Goal: Task Accomplishment & Management: Complete application form

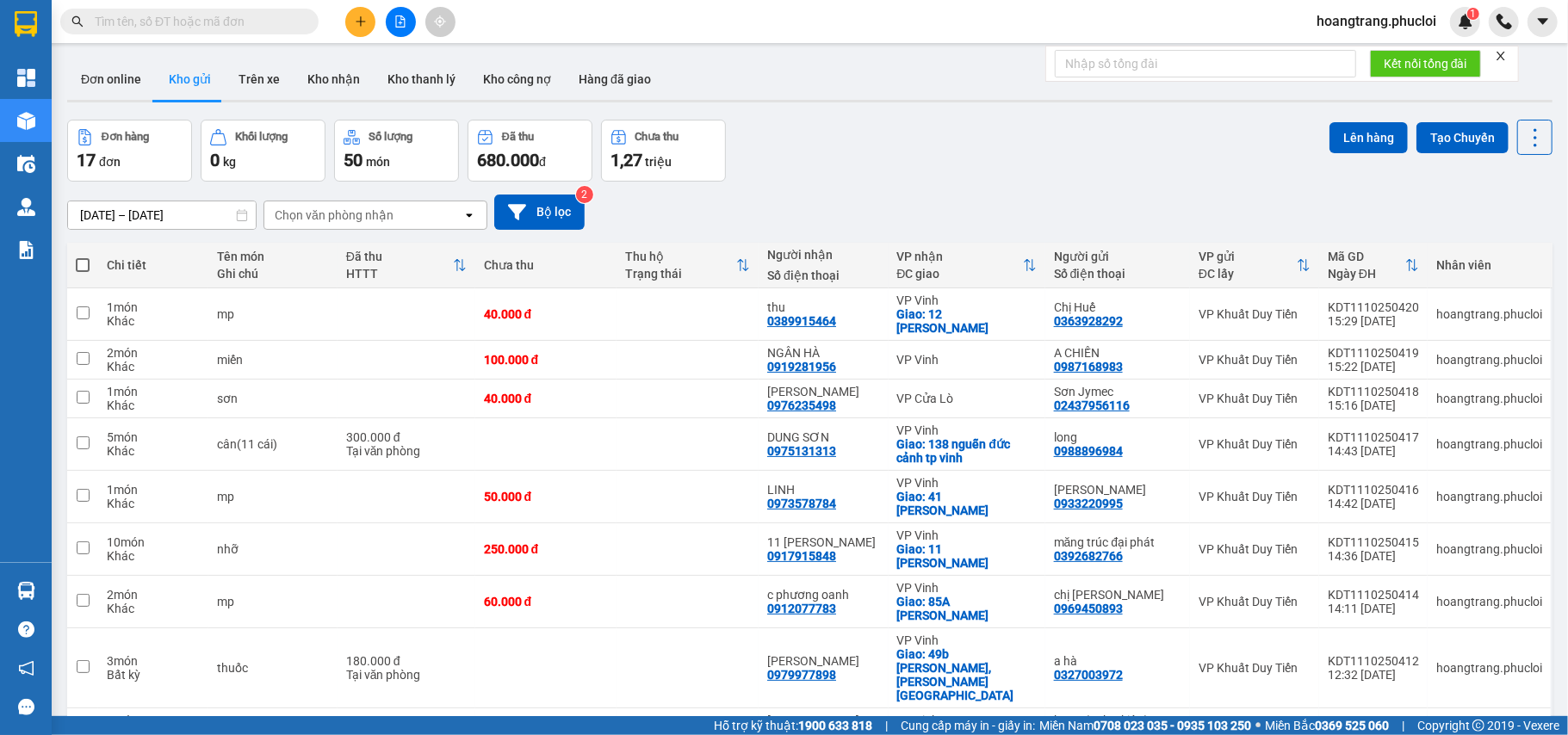
click at [211, 14] on input "text" at bounding box center [196, 22] width 203 height 19
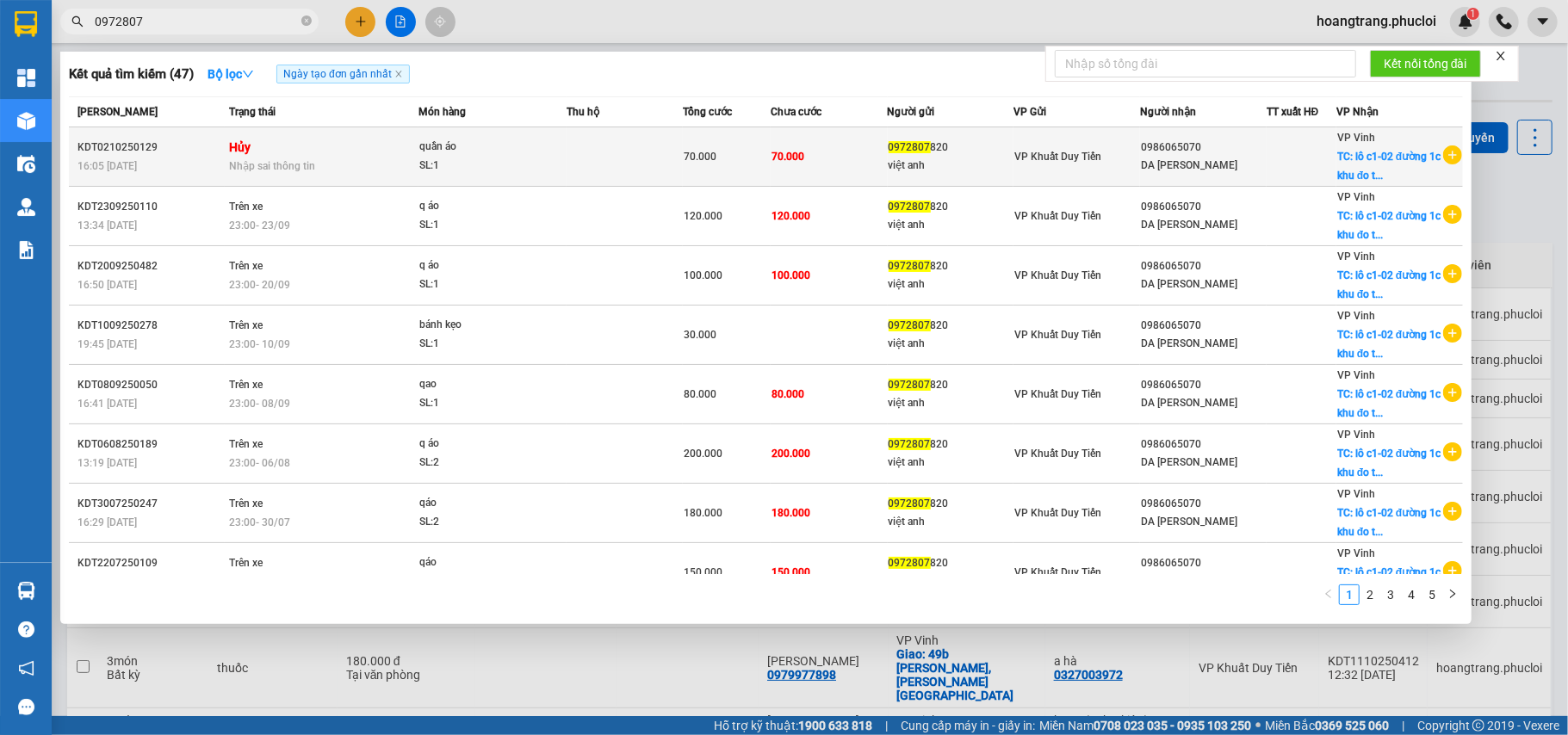
type input "0972807"
click at [1445, 153] on icon "plus-circle" at bounding box center [1453, 155] width 19 height 19
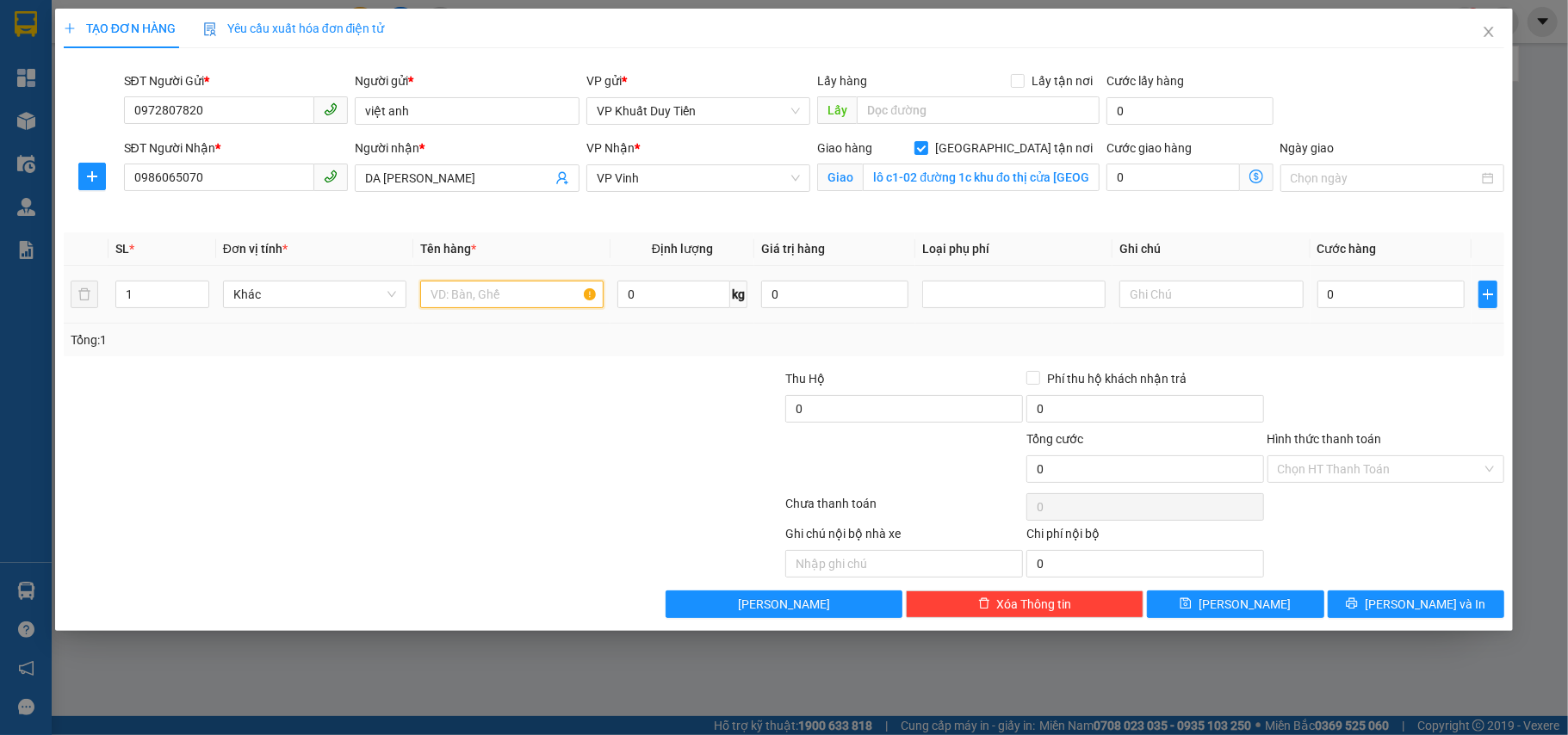
click at [505, 302] on input "text" at bounding box center [512, 295] width 184 height 28
type input "quần áo"
click at [1348, 288] on input "0" at bounding box center [1391, 295] width 147 height 28
type input "5"
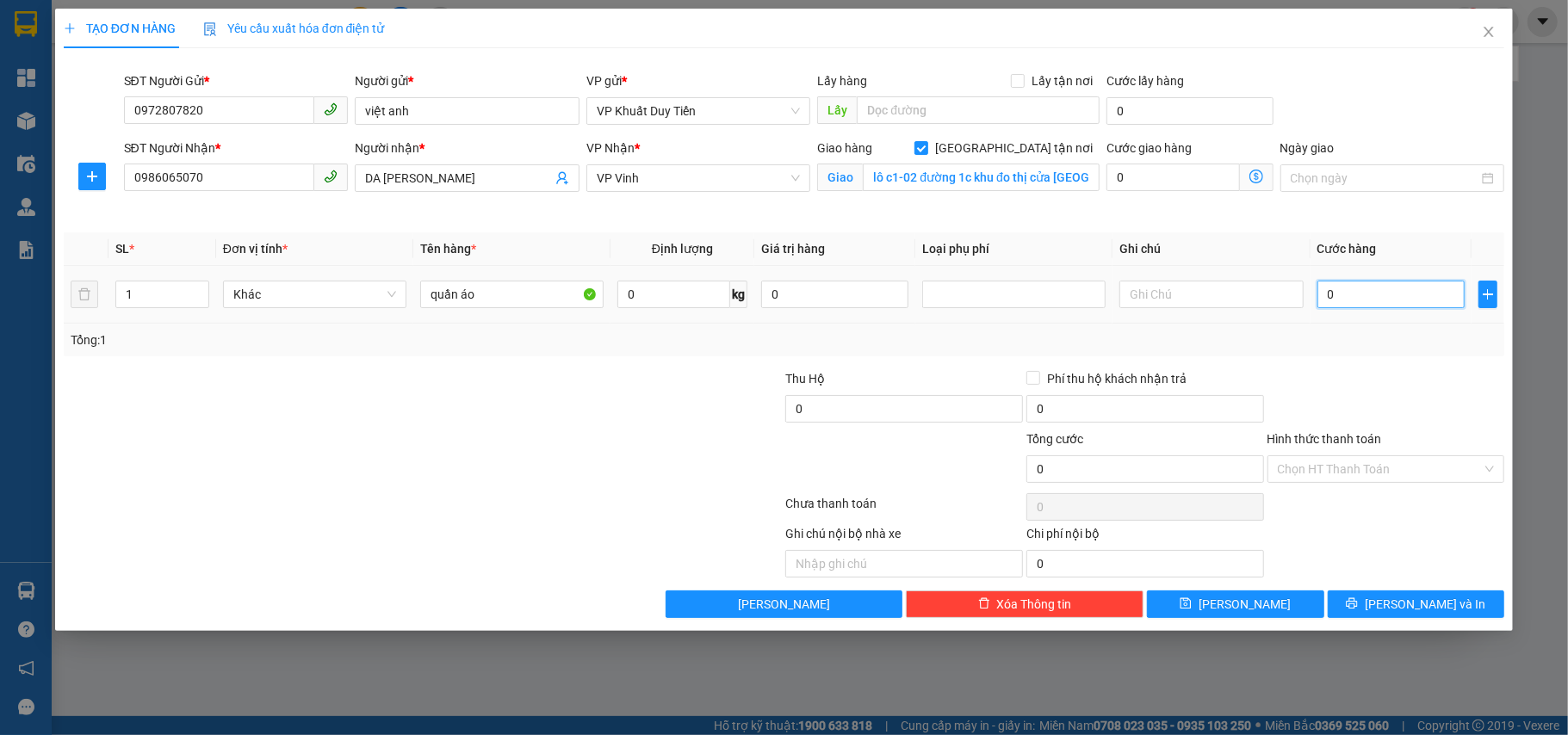
type input "5"
type input "50"
type input "50.000"
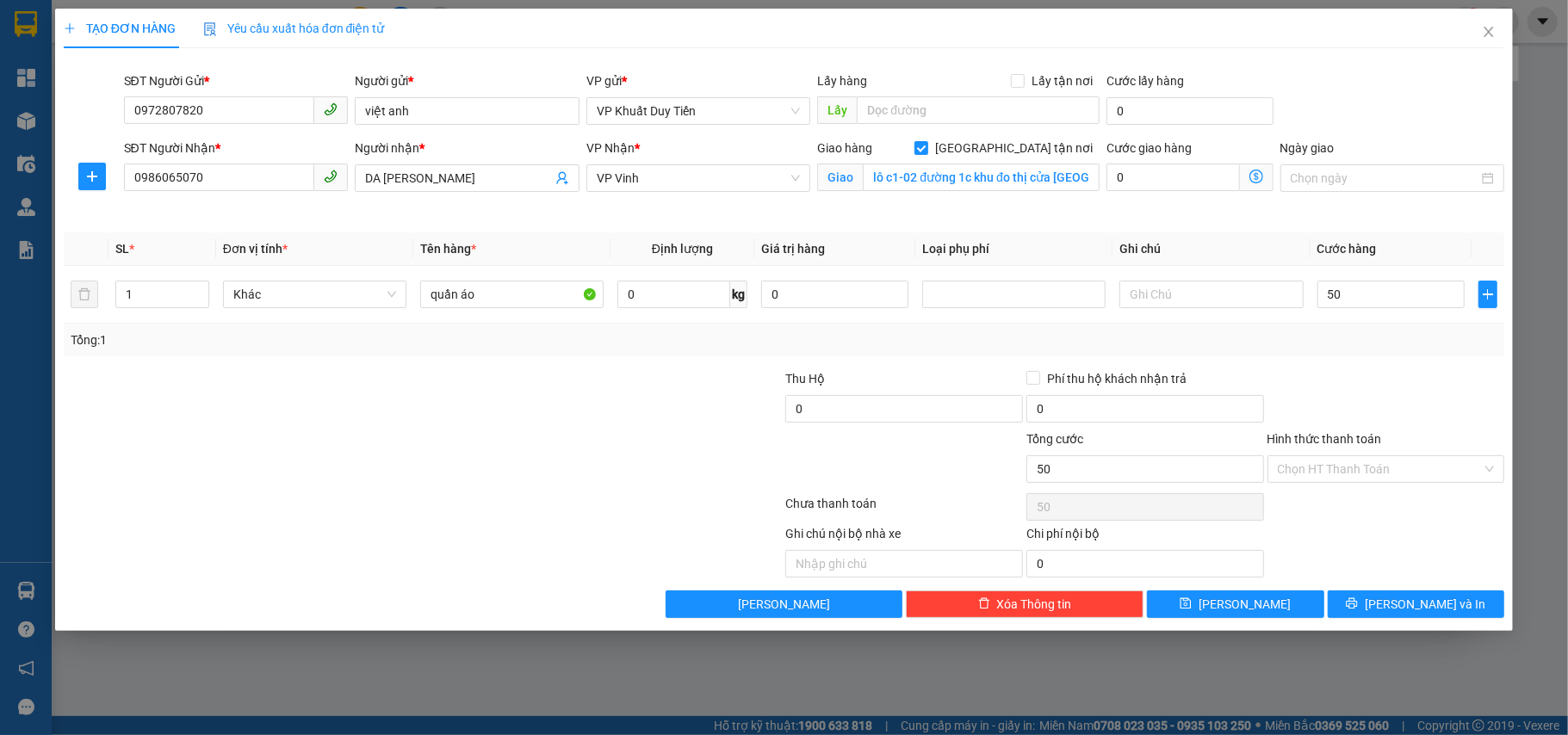
type input "50.000"
click at [1362, 338] on div "Tổng: 1" at bounding box center [784, 340] width 1428 height 19
click at [1376, 309] on input "50.000" at bounding box center [1391, 295] width 147 height 28
type input "6"
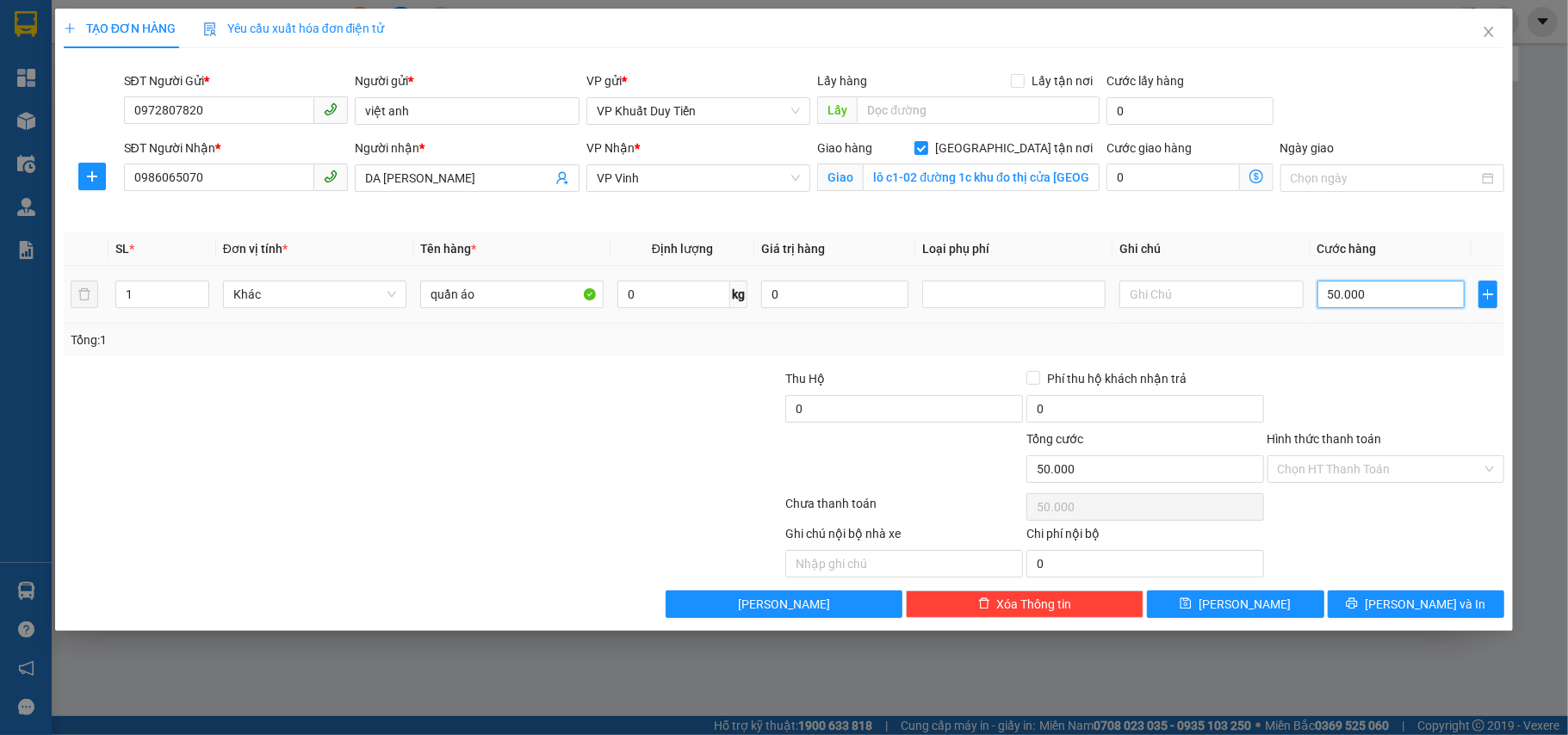
type input "6"
type input "60"
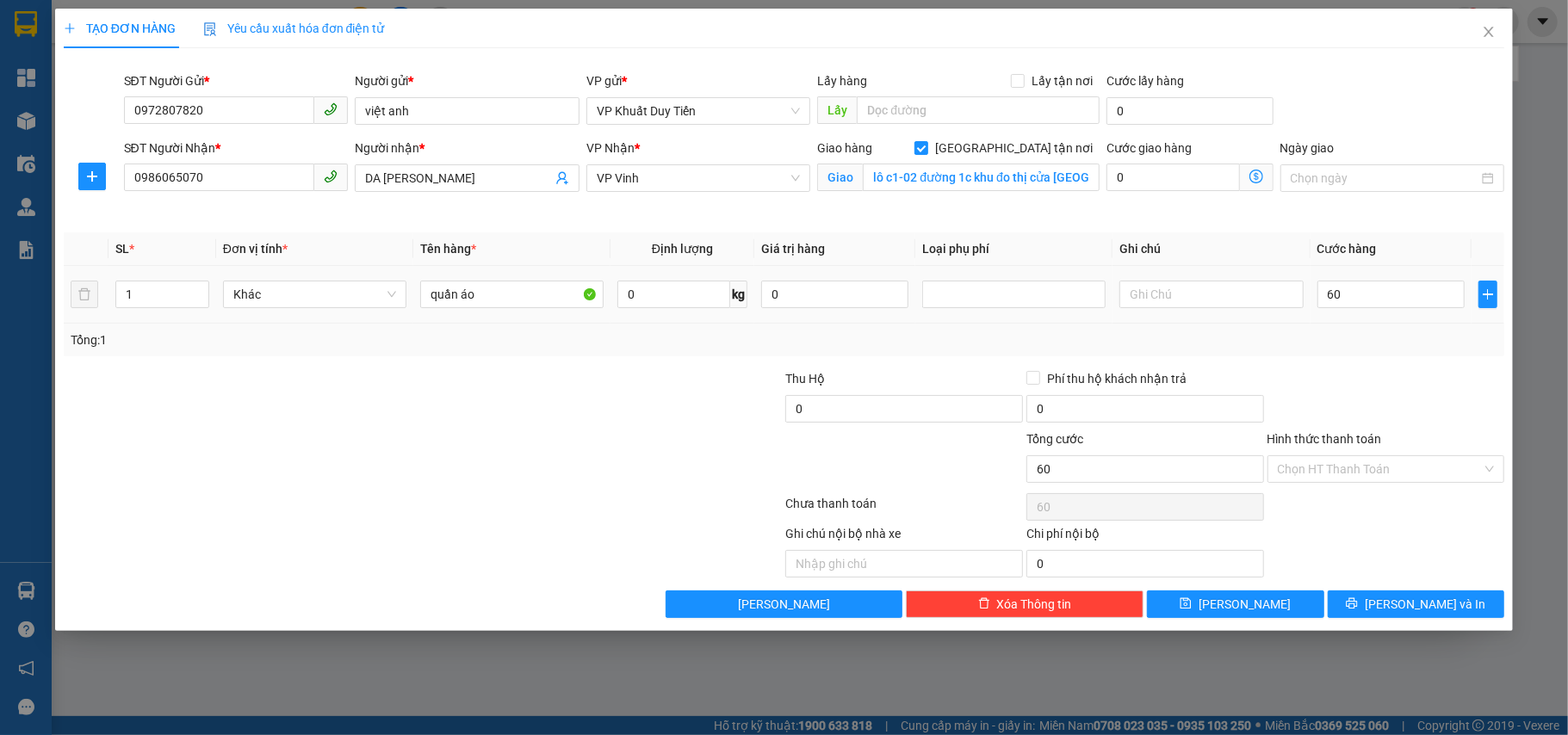
click at [1391, 369] on div at bounding box center [1387, 399] width 241 height 60
type input "60.000"
click at [1414, 600] on span "[PERSON_NAME] và In" at bounding box center [1425, 604] width 121 height 19
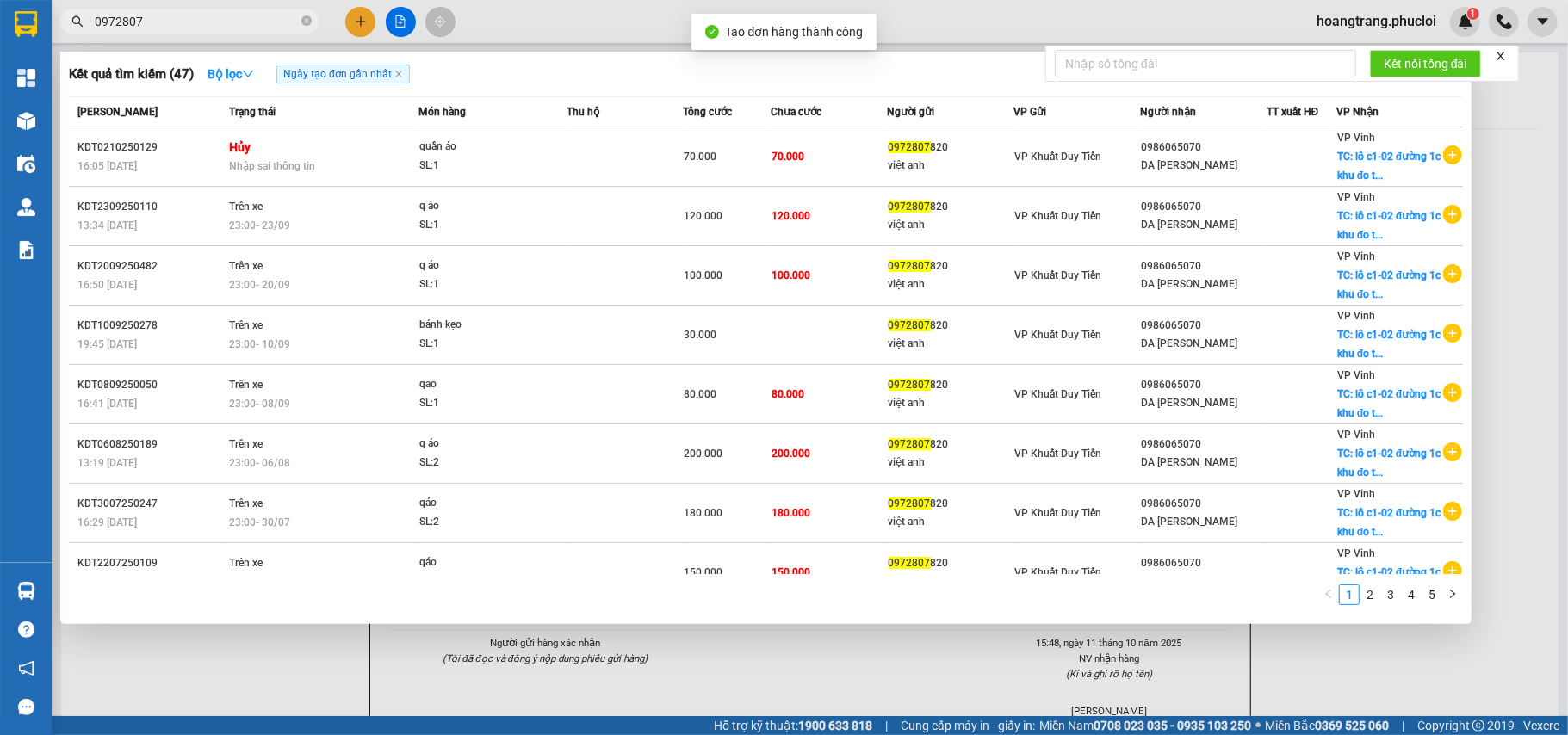
click at [1530, 253] on div at bounding box center [784, 367] width 1568 height 735
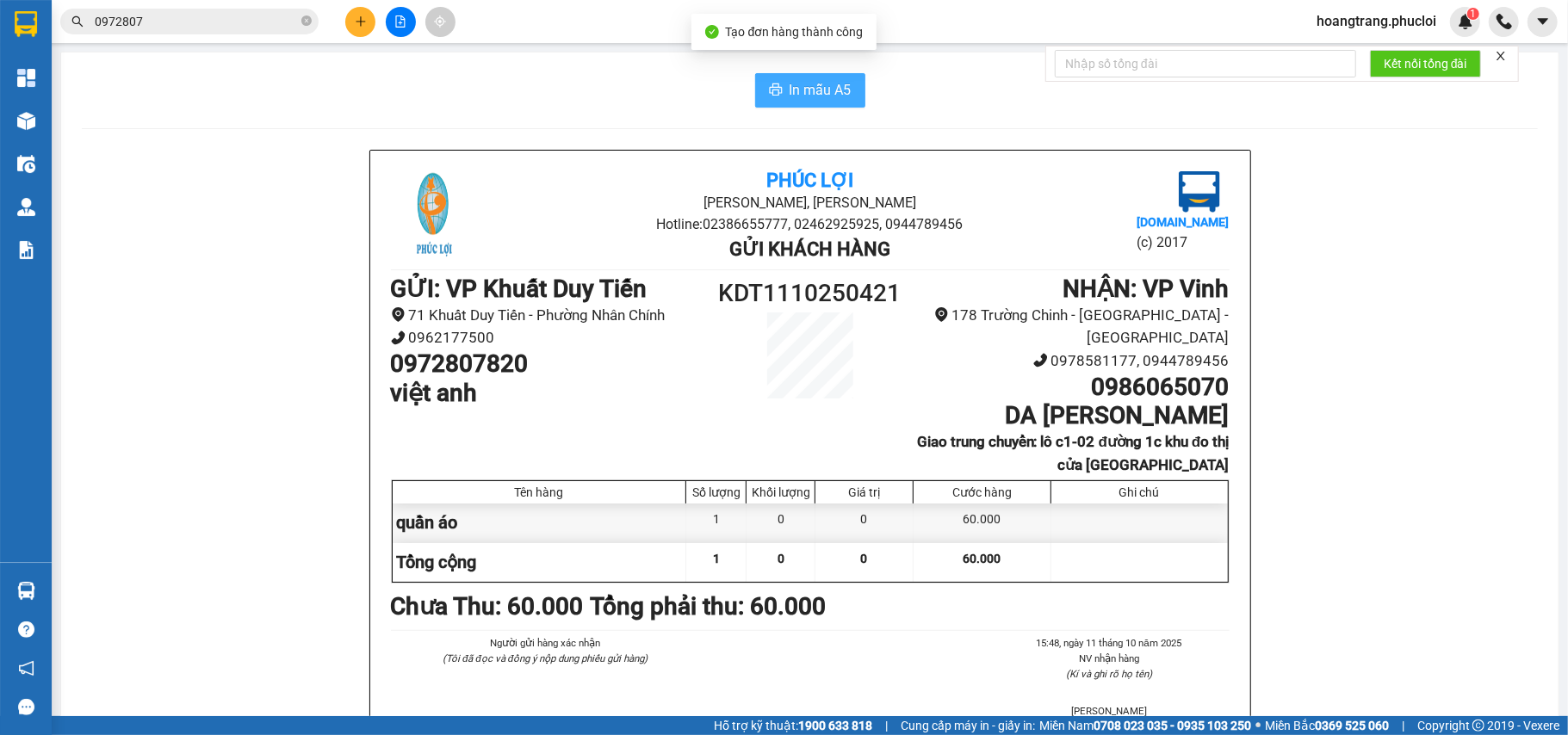
drag, startPoint x: 826, startPoint y: 91, endPoint x: 828, endPoint y: 131, distance: 40.0
click at [824, 91] on span "In mẫu A5" at bounding box center [820, 90] width 62 height 22
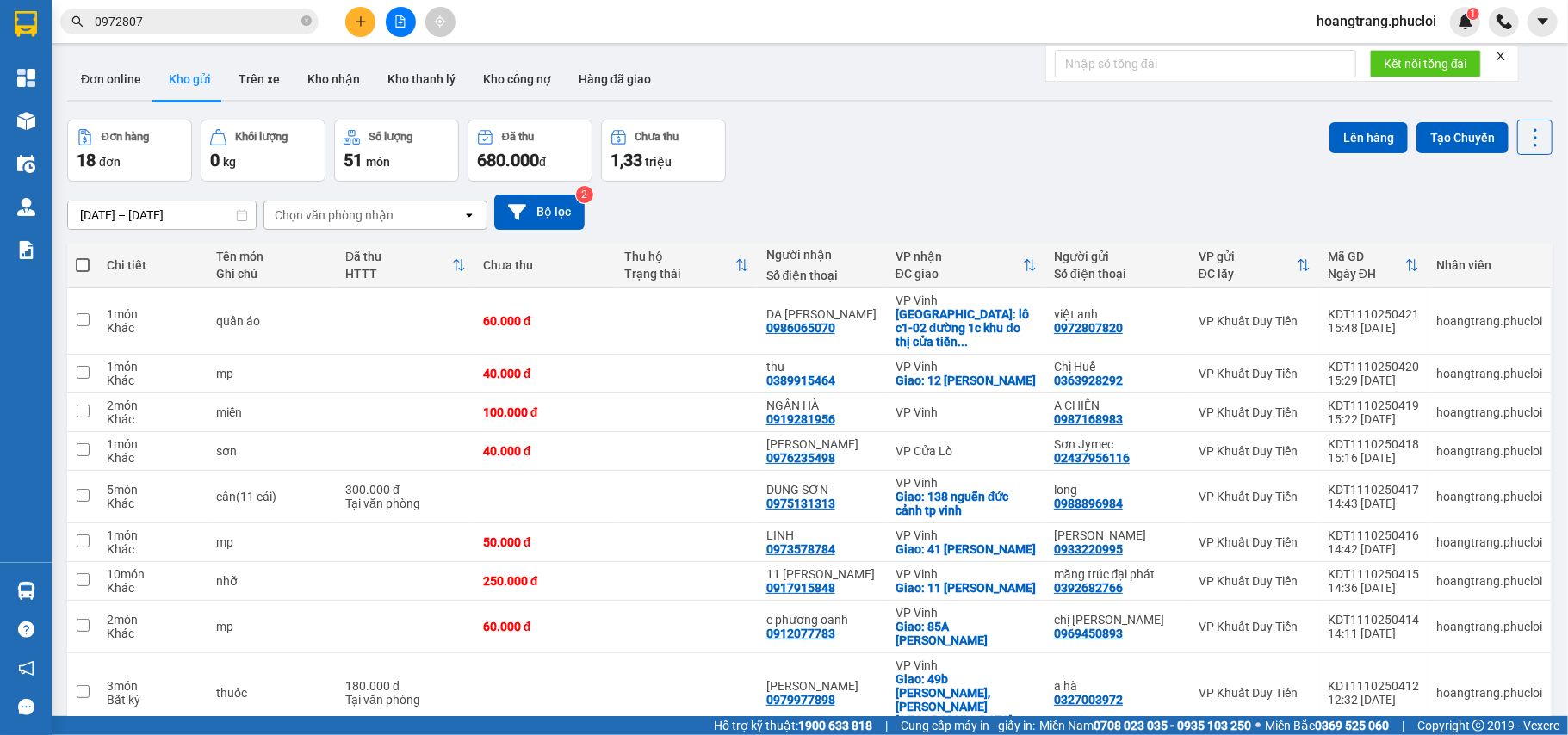
click at [410, 25] on button at bounding box center [401, 22] width 30 height 30
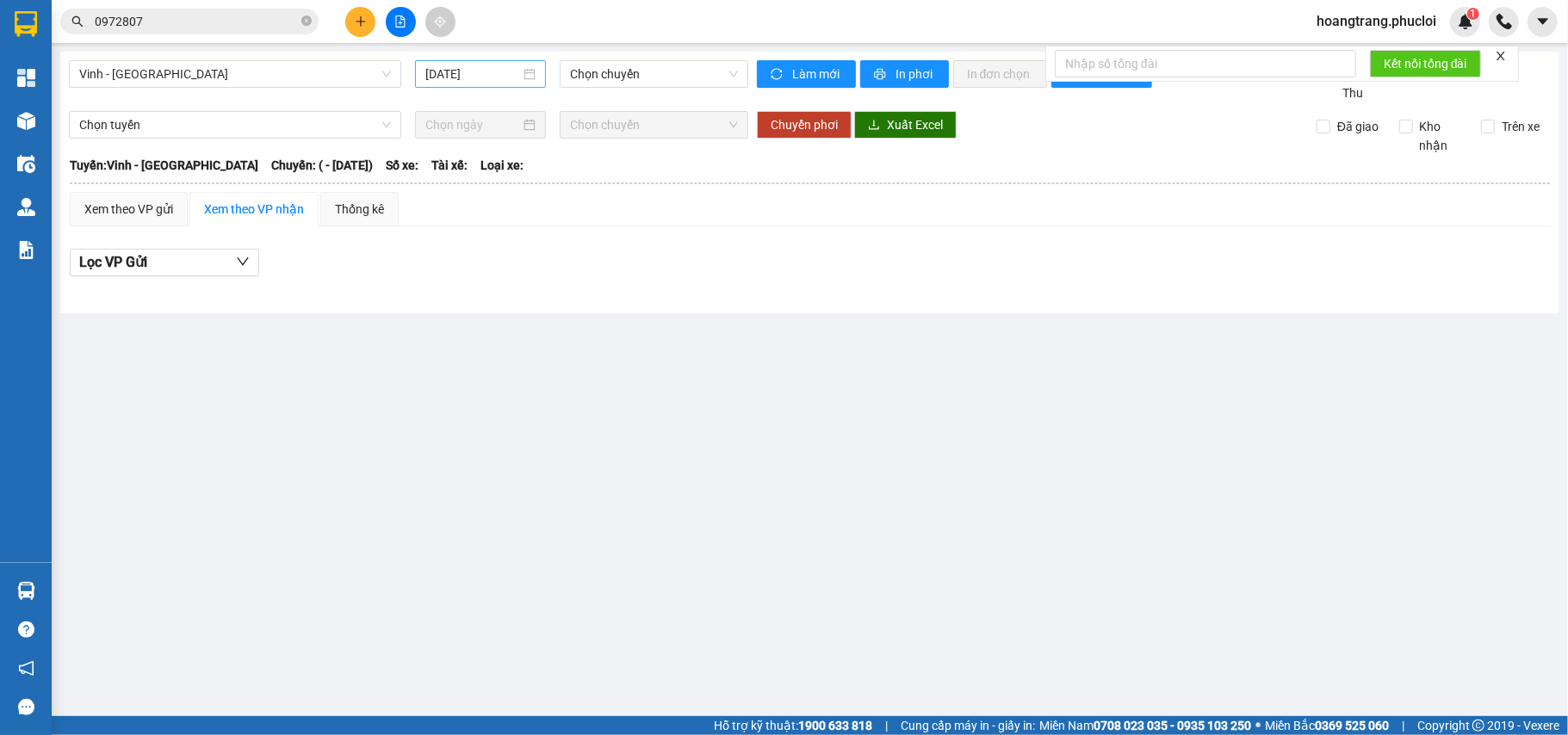
click at [505, 66] on input "[DATE]" at bounding box center [472, 74] width 94 height 19
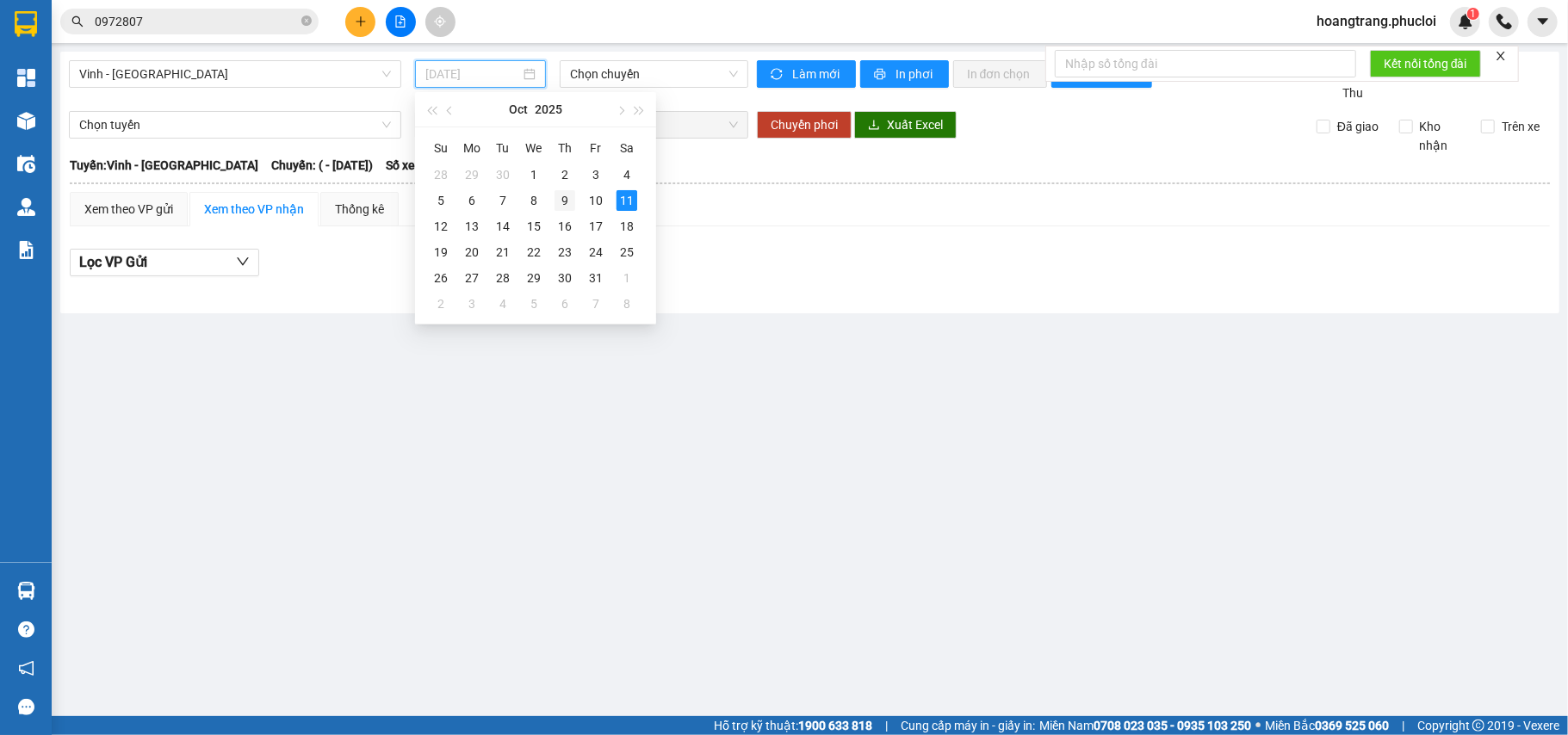
click at [562, 199] on div "9" at bounding box center [565, 201] width 21 height 21
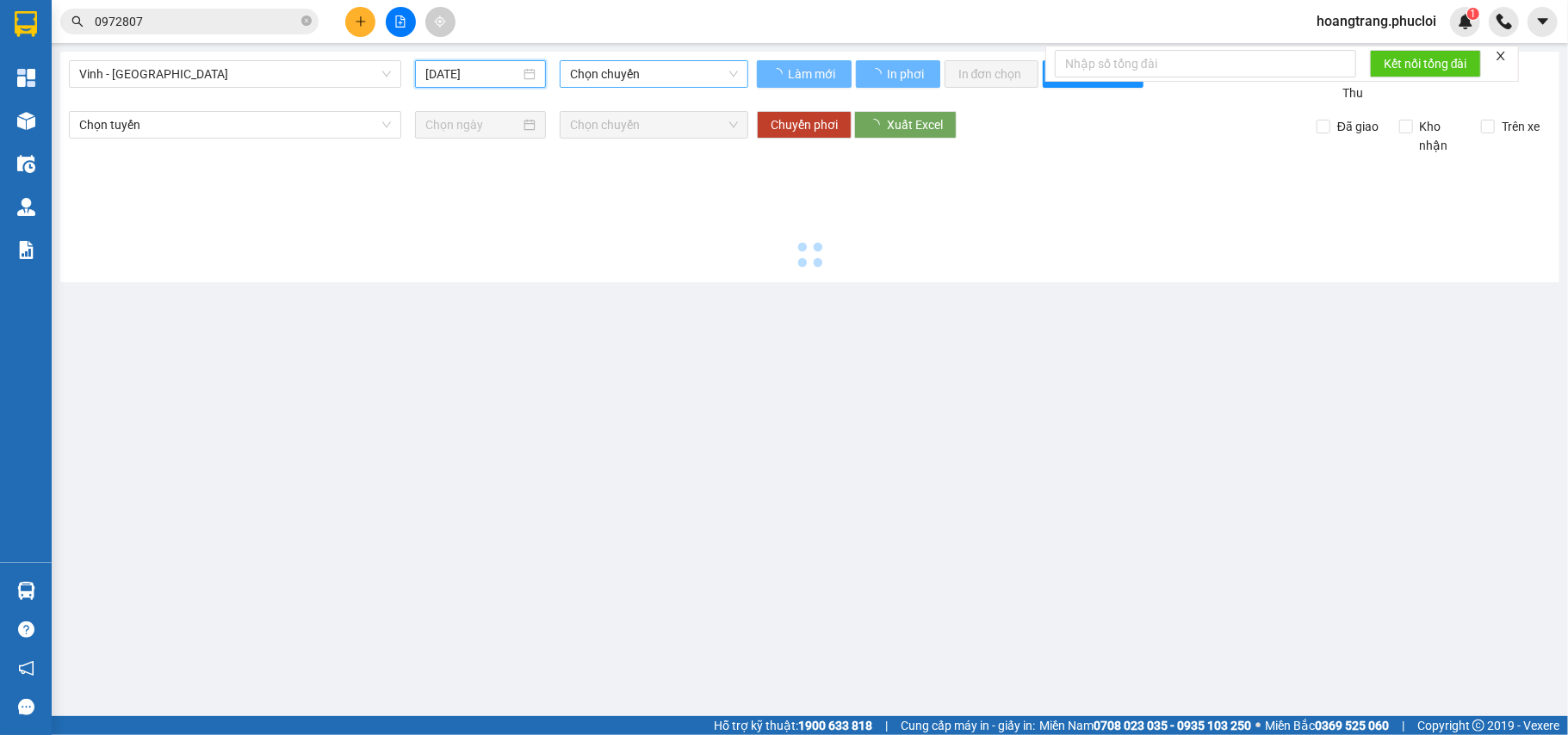
type input "[DATE]"
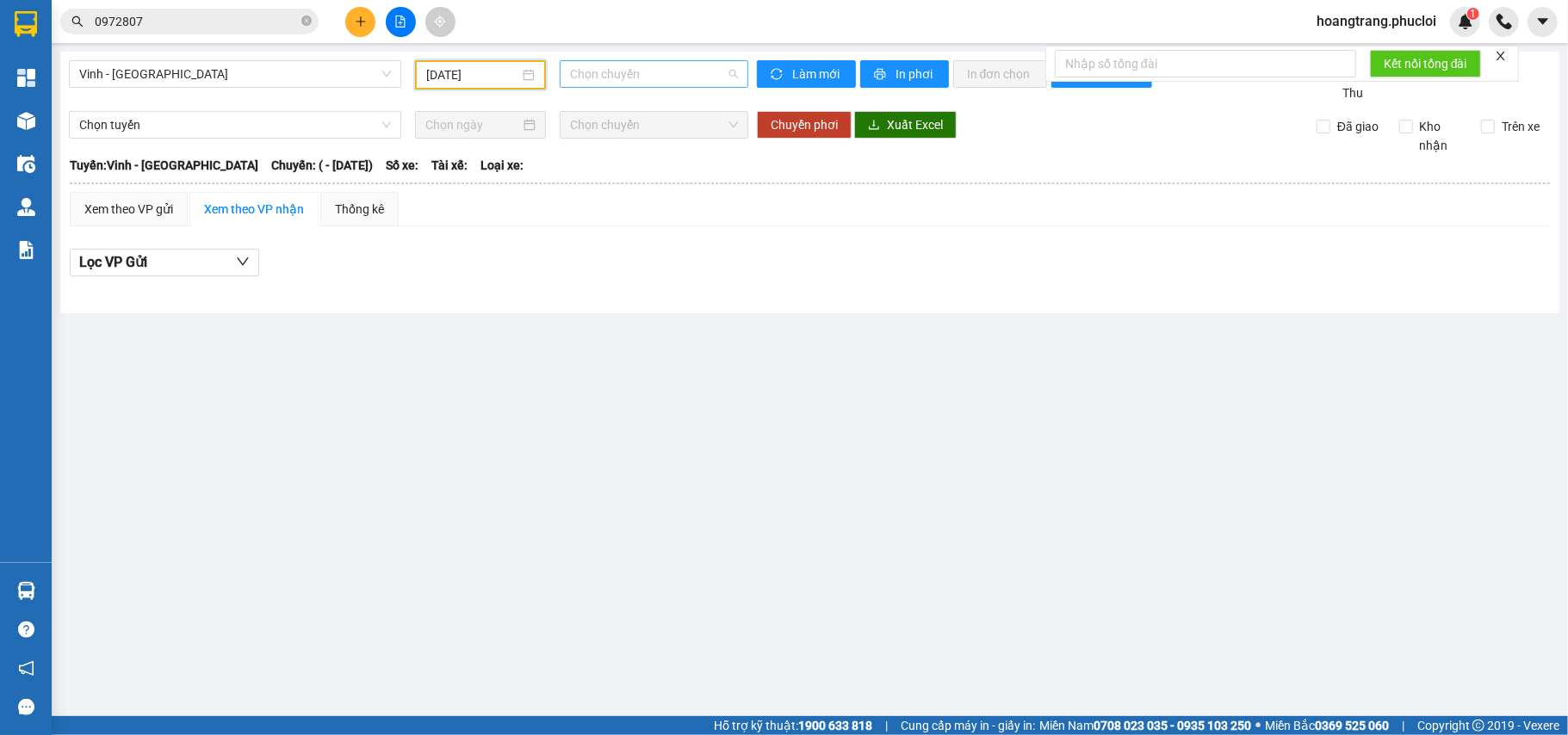
click at [604, 74] on span "Chọn chuyến" at bounding box center [654, 74] width 168 height 26
click at [254, 85] on span "Vinh - [GEOGRAPHIC_DATA]" at bounding box center [235, 74] width 311 height 26
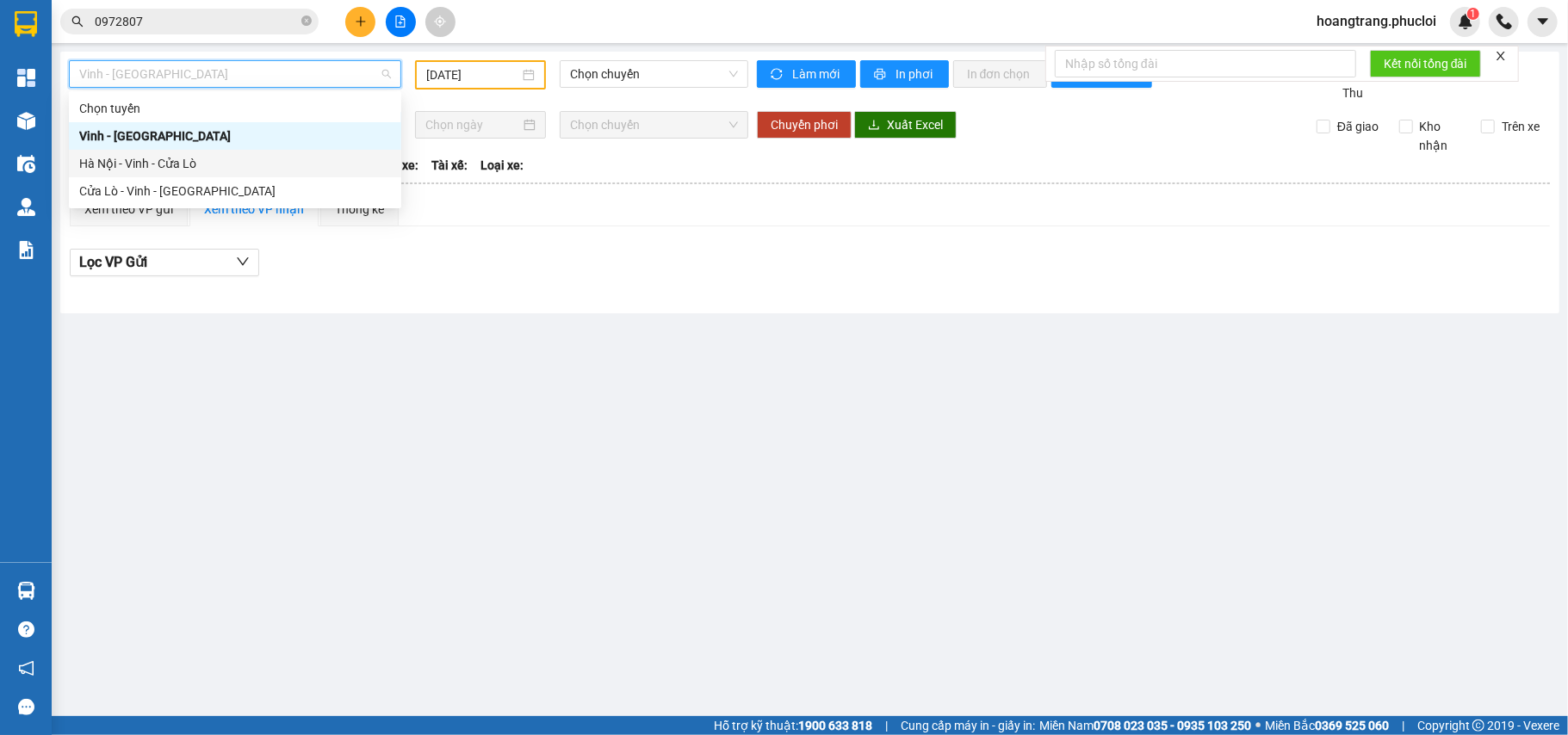
drag, startPoint x: 263, startPoint y: 166, endPoint x: 332, endPoint y: 138, distance: 74.5
click at [263, 166] on div "Hà Nội - Vinh - Cửa Lò" at bounding box center [235, 163] width 311 height 19
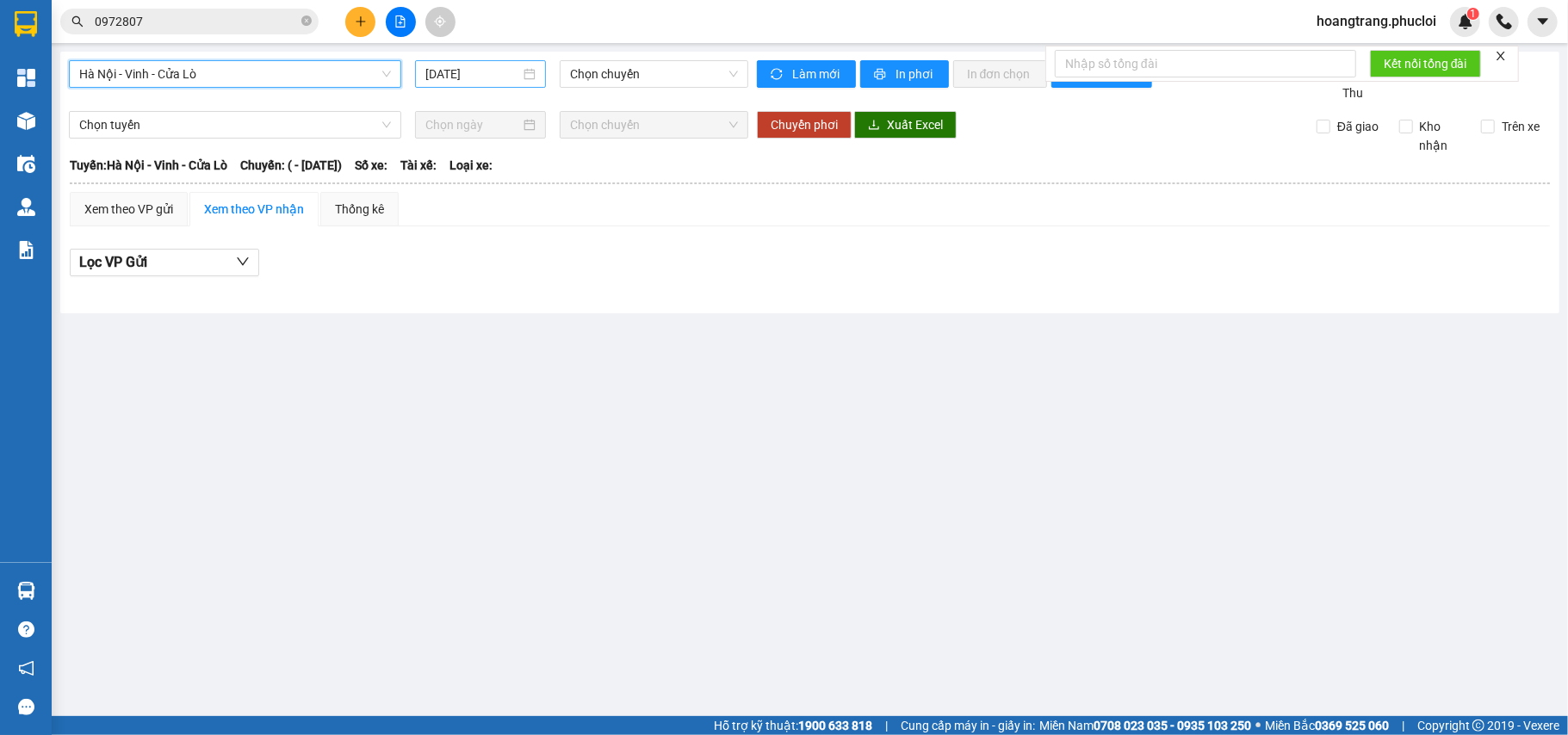
click at [514, 74] on input "[DATE]" at bounding box center [472, 74] width 94 height 19
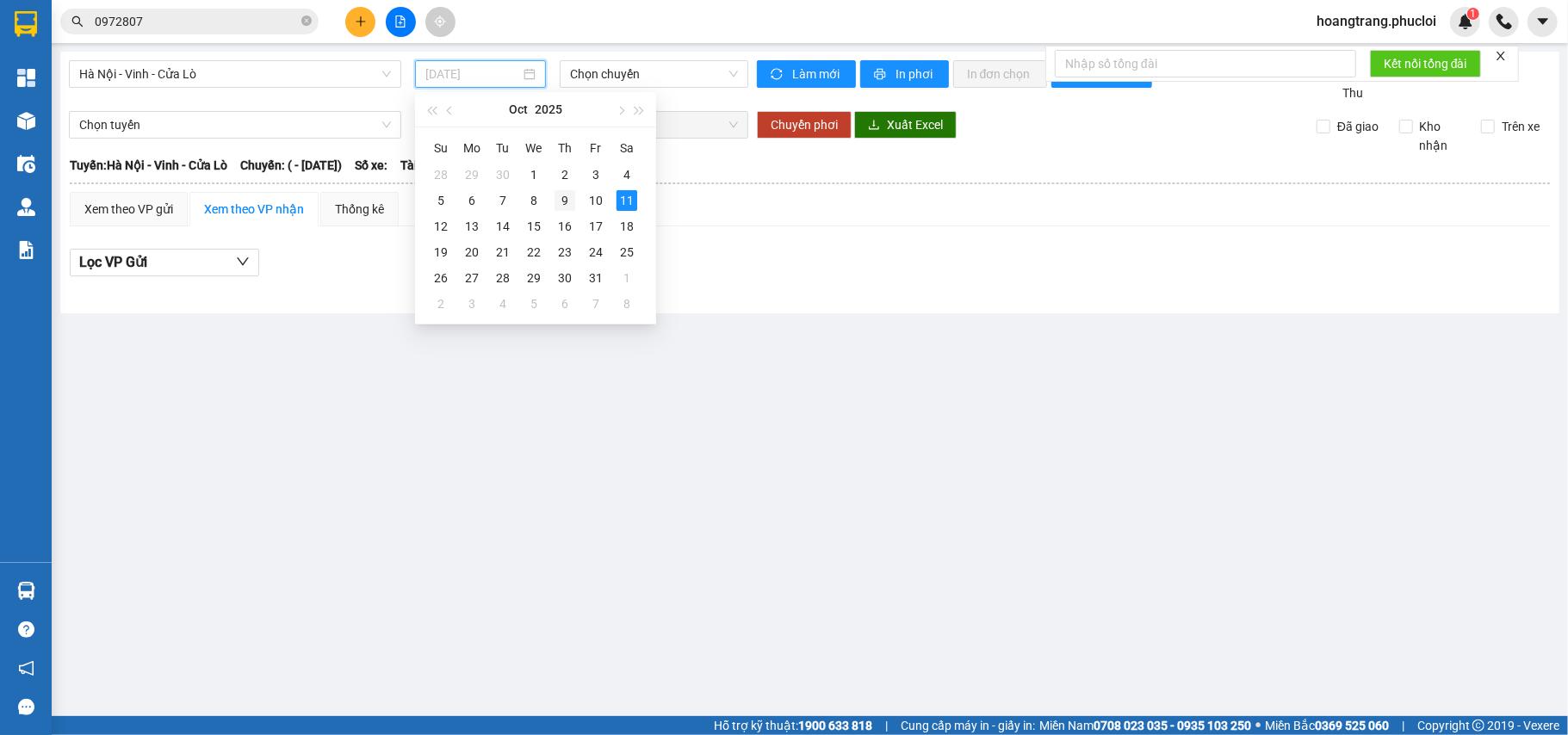
click at [562, 198] on div "9" at bounding box center [565, 201] width 21 height 21
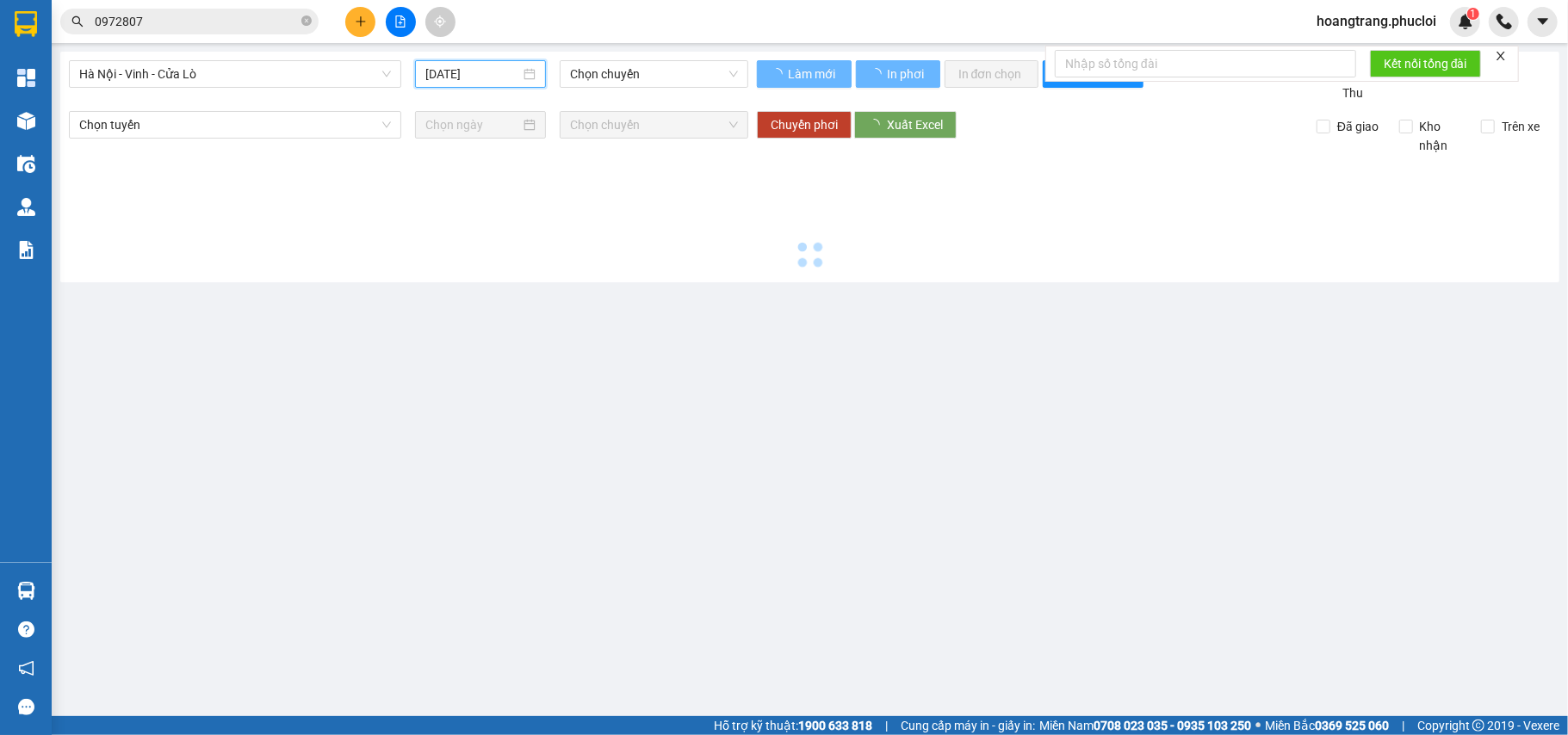
type input "[DATE]"
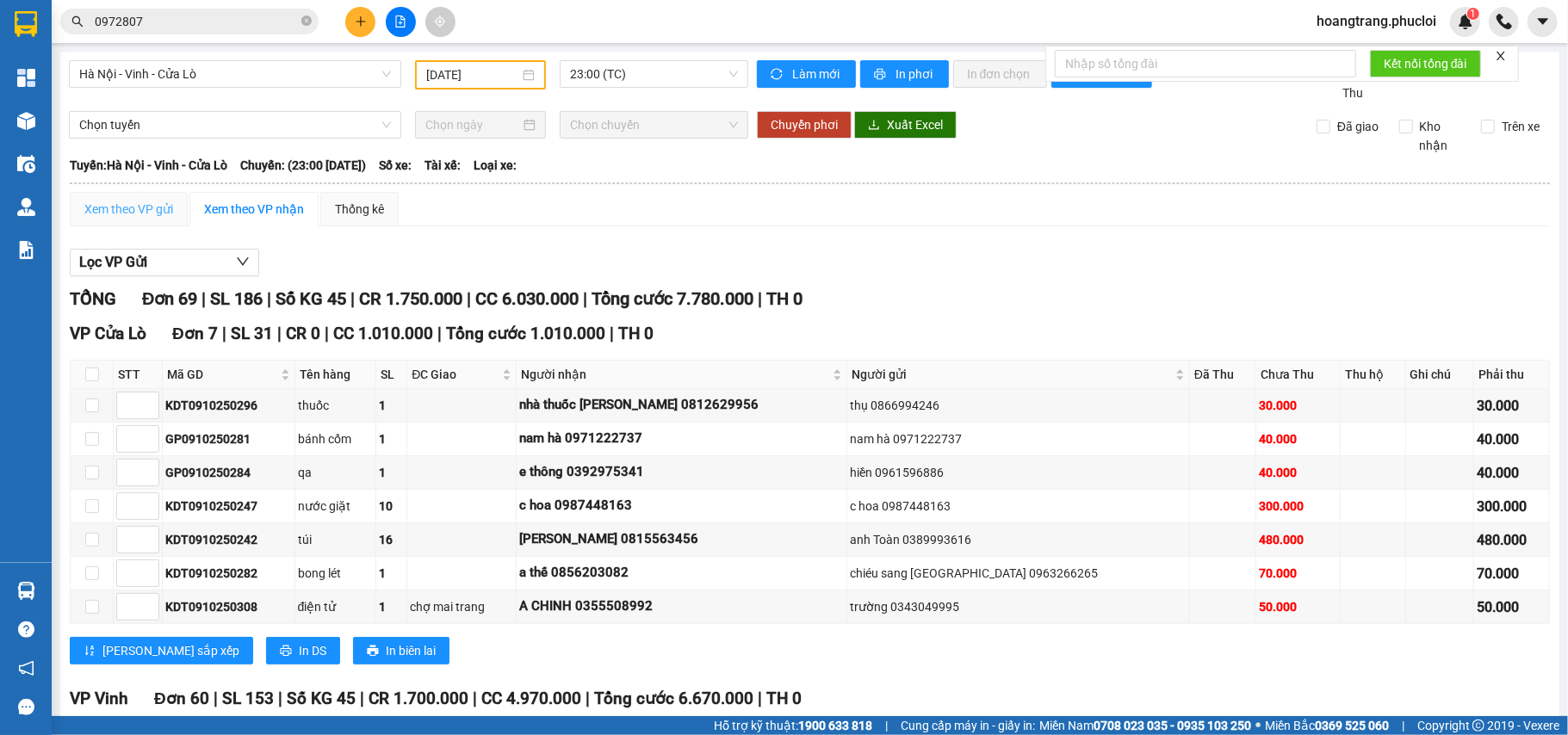
click at [143, 221] on div "Xem theo VP gửi" at bounding box center [129, 209] width 118 height 34
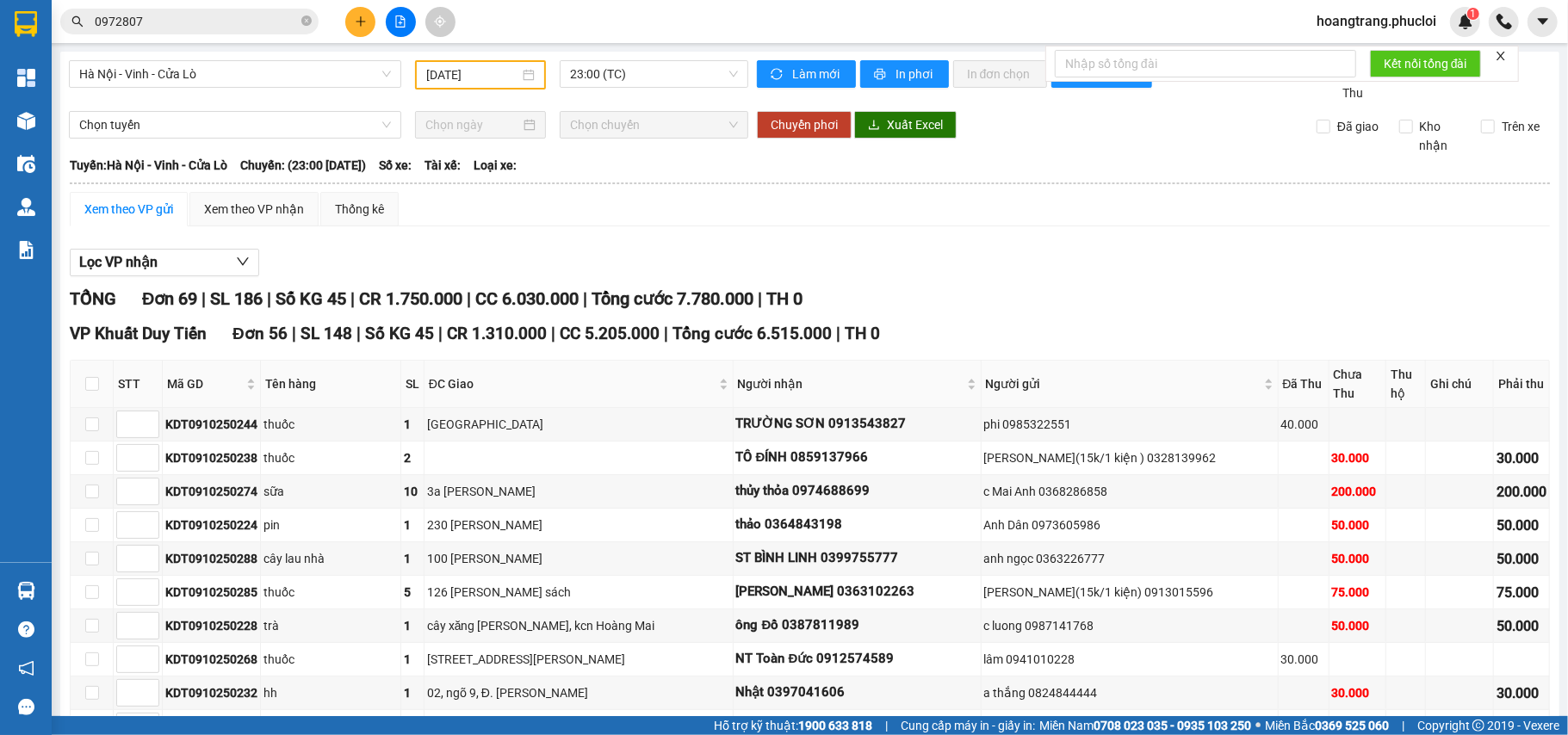
click at [214, 34] on div "Kết quả tìm kiếm ( 47 ) Bộ lọc Ngày tạo đơn gần nhất Mã ĐH Trạng thái Món hàng …" at bounding box center [168, 22] width 336 height 30
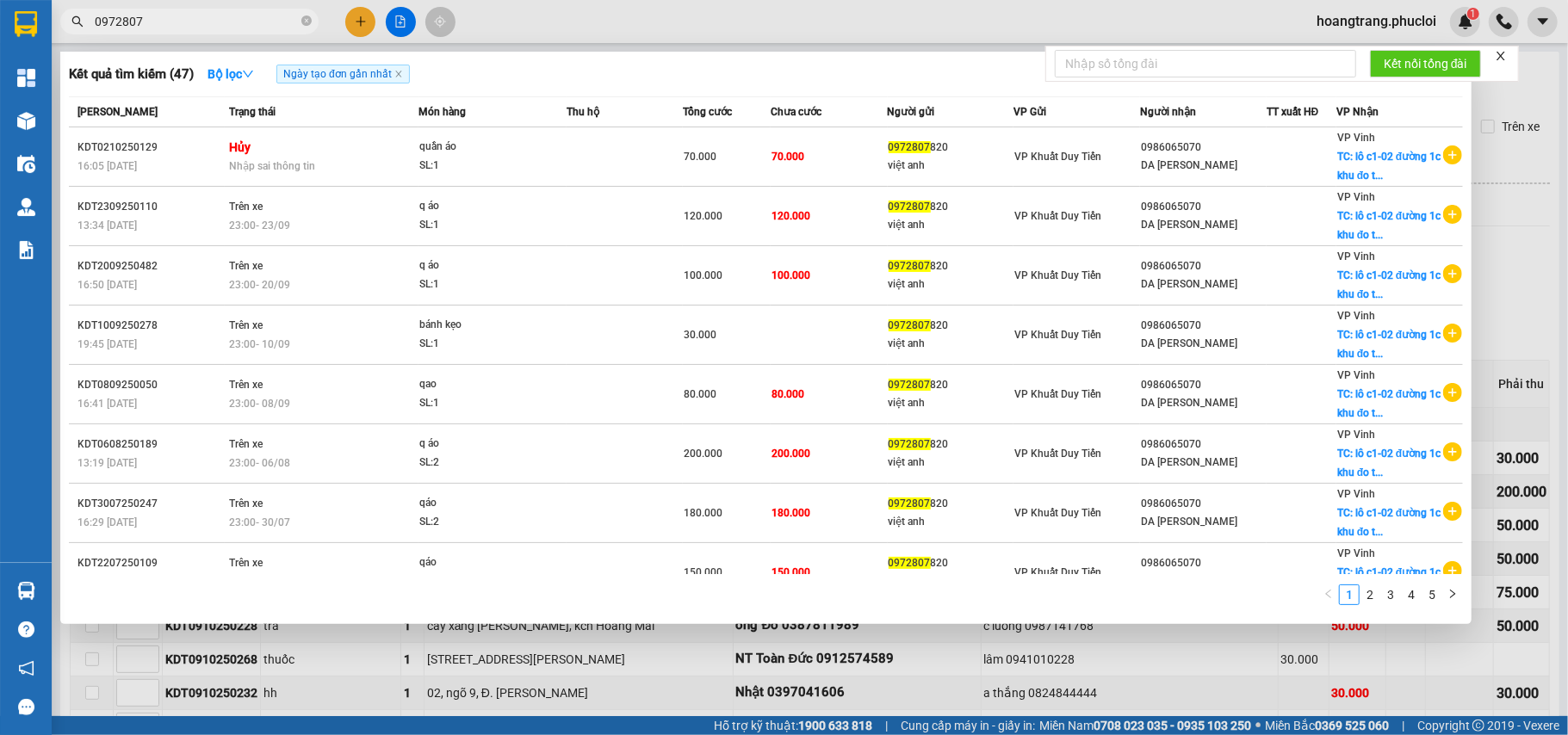
click at [214, 25] on input "0972807" at bounding box center [196, 22] width 203 height 19
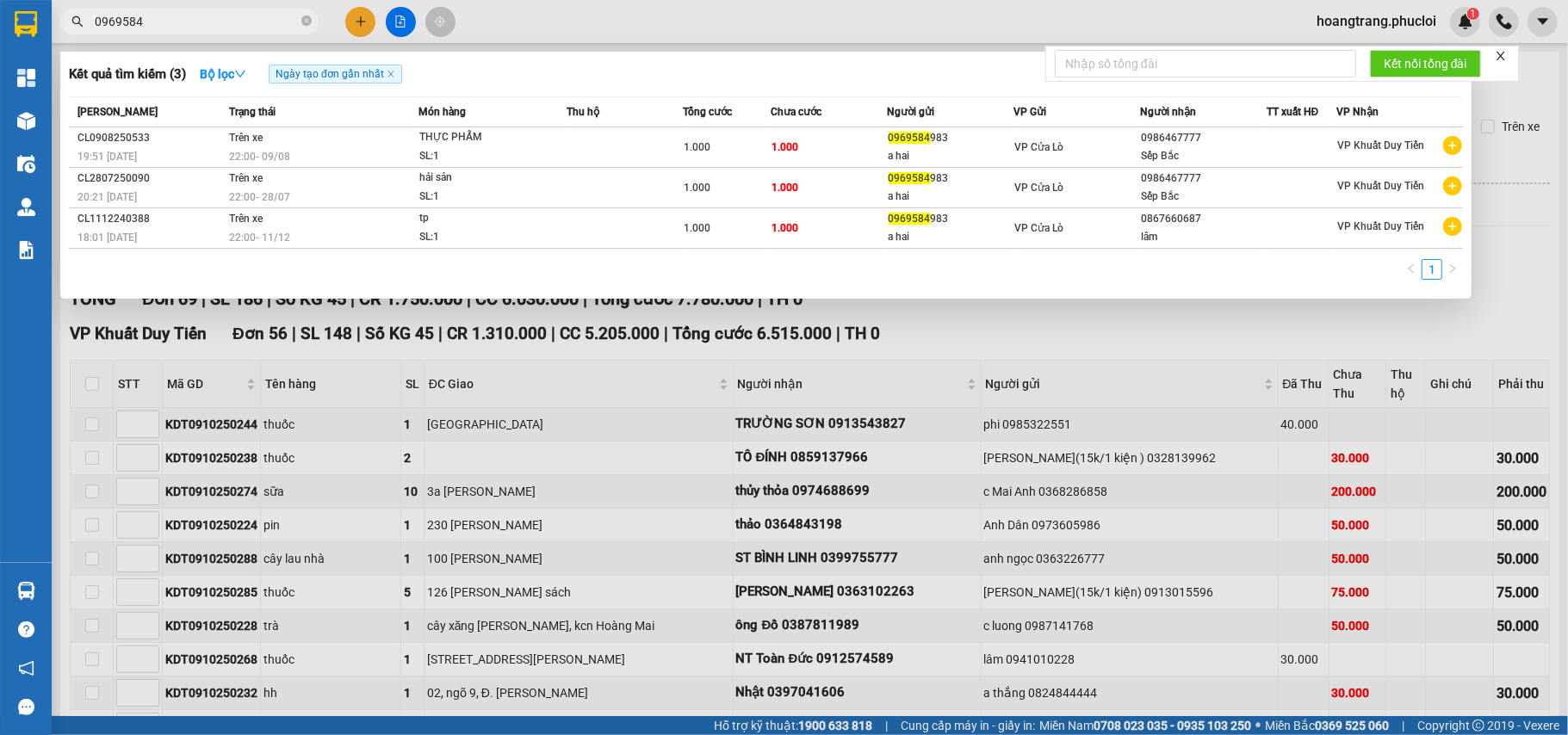
type input "0969584"
click at [825, 352] on div at bounding box center [784, 367] width 1568 height 735
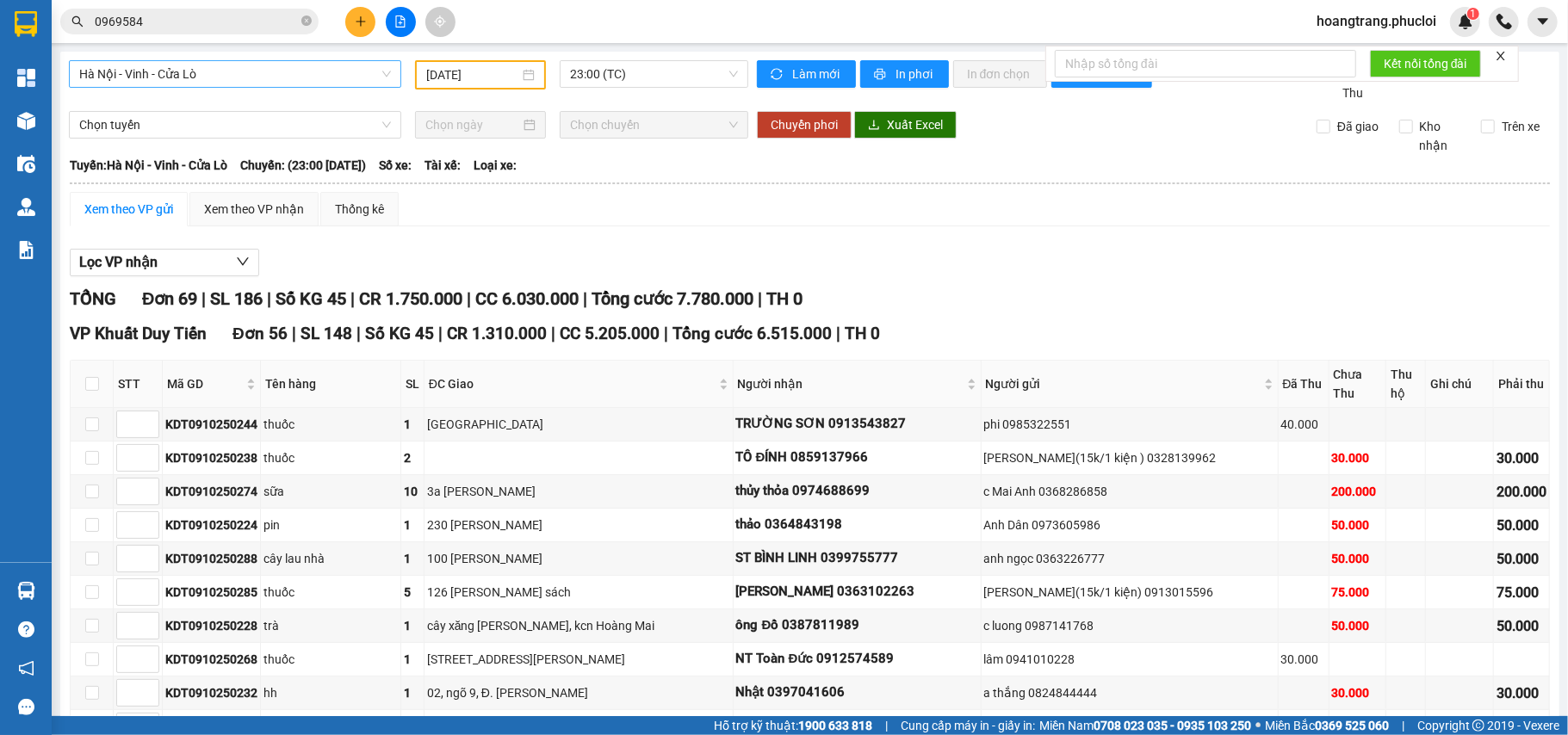
click at [369, 83] on span "Hà Nội - Vinh - Cửa Lò" at bounding box center [235, 74] width 311 height 26
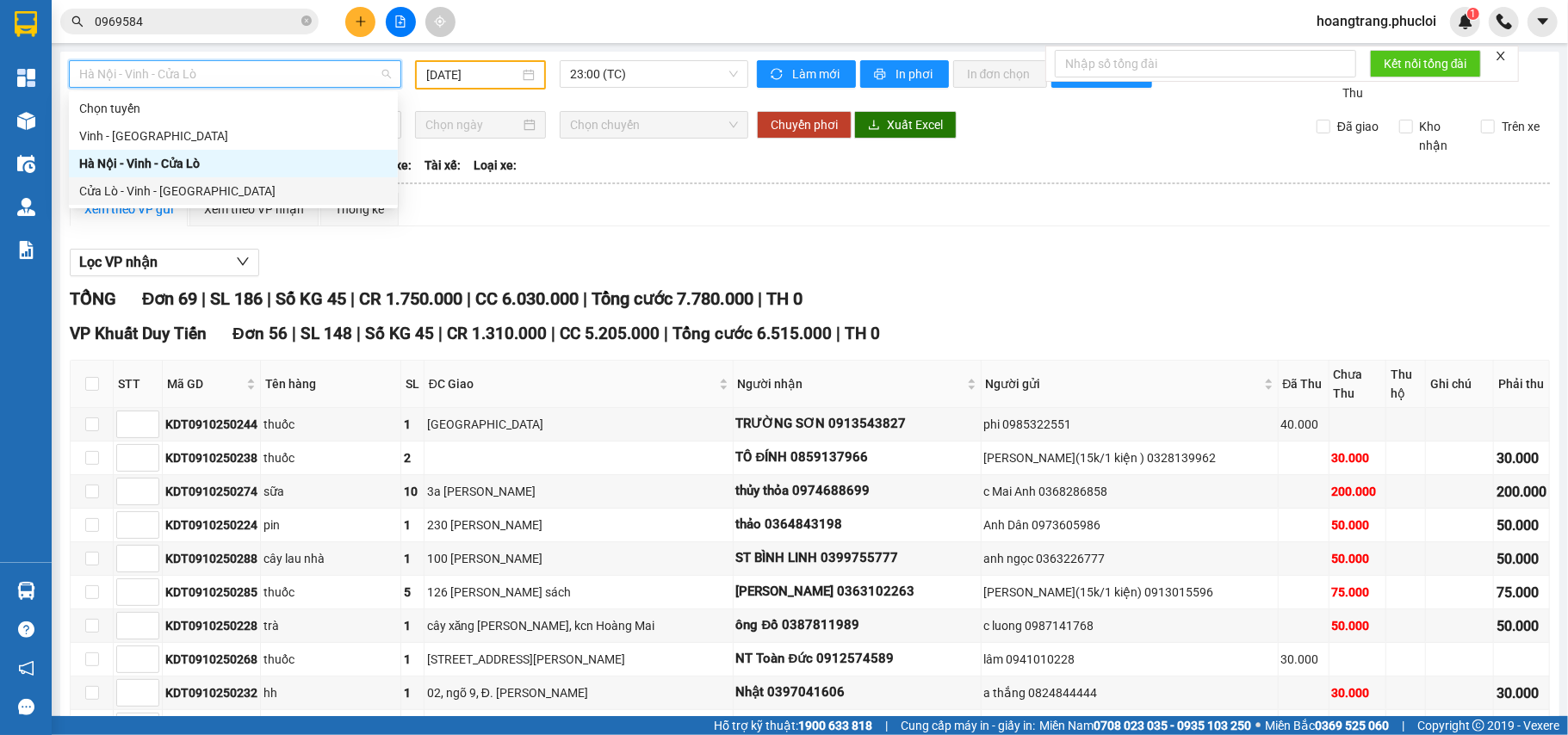
click at [276, 191] on div "Cửa Lò - Vinh - [GEOGRAPHIC_DATA]" at bounding box center [233, 191] width 309 height 19
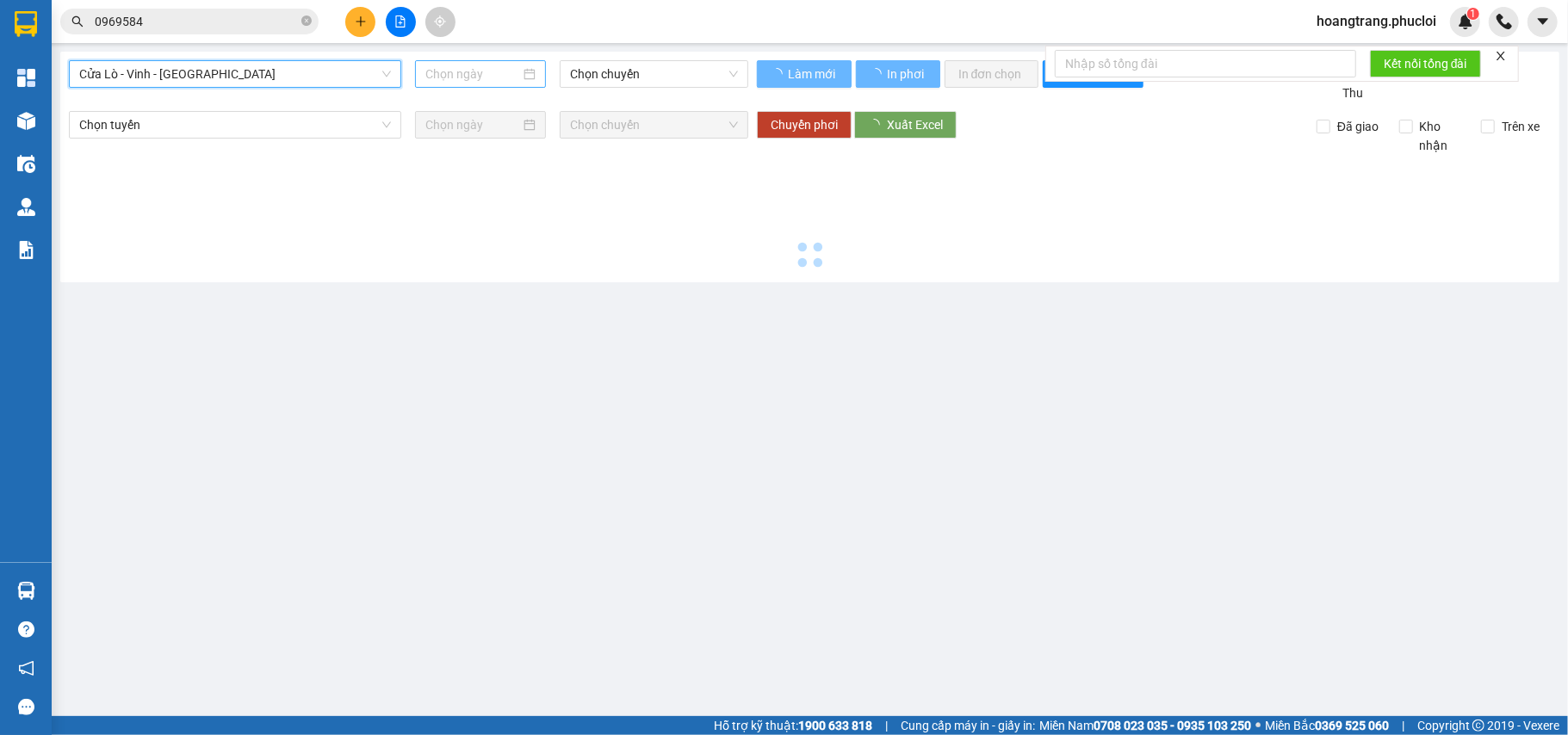
click at [477, 81] on input at bounding box center [472, 74] width 94 height 19
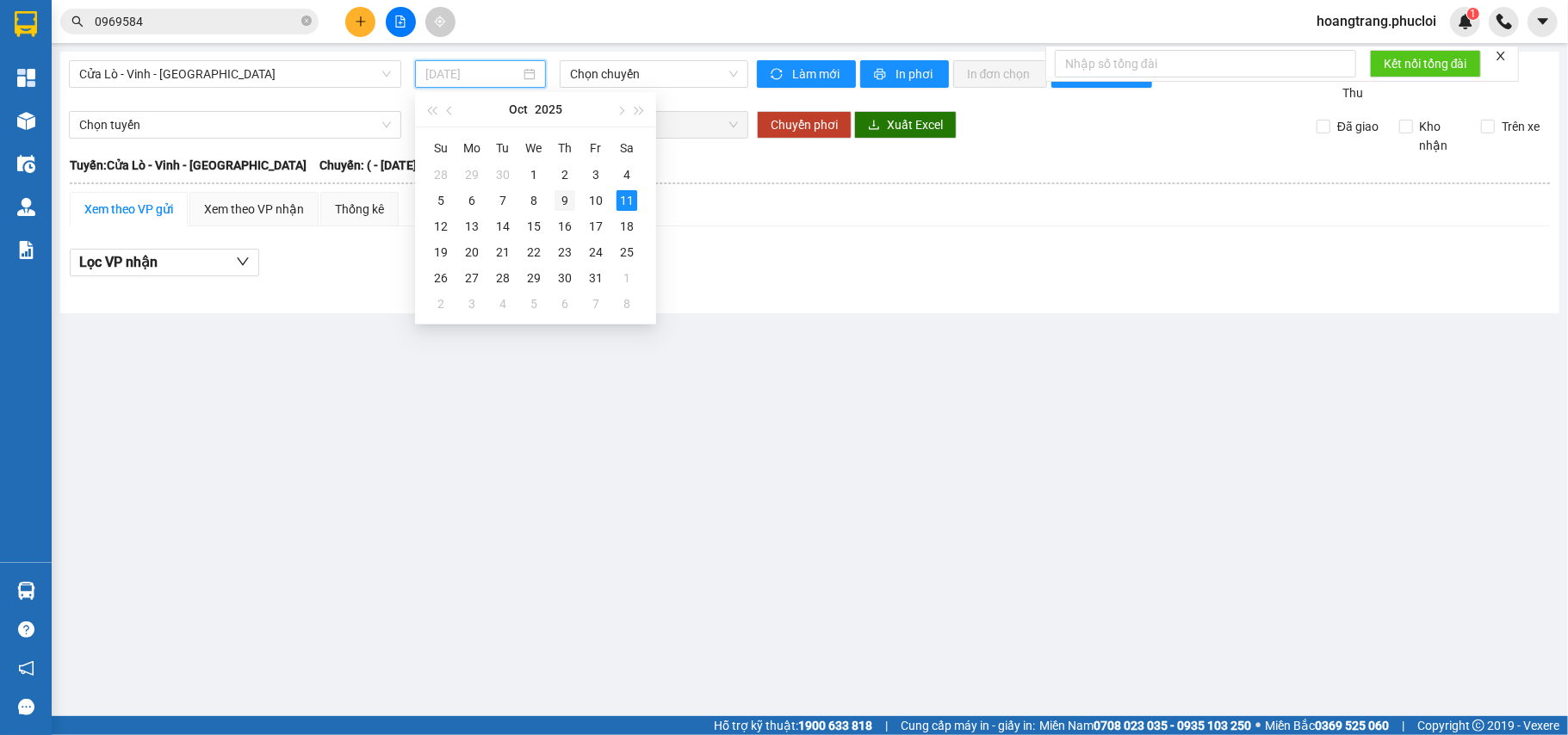
click at [568, 198] on div "9" at bounding box center [565, 201] width 21 height 21
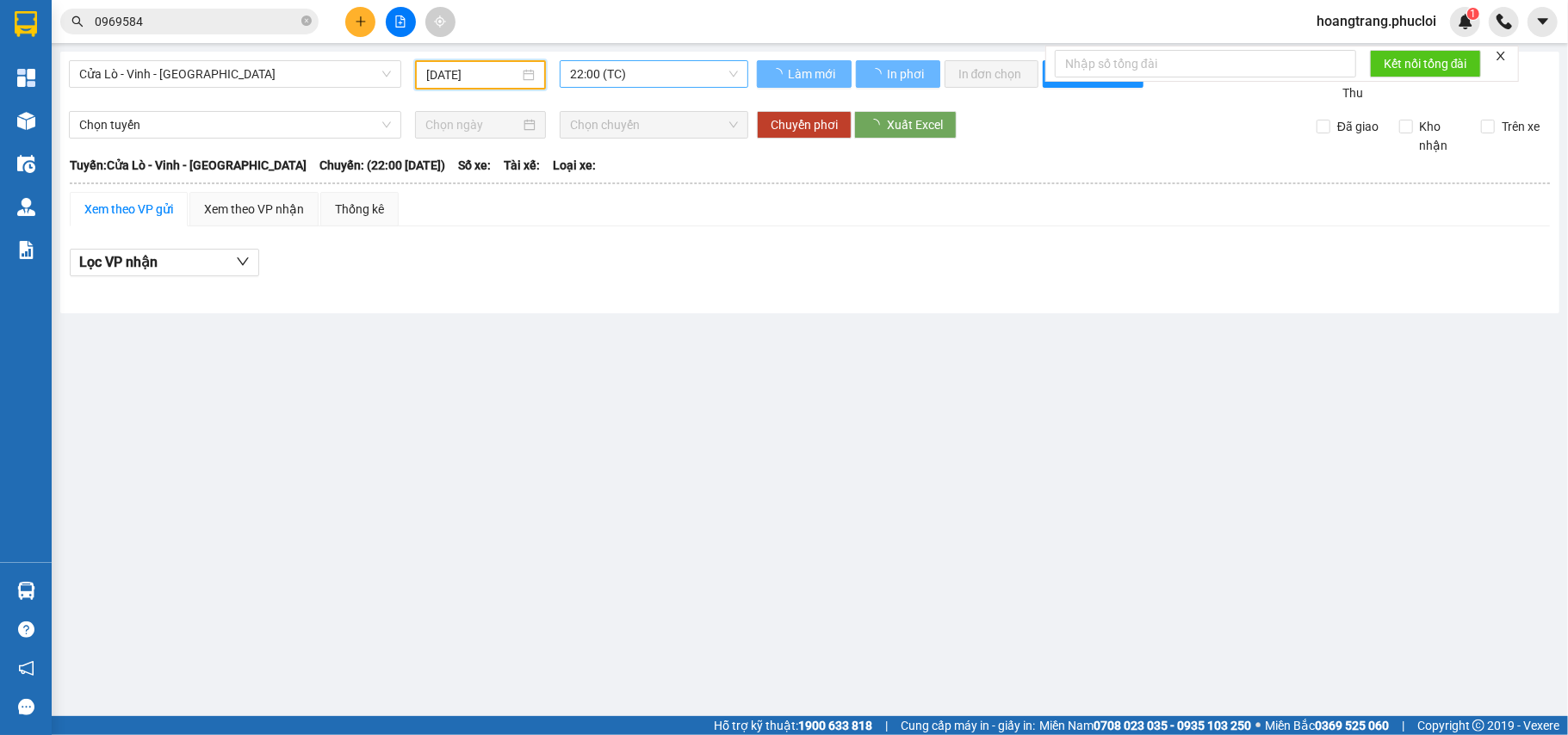
click at [587, 81] on span "22:00 (TC)" at bounding box center [654, 74] width 168 height 26
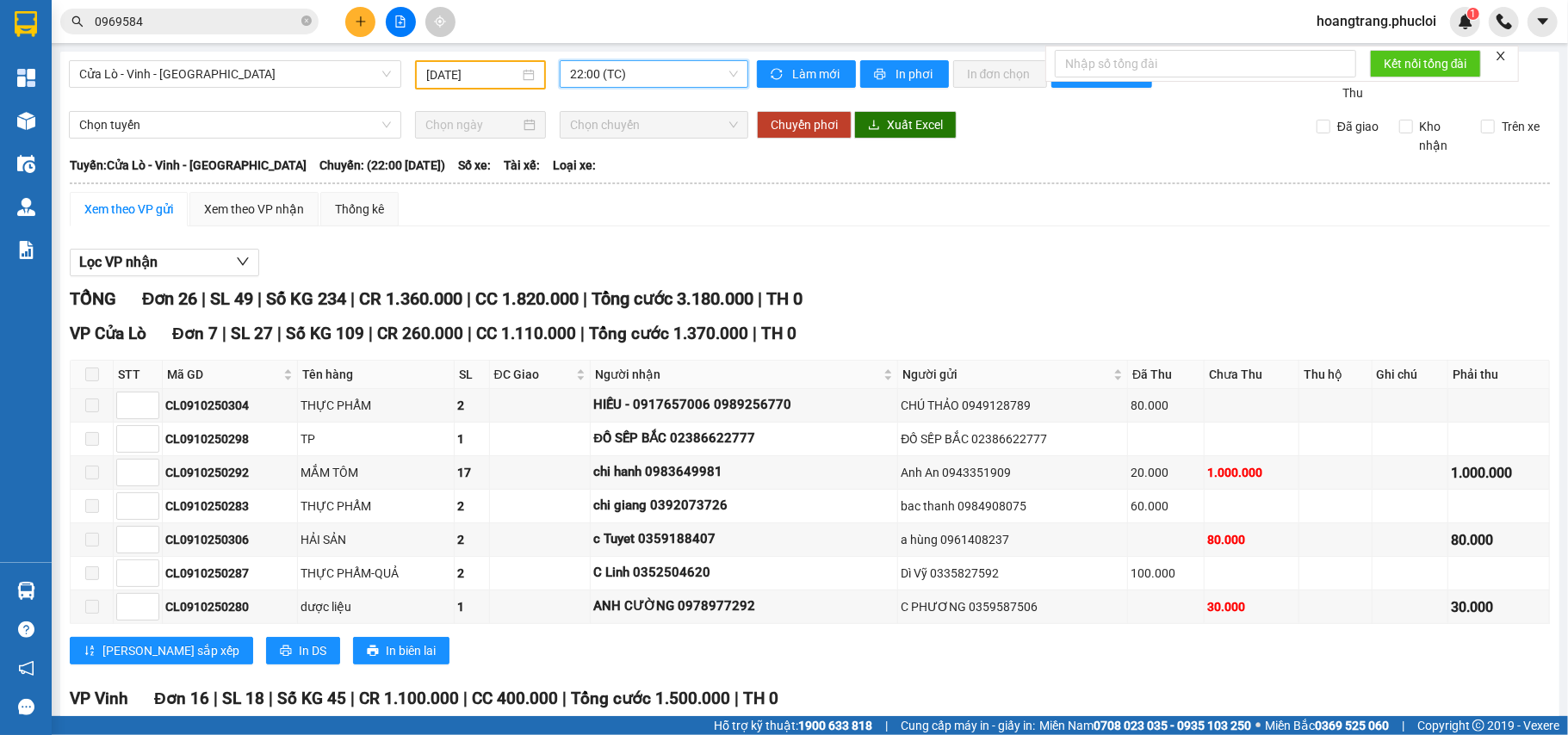
click at [588, 77] on span "22:00 (TC)" at bounding box center [654, 74] width 168 height 26
click at [517, 83] on div "[DATE]" at bounding box center [480, 75] width 108 height 19
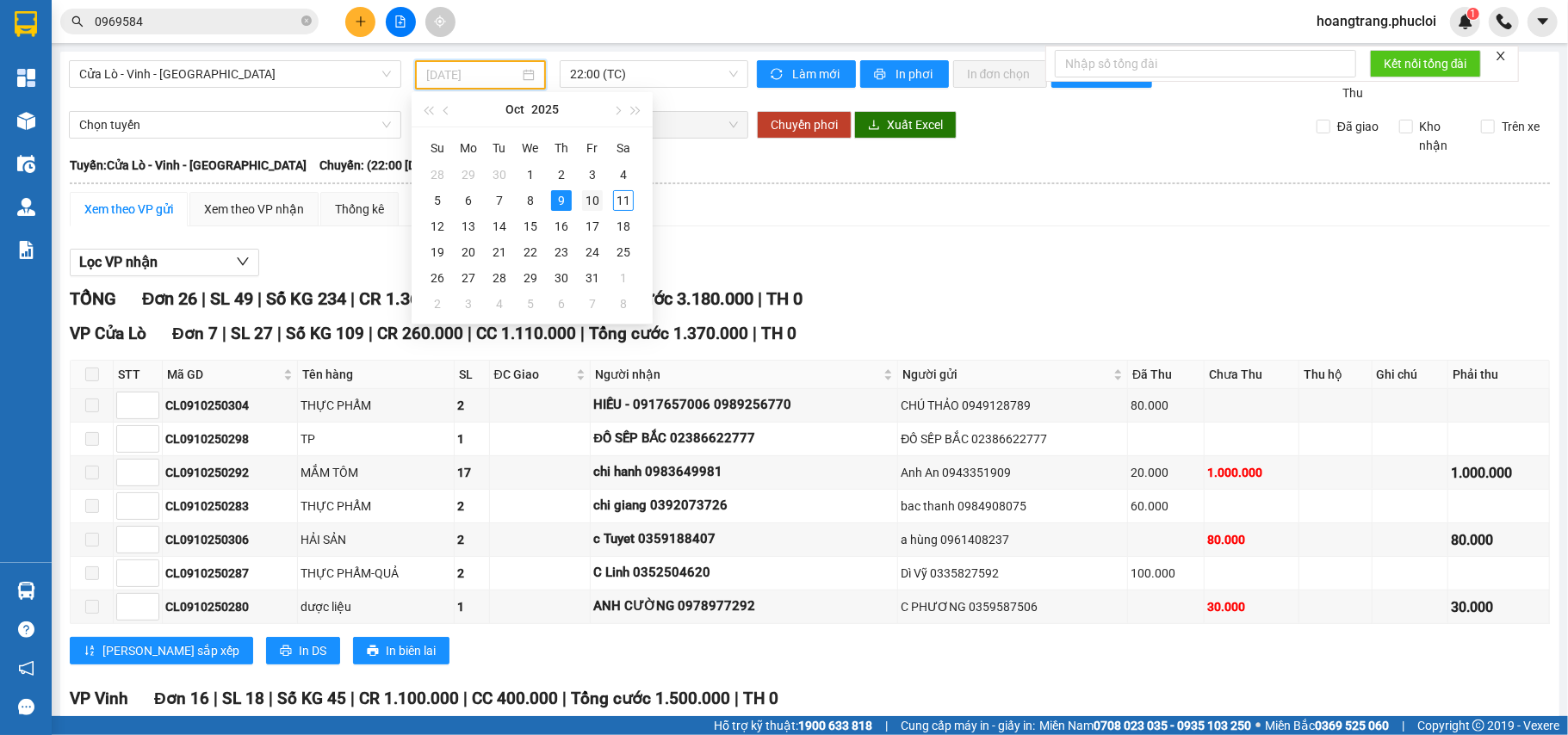
click at [590, 201] on div "10" at bounding box center [593, 201] width 21 height 21
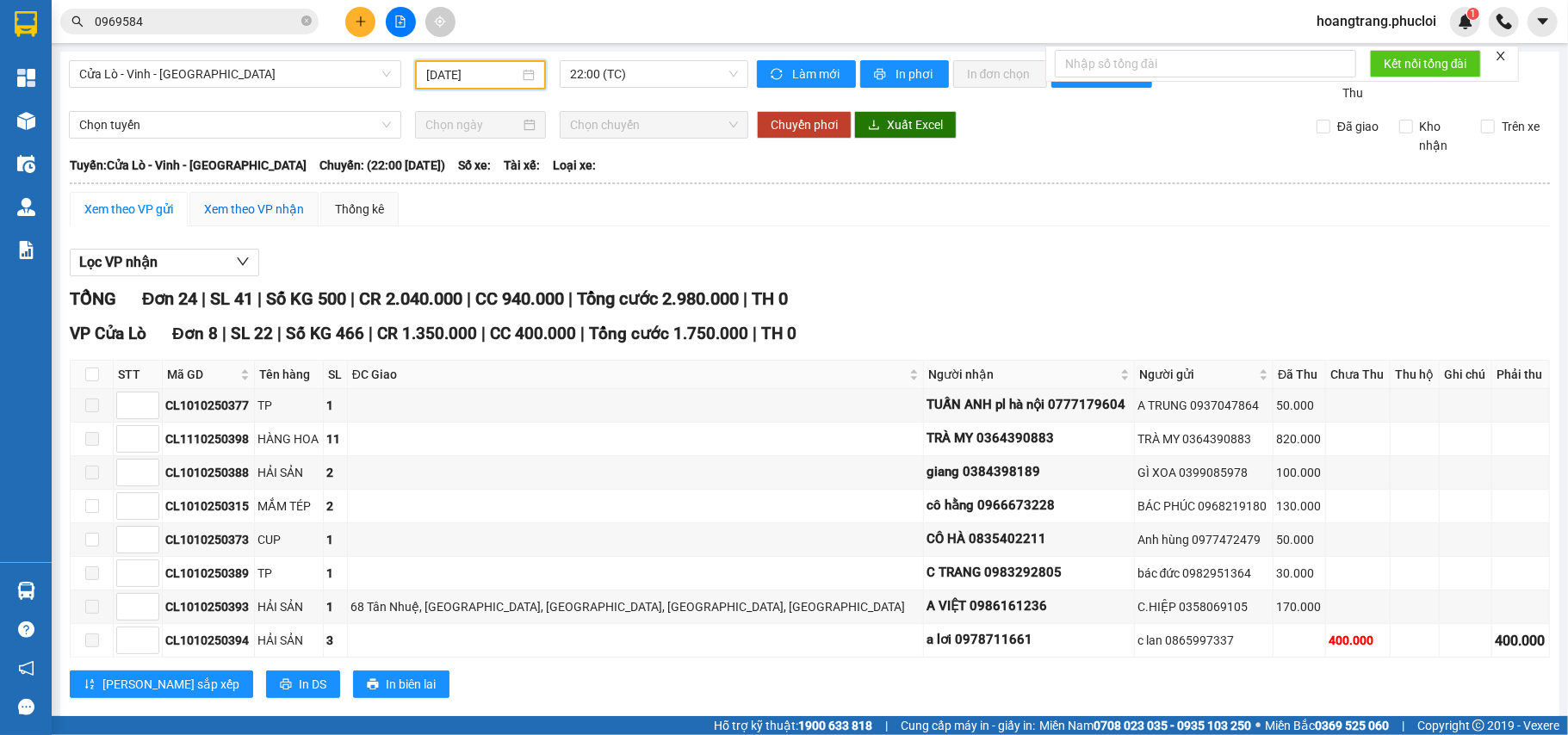
click at [258, 205] on div "Xem theo VP nhận" at bounding box center [254, 209] width 100 height 19
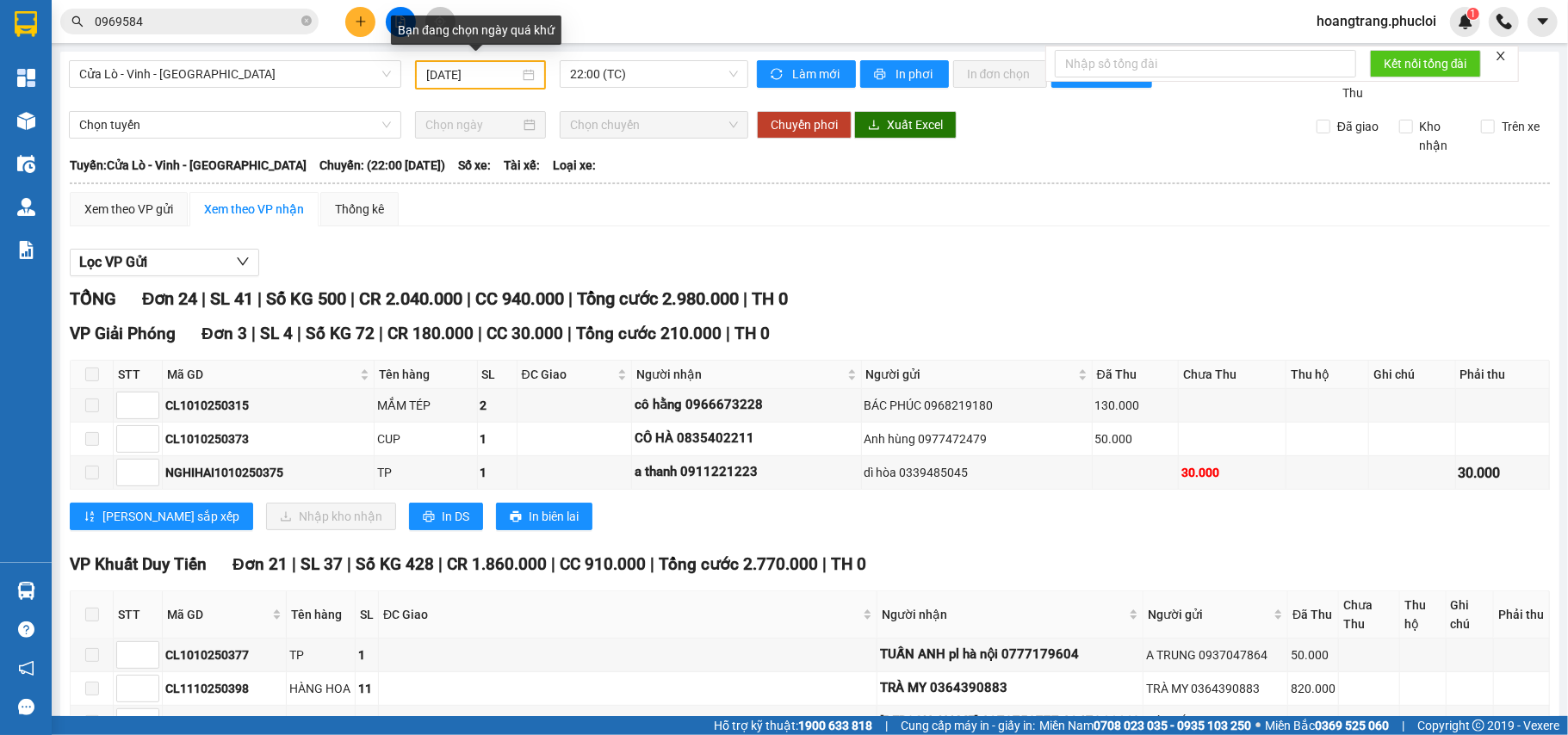
click at [463, 83] on input "[DATE]" at bounding box center [472, 75] width 93 height 19
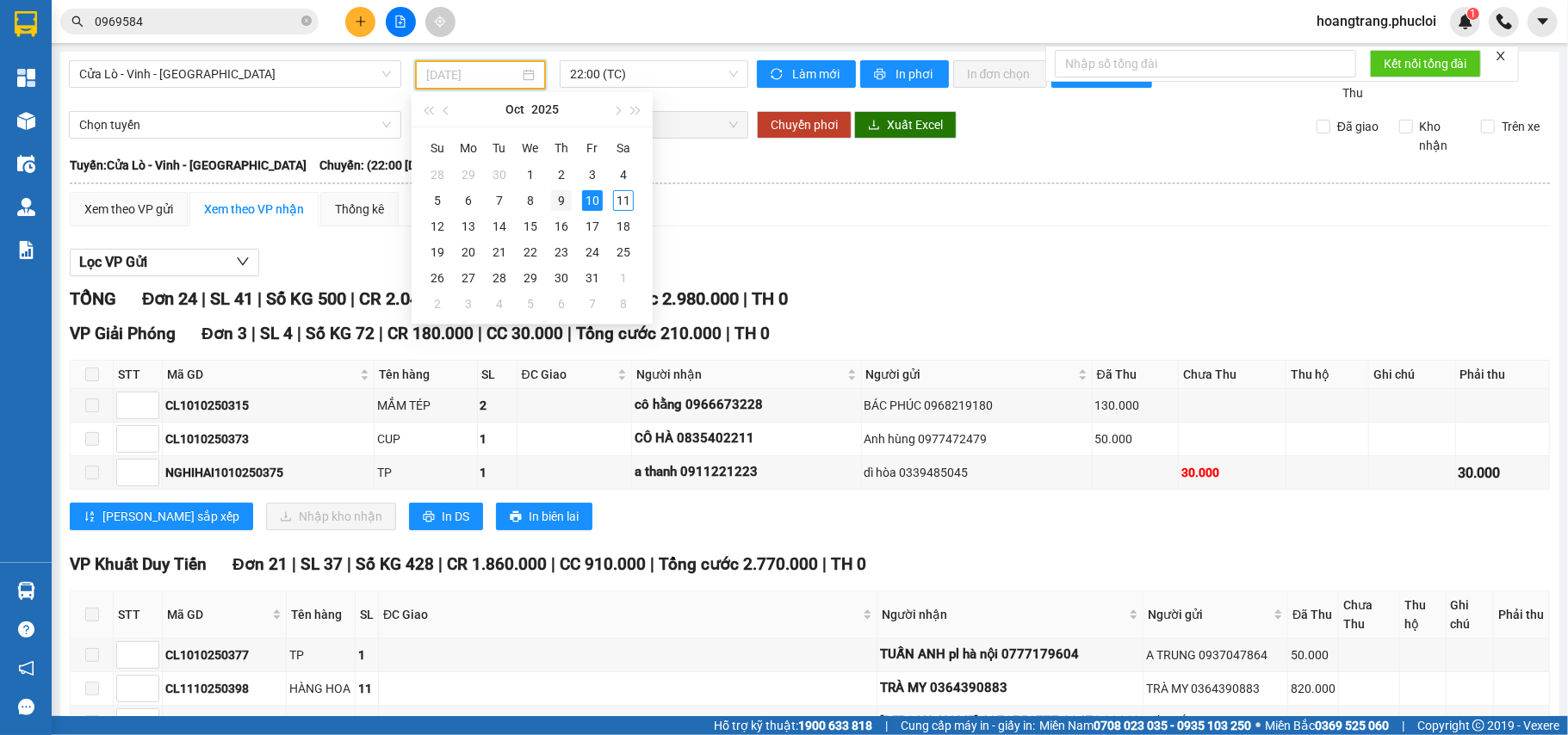
click at [566, 199] on div "9" at bounding box center [561, 201] width 21 height 21
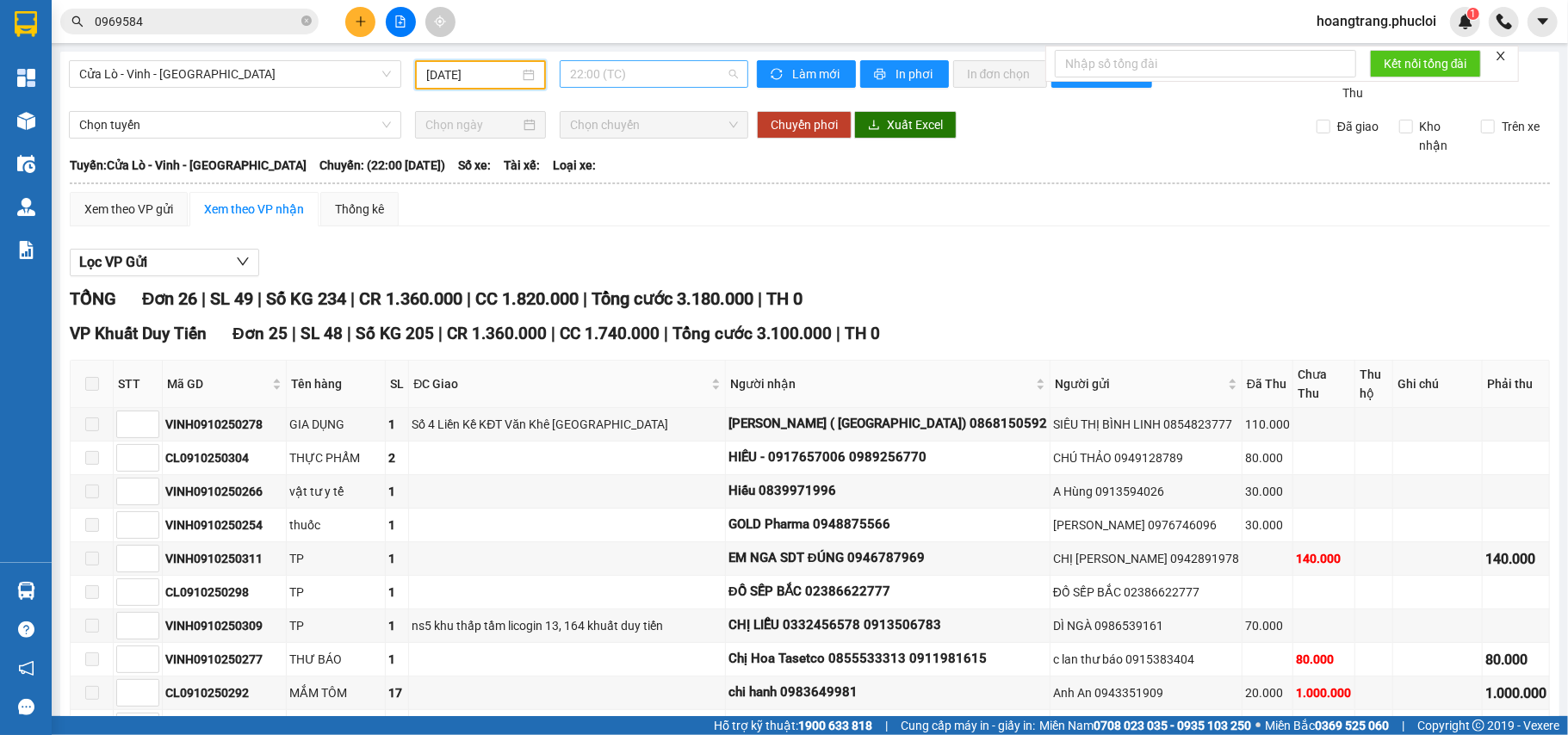
click at [560, 74] on div "22:00 (TC)" at bounding box center [654, 74] width 189 height 28
click at [455, 69] on input "[DATE]" at bounding box center [472, 75] width 93 height 19
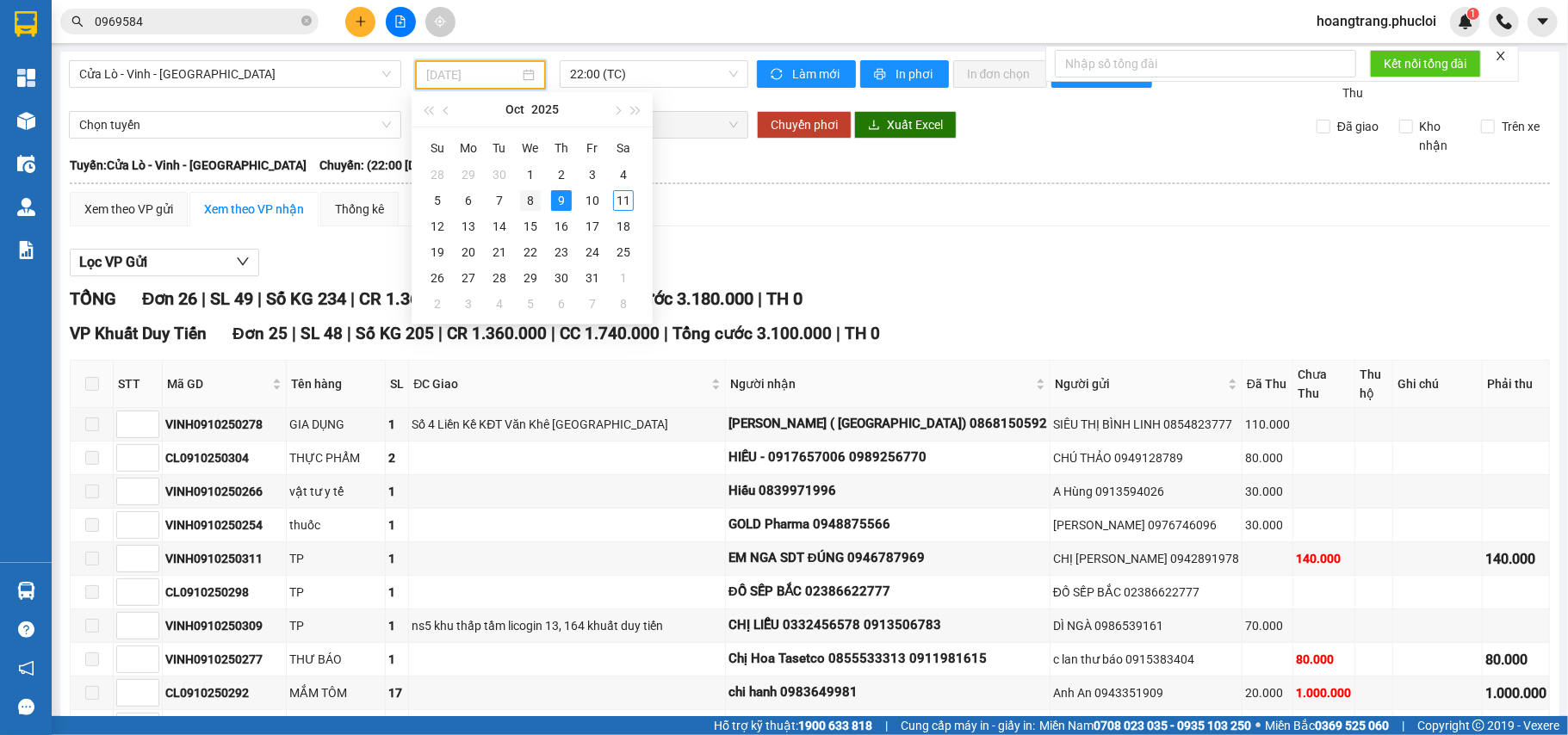
click at [537, 200] on div "8" at bounding box center [531, 201] width 21 height 21
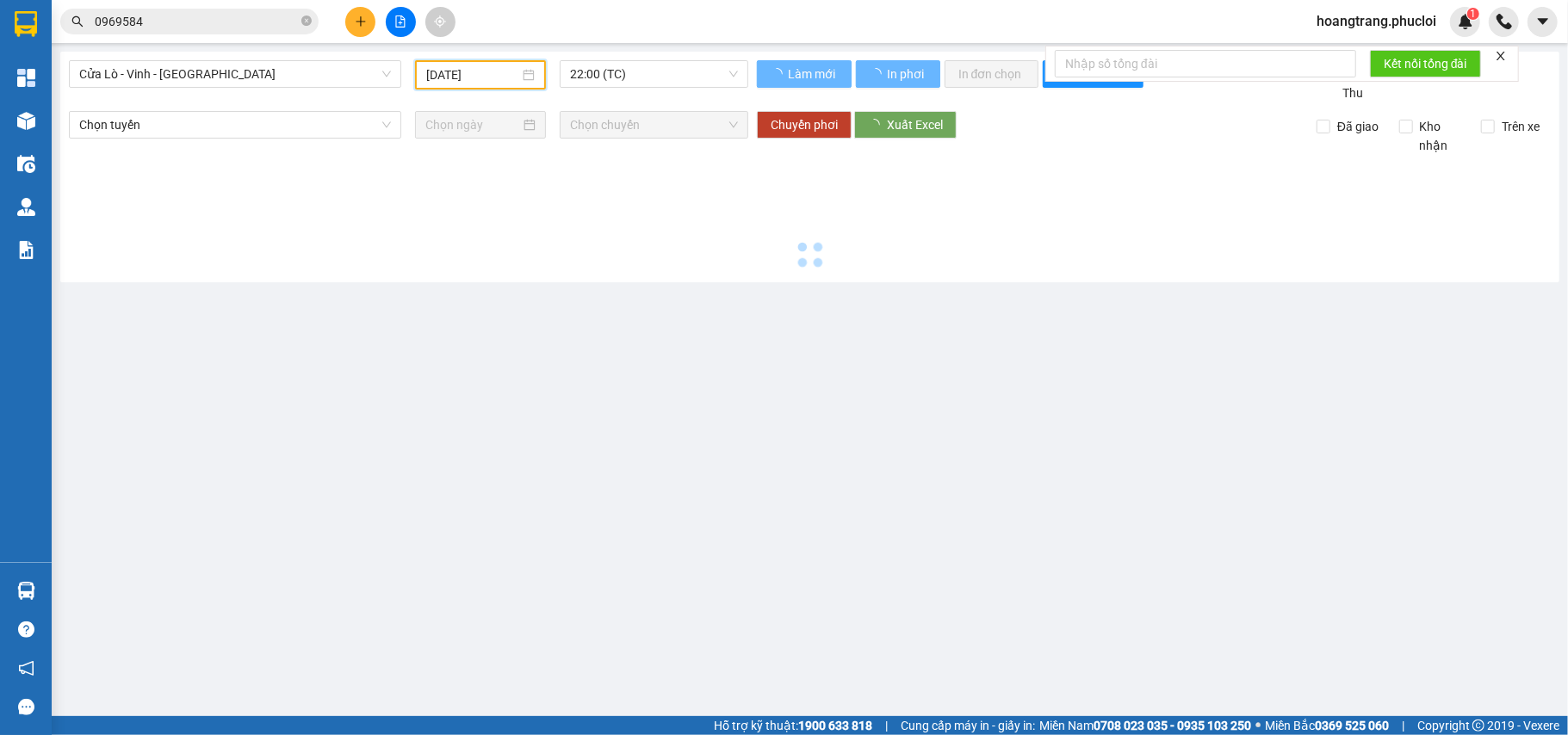
type input "[DATE]"
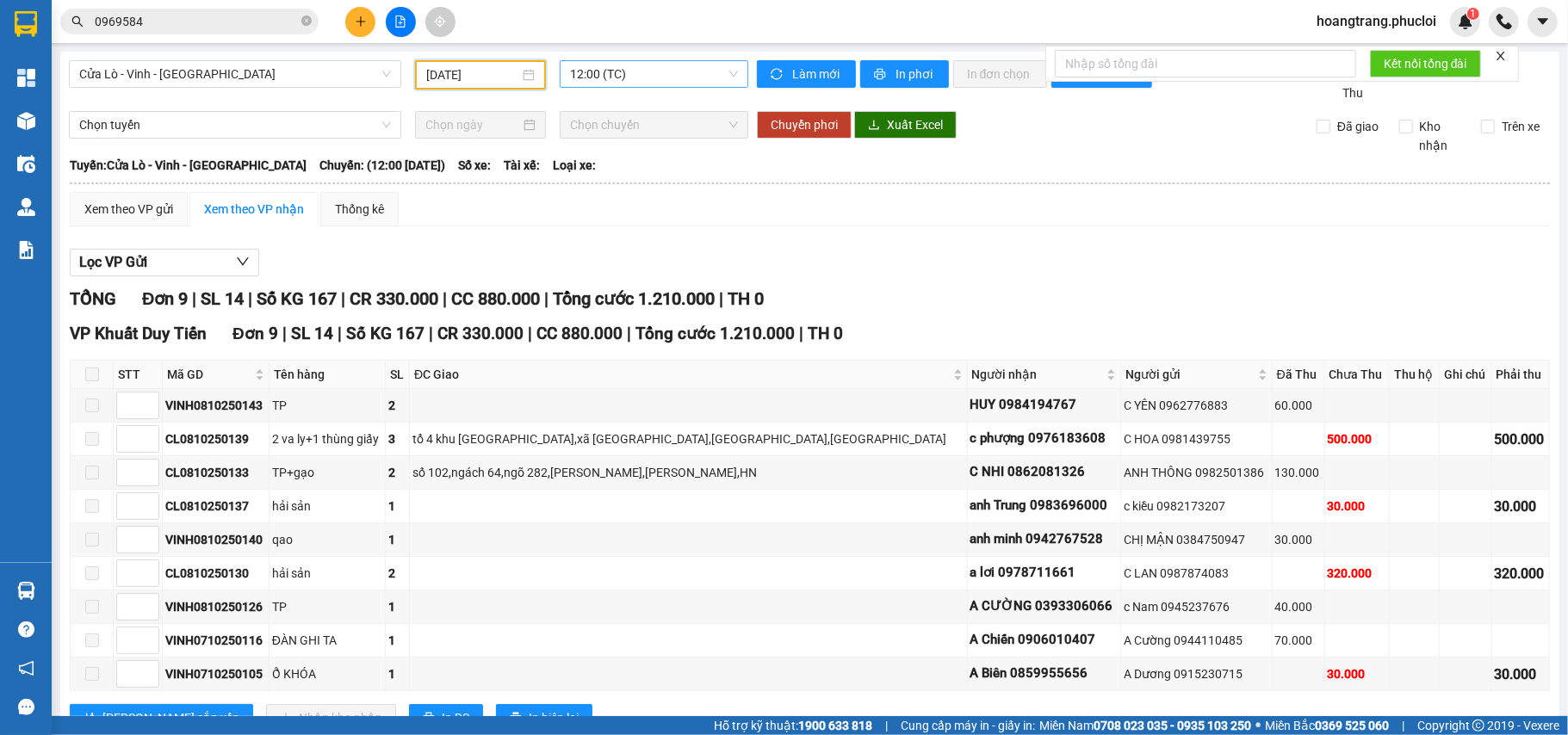
click at [560, 73] on div "12:00 (TC)" at bounding box center [654, 74] width 189 height 28
click at [597, 163] on div "22:00 (TC)" at bounding box center [632, 163] width 135 height 19
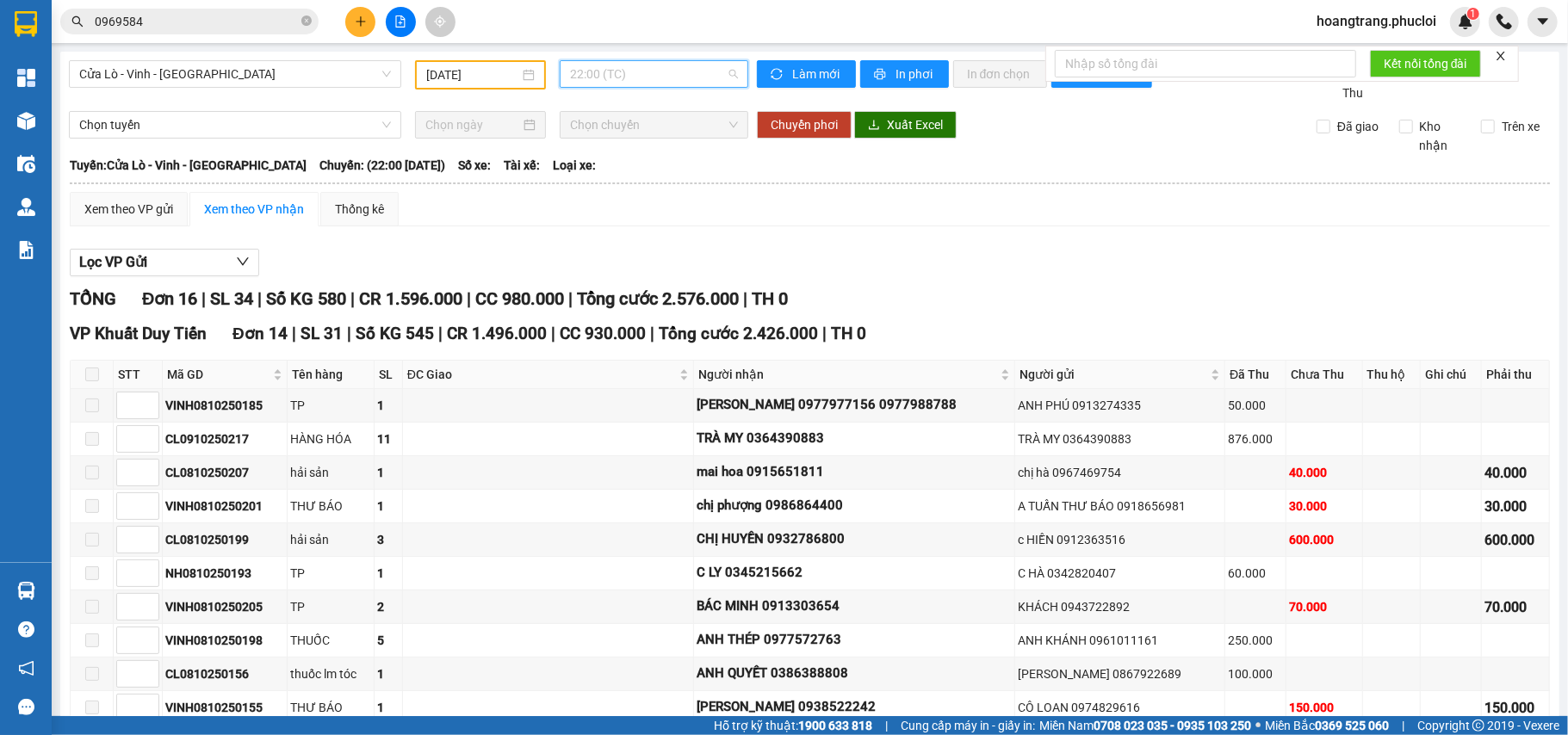
click at [570, 84] on span "22:00 (TC)" at bounding box center [654, 74] width 168 height 26
click at [596, 135] on div "12:00 (TC)" at bounding box center [632, 136] width 135 height 19
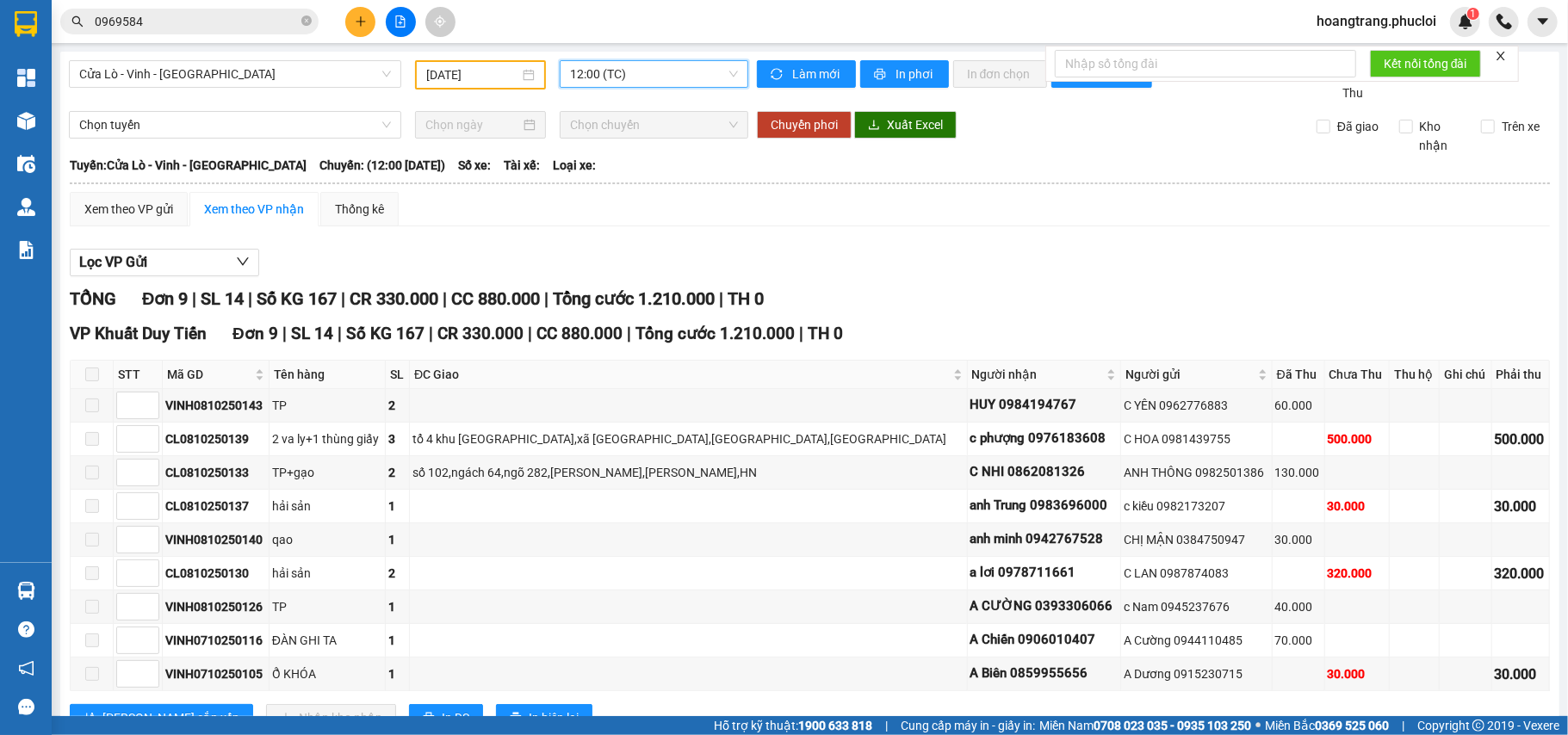
click at [573, 69] on span "12:00 (TC)" at bounding box center [654, 74] width 168 height 26
click at [610, 156] on div "22:00 (TC)" at bounding box center [632, 163] width 135 height 19
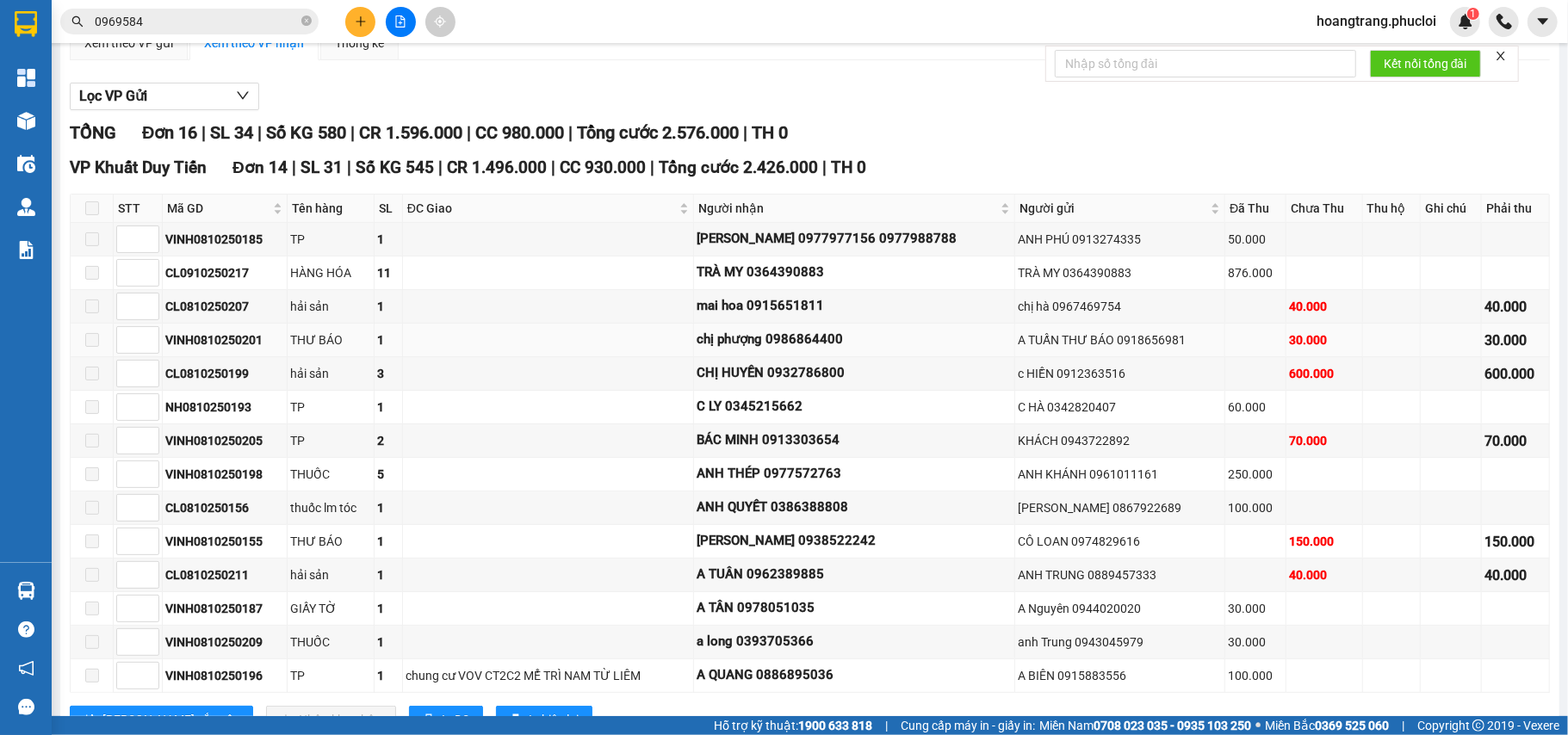
scroll to position [229, 0]
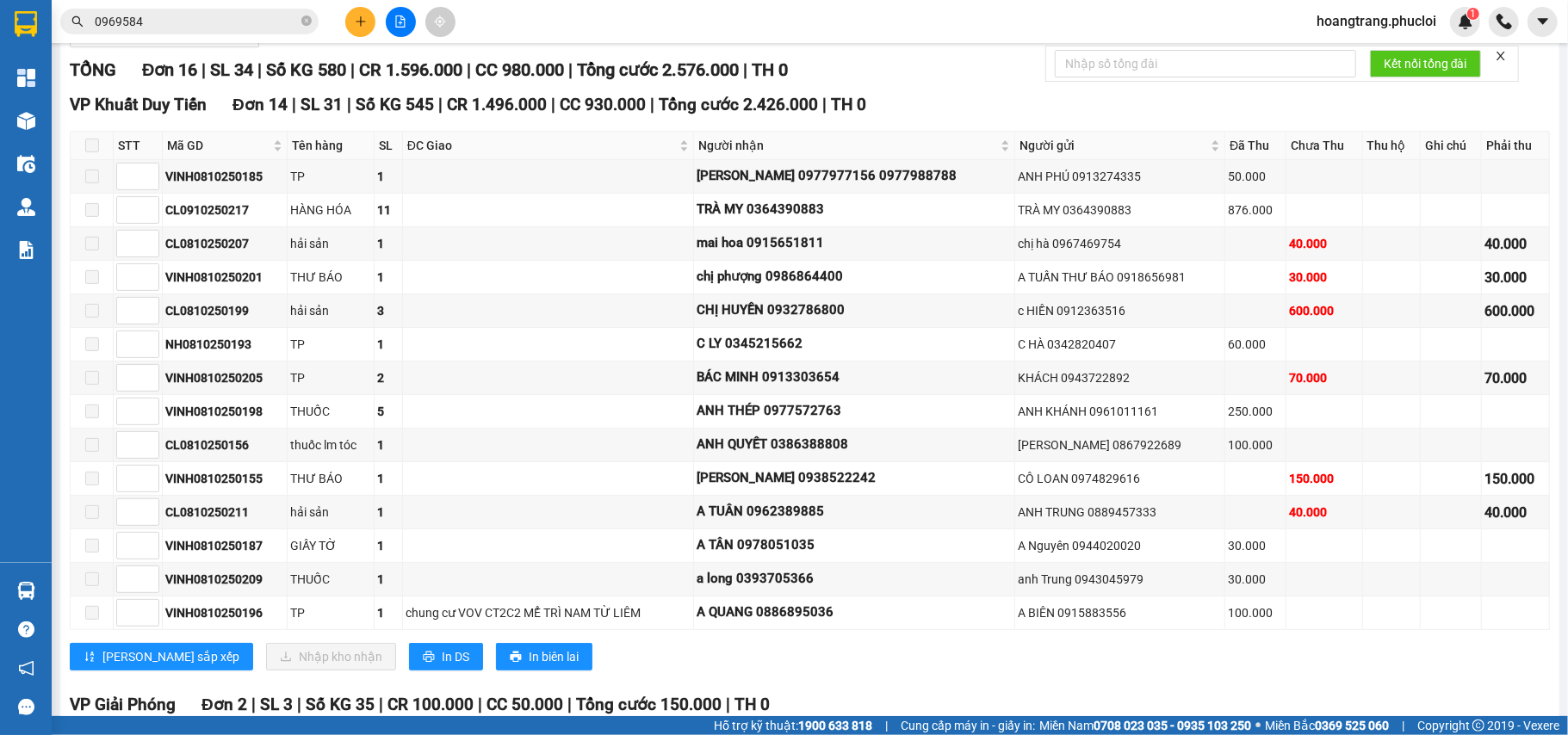
click at [254, 29] on input "0969584" at bounding box center [196, 22] width 203 height 19
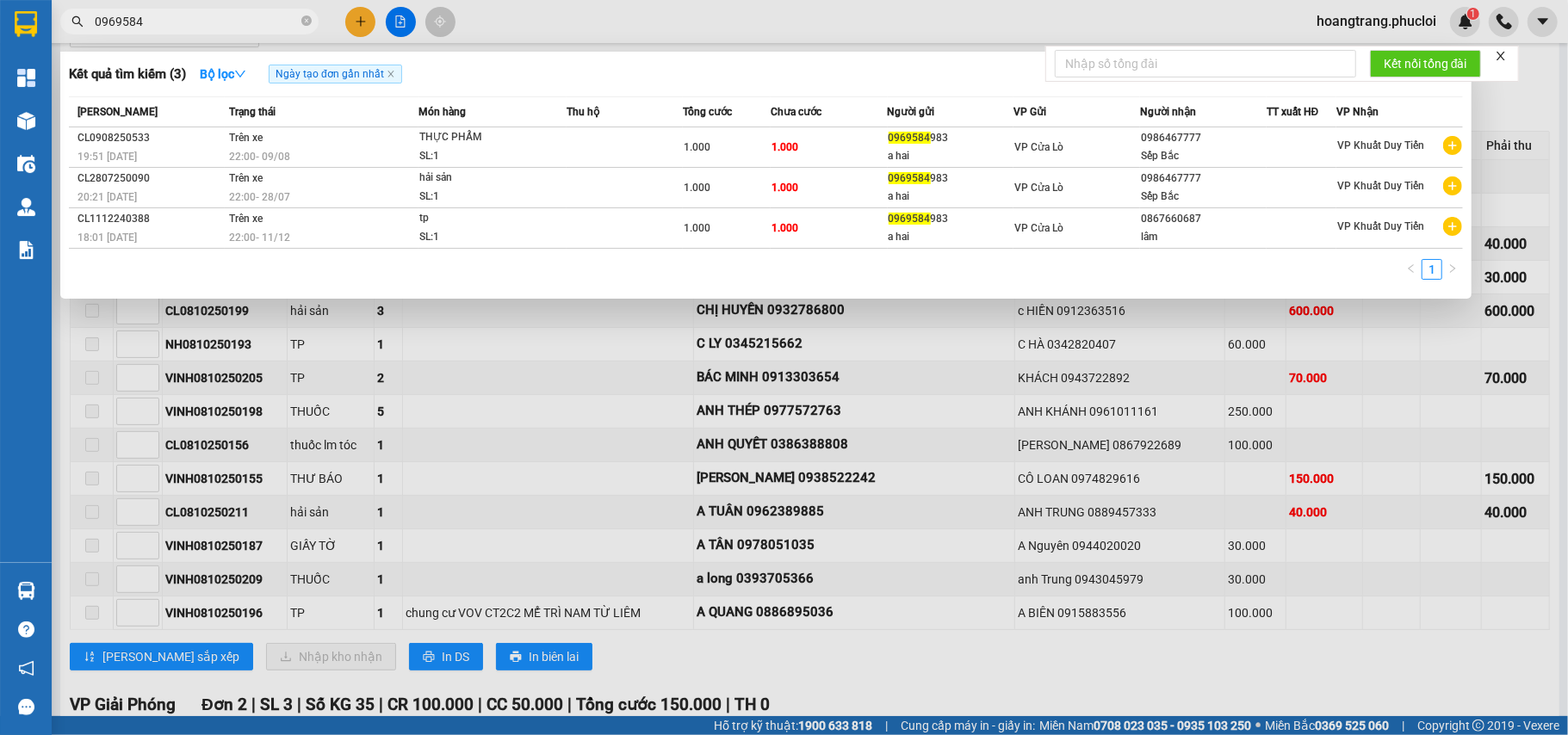
click at [254, 29] on input "0969584" at bounding box center [196, 22] width 203 height 19
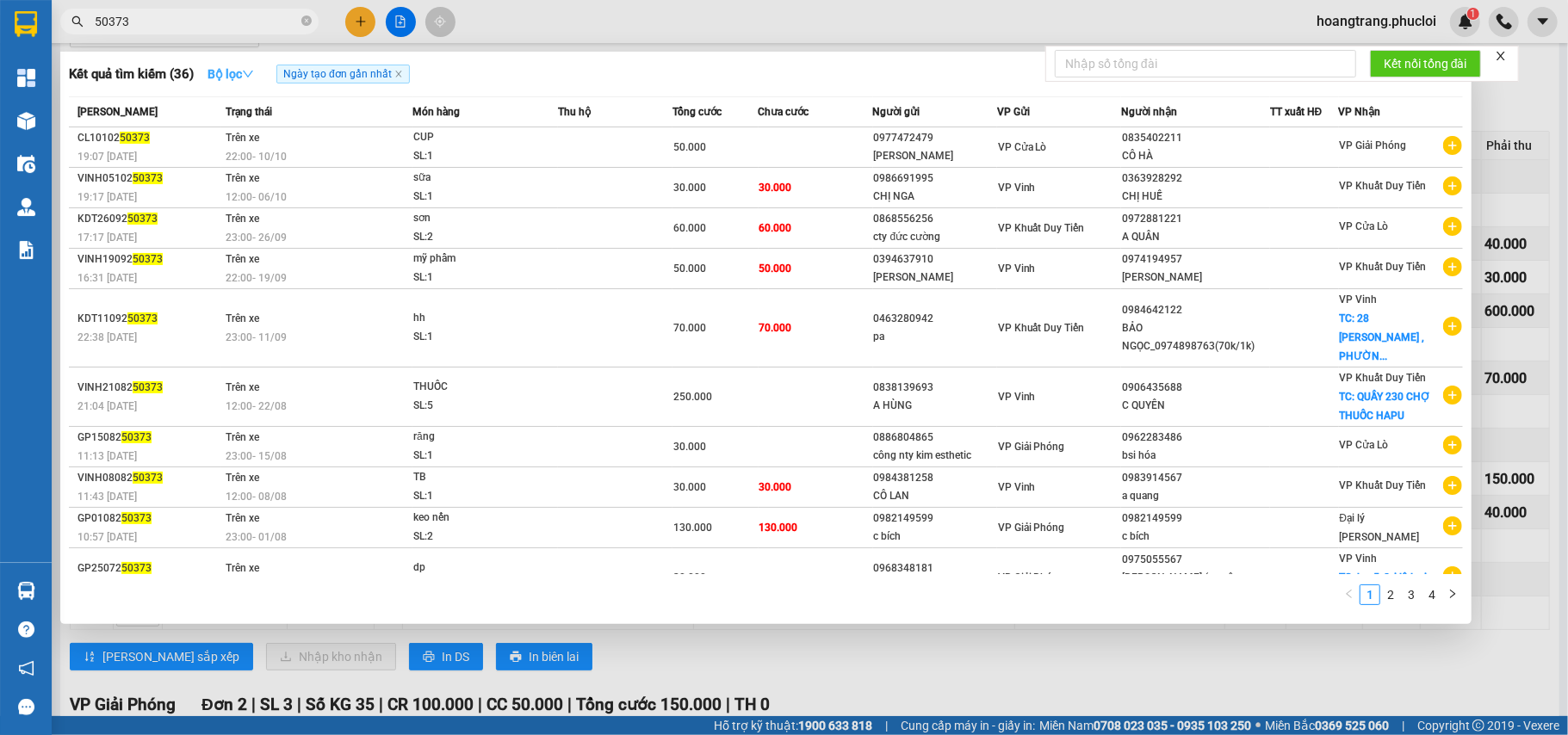
type input "50373"
click at [254, 73] on icon "down" at bounding box center [248, 74] width 12 height 12
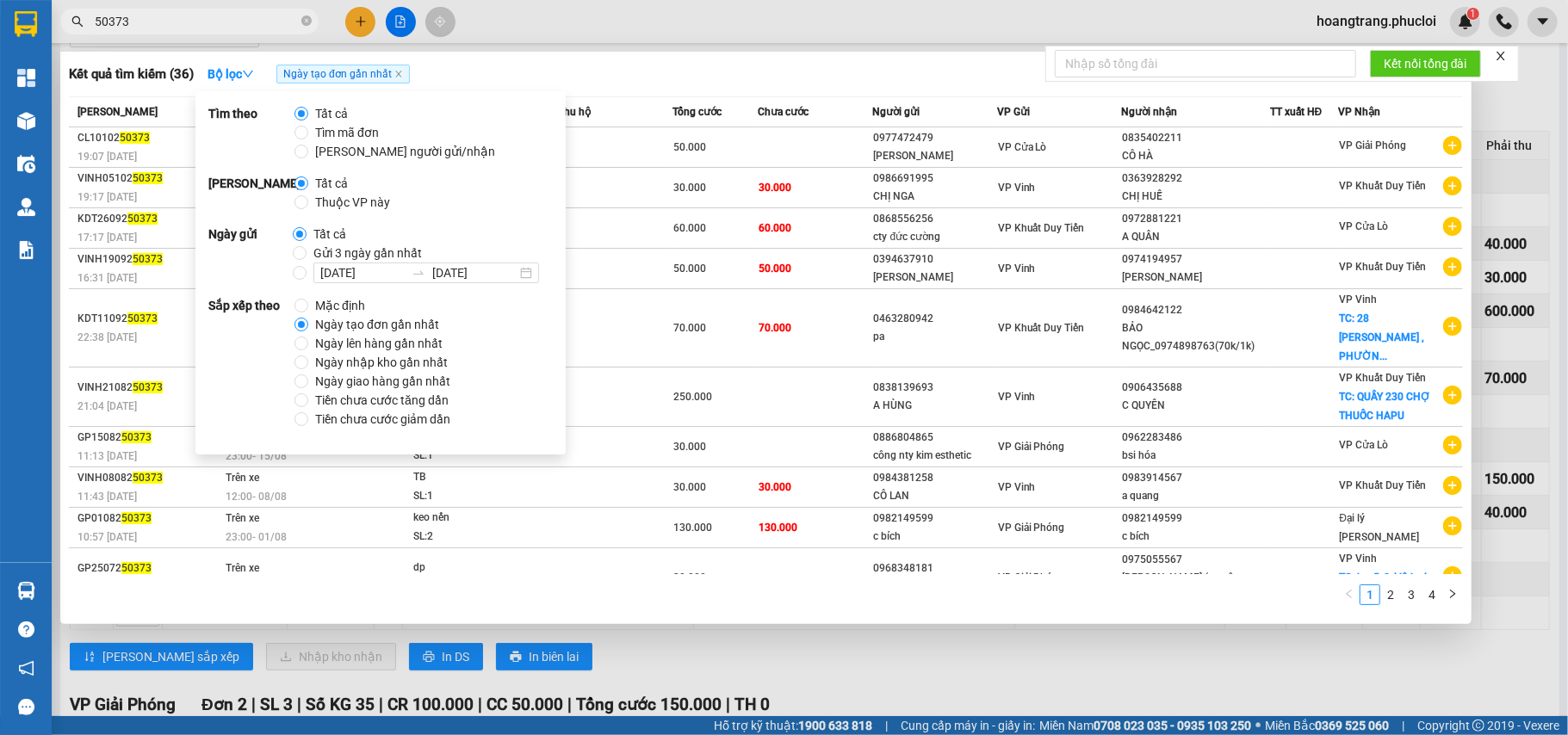
click at [366, 201] on span "Thuộc VP này" at bounding box center [352, 203] width 88 height 19
click at [309, 201] on input "Thuộc VP này" at bounding box center [302, 203] width 14 height 14
radio input "true"
radio input "false"
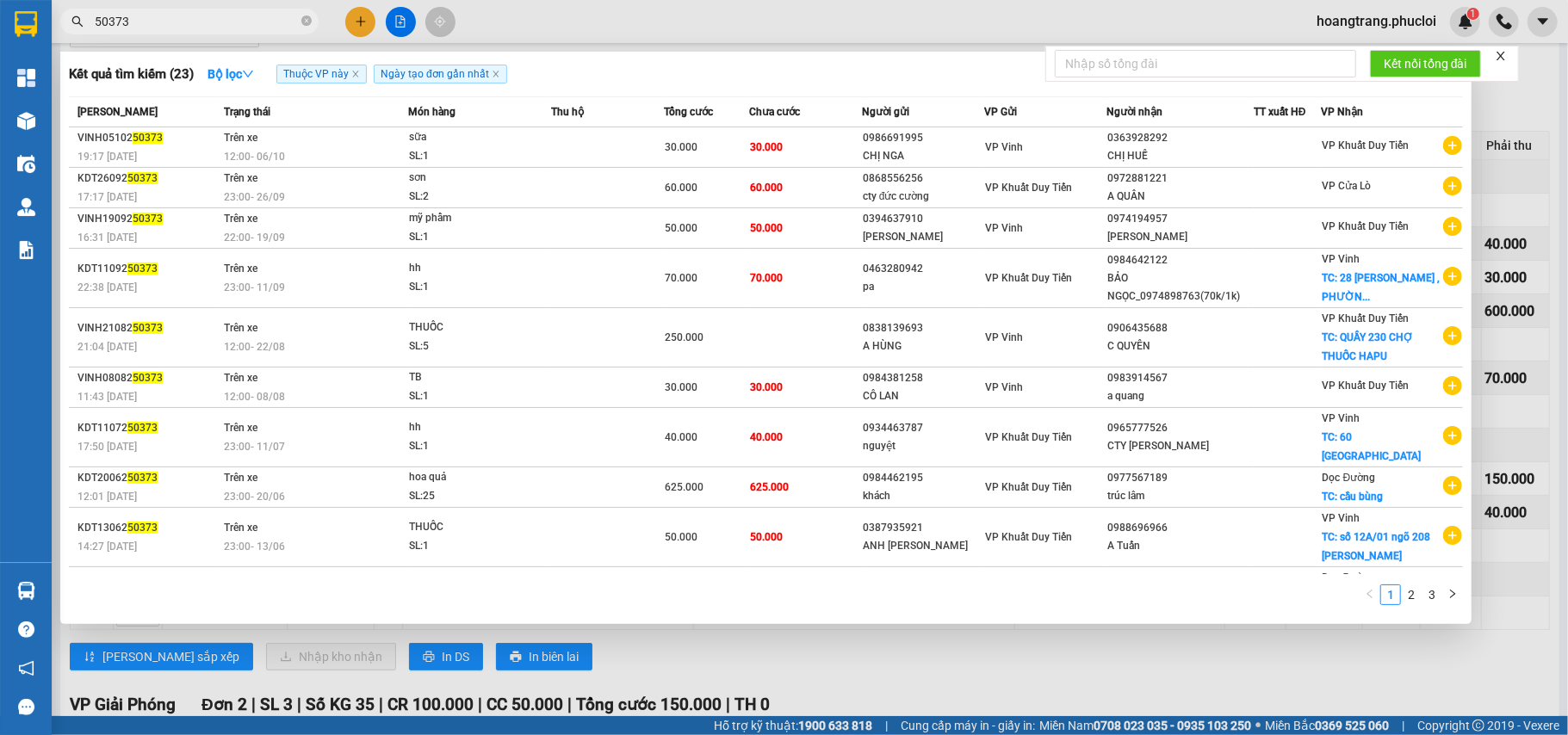
click at [608, 80] on div "Kết quả tìm kiếm ( 23 ) Bộ lọc Thuộc VP này Ngày tạo đơn gần nhất" at bounding box center [766, 74] width 1394 height 28
click at [186, 17] on input "50373" at bounding box center [196, 22] width 203 height 19
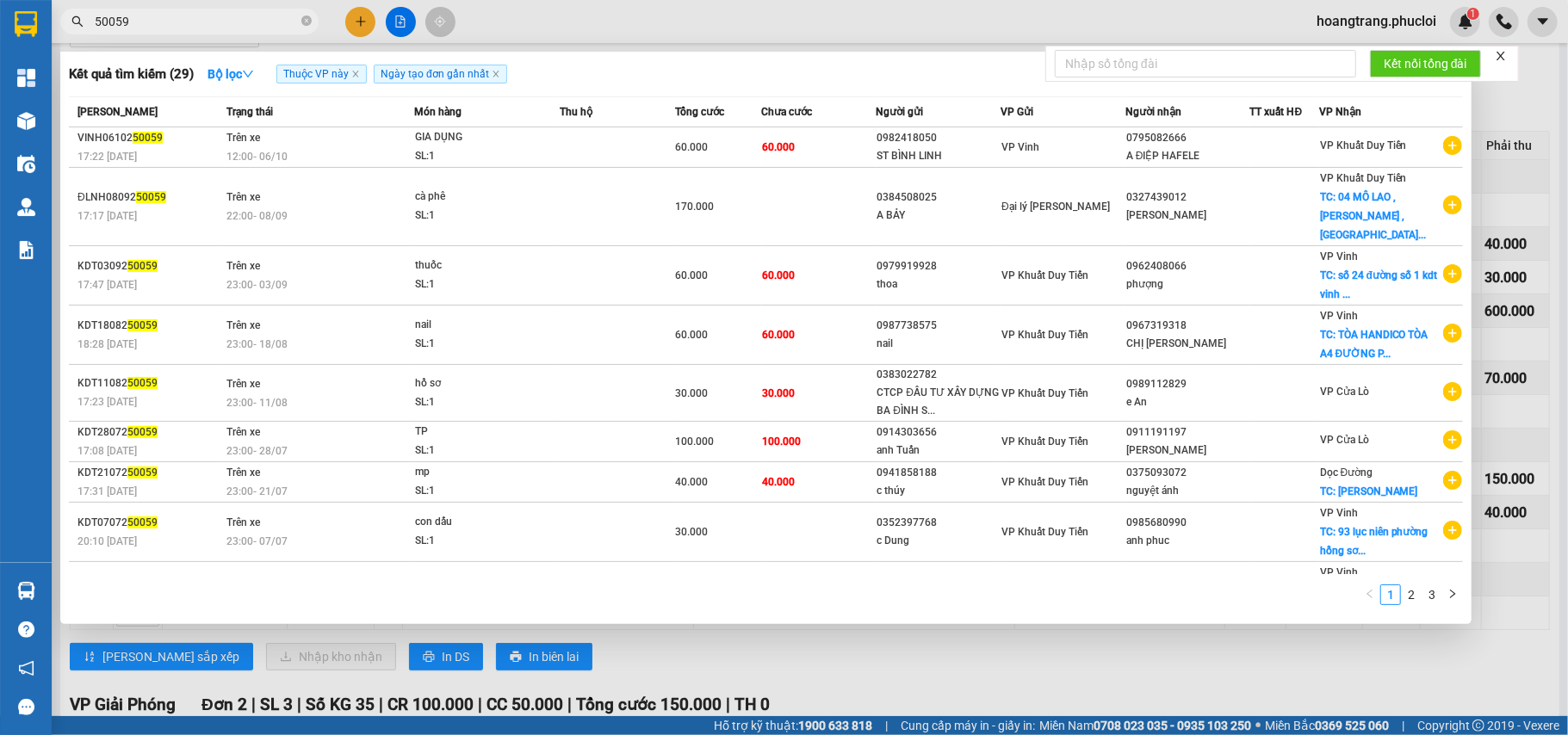
click at [180, 15] on input "50059" at bounding box center [196, 22] width 203 height 19
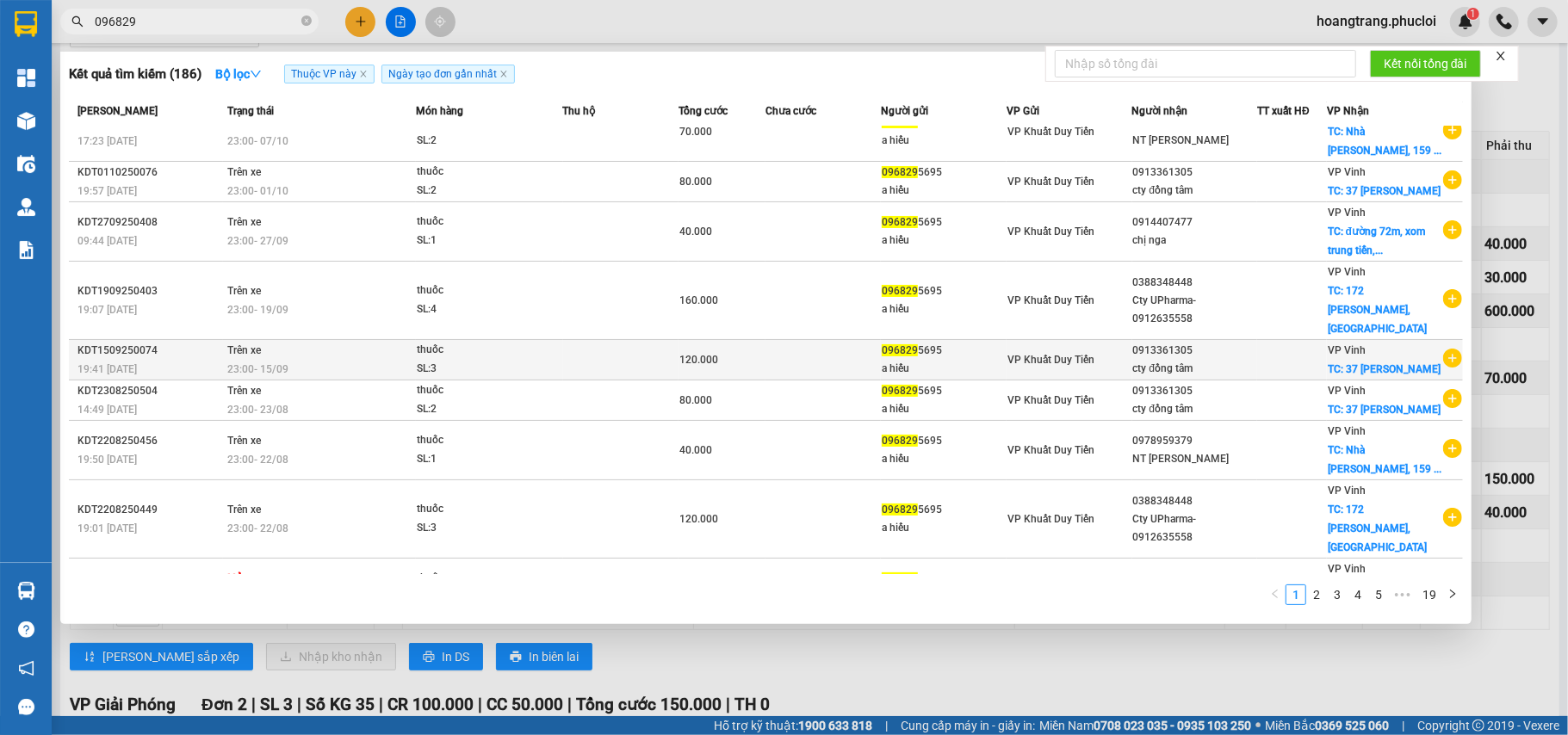
scroll to position [55, 0]
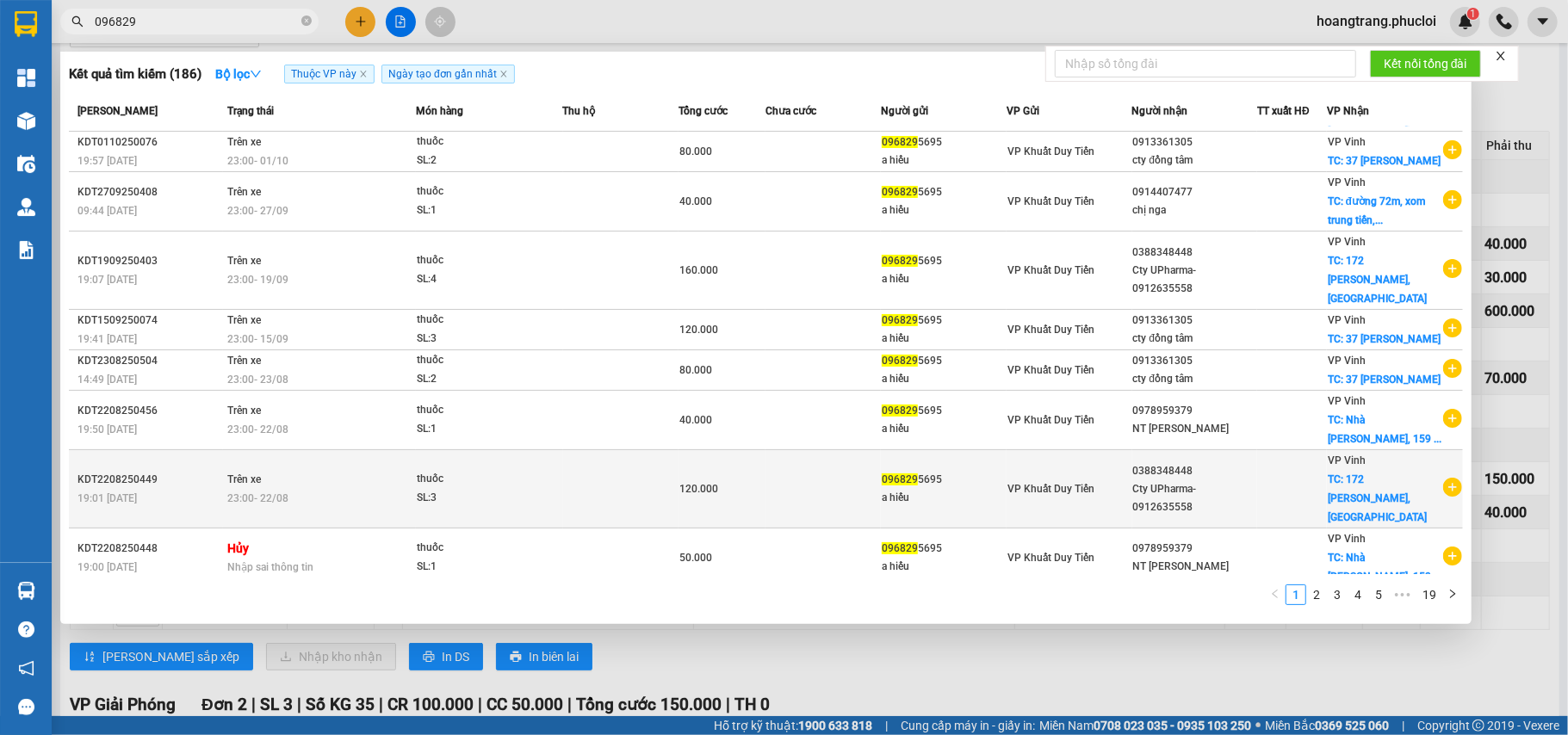
type input "096829"
click at [1443, 478] on icon "plus-circle" at bounding box center [1453, 488] width 19 height 19
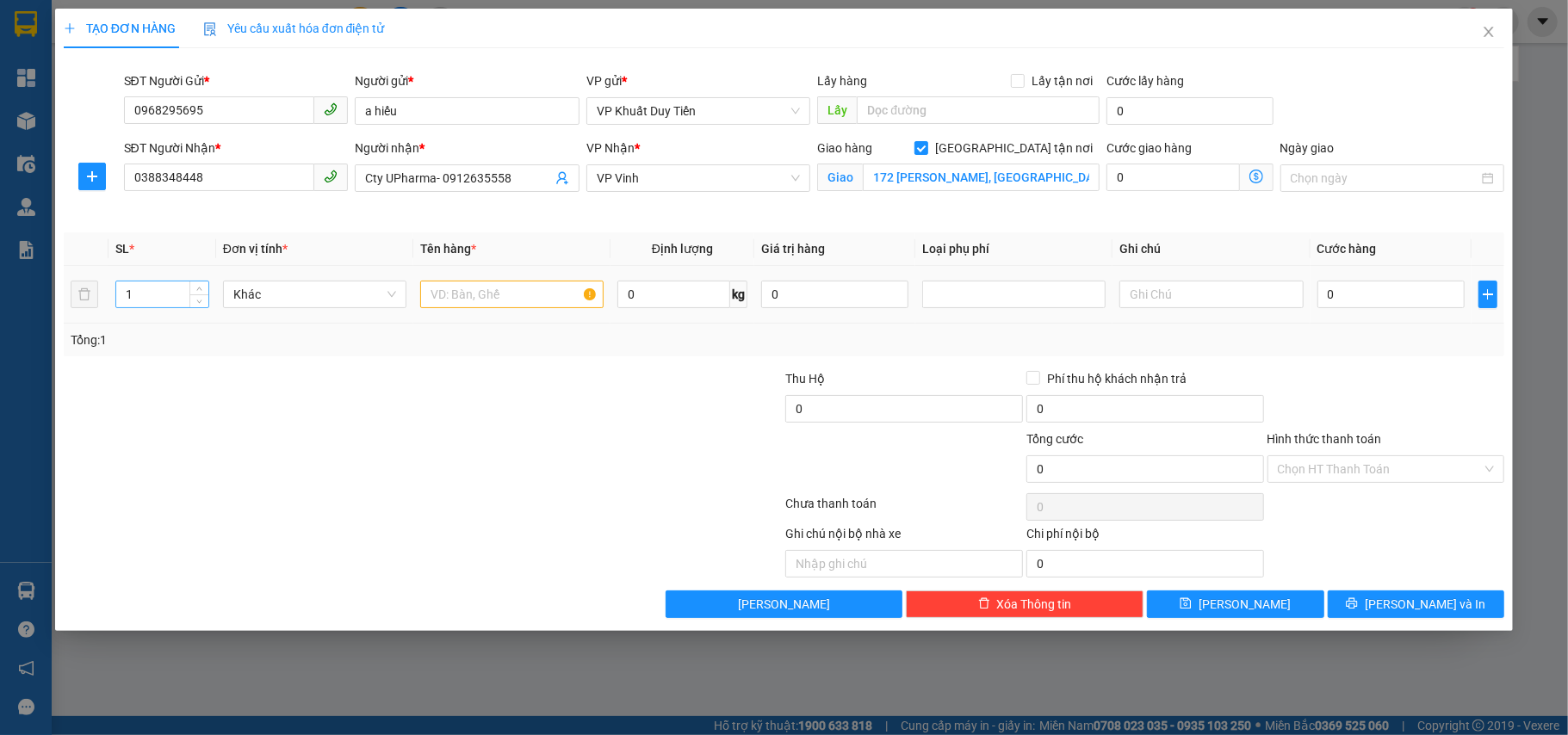
click at [185, 294] on input "1" at bounding box center [162, 295] width 92 height 26
type input "2"
click at [193, 291] on span "Increase Value" at bounding box center [199, 289] width 19 height 16
click at [547, 325] on div "Tổng: 2" at bounding box center [784, 339] width 1441 height 32
click at [527, 300] on input "text" at bounding box center [512, 295] width 184 height 28
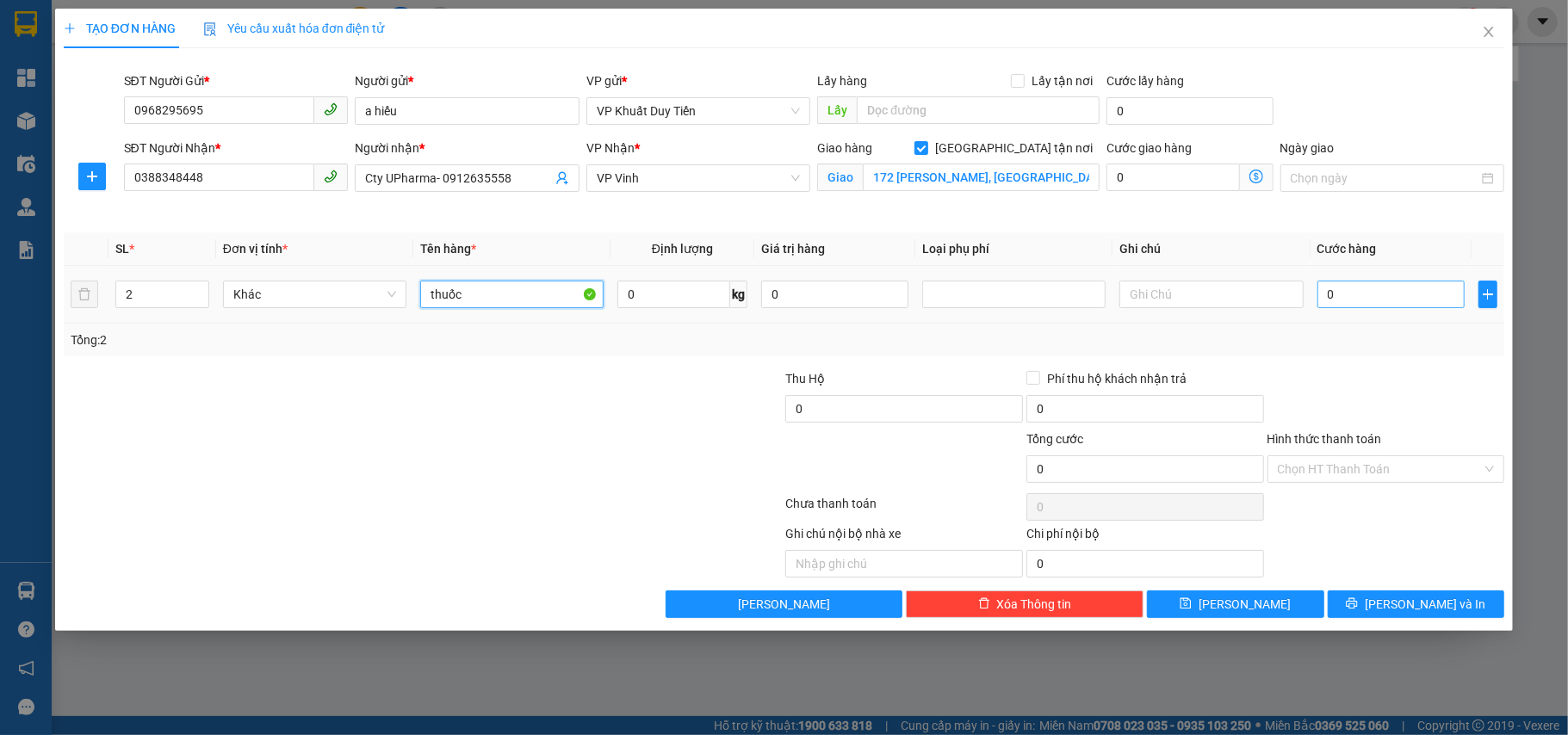
type input "thuốc"
click at [1350, 300] on input "0" at bounding box center [1391, 295] width 147 height 28
type input "8"
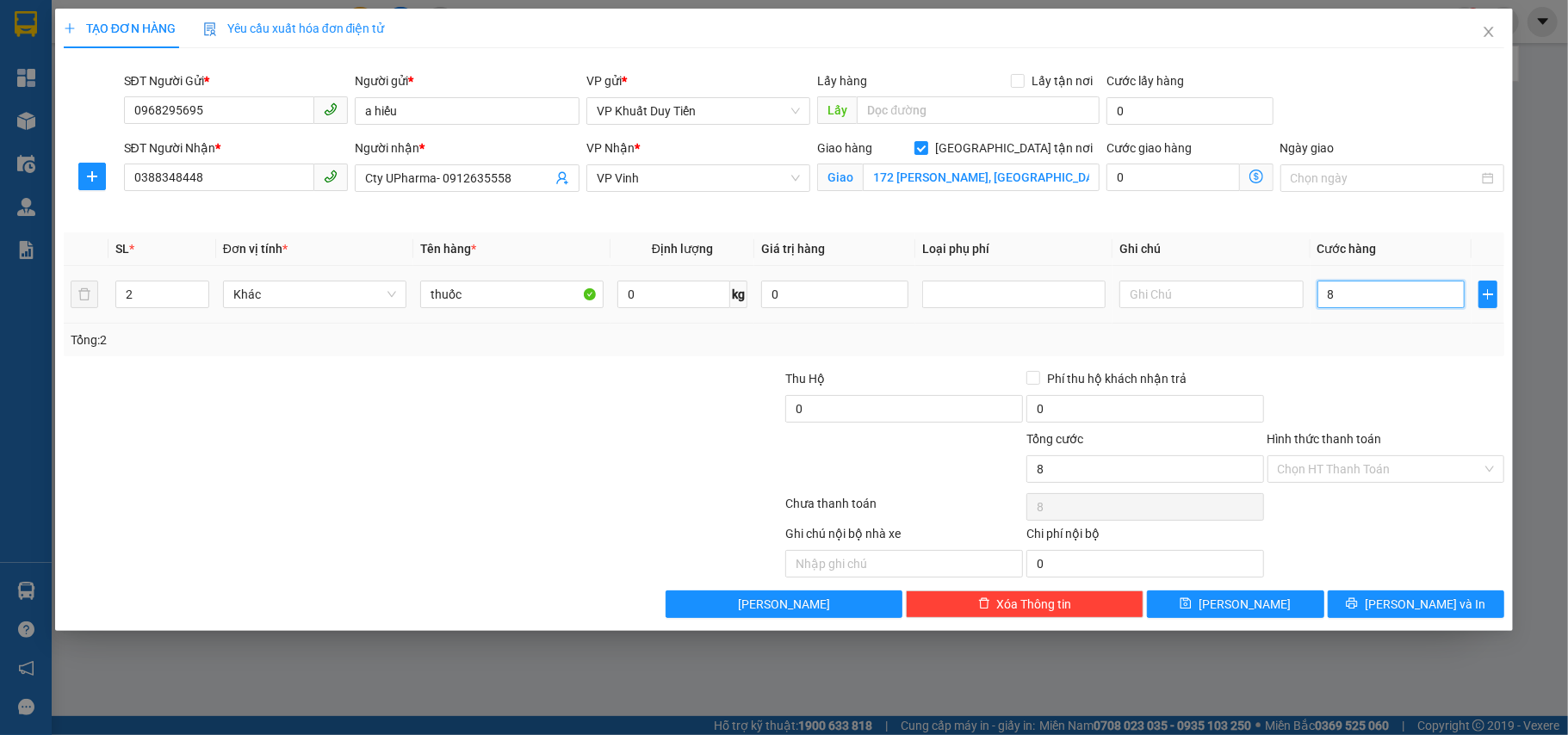
type input "80"
click at [1372, 458] on div "Chọn HT Thanh Toán" at bounding box center [1387, 469] width 238 height 28
type input "80.000"
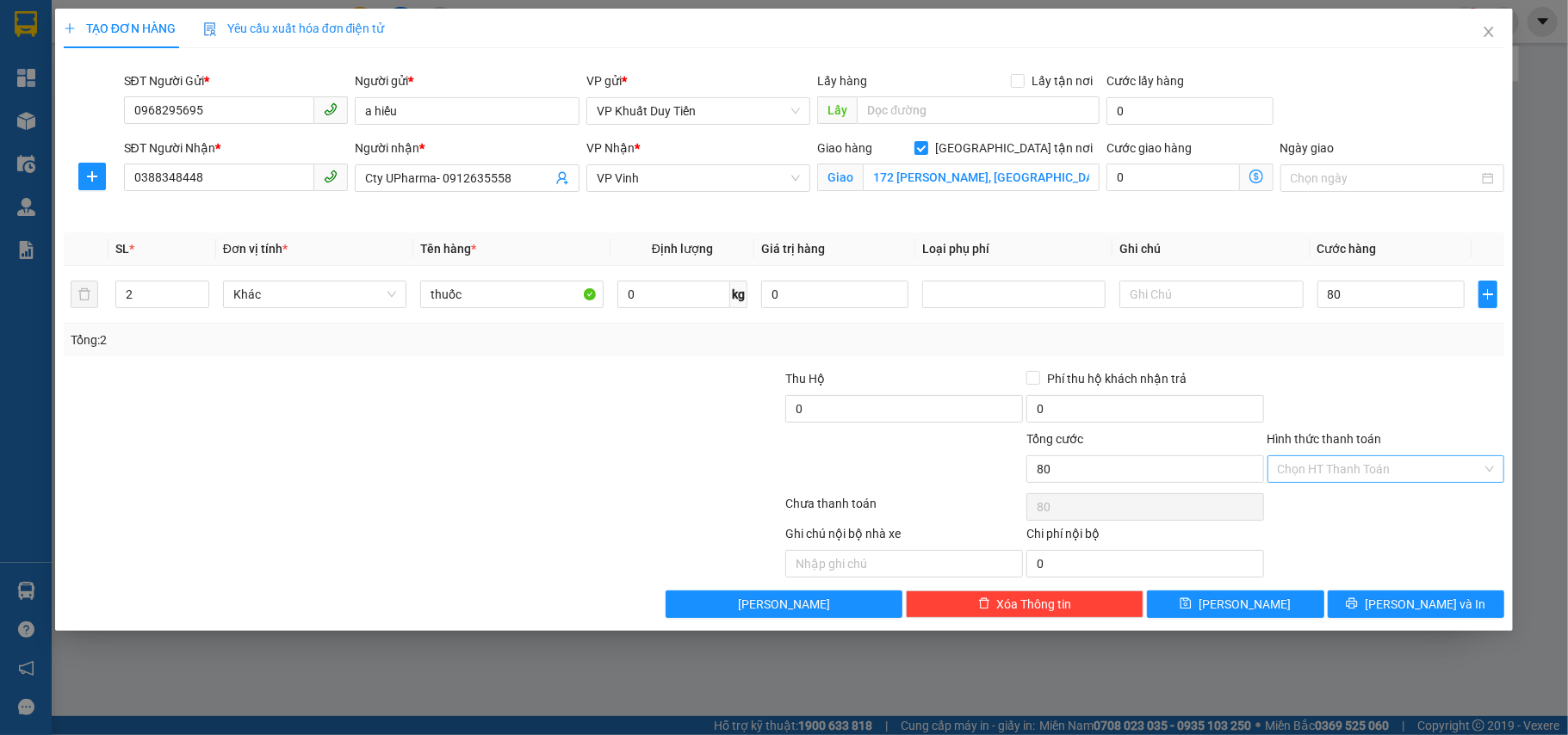
type input "80.000"
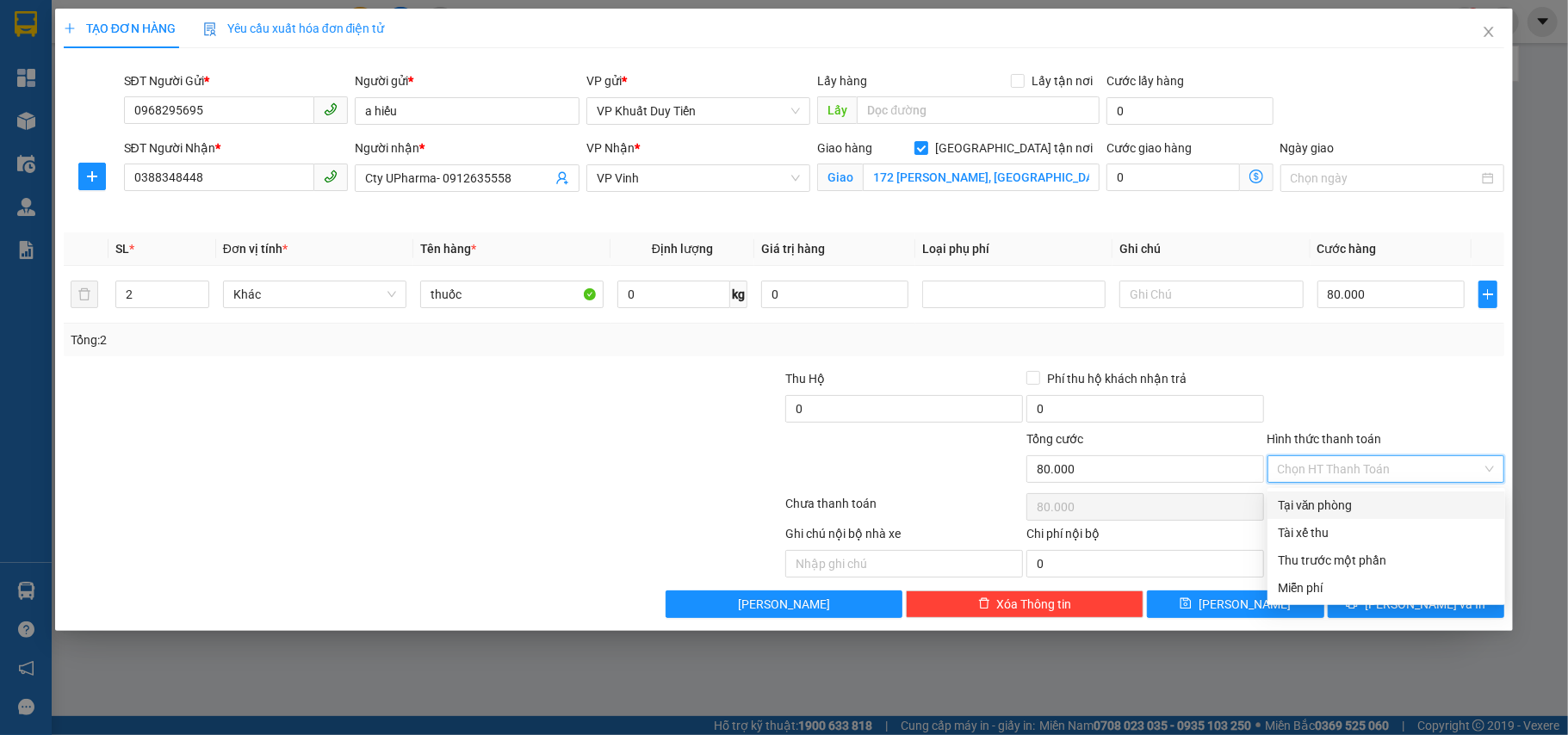
click at [1369, 507] on div "Tại văn phòng" at bounding box center [1386, 505] width 217 height 19
type input "0"
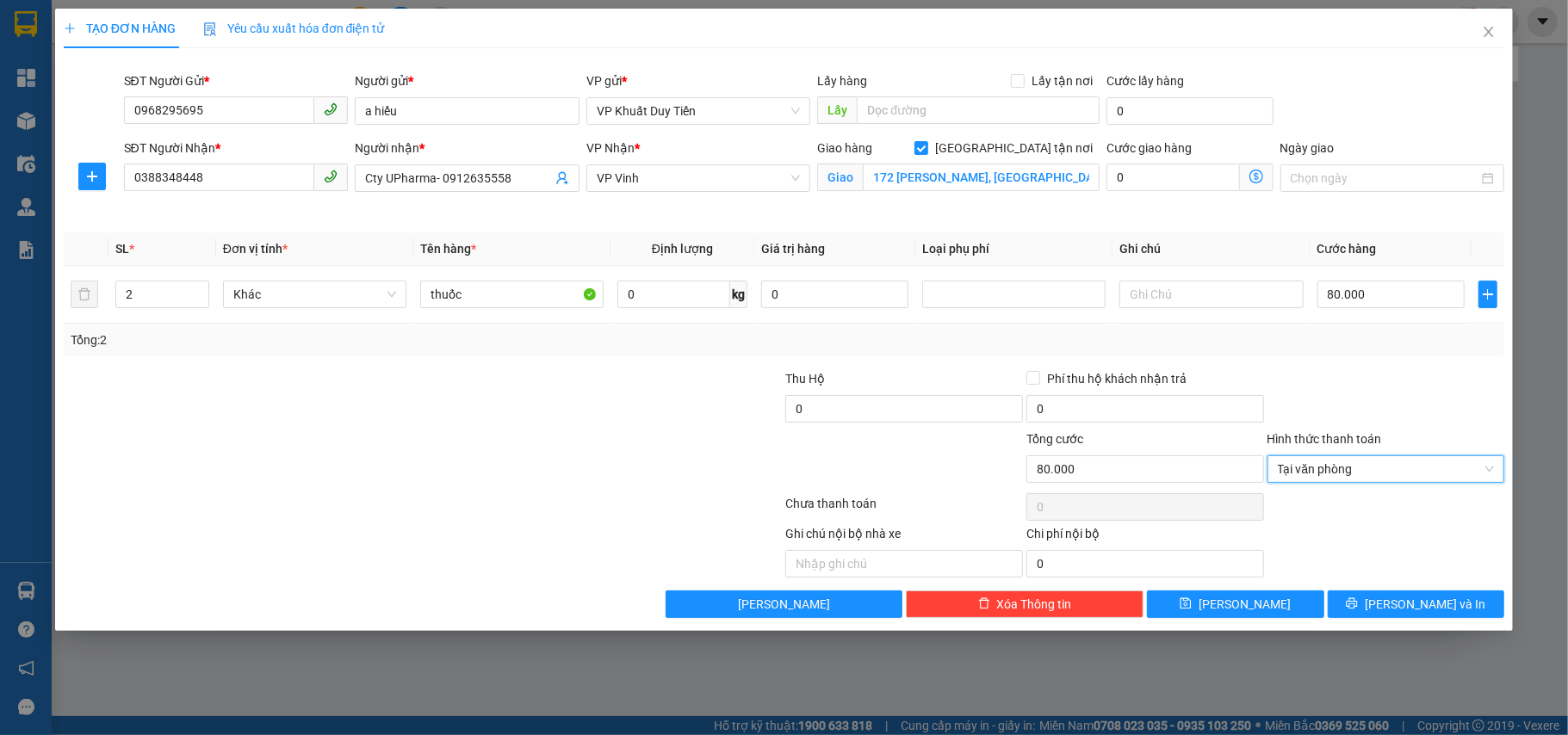
click at [1369, 396] on div at bounding box center [1387, 399] width 241 height 60
click at [1412, 631] on div "TẠO ĐƠN HÀNG Yêu cầu xuất hóa đơn điện tử Transit Pickup Surcharge Ids Transit …" at bounding box center [784, 320] width 1459 height 622
click at [1414, 607] on span "[PERSON_NAME] và In" at bounding box center [1425, 604] width 121 height 19
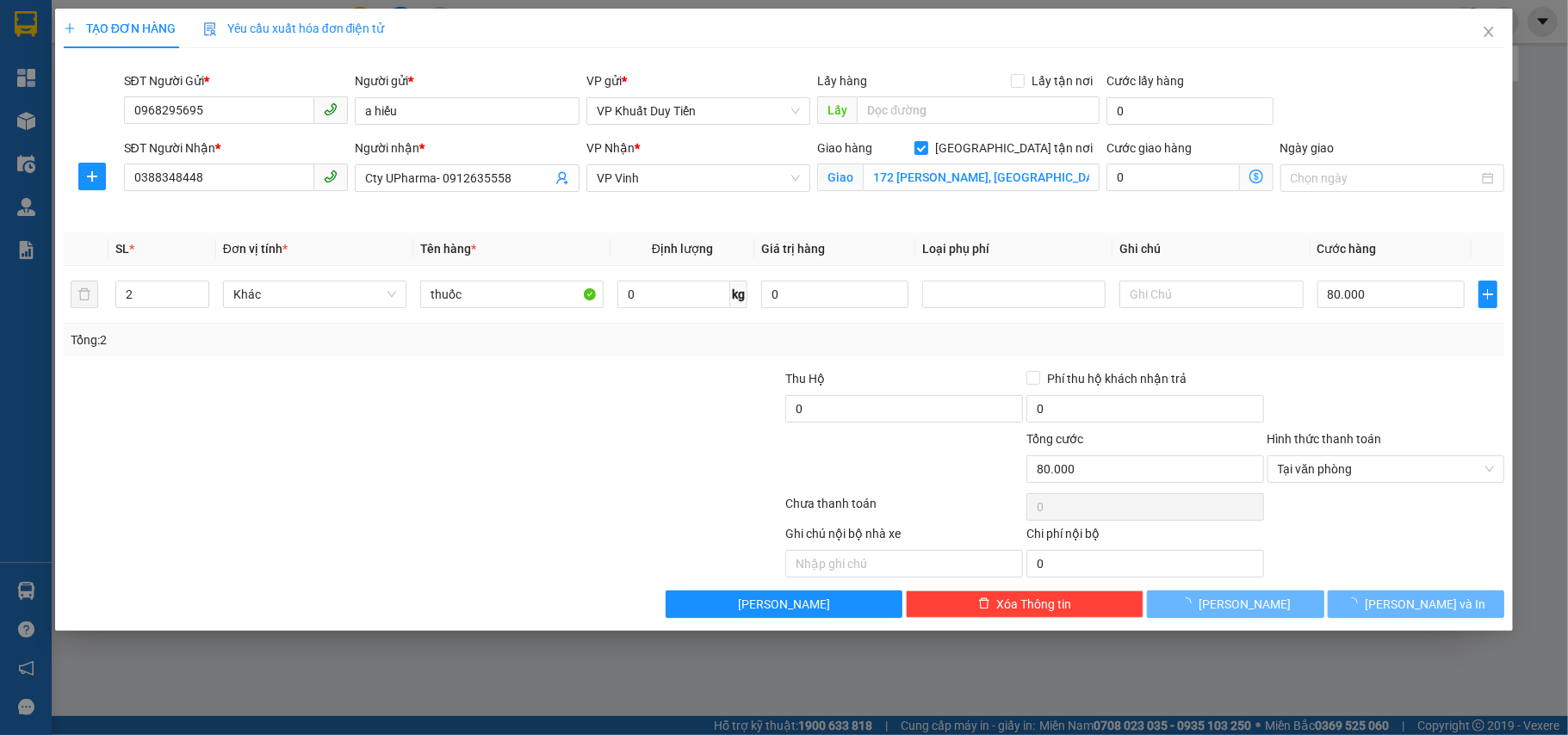
click at [1421, 645] on div "TẠO ĐƠN HÀNG Yêu cầu xuất hóa đơn điện tử Transit Pickup Surcharge Ids Transit …" at bounding box center [784, 367] width 1568 height 735
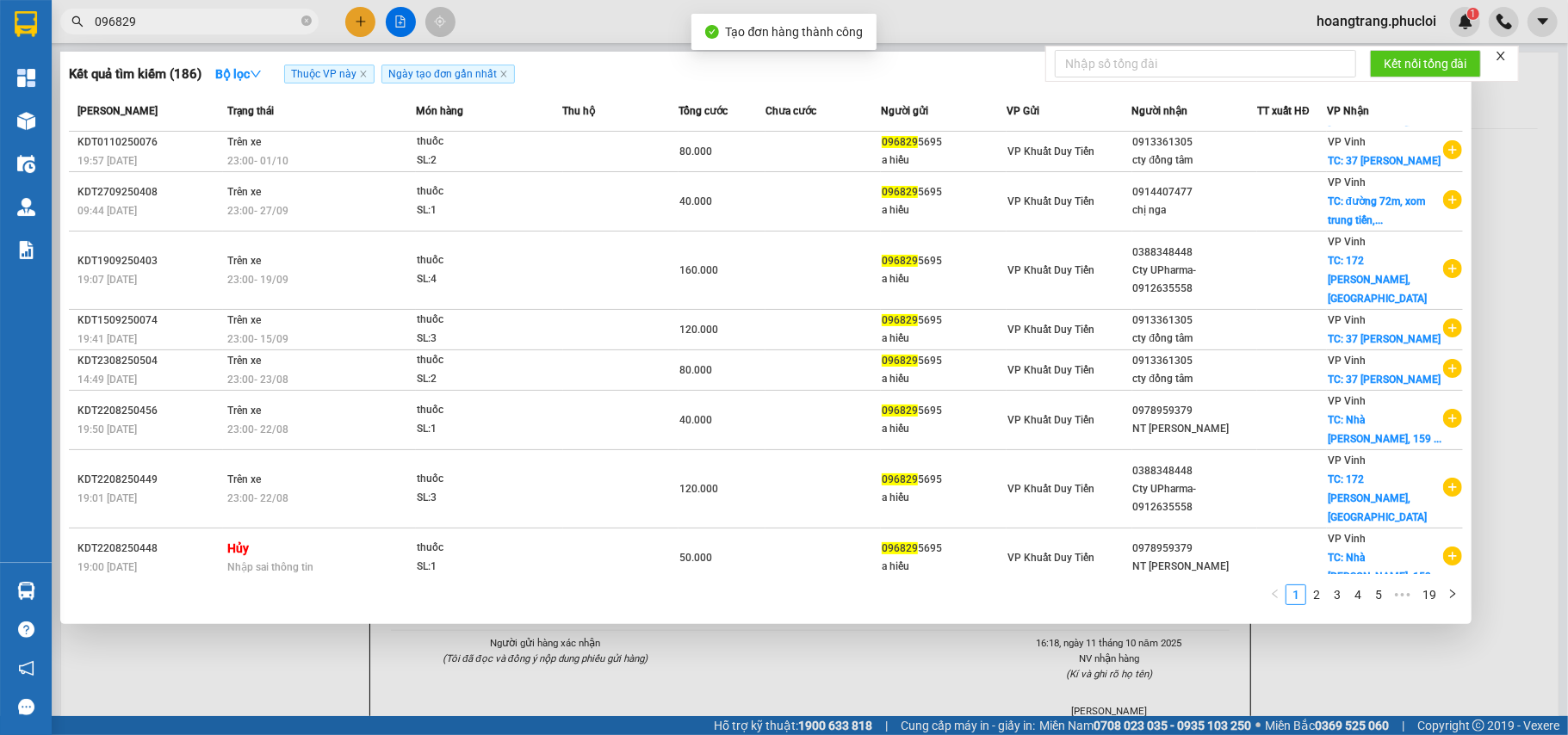
click at [1513, 449] on div at bounding box center [784, 367] width 1568 height 735
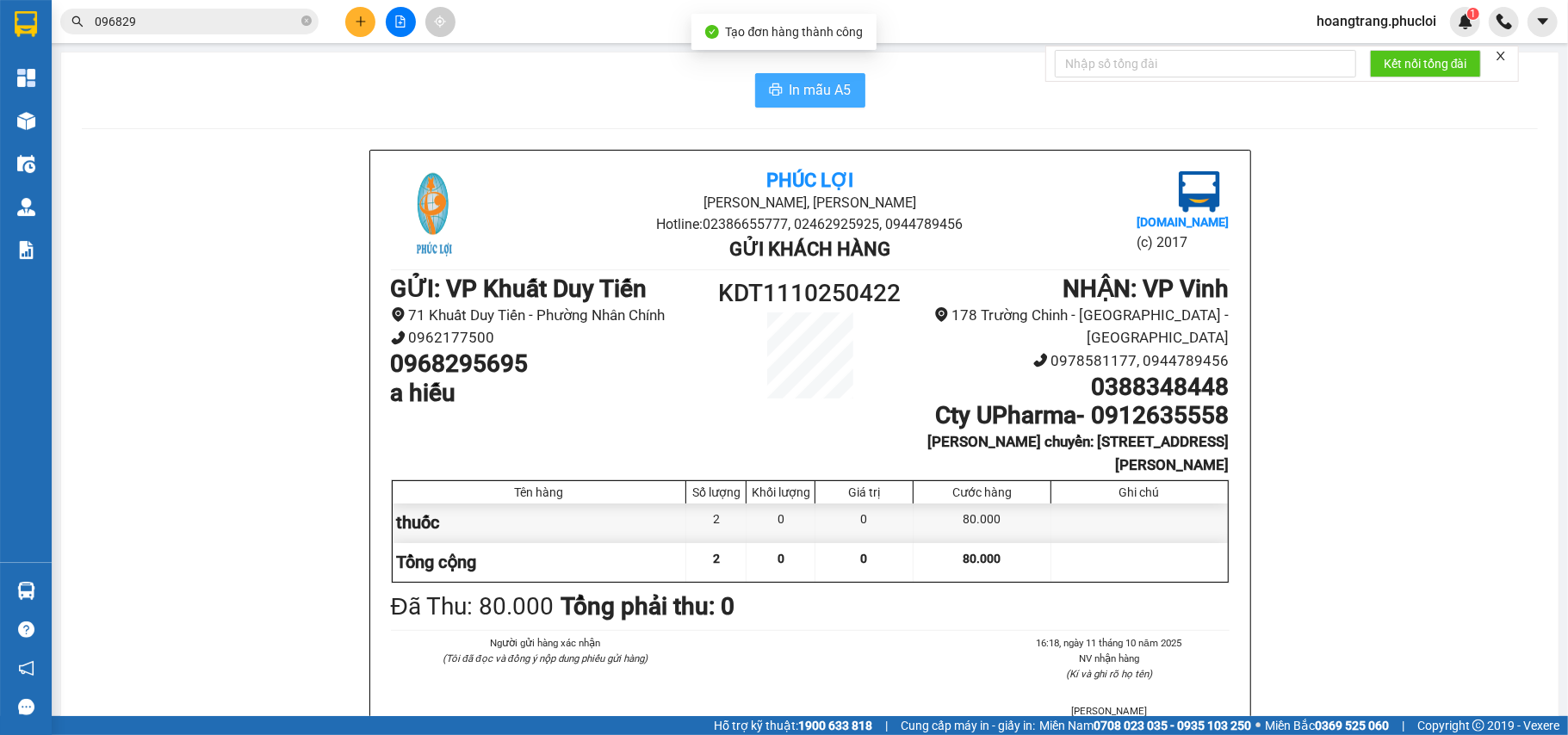
click at [803, 83] on span "In mẫu A5" at bounding box center [820, 90] width 62 height 22
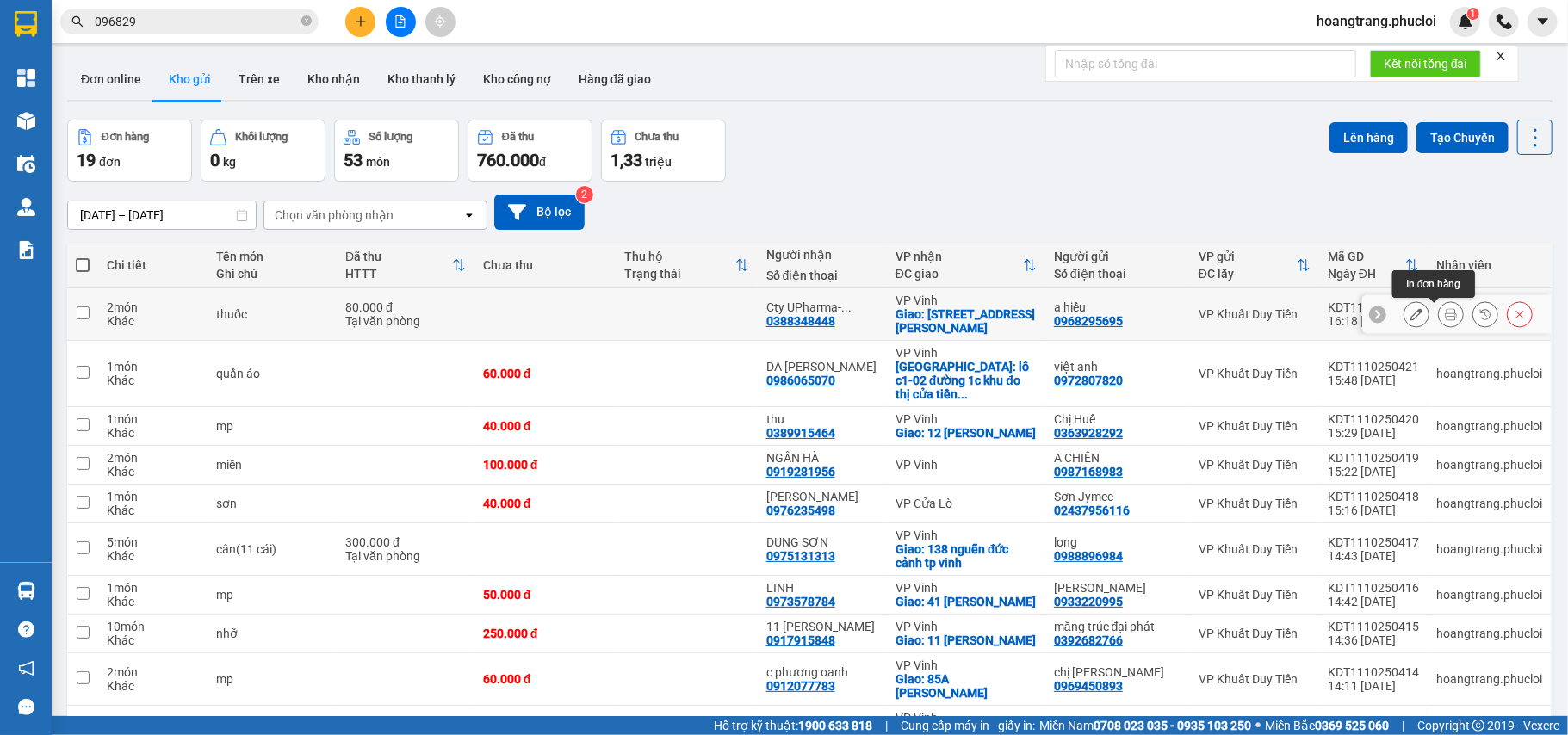
click at [1445, 316] on icon at bounding box center [1451, 315] width 12 height 12
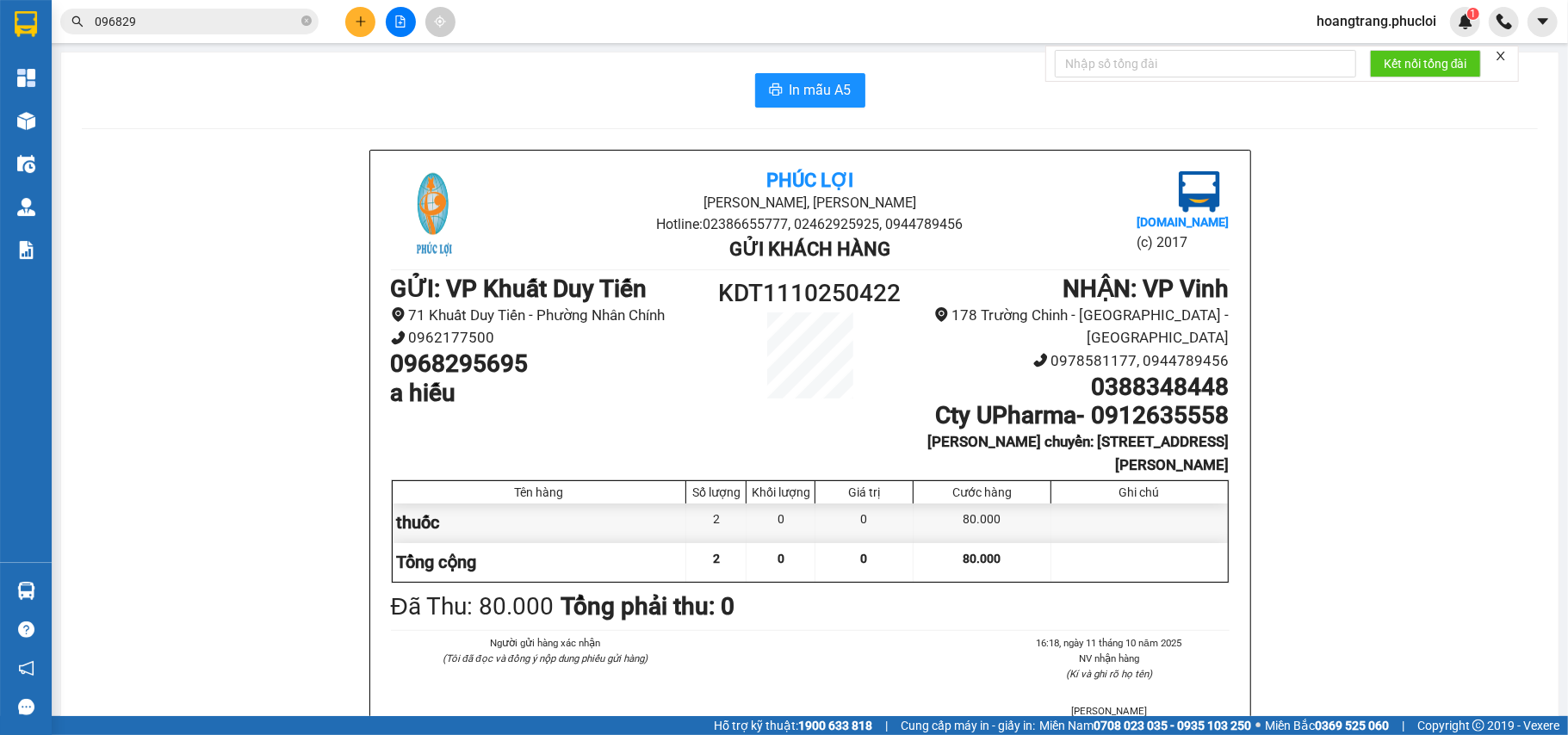
click at [519, 373] on h1 "0968295695" at bounding box center [547, 364] width 314 height 29
click at [485, 360] on h1 "0968295695" at bounding box center [547, 364] width 314 height 29
click at [485, 359] on h1 "0968295695" at bounding box center [547, 364] width 314 height 29
copy h1 "0968295695"
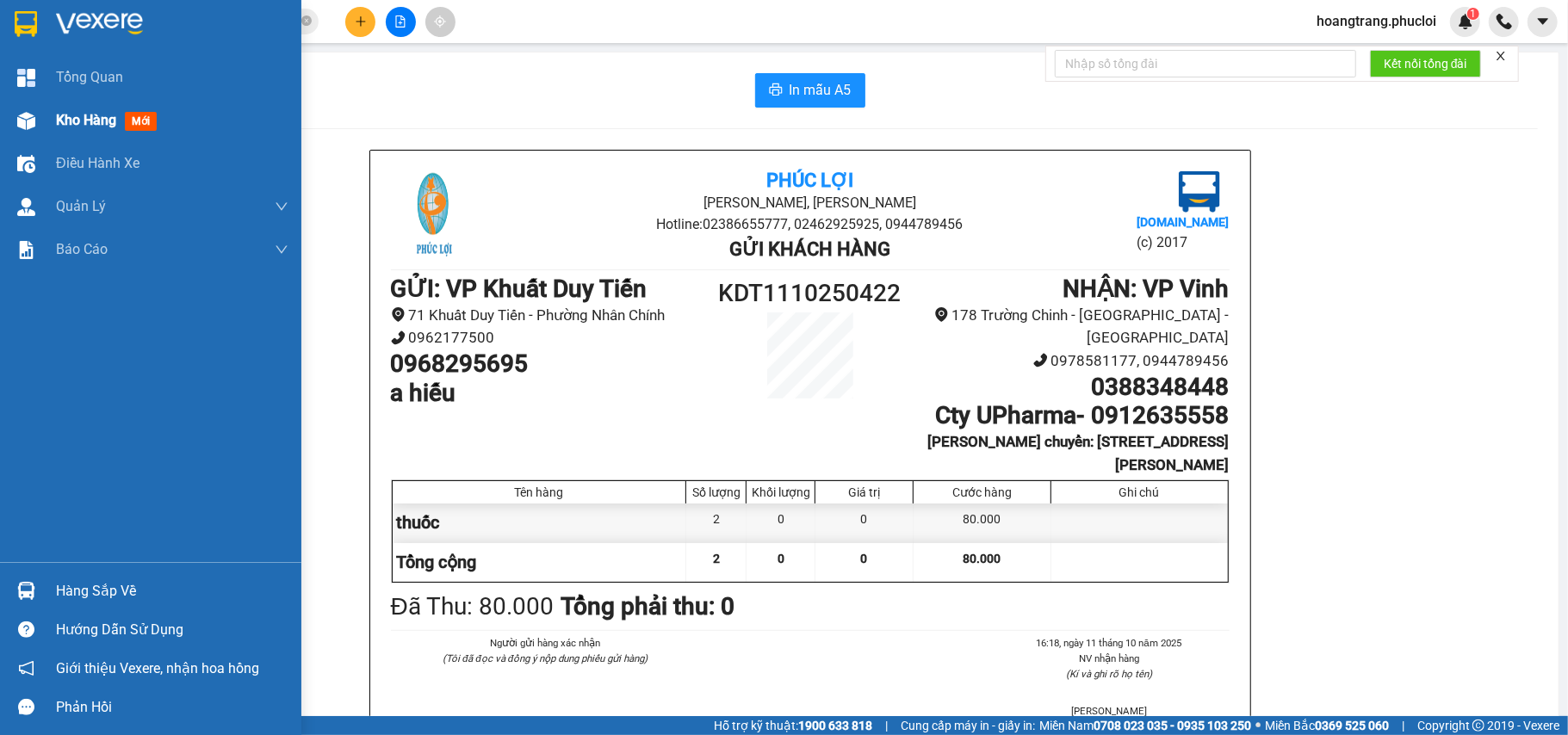
click at [15, 124] on div at bounding box center [26, 121] width 30 height 30
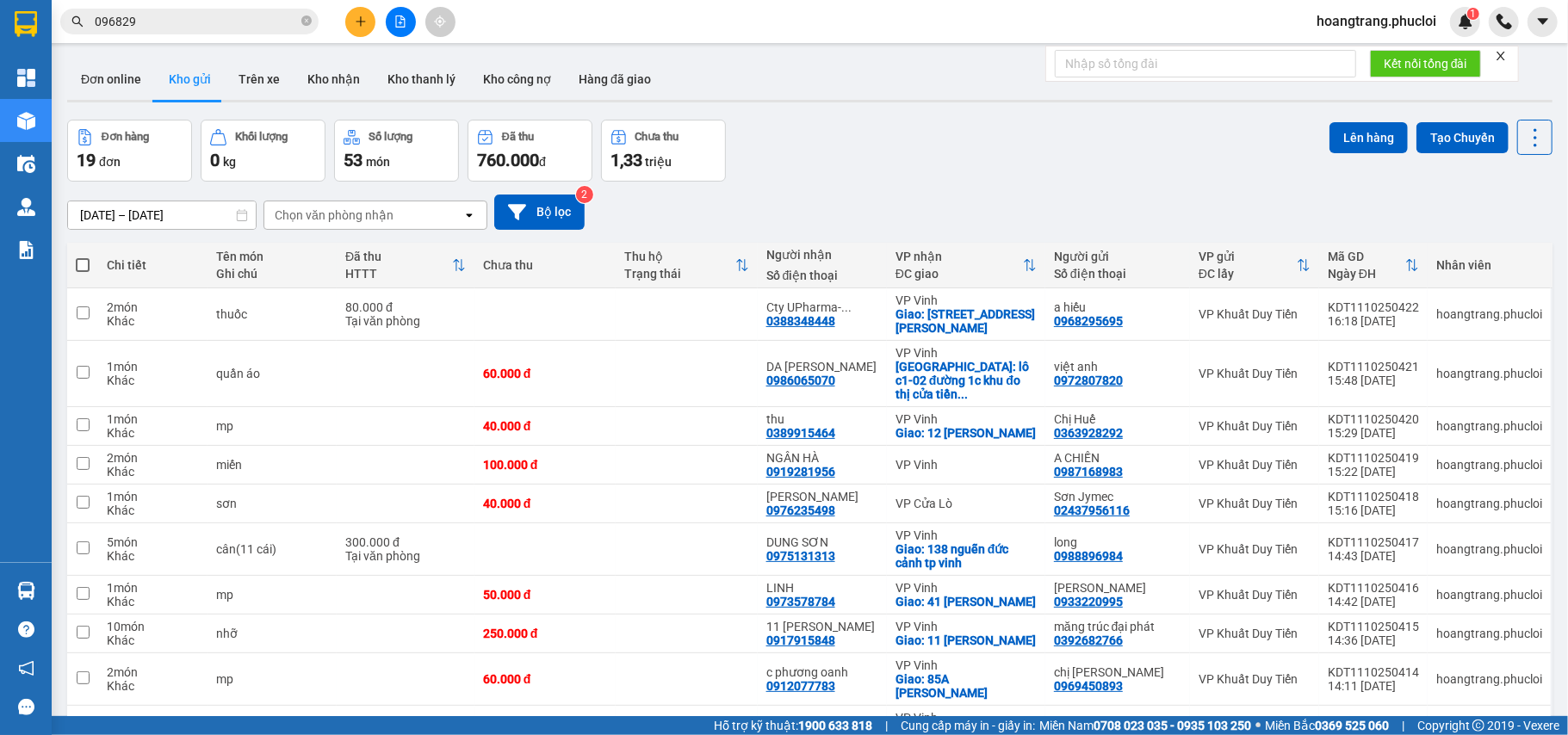
click at [162, 29] on input "096829" at bounding box center [196, 22] width 203 height 19
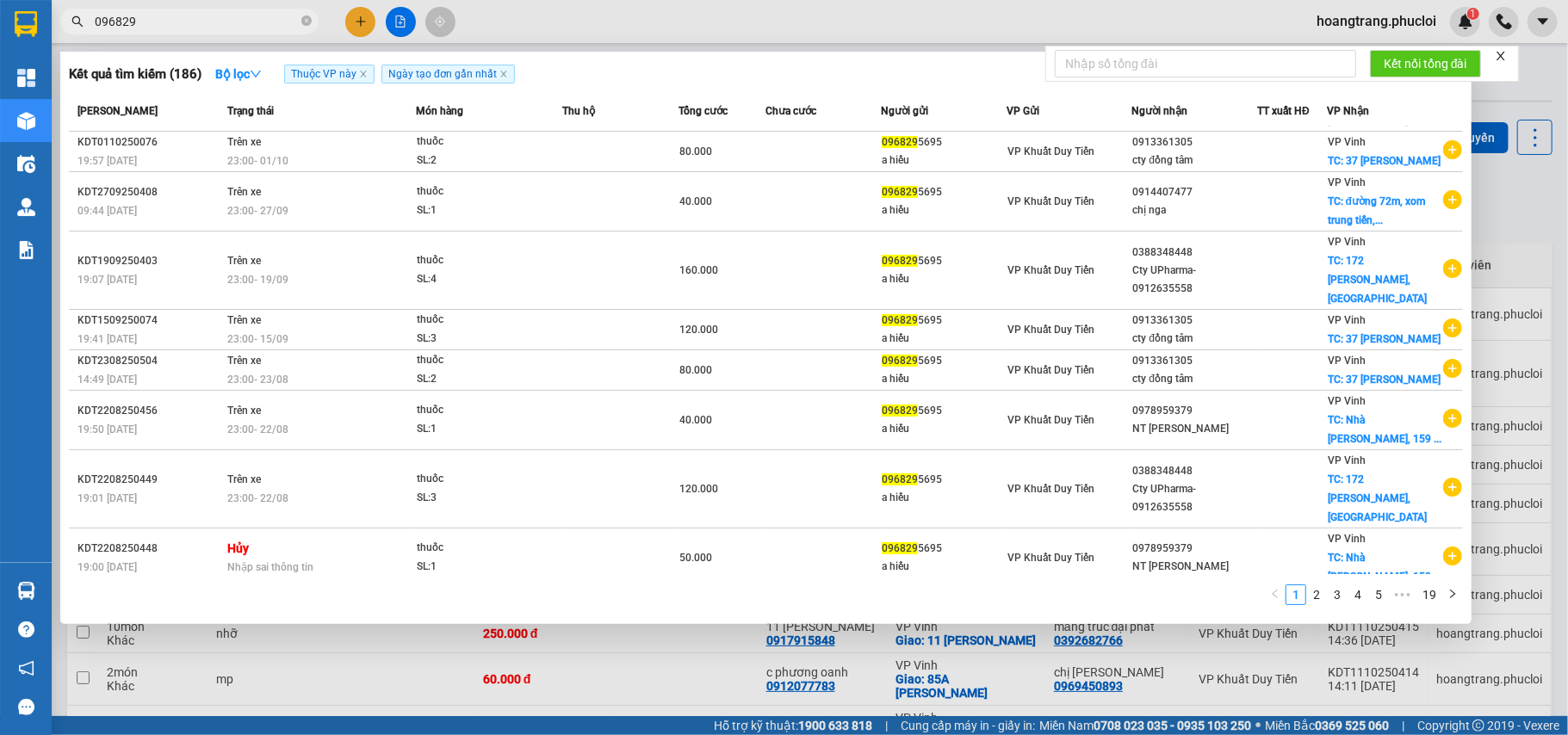
click at [162, 29] on input "096829" at bounding box center [196, 22] width 203 height 19
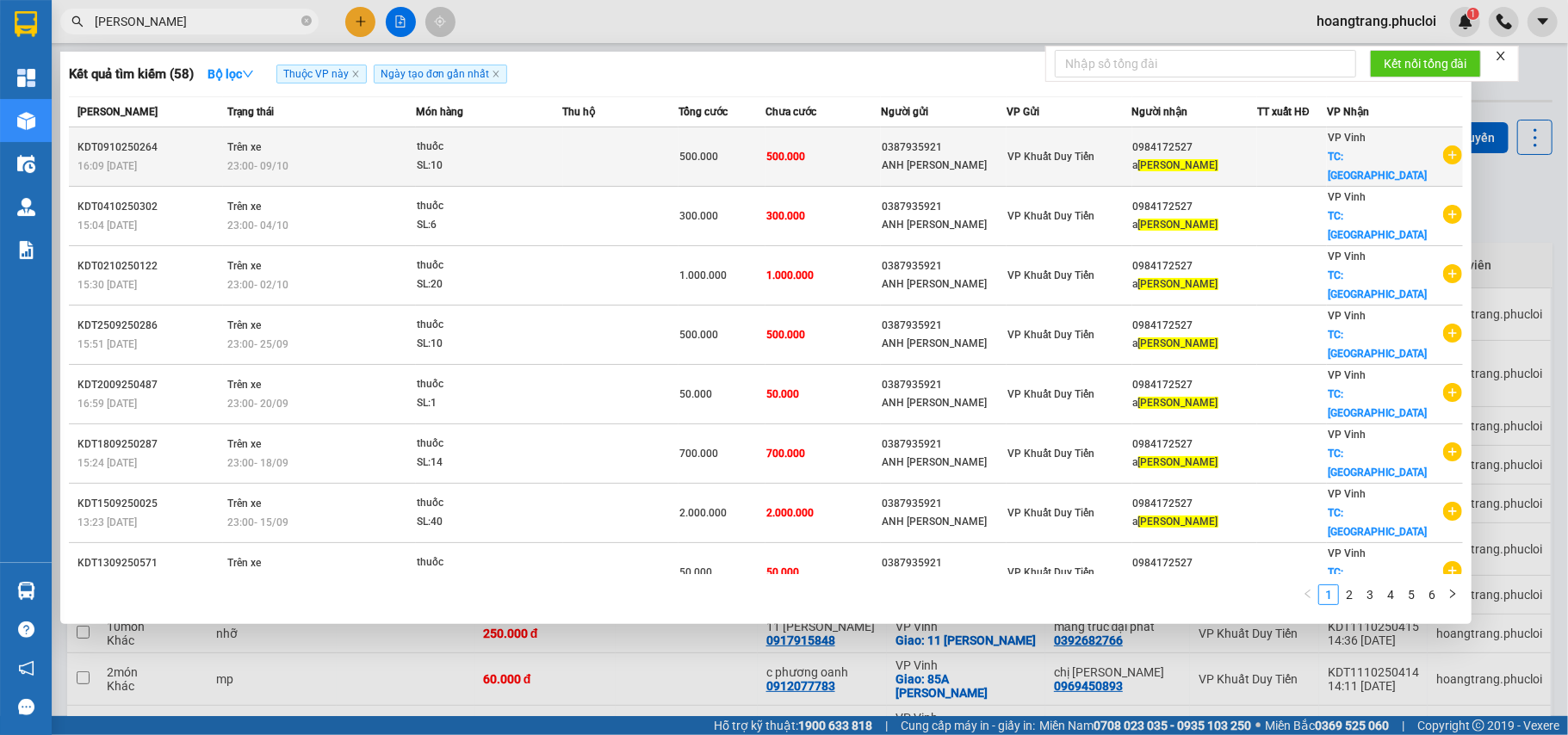
type input "[PERSON_NAME]"
click at [1453, 149] on icon "plus-circle" at bounding box center [1453, 155] width 19 height 19
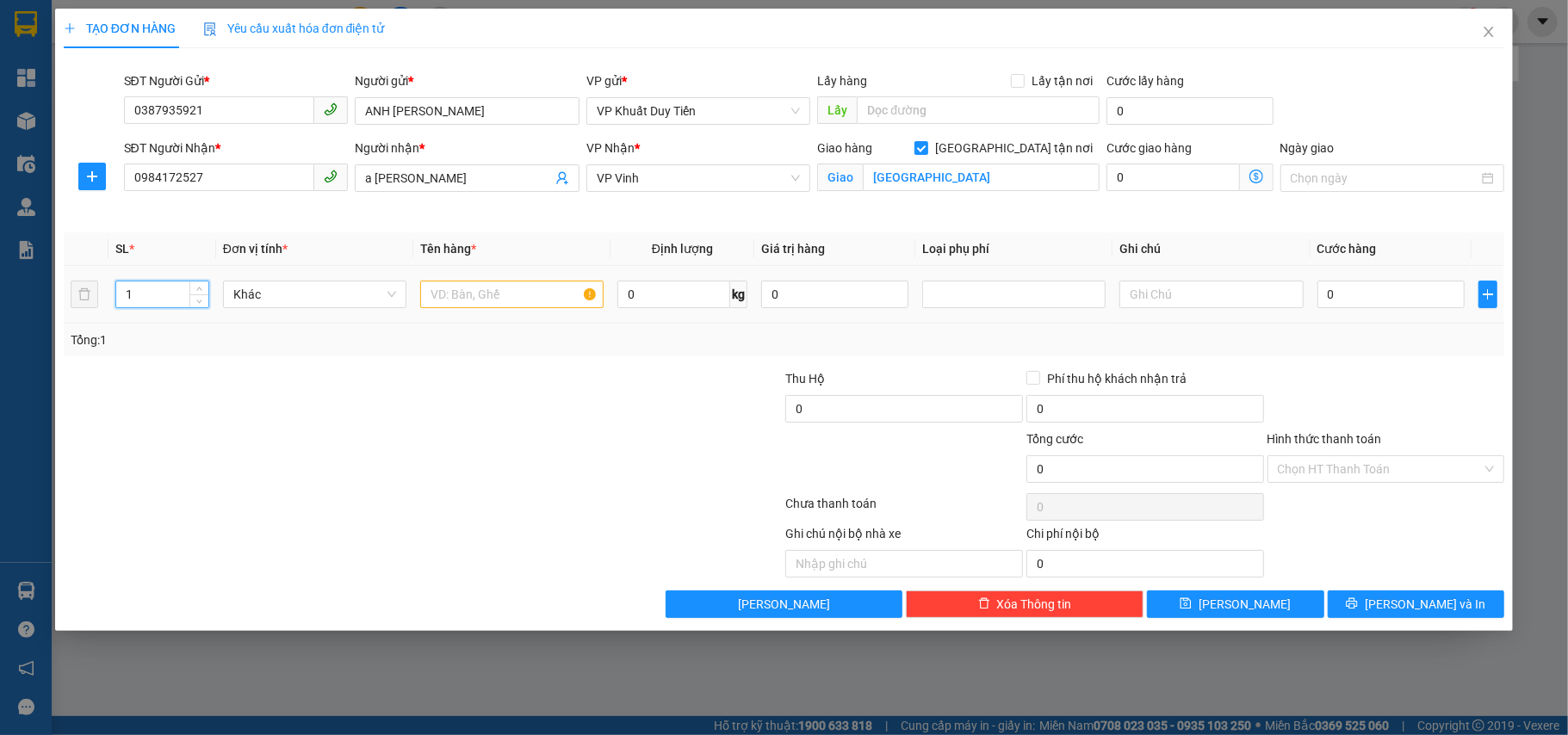
drag, startPoint x: 153, startPoint y: 294, endPoint x: 125, endPoint y: 301, distance: 28.9
click at [125, 301] on input "1" at bounding box center [162, 295] width 92 height 26
type input "2"
click at [424, 301] on input "text" at bounding box center [512, 295] width 184 height 28
type input "thuốc"
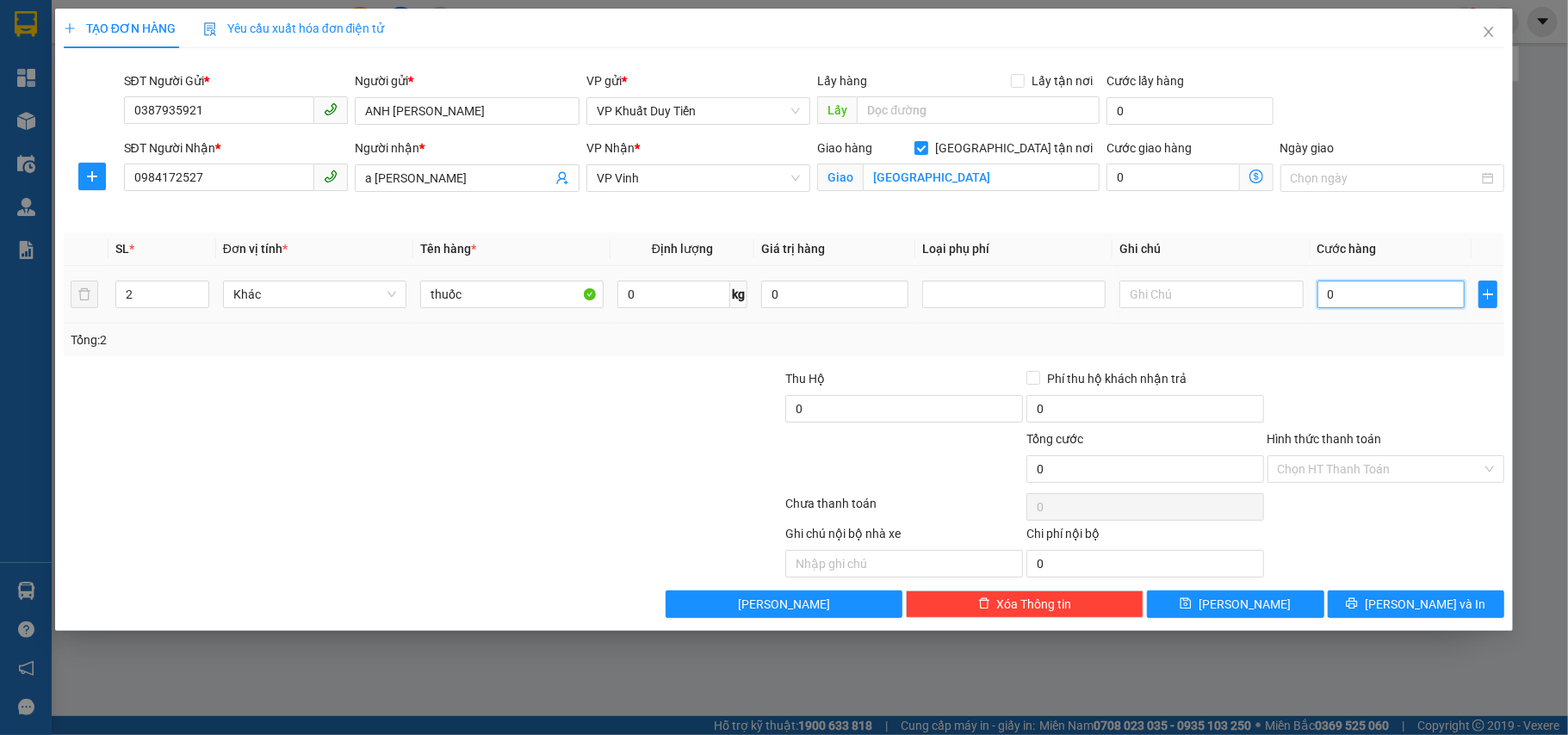
click at [1372, 289] on input "0" at bounding box center [1391, 295] width 147 height 28
type input "1"
type input "10"
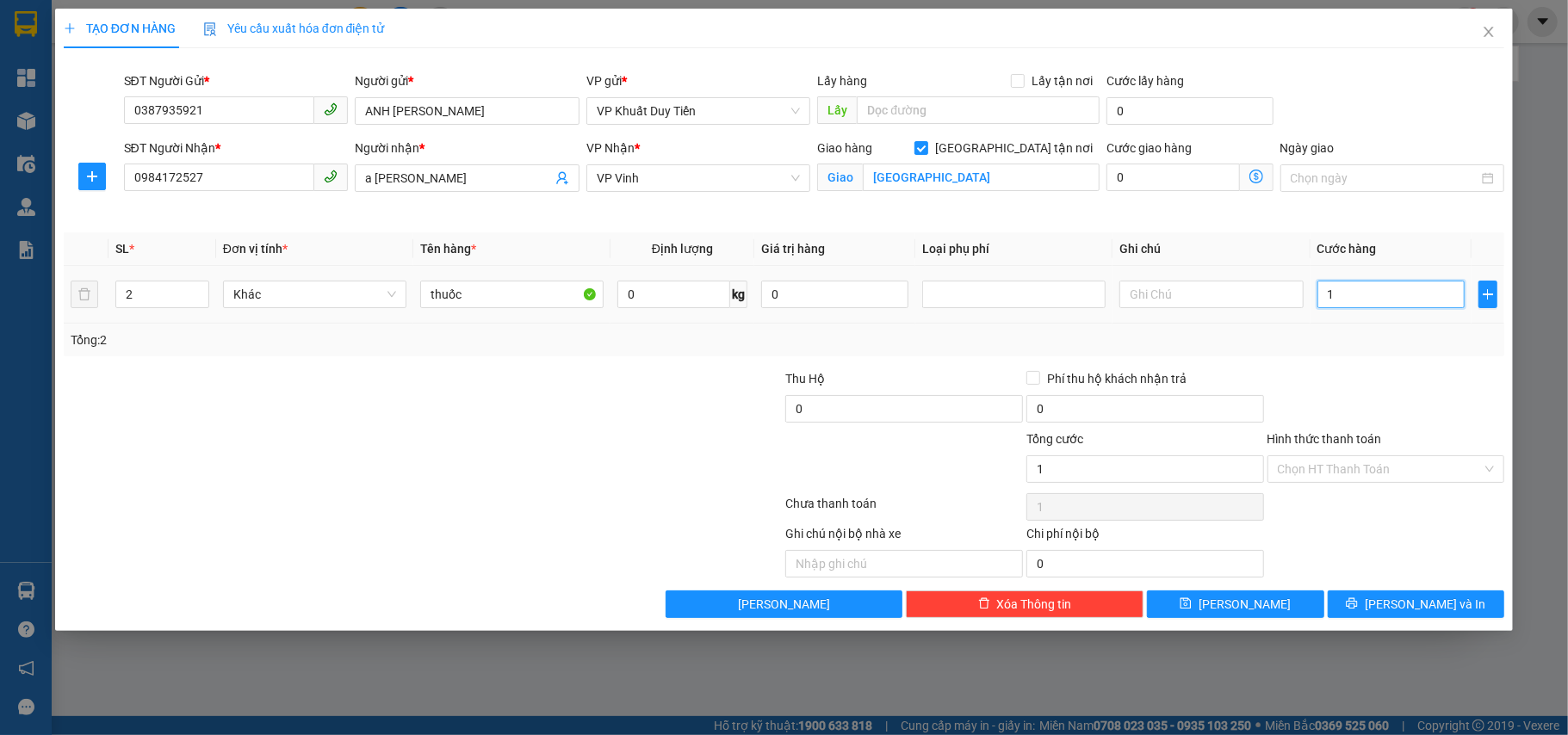
type input "10"
type input "100"
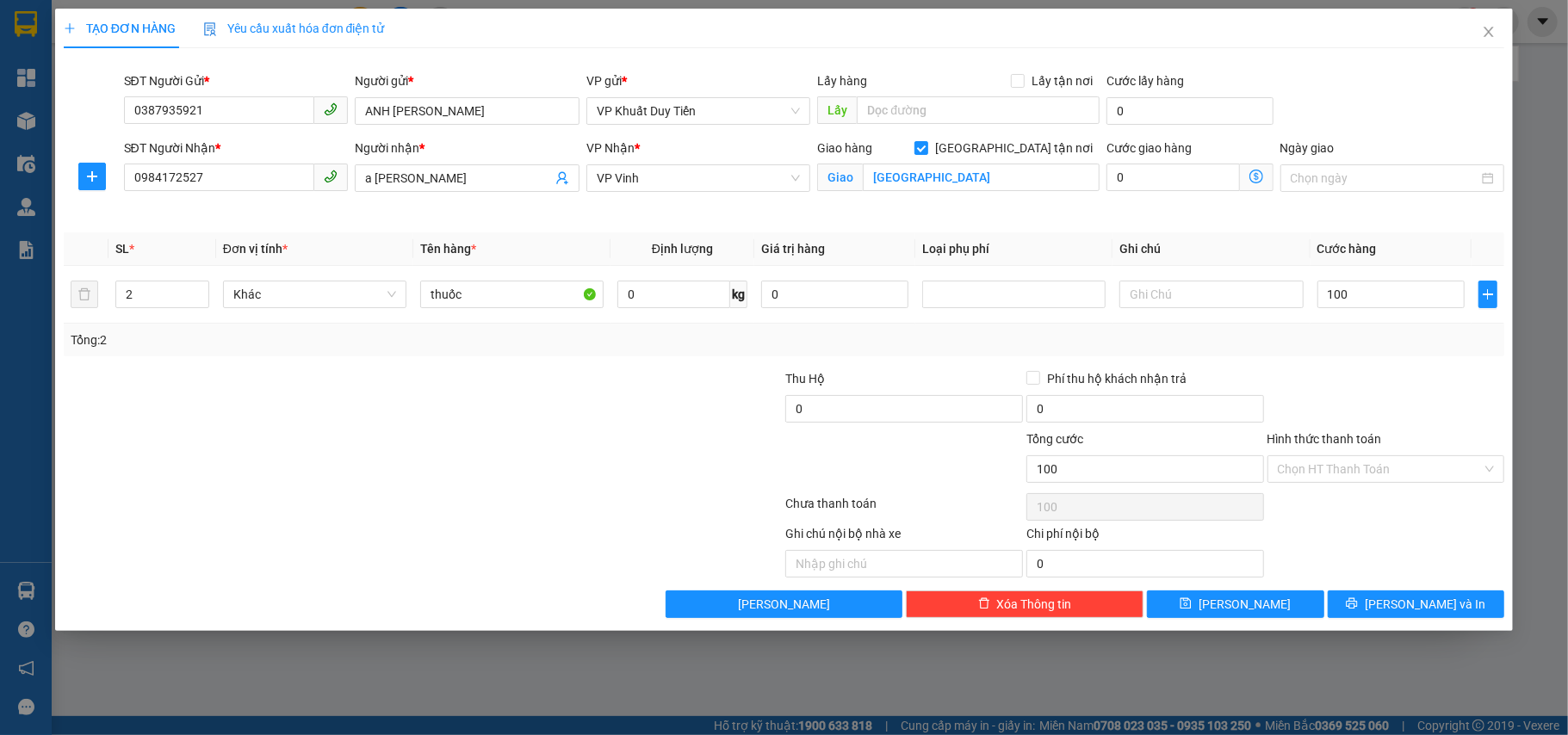
type input "100.000"
click at [1345, 328] on div "Tổng: 2" at bounding box center [784, 339] width 1441 height 32
click at [1186, 307] on input "text" at bounding box center [1211, 295] width 184 height 28
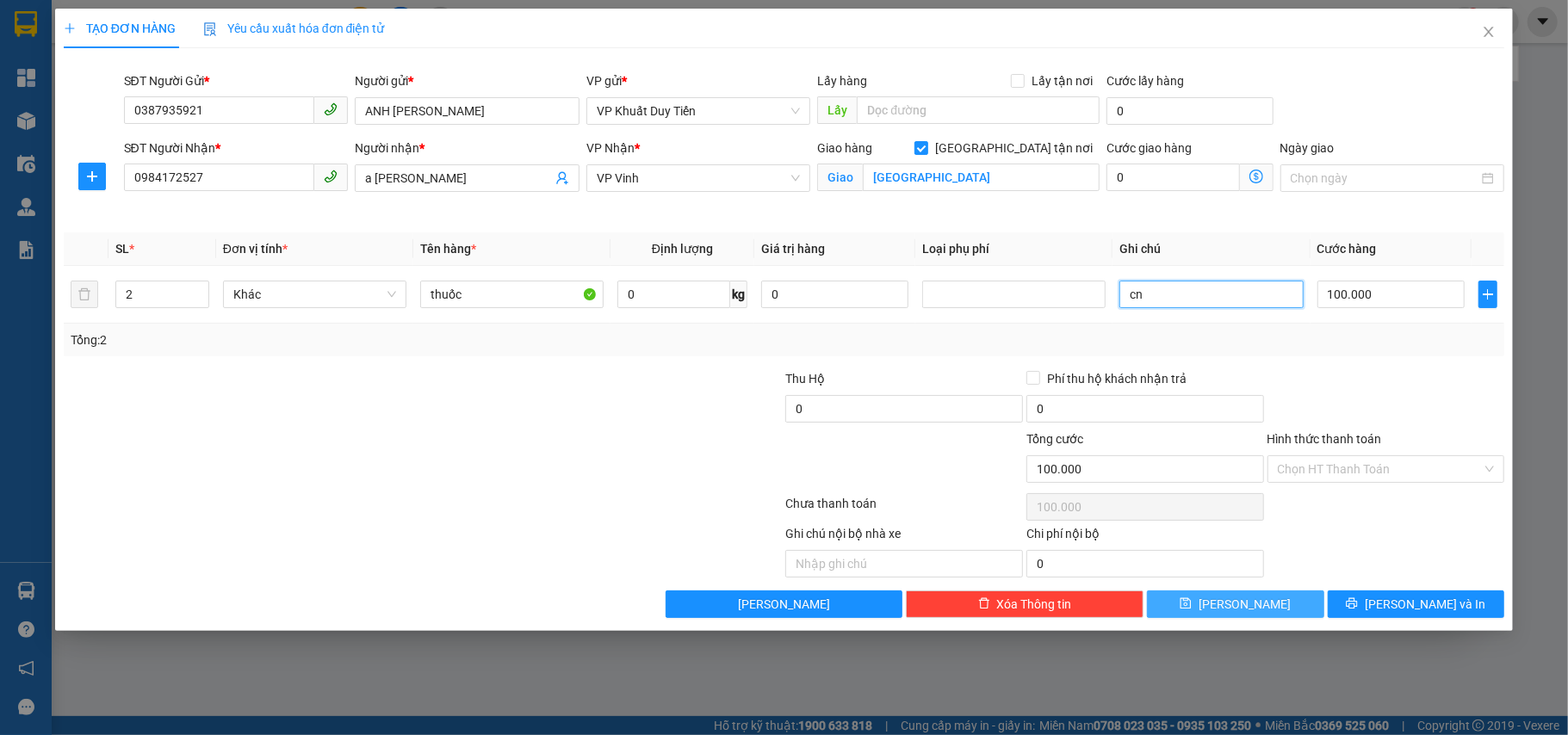
type input "cn"
click at [1310, 614] on button "[PERSON_NAME]" at bounding box center [1236, 605] width 178 height 28
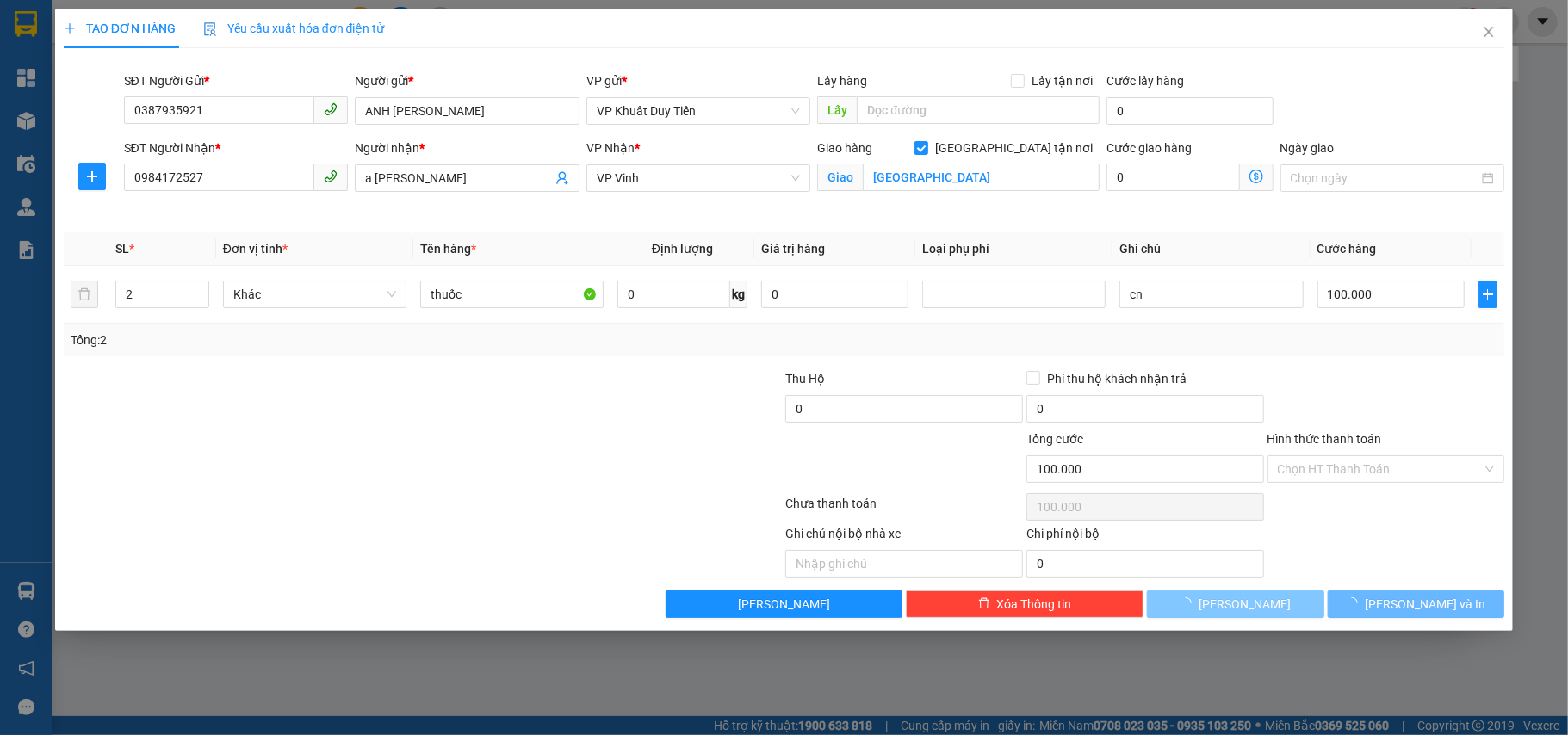
checkbox input "false"
type input "1"
type input "0"
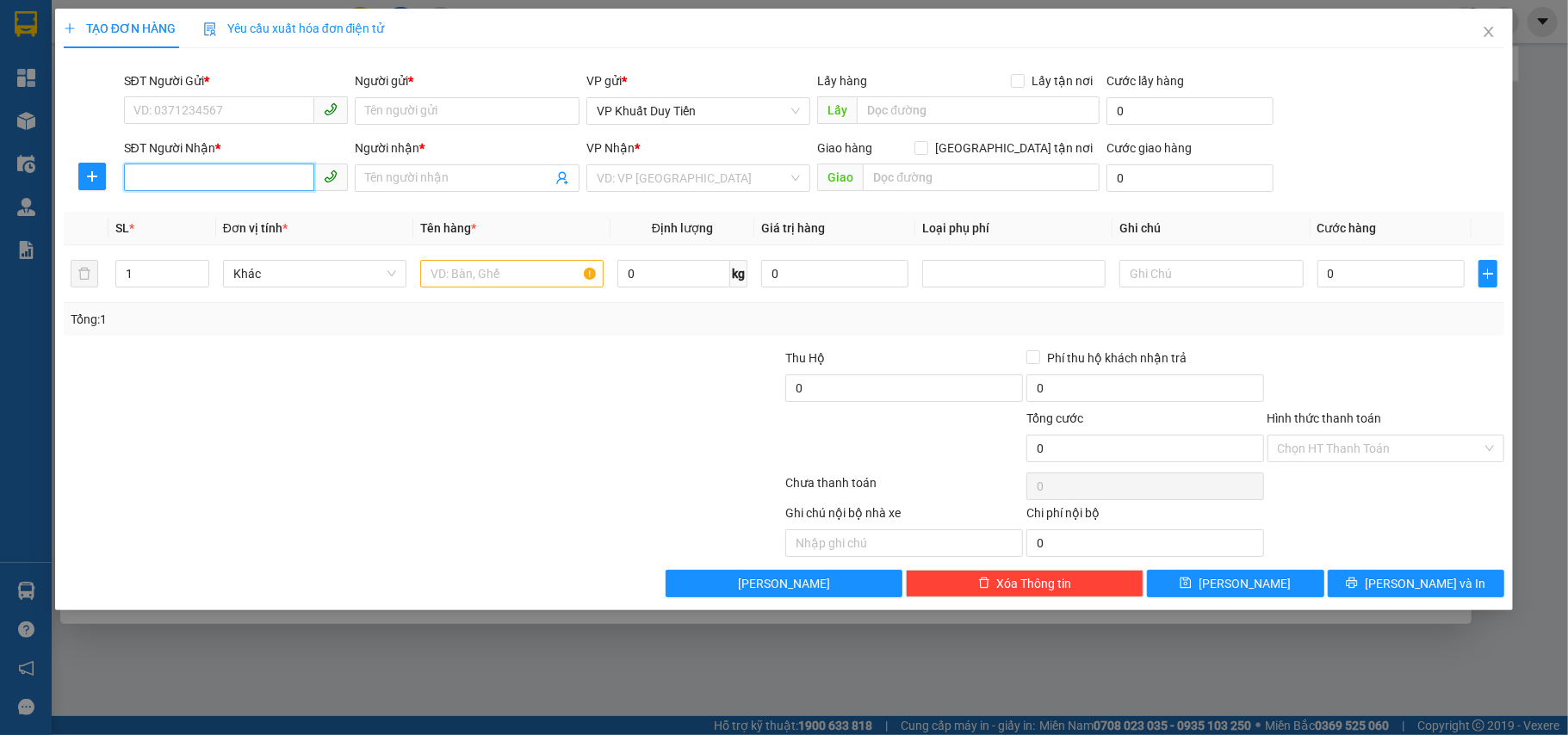
click at [201, 184] on input "SĐT Người Nhận *" at bounding box center [220, 177] width 192 height 28
click at [203, 101] on input "SĐT Người Gửi *" at bounding box center [220, 110] width 192 height 28
click at [177, 149] on div "0387935921 - [PERSON_NAME]" at bounding box center [236, 147] width 204 height 19
type input "0387935921"
type input "ANH [PERSON_NAME]"
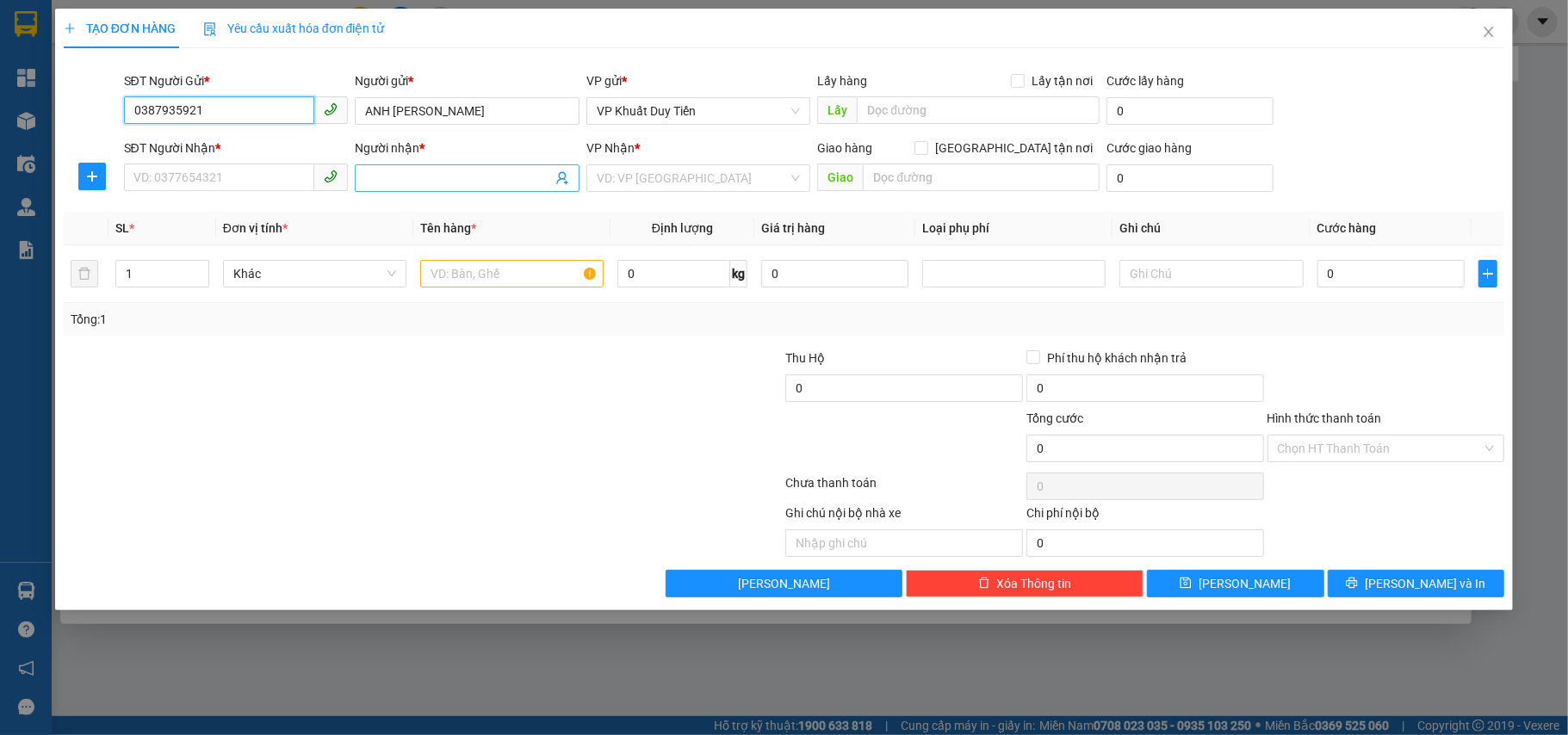
type input "0387935921"
click at [368, 180] on input "Người nhận *" at bounding box center [459, 178] width 187 height 19
click at [268, 181] on input "SĐT Người Nhận *" at bounding box center [220, 177] width 192 height 28
type input "696966"
click at [422, 184] on input "Người nhận *" at bounding box center [459, 178] width 187 height 19
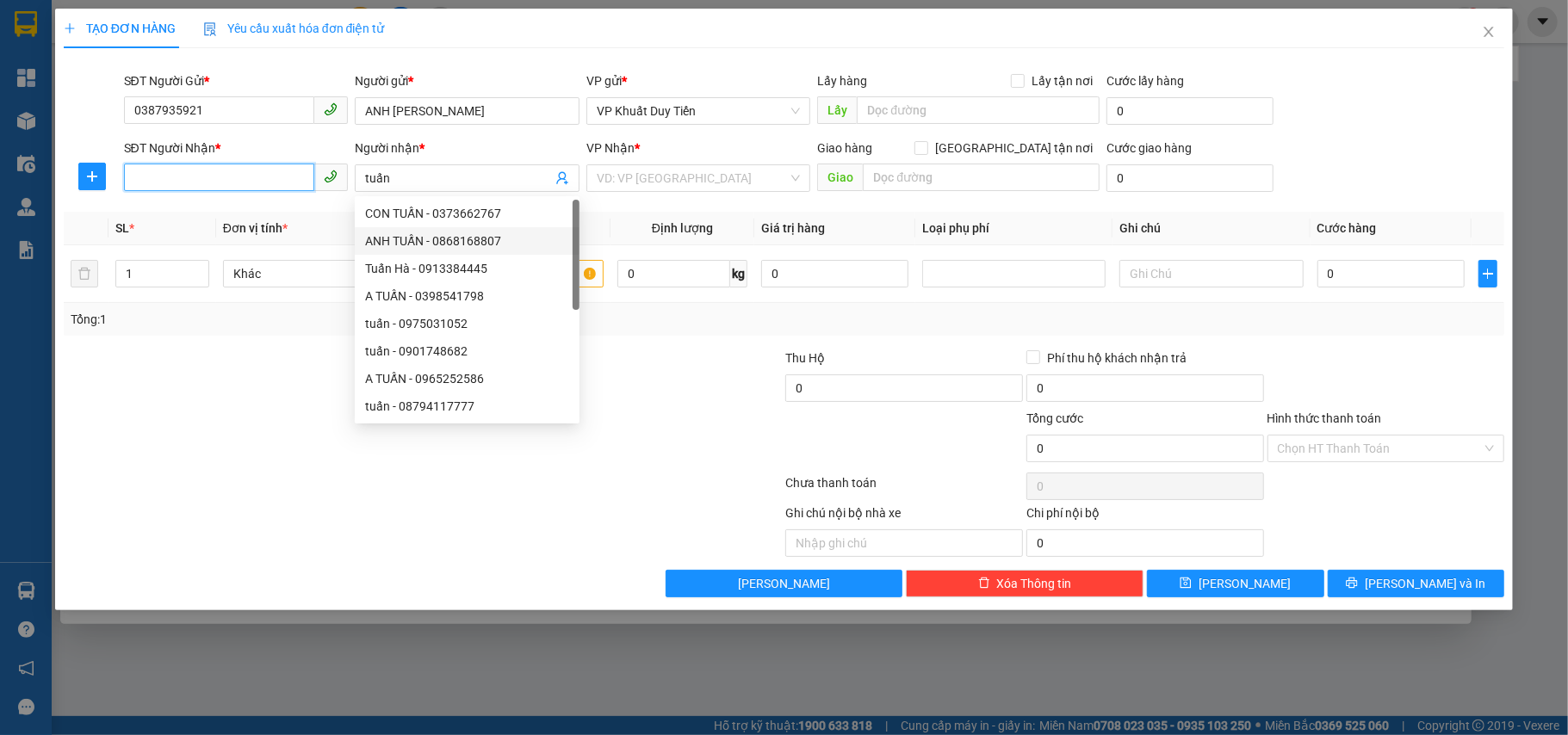
click at [206, 169] on input "SĐT Người Nhận *" at bounding box center [220, 177] width 192 height 28
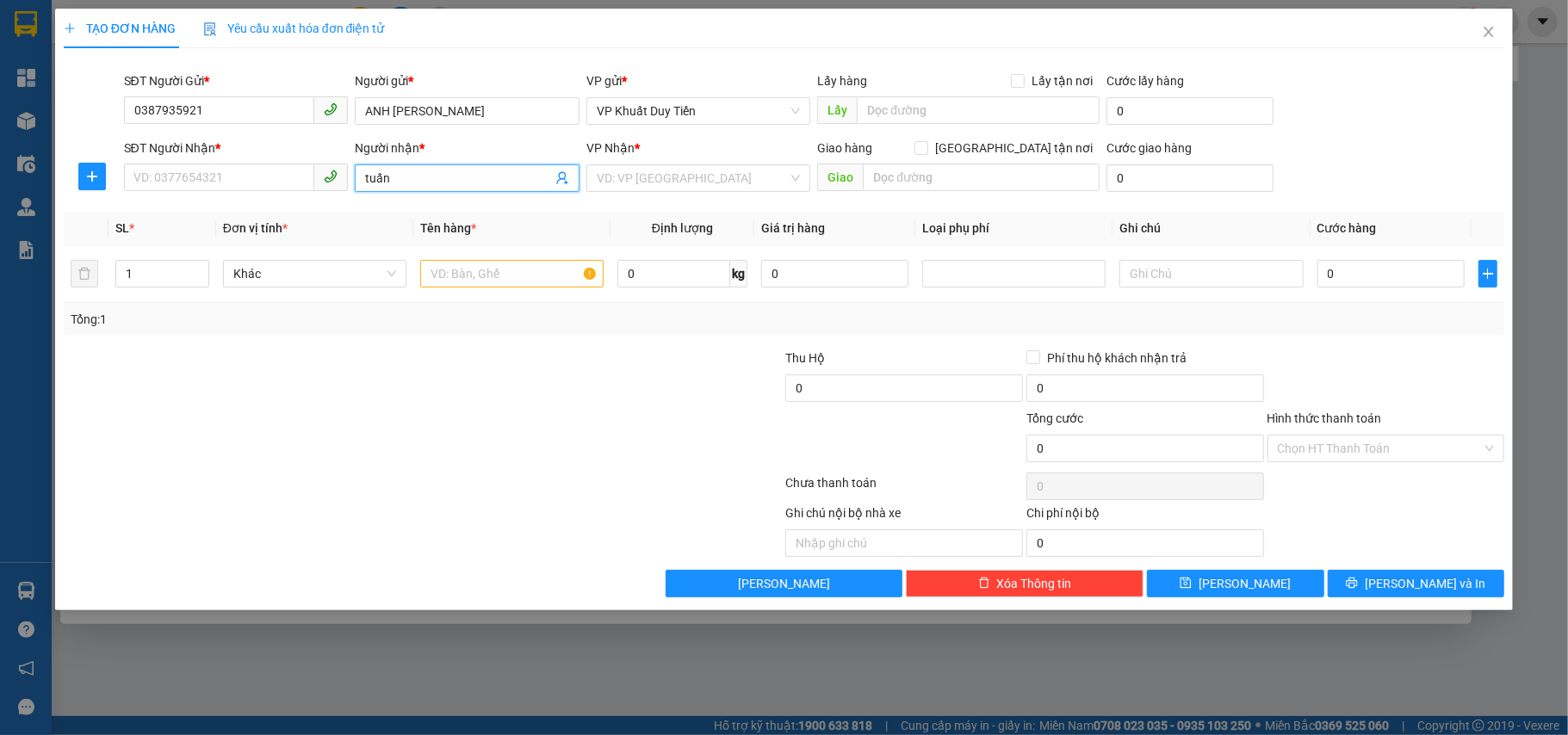
click at [398, 184] on input "tuấn" at bounding box center [459, 178] width 187 height 19
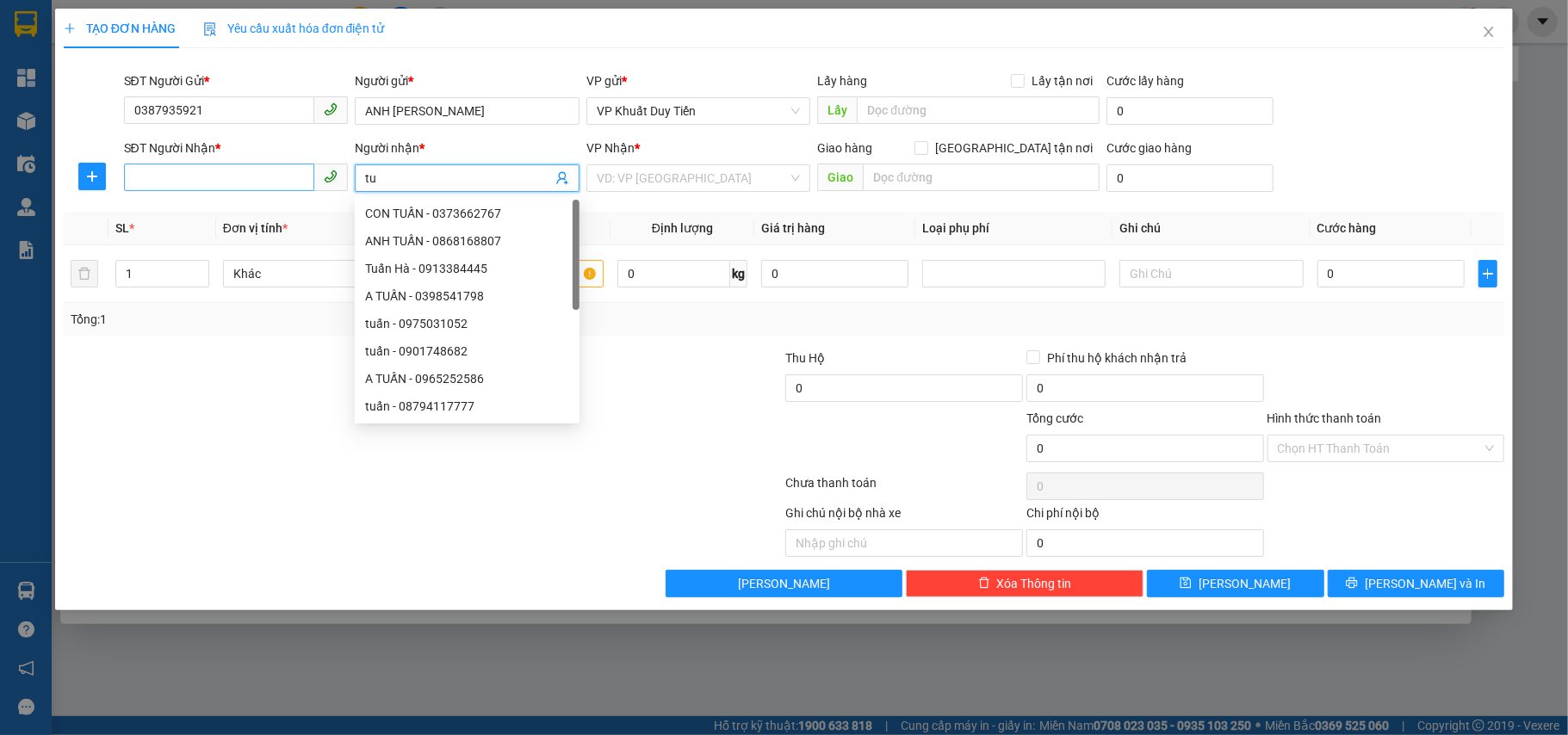
type input "t"
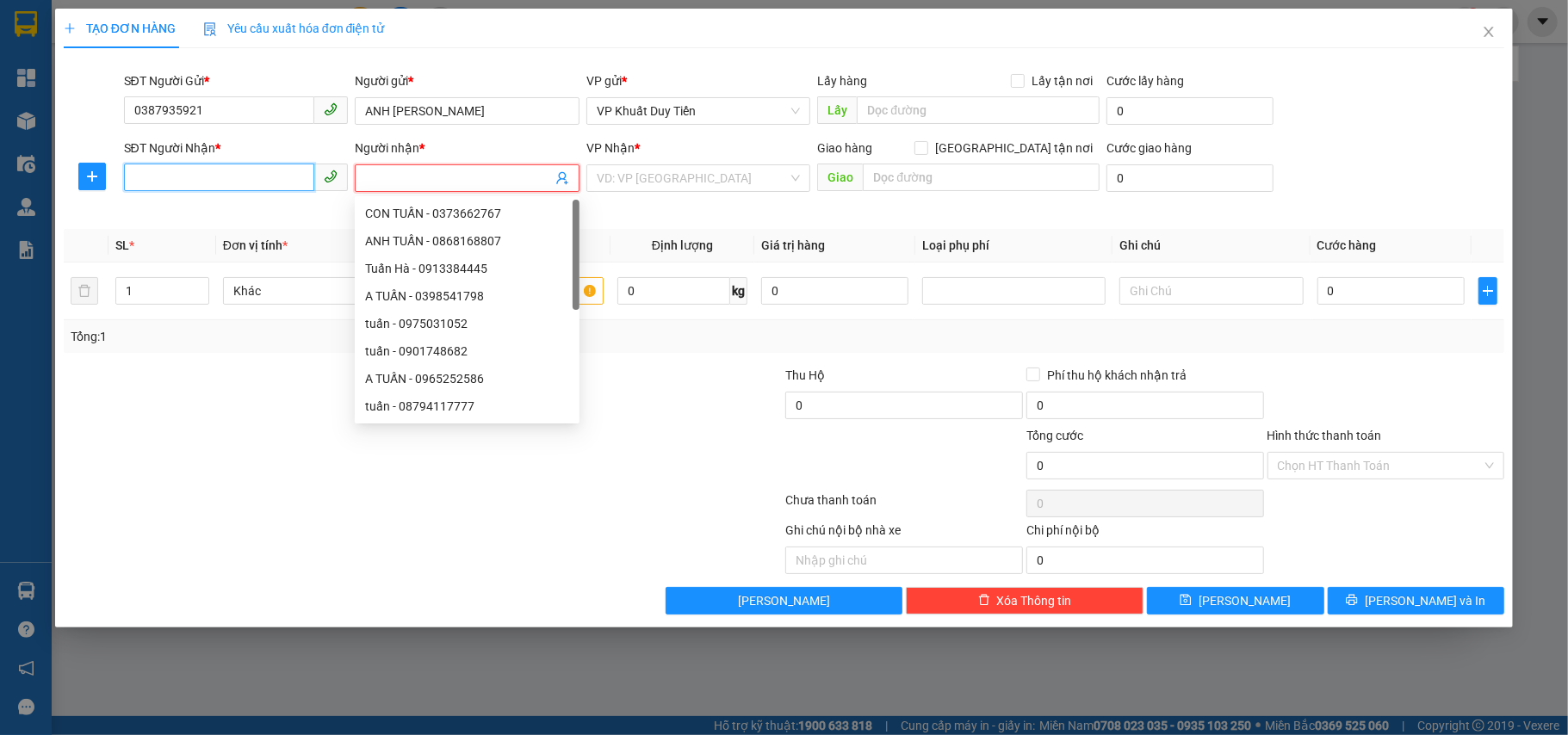
click at [221, 187] on input "SĐT Người Nhận *" at bounding box center [220, 177] width 192 height 28
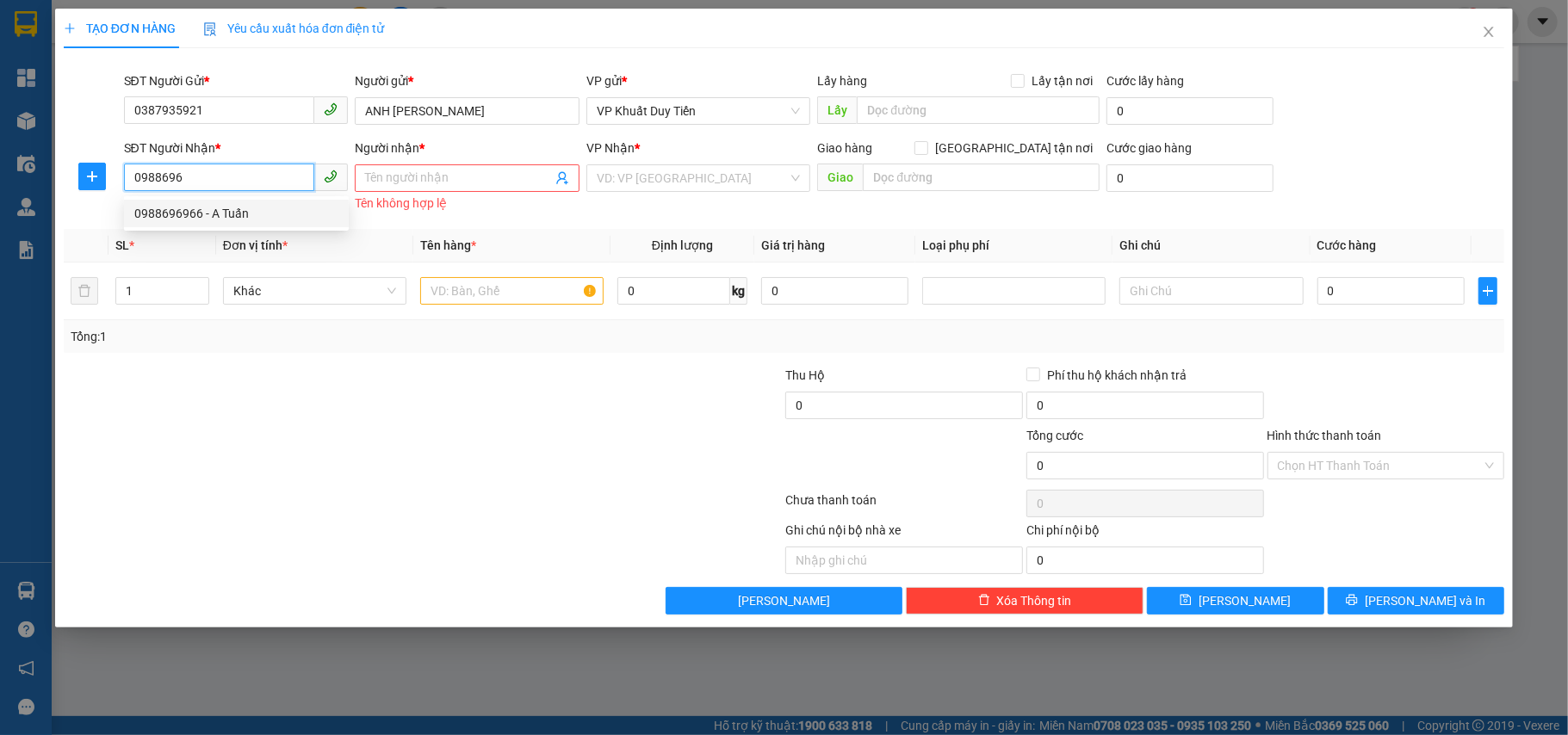
click at [225, 199] on div "0988696966 - A Tuấn" at bounding box center [236, 213] width 225 height 28
type input "0988696966"
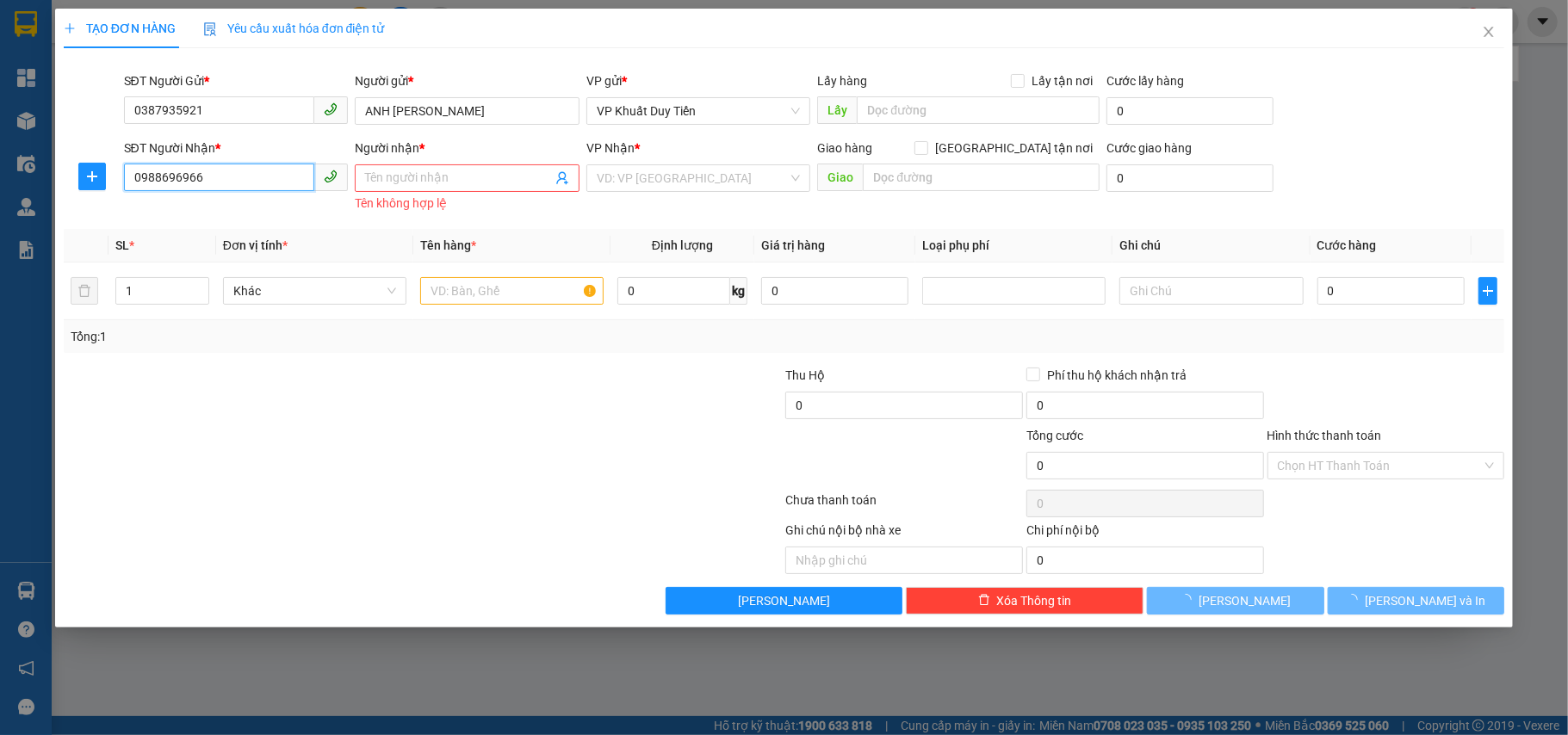
type input "A Tuấn"
checkbox input "true"
type input "6 ngõ 11 nguyễn biểu tp hà tịnh"
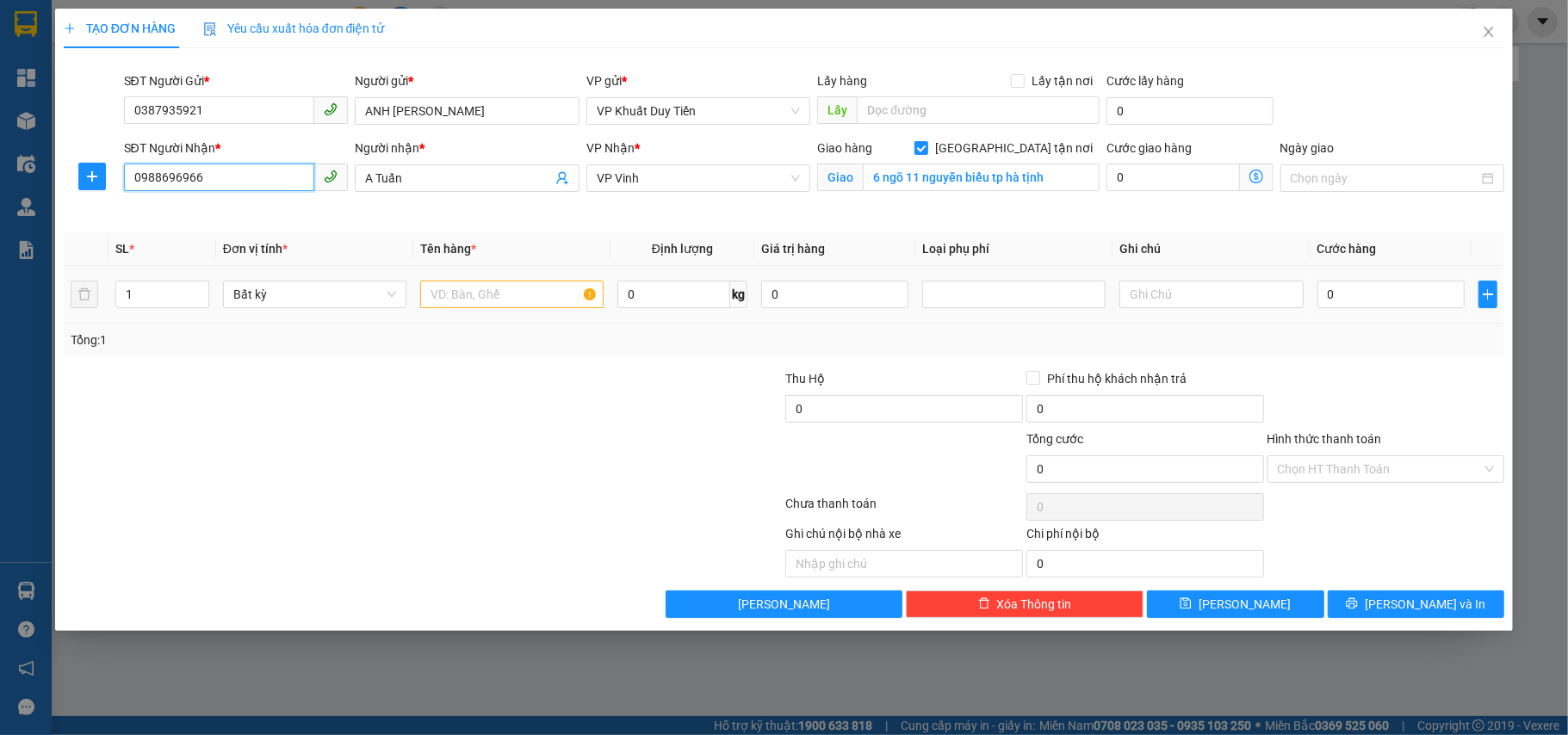
type input "0988696966"
click at [569, 295] on input "text" at bounding box center [512, 295] width 184 height 28
type input "thuốc"
click at [1331, 294] on input "0" at bounding box center [1391, 295] width 147 height 28
type input "5"
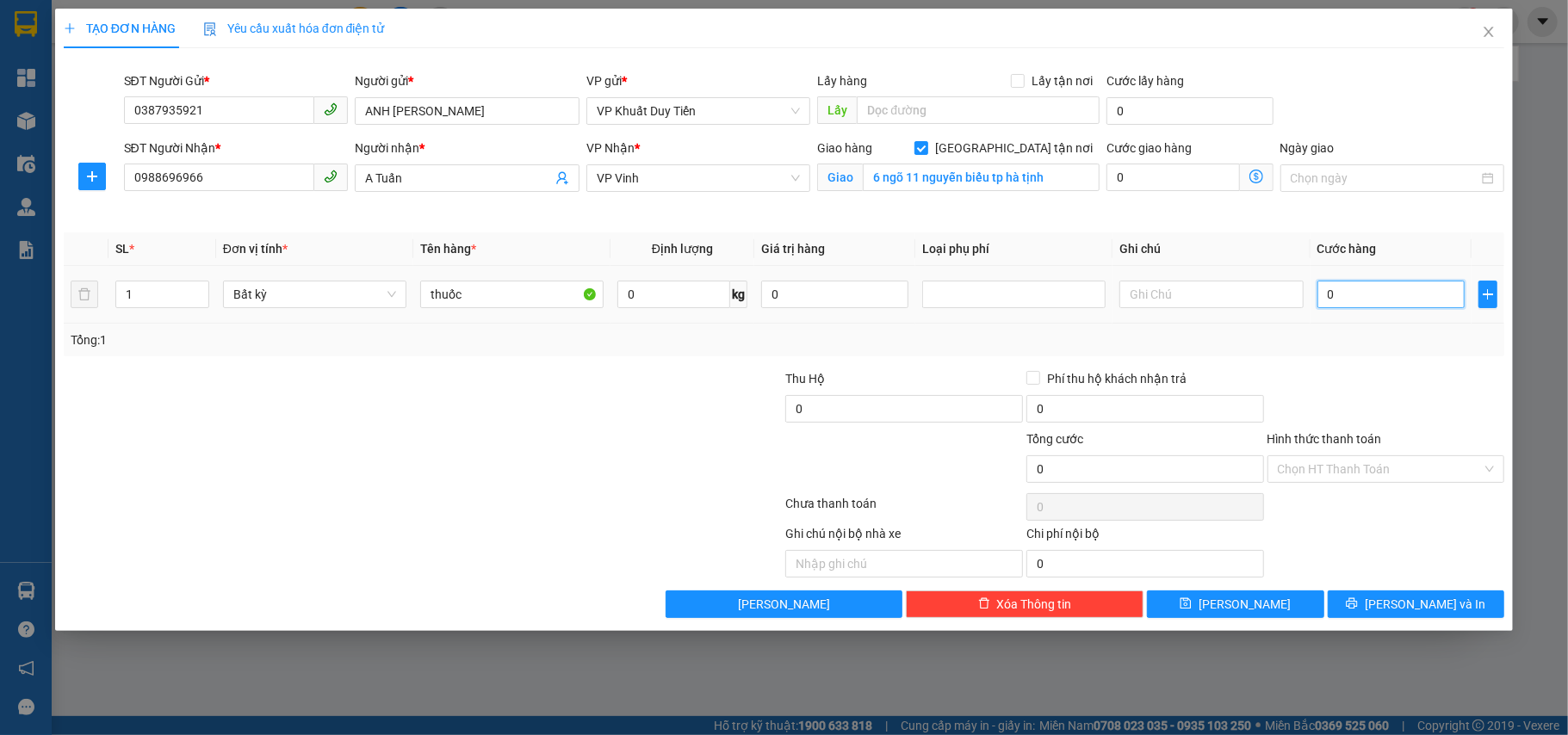
type input "5"
type input "50"
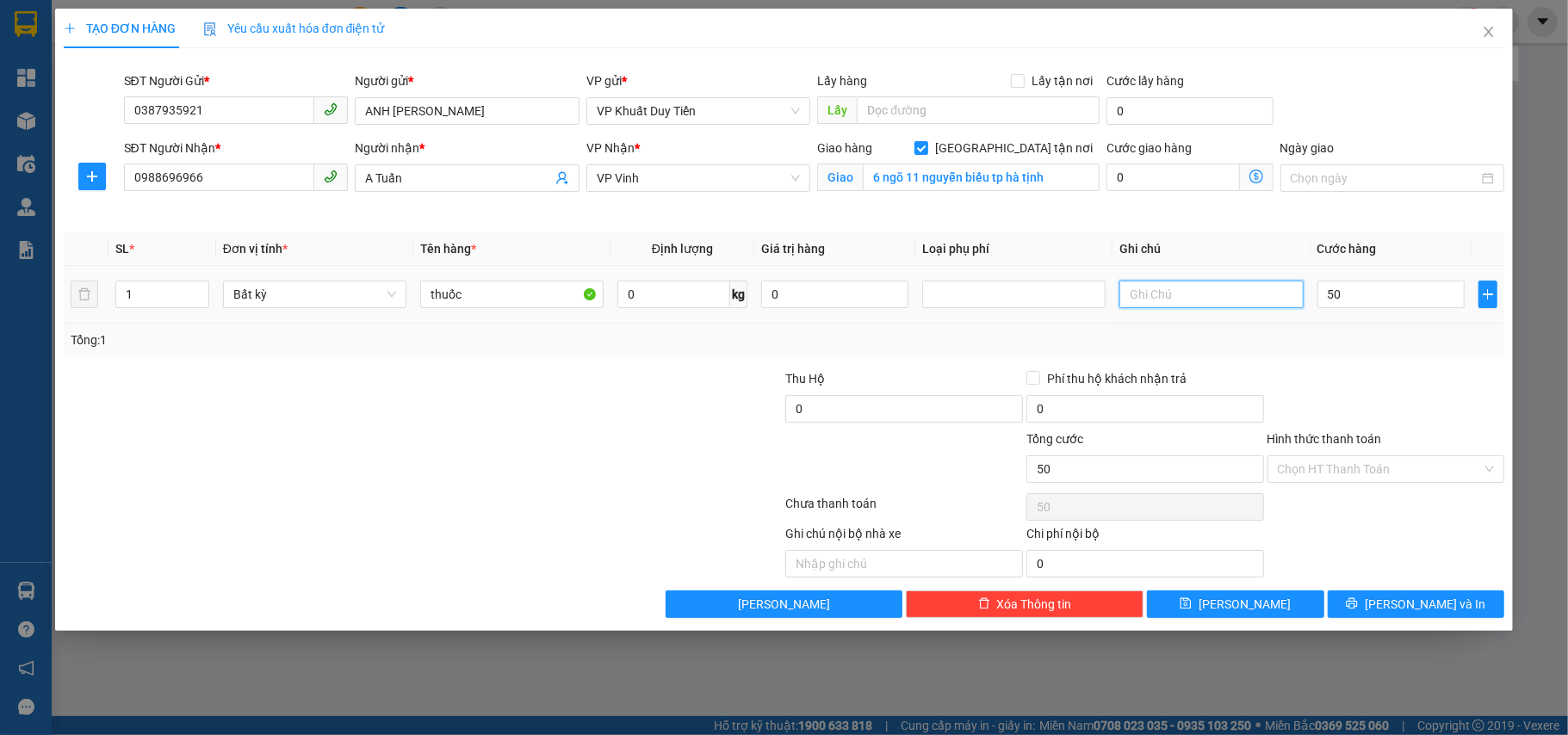
type input "50.000"
click at [1165, 303] on input "text" at bounding box center [1211, 295] width 184 height 28
type input "v"
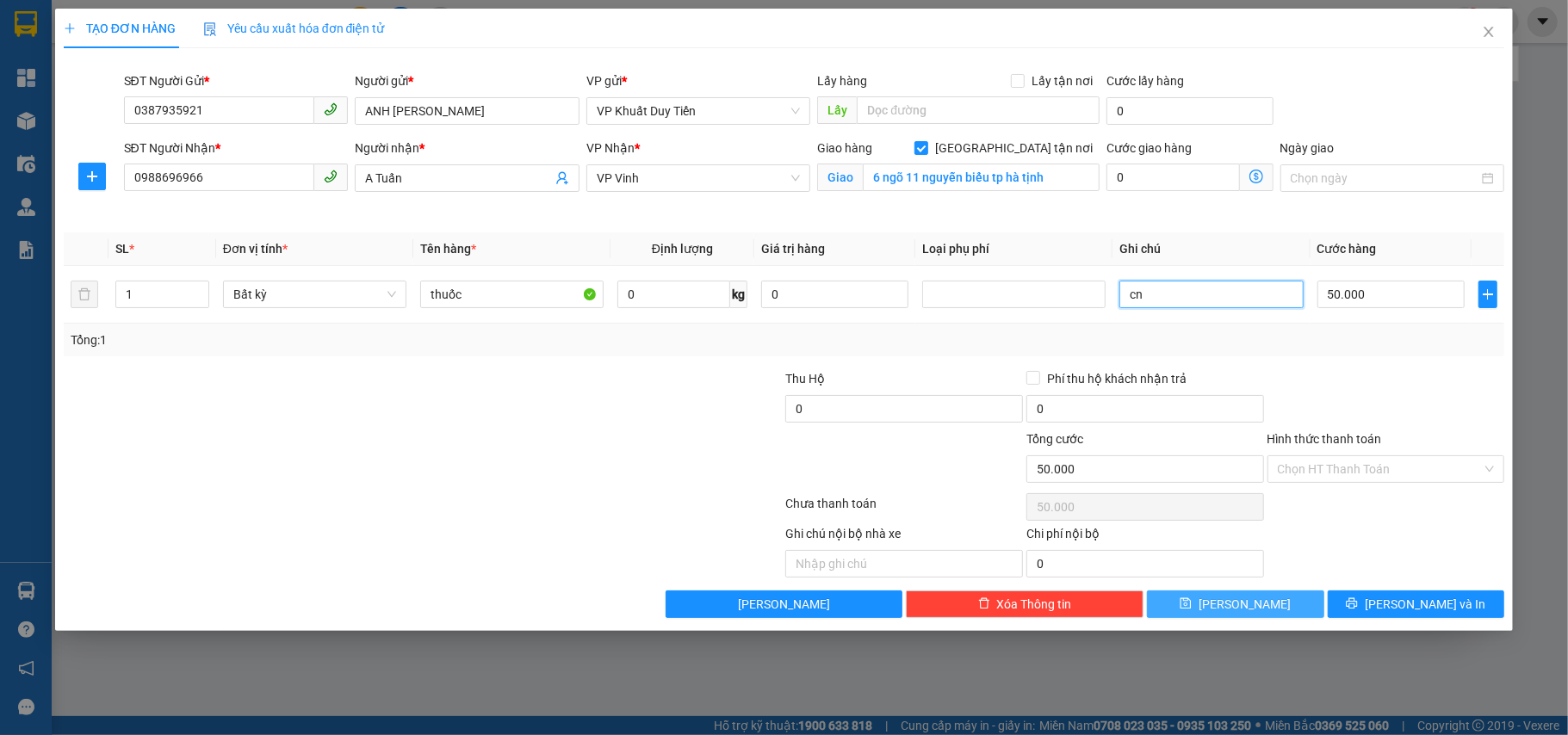
type input "cn"
click at [1283, 599] on button "[PERSON_NAME]" at bounding box center [1236, 605] width 178 height 28
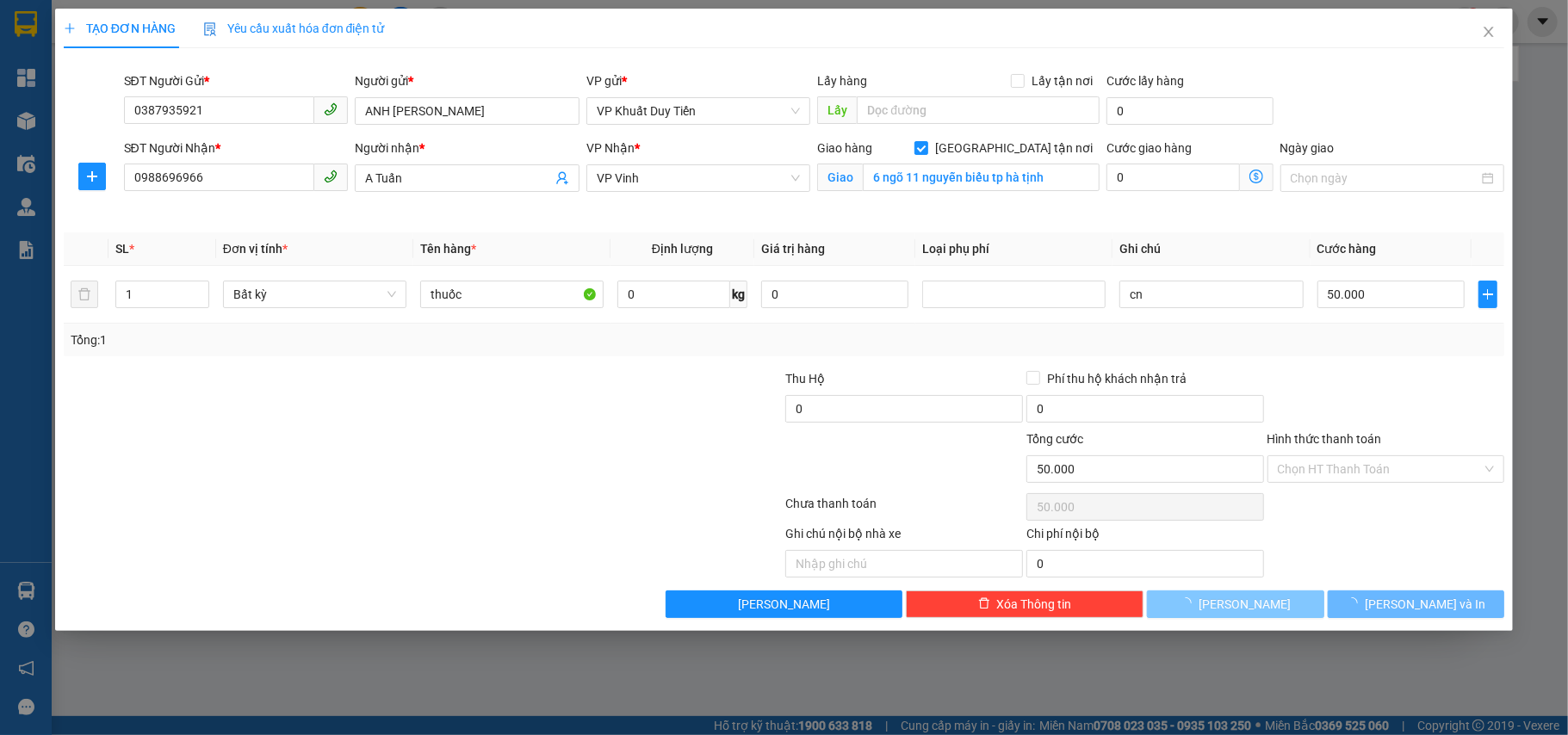
checkbox input "false"
type input "0"
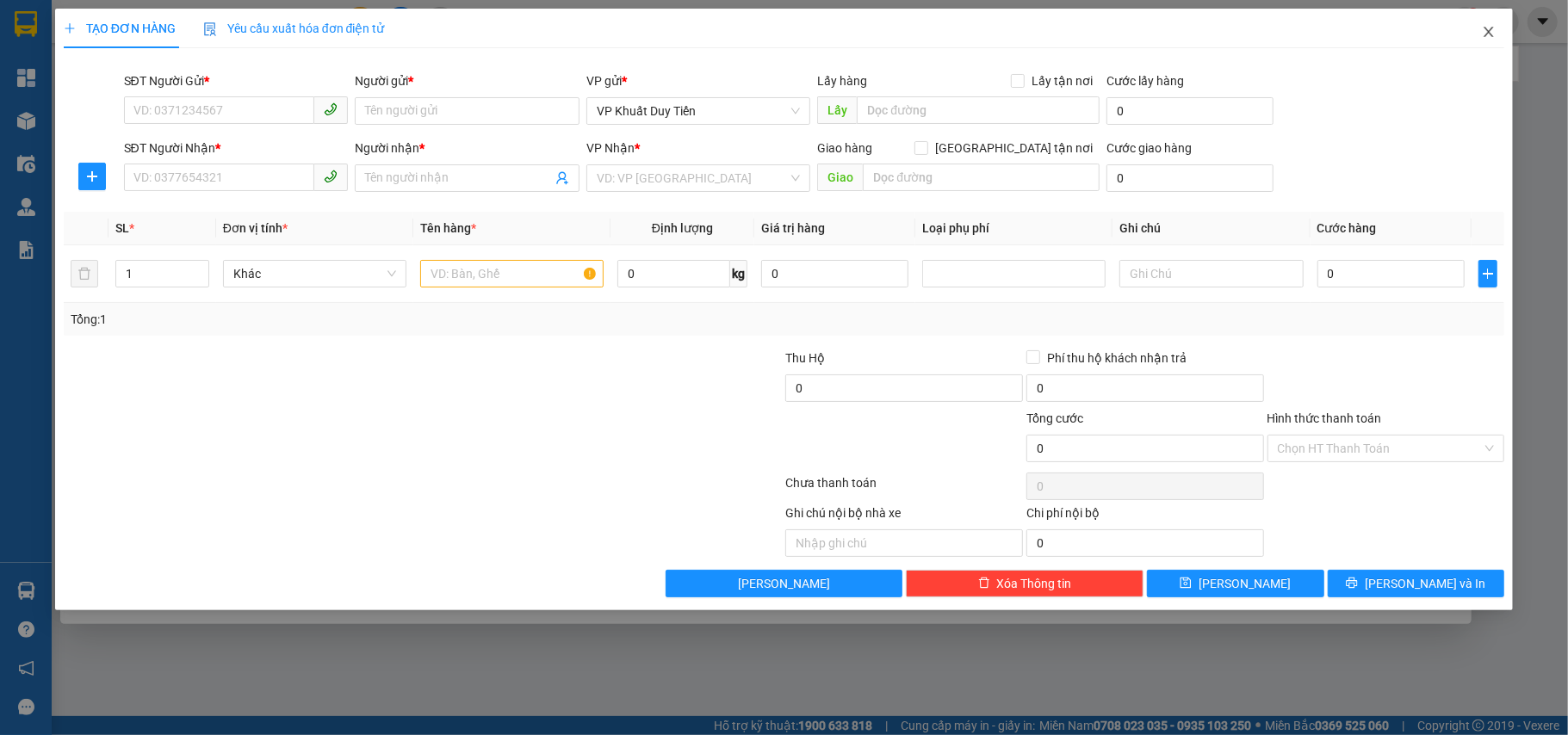
click at [1499, 38] on span "Close" at bounding box center [1488, 32] width 48 height 48
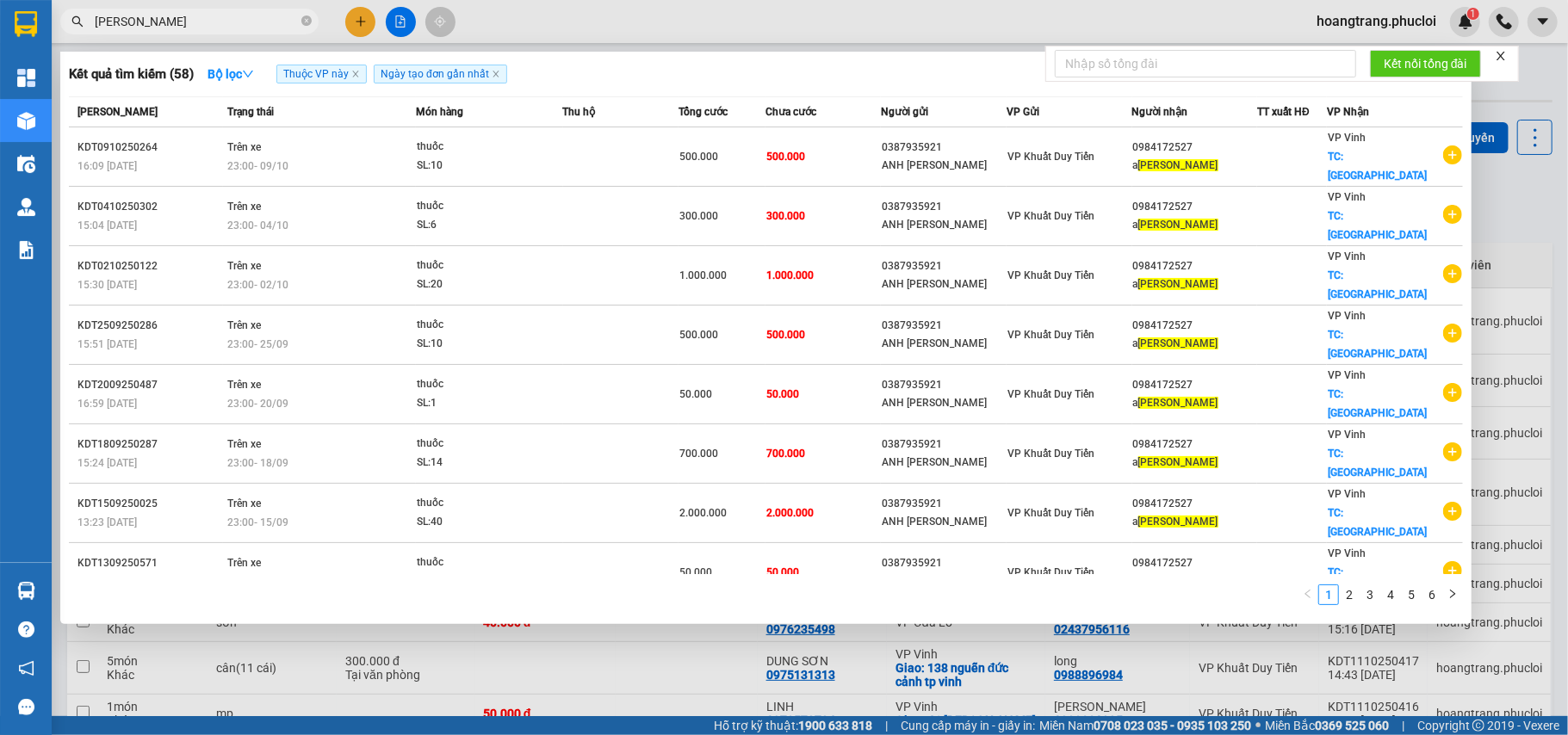
click at [848, 18] on div at bounding box center [784, 367] width 1568 height 735
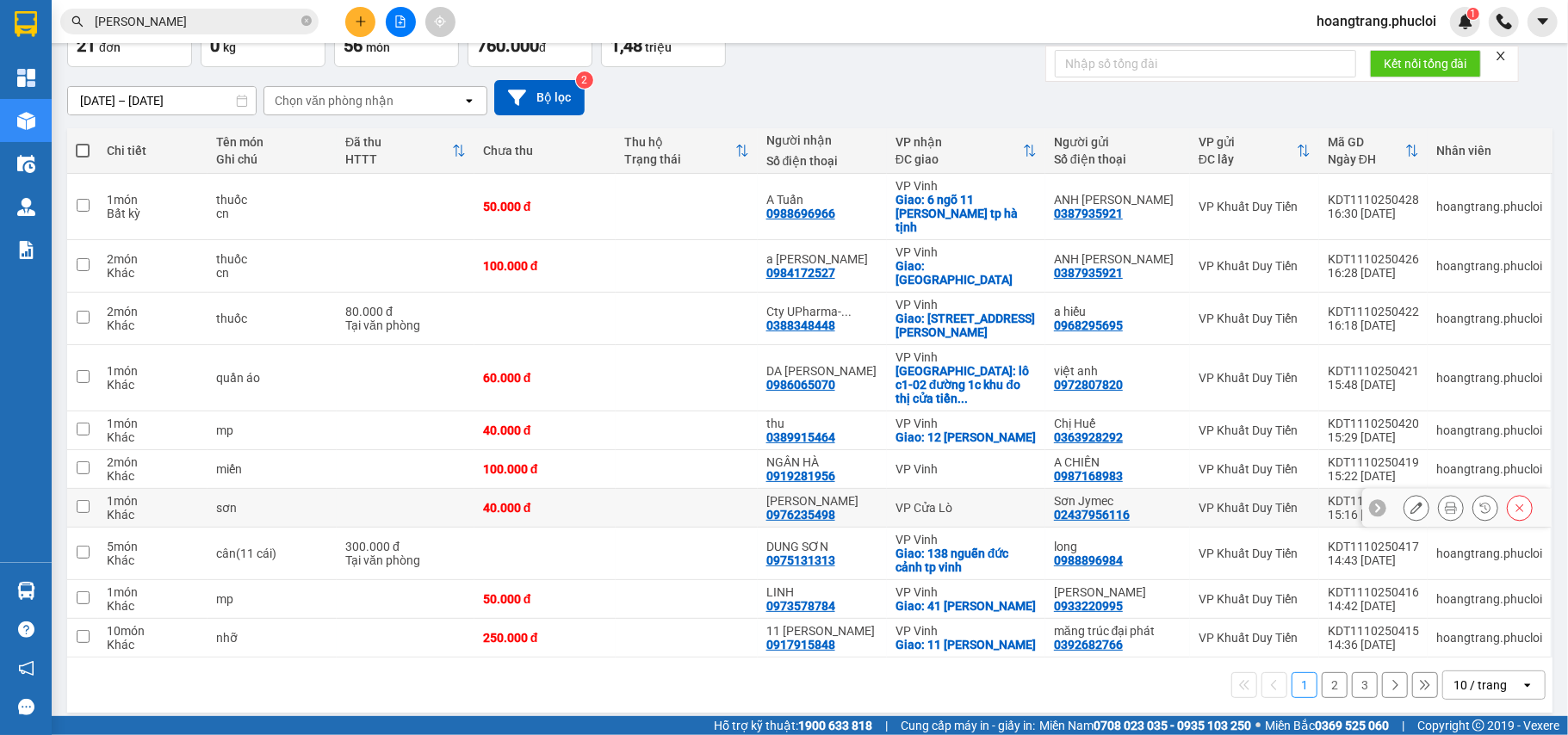
scroll to position [117, 0]
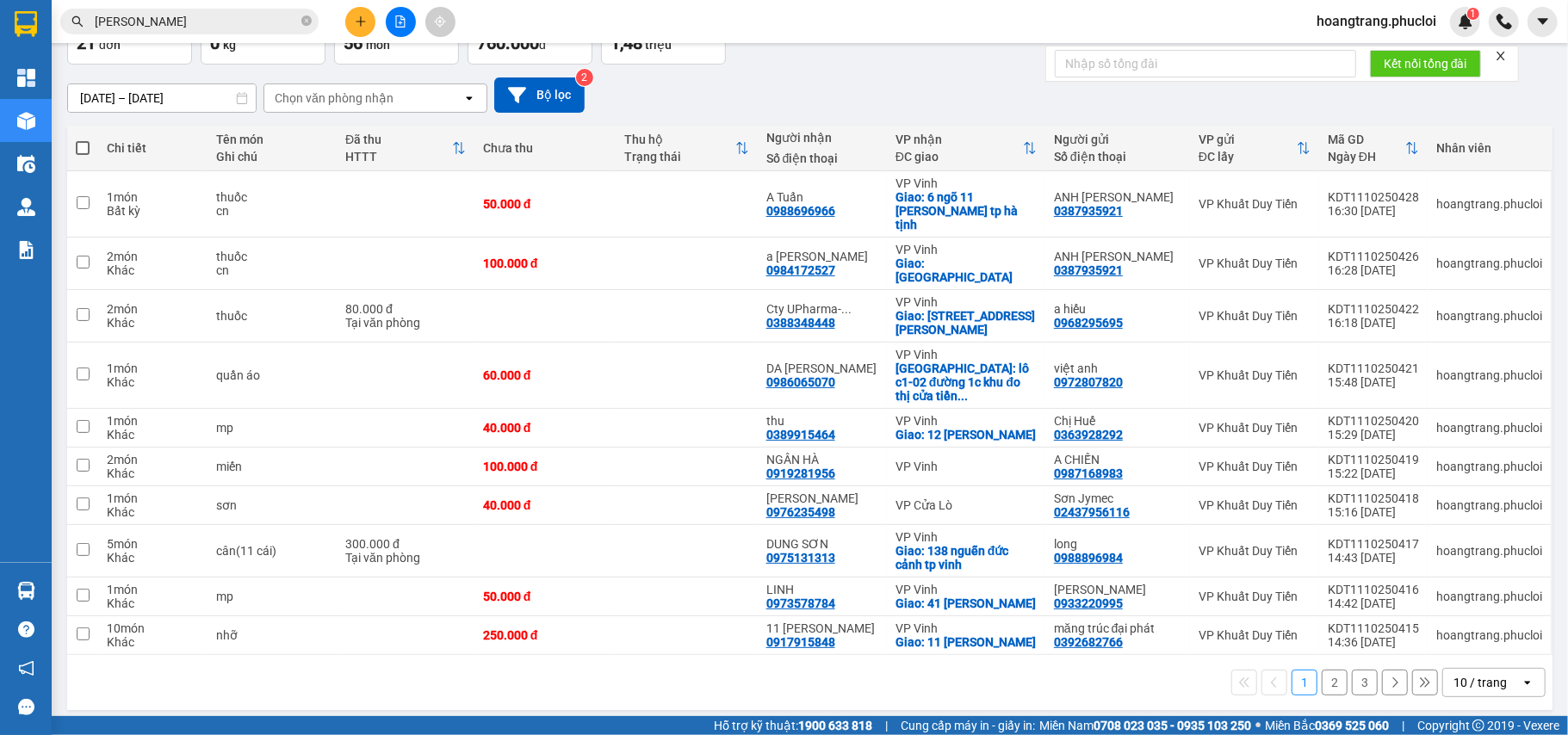
click at [1352, 675] on button "3" at bounding box center [1365, 683] width 26 height 26
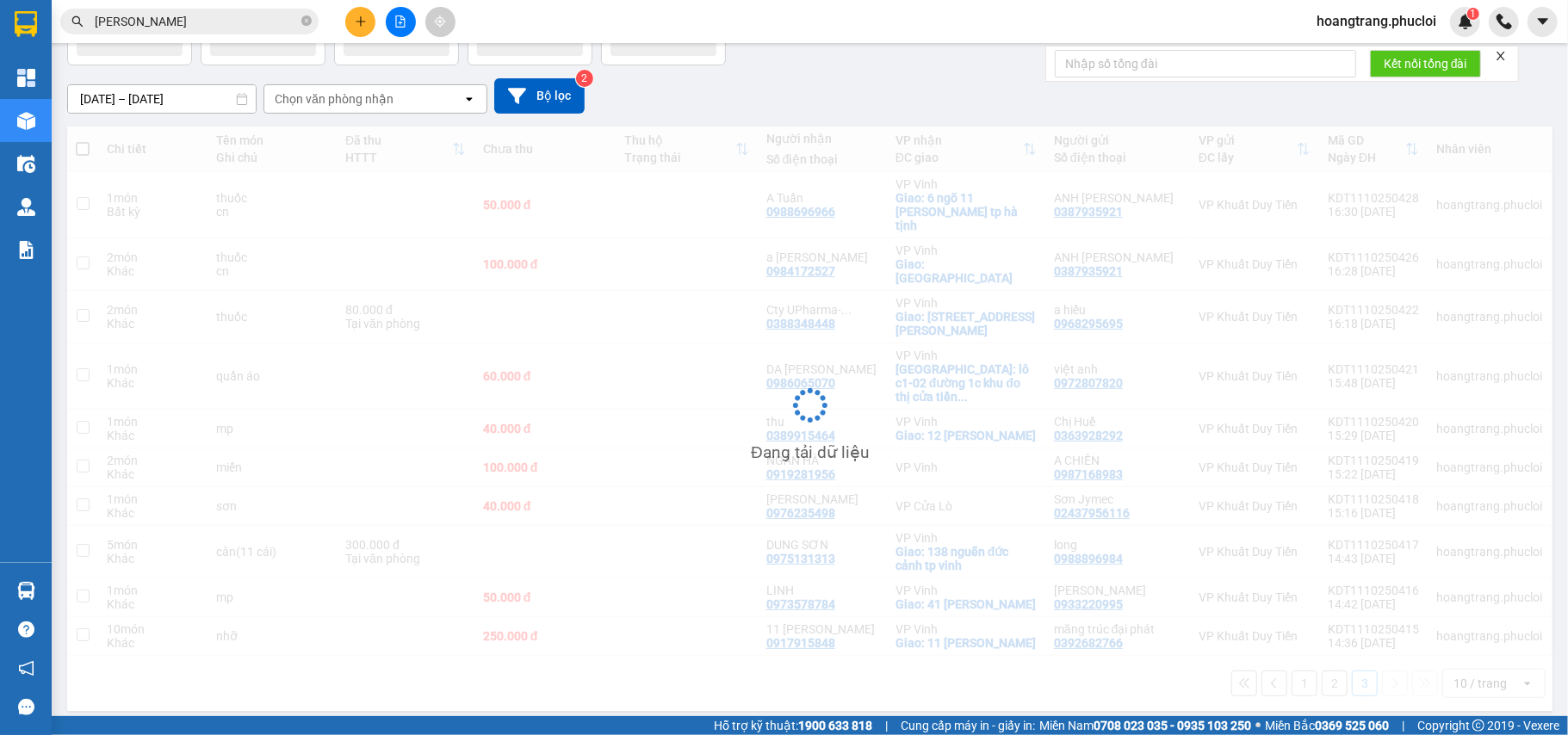
scroll to position [80, 0]
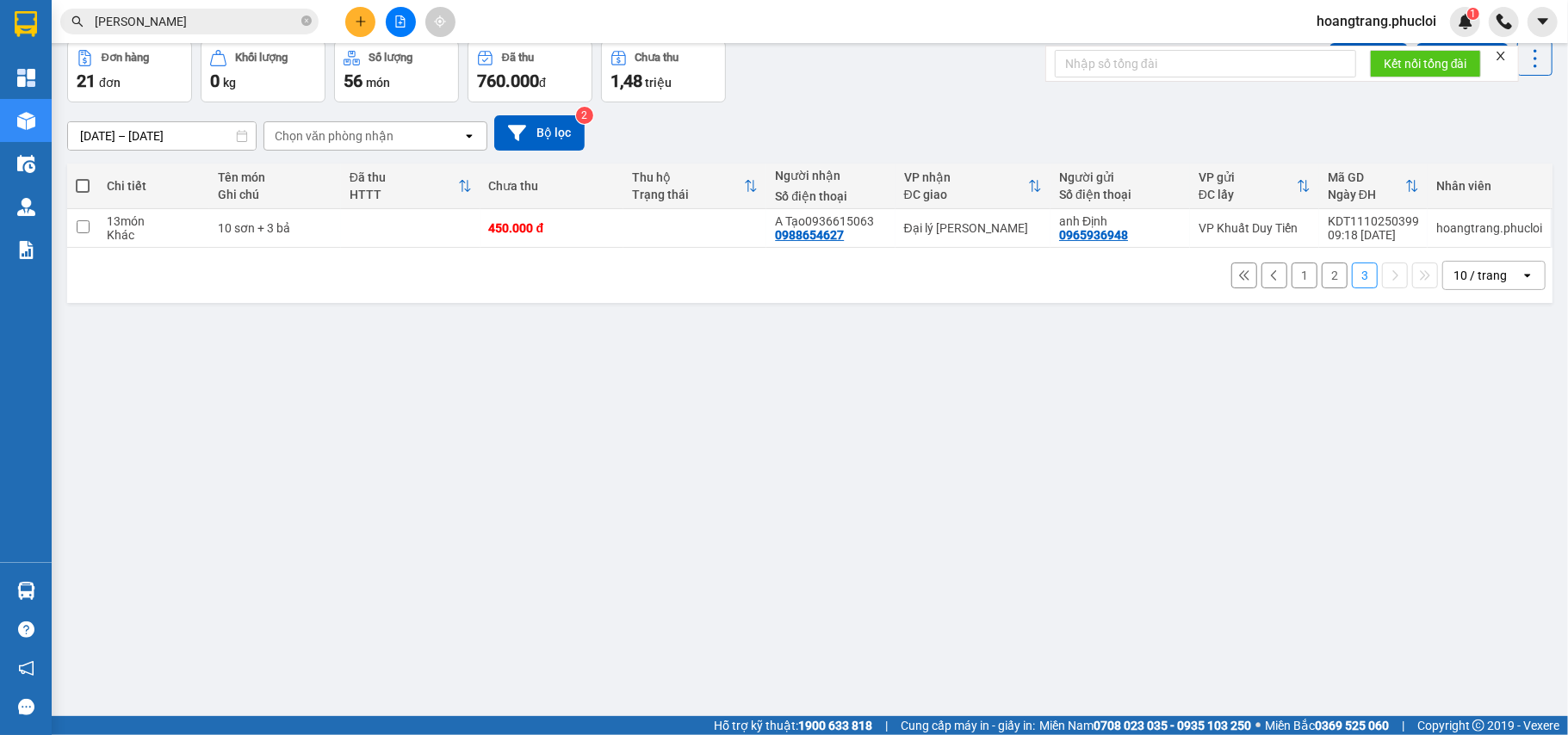
click at [1322, 274] on button "2" at bounding box center [1335, 275] width 26 height 26
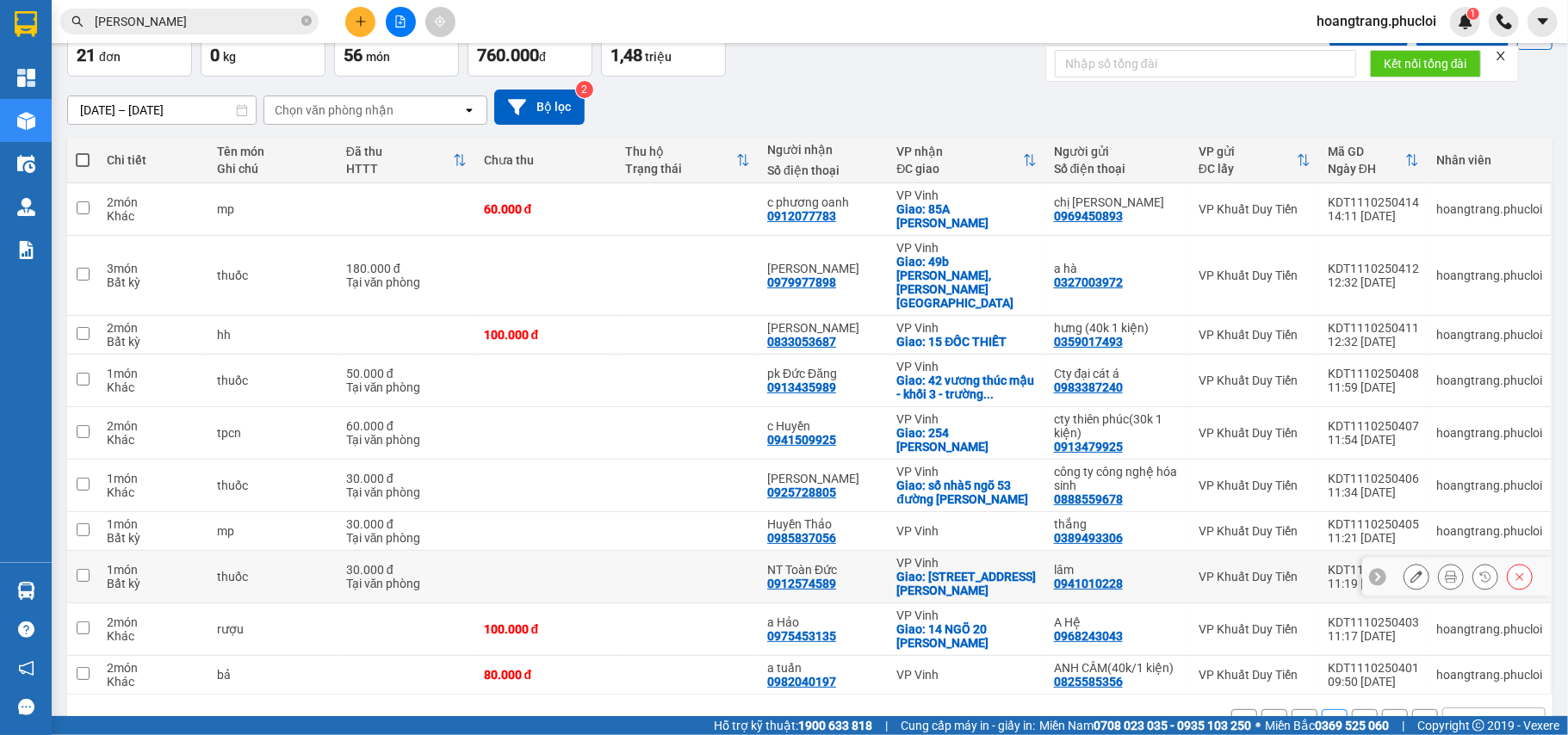
scroll to position [131, 0]
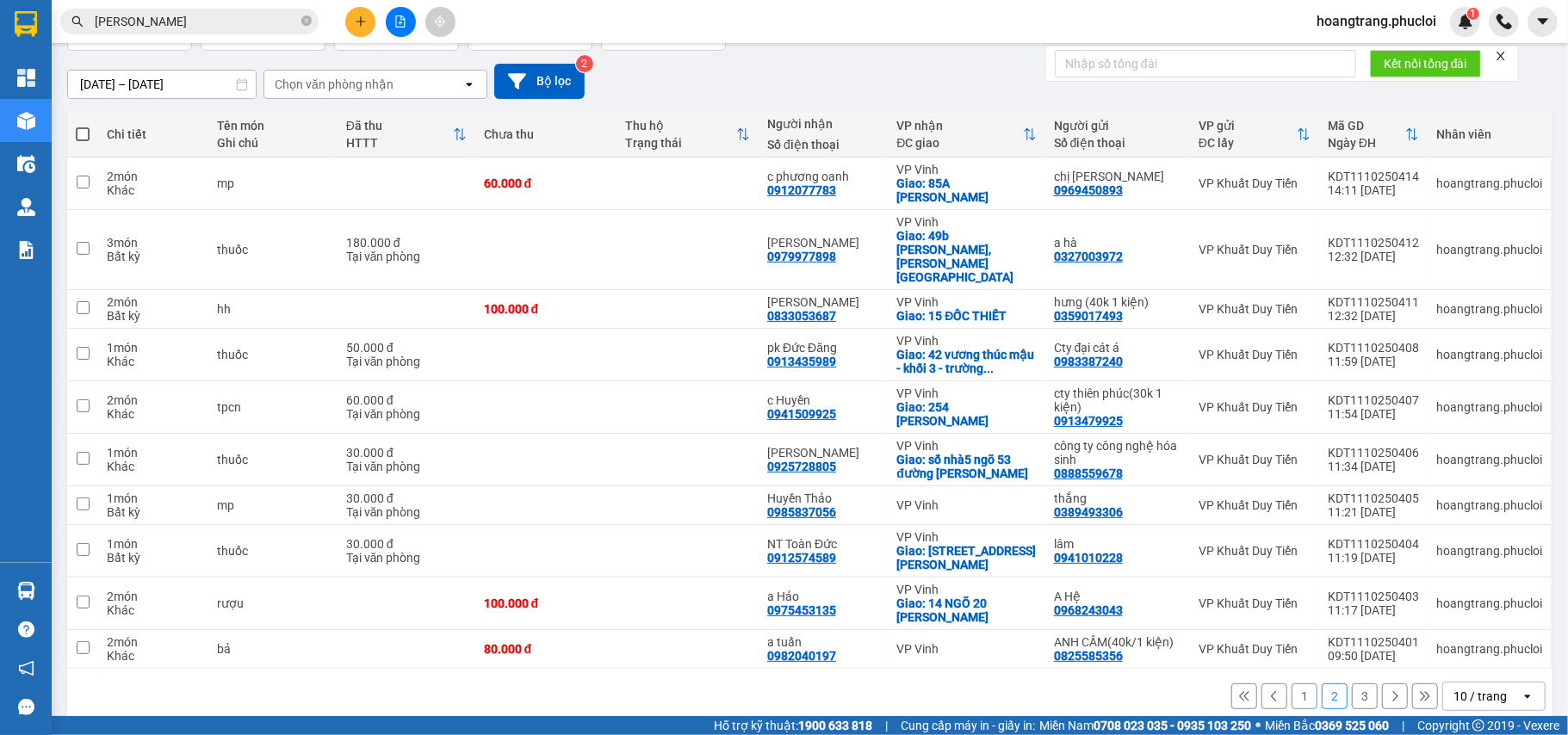
click at [1292, 683] on button "1" at bounding box center [1305, 697] width 26 height 26
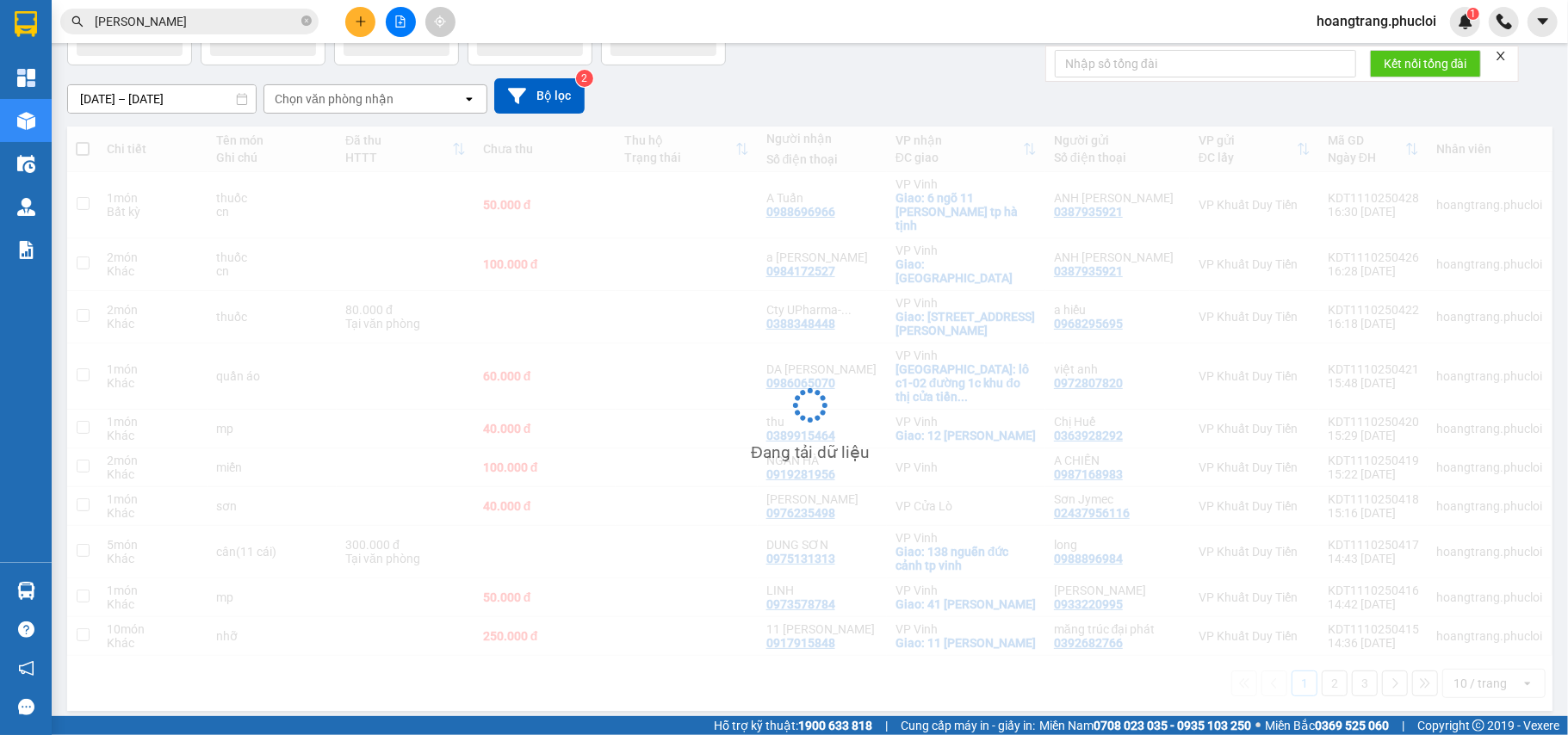
scroll to position [117, 0]
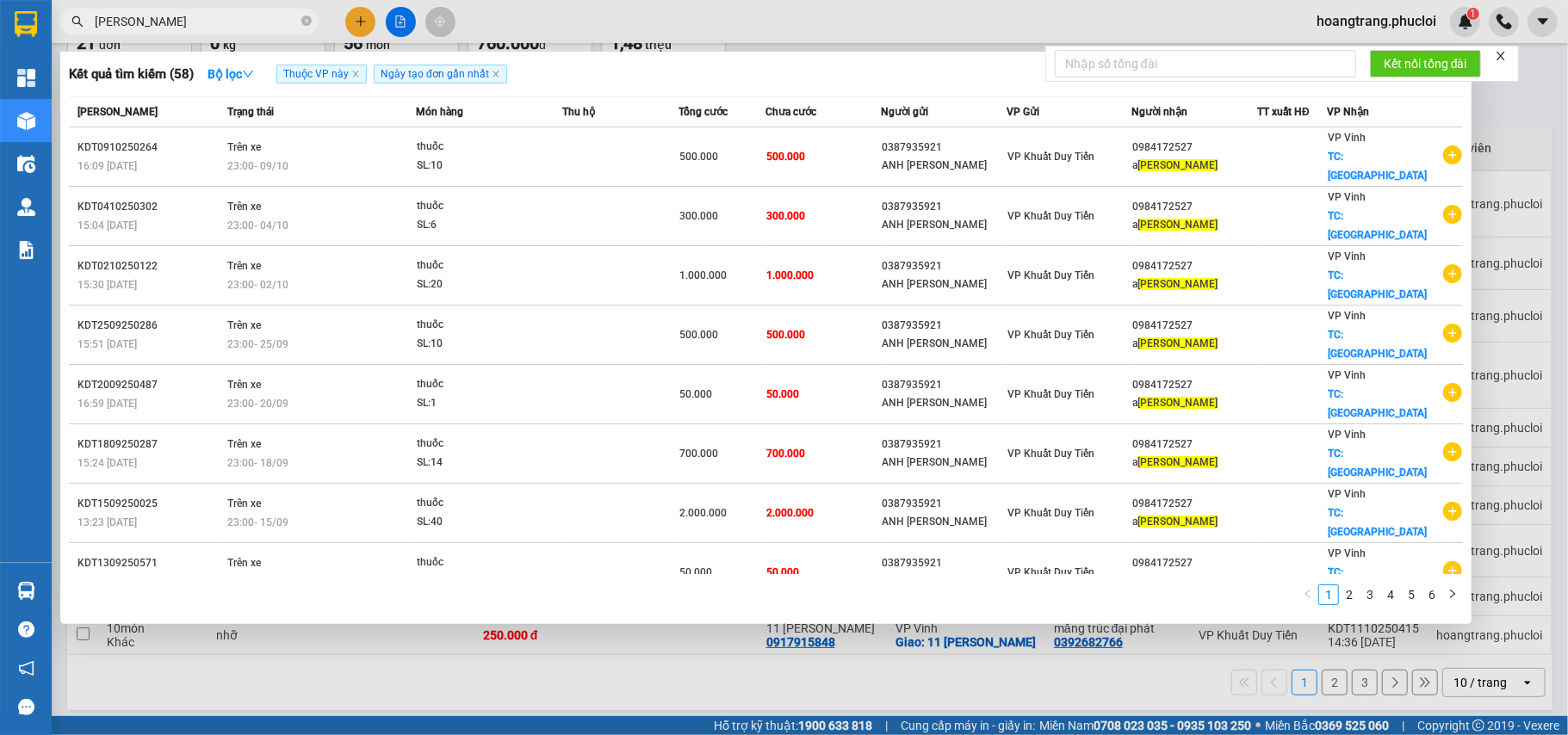
click at [219, 26] on input "[PERSON_NAME]" at bounding box center [196, 22] width 203 height 19
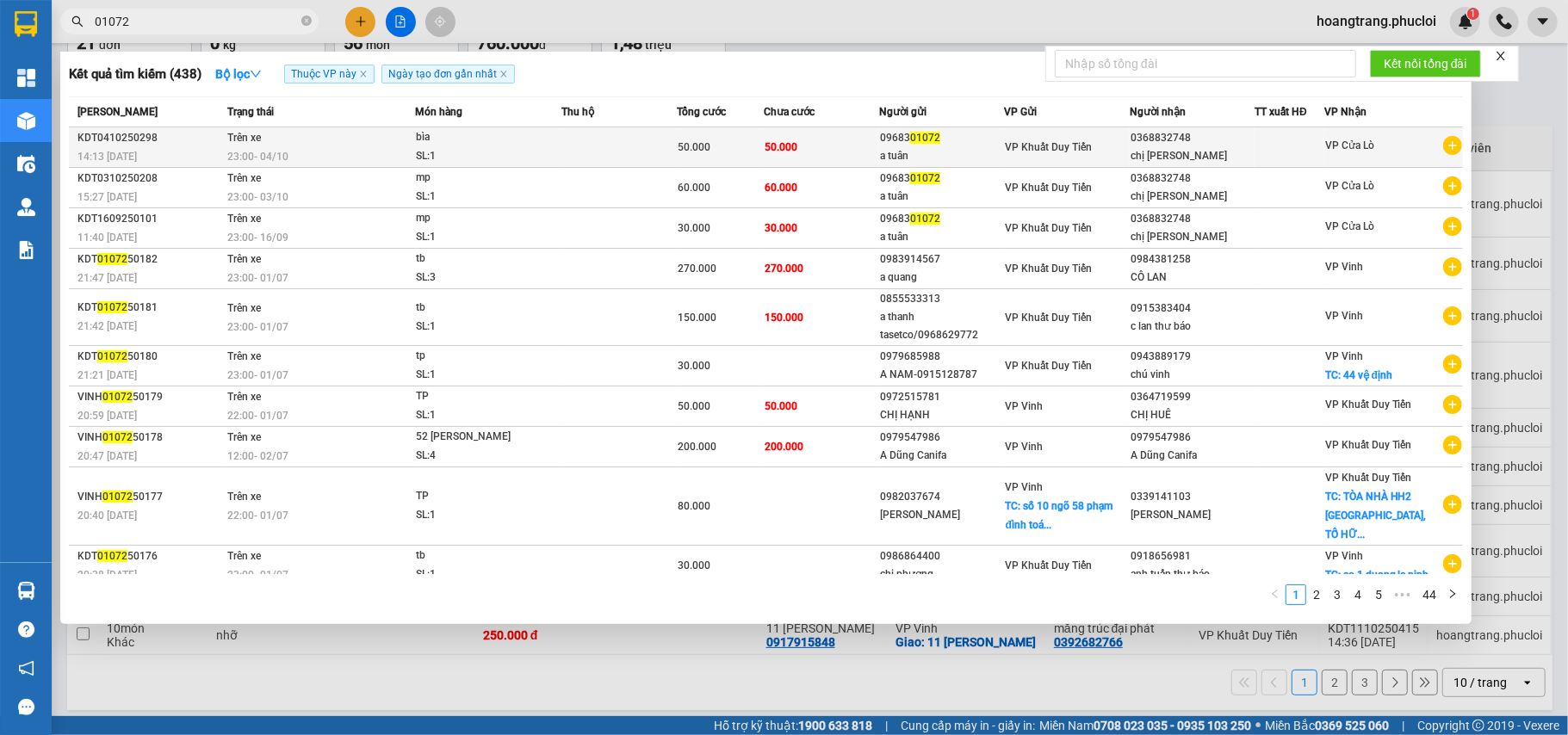
type input "01072"
click at [1443, 151] on icon "plus-circle" at bounding box center [1453, 146] width 19 height 19
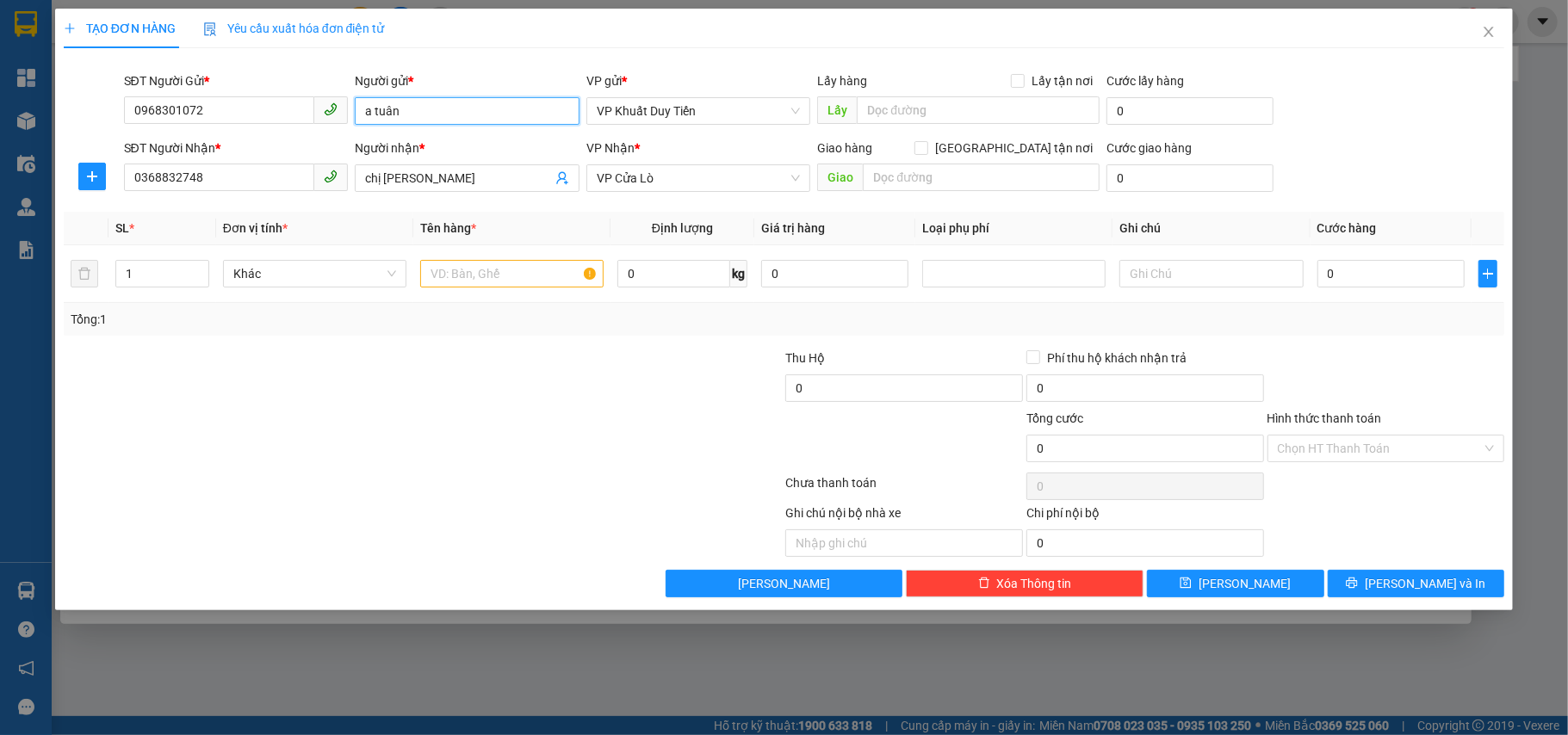
drag, startPoint x: 443, startPoint y: 117, endPoint x: 352, endPoint y: 124, distance: 91.3
click at [353, 124] on div "Người gửi * a tuân a tuân" at bounding box center [467, 101] width 232 height 60
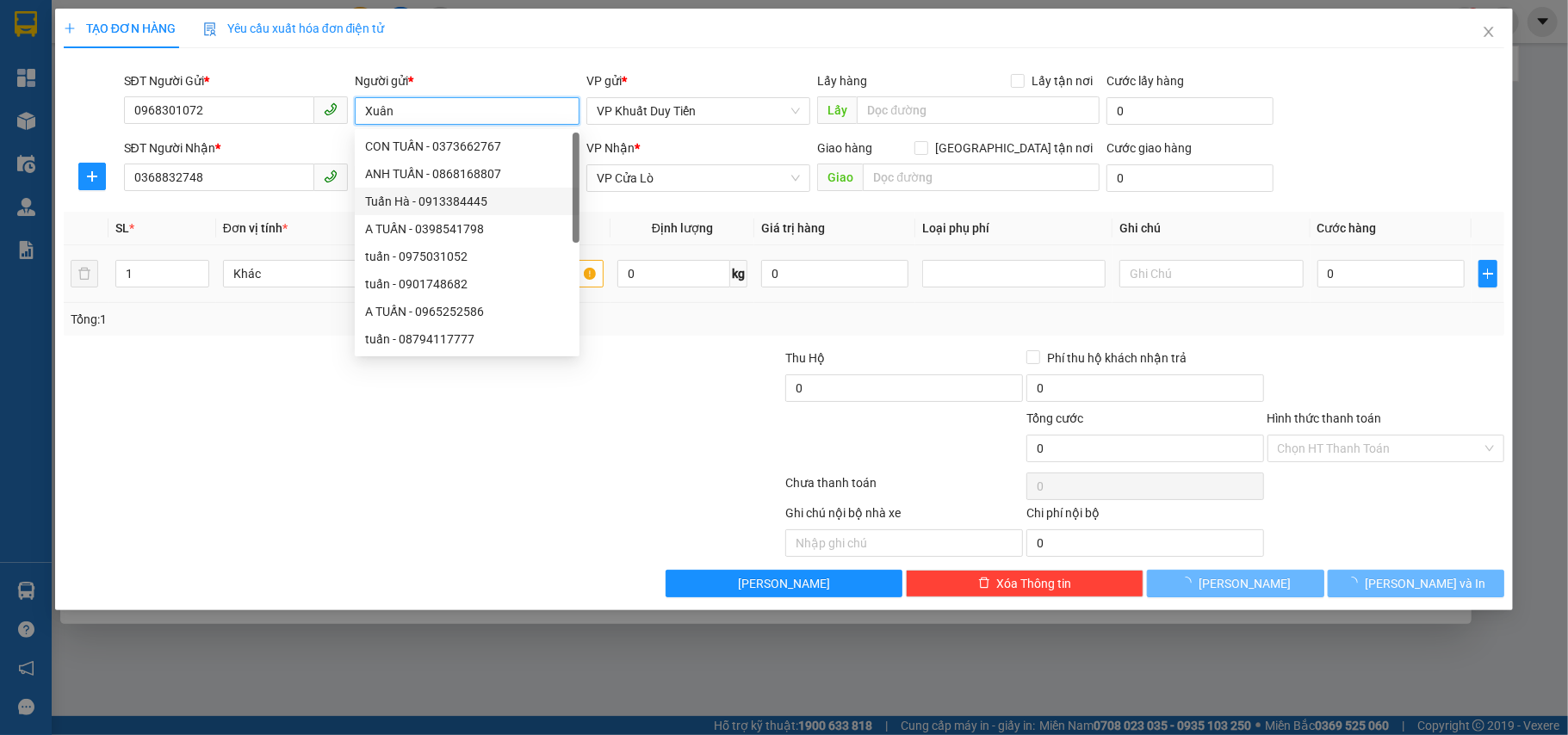
type input "Xuân"
click at [325, 328] on div "Tổng: 1" at bounding box center [338, 320] width 536 height 19
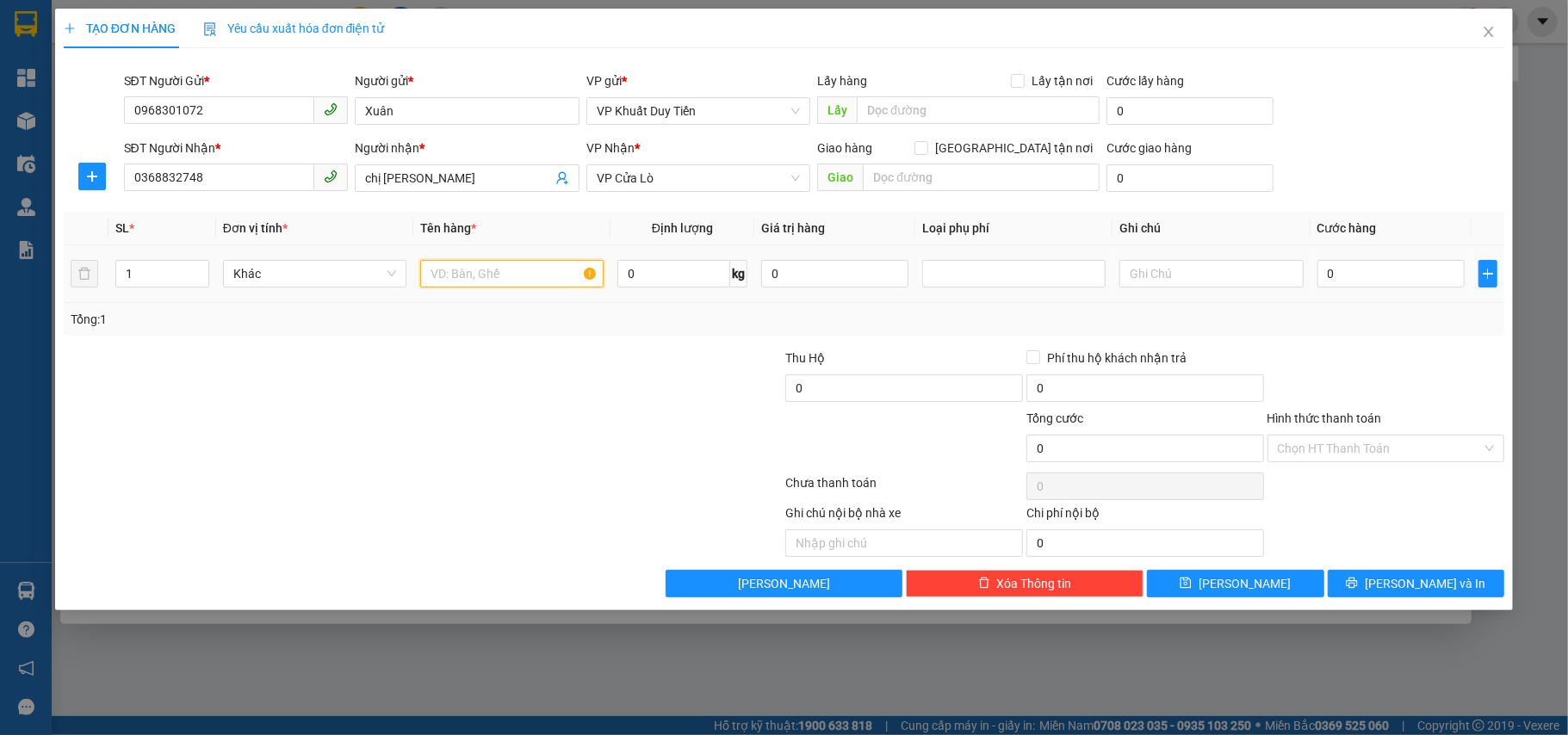
click at [487, 280] on input "text" at bounding box center [512, 274] width 184 height 28
type input "mp"
click at [1386, 267] on input "0" at bounding box center [1391, 274] width 147 height 28
type input "4"
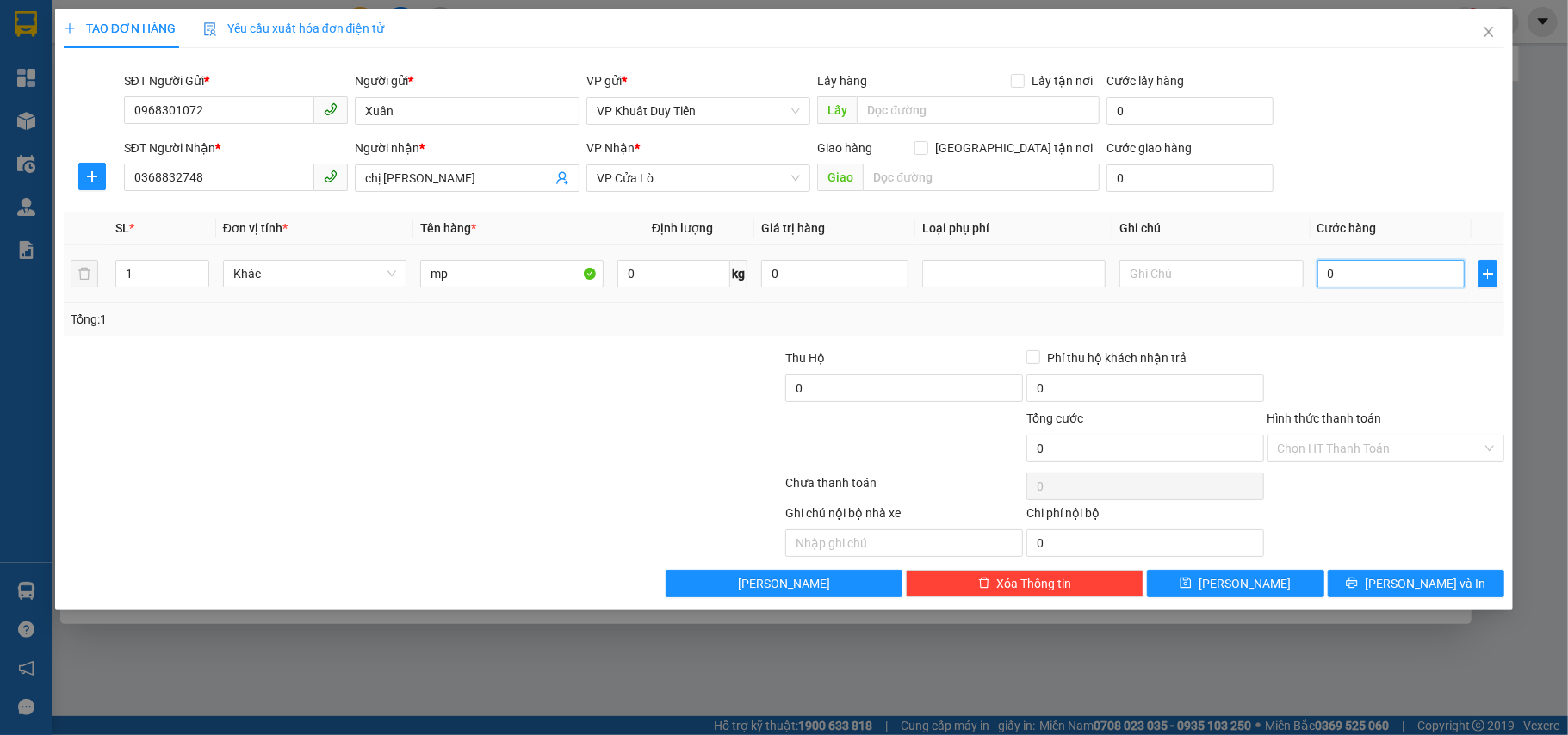
type input "4"
type input "40"
type input "40.000"
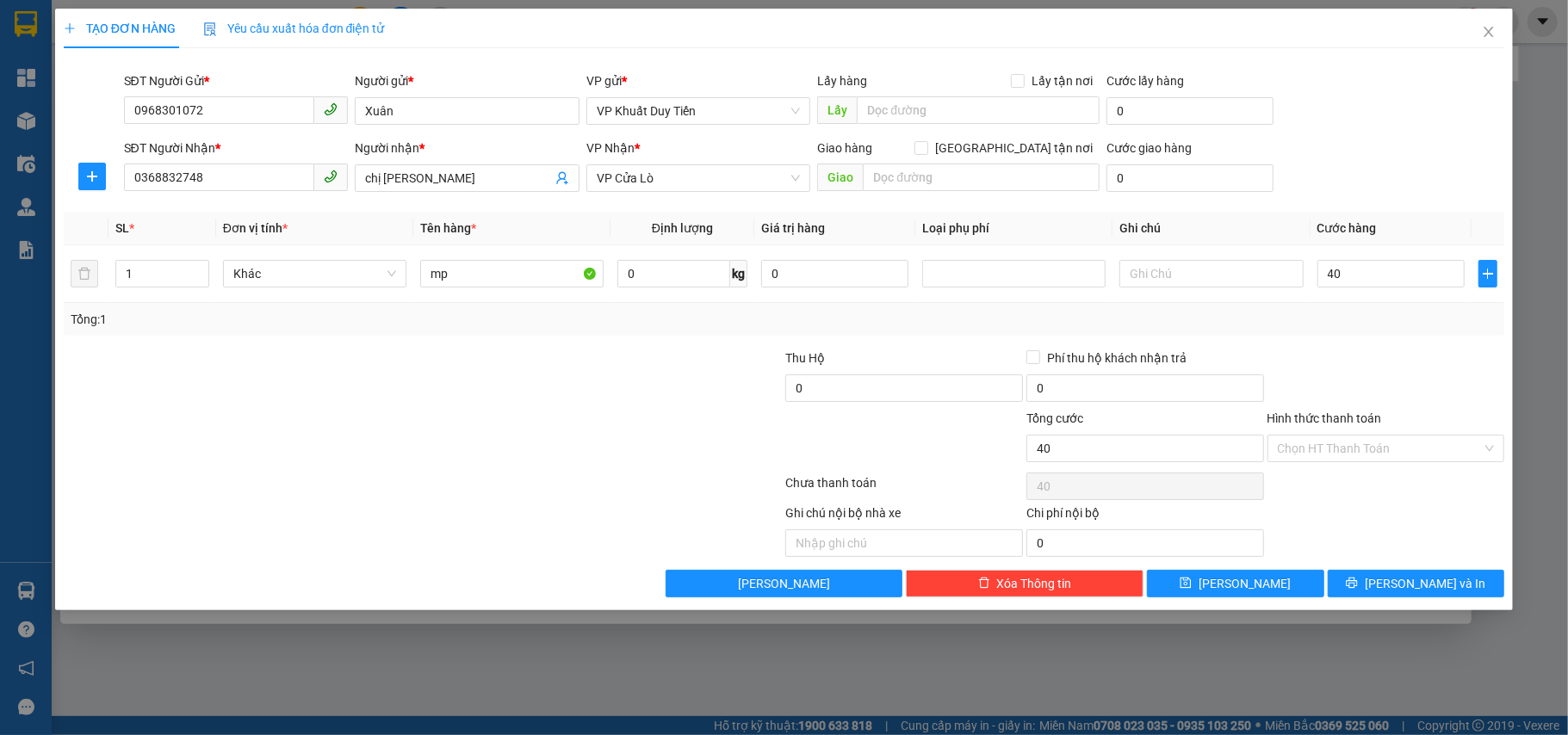
type input "40.000"
click at [1385, 339] on div "Transit Pickup Surcharge Ids Transit Deliver Surcharge Ids Transit Deliver Surc…" at bounding box center [784, 329] width 1441 height 536
click at [1420, 587] on span "[PERSON_NAME] và In" at bounding box center [1425, 584] width 121 height 19
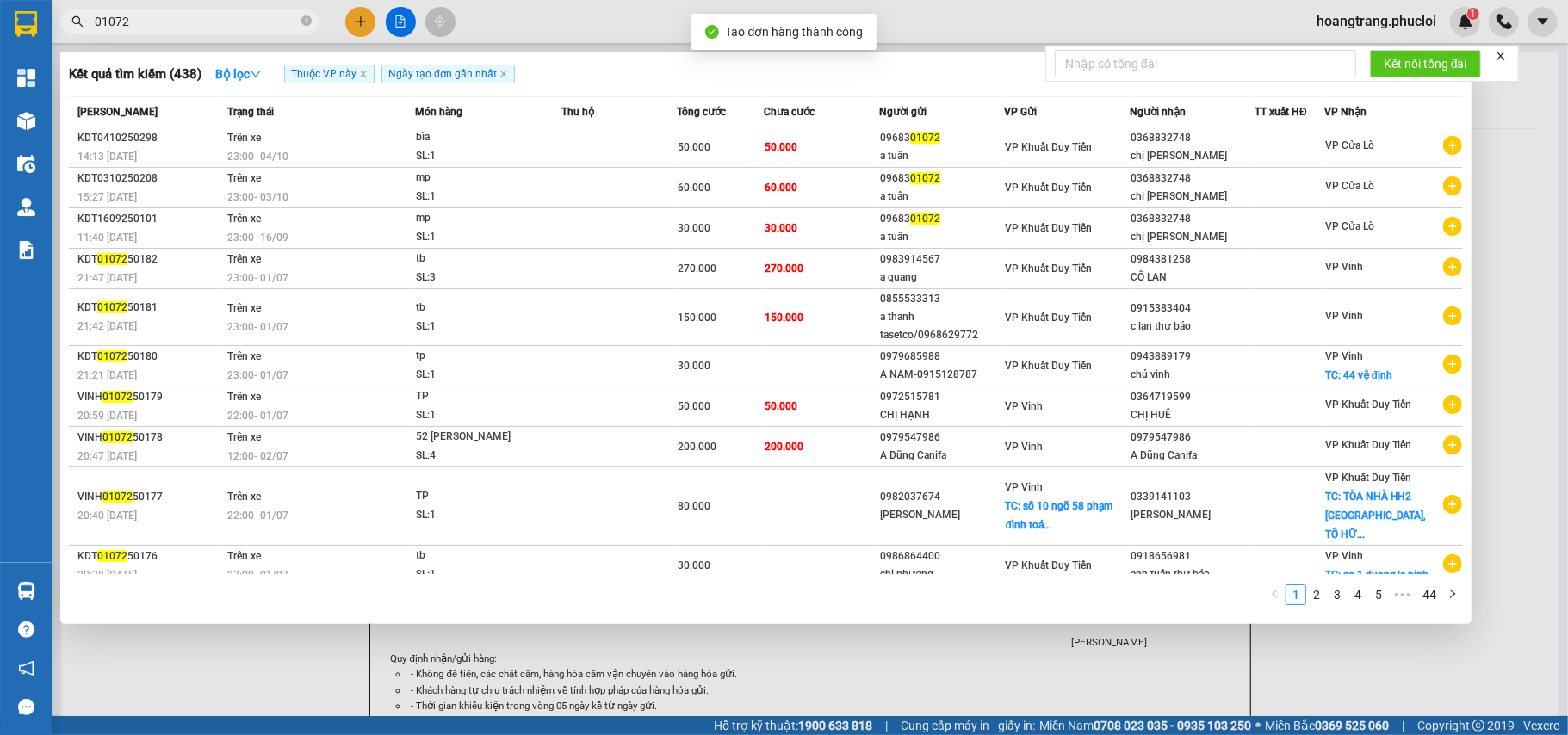
click at [1427, 648] on div at bounding box center [784, 367] width 1568 height 735
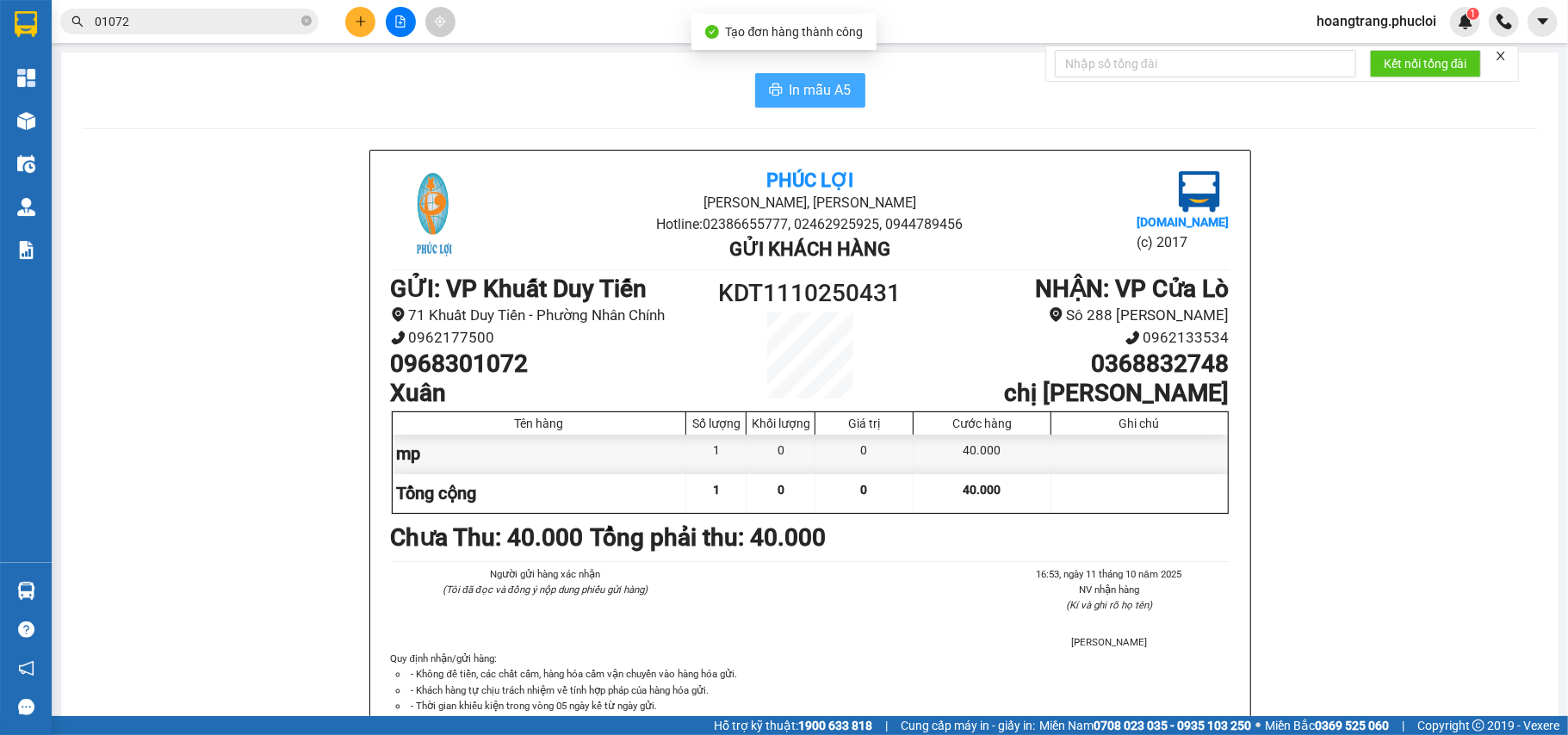
click at [773, 97] on button "In mẫu A5" at bounding box center [811, 90] width 110 height 34
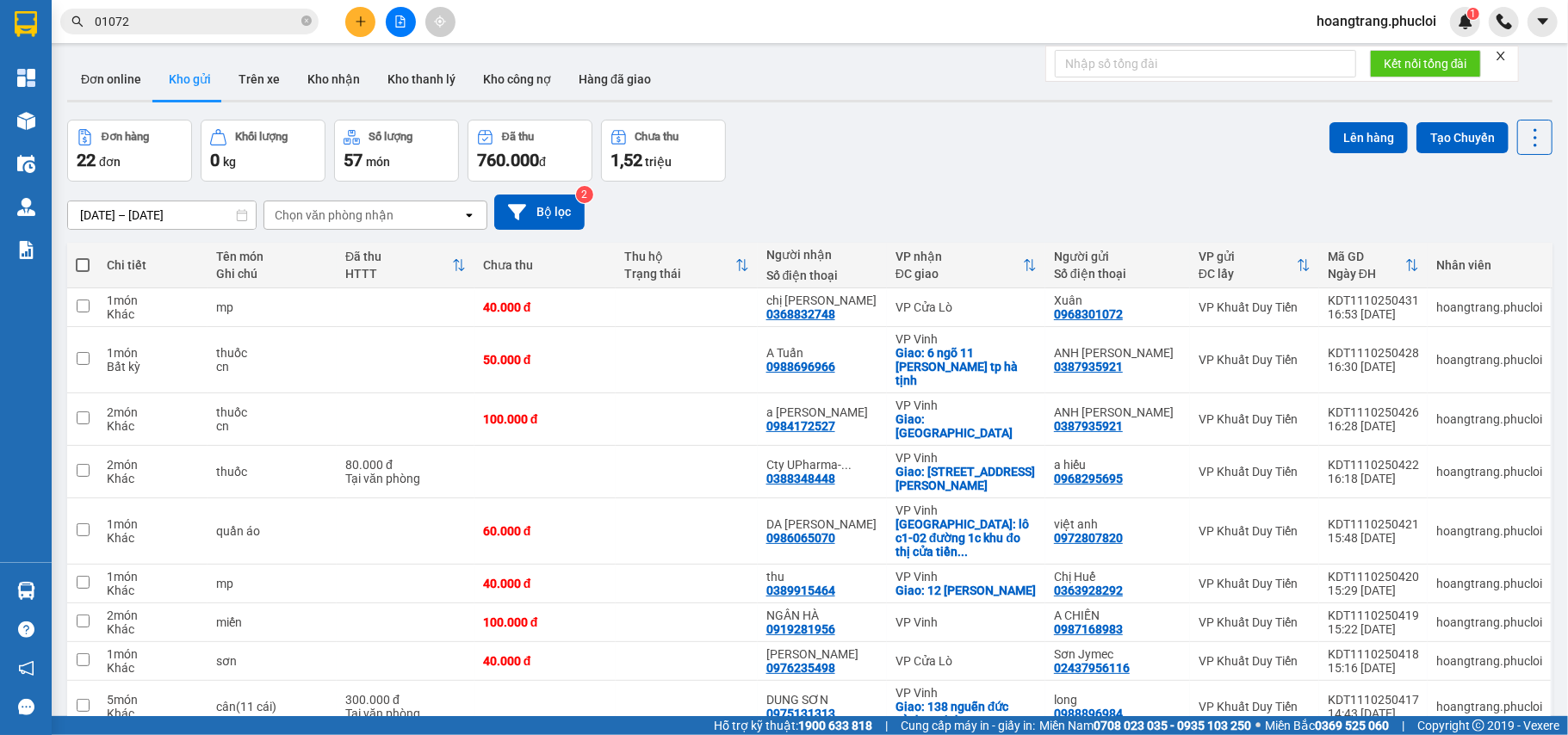
click at [211, 31] on span "01072" at bounding box center [189, 22] width 258 height 26
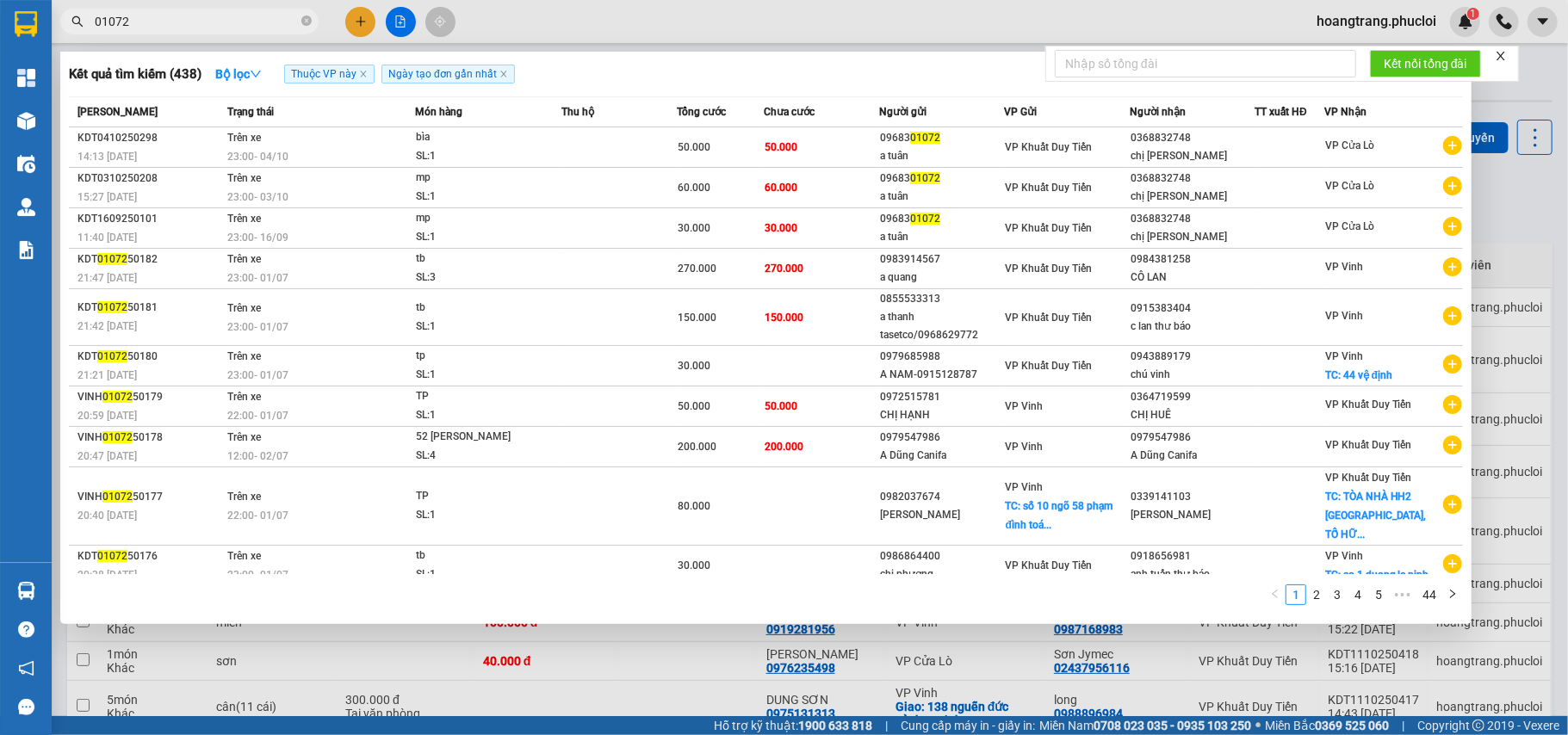
click at [207, 23] on input "01072" at bounding box center [196, 22] width 203 height 19
type input "a"
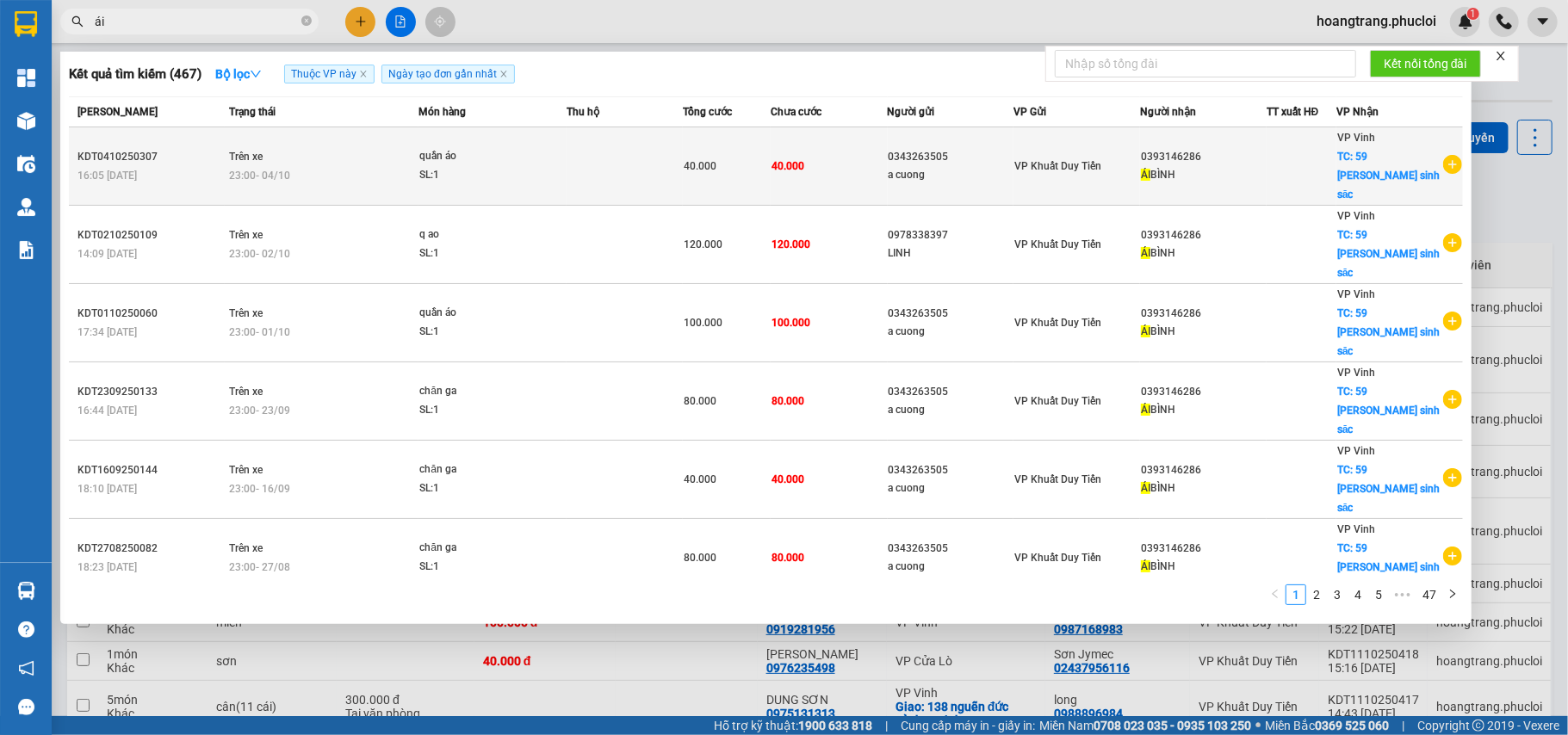
type input "ái"
click at [1443, 155] on icon "plus-circle" at bounding box center [1453, 164] width 19 height 19
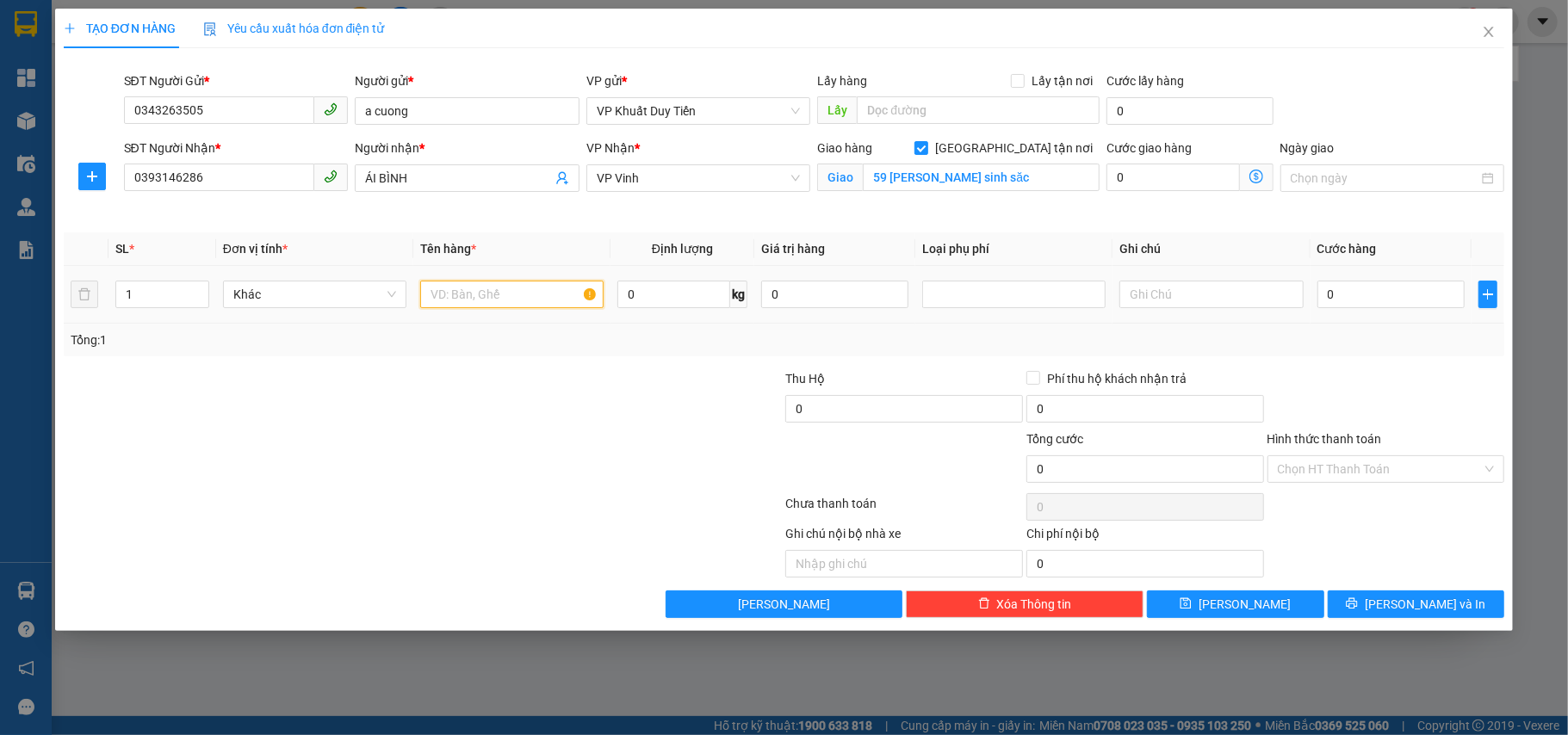
click at [503, 307] on input "text" at bounding box center [512, 295] width 184 height 28
type input "chăn ga"
click at [1395, 308] on input "0" at bounding box center [1391, 295] width 147 height 28
type input "6"
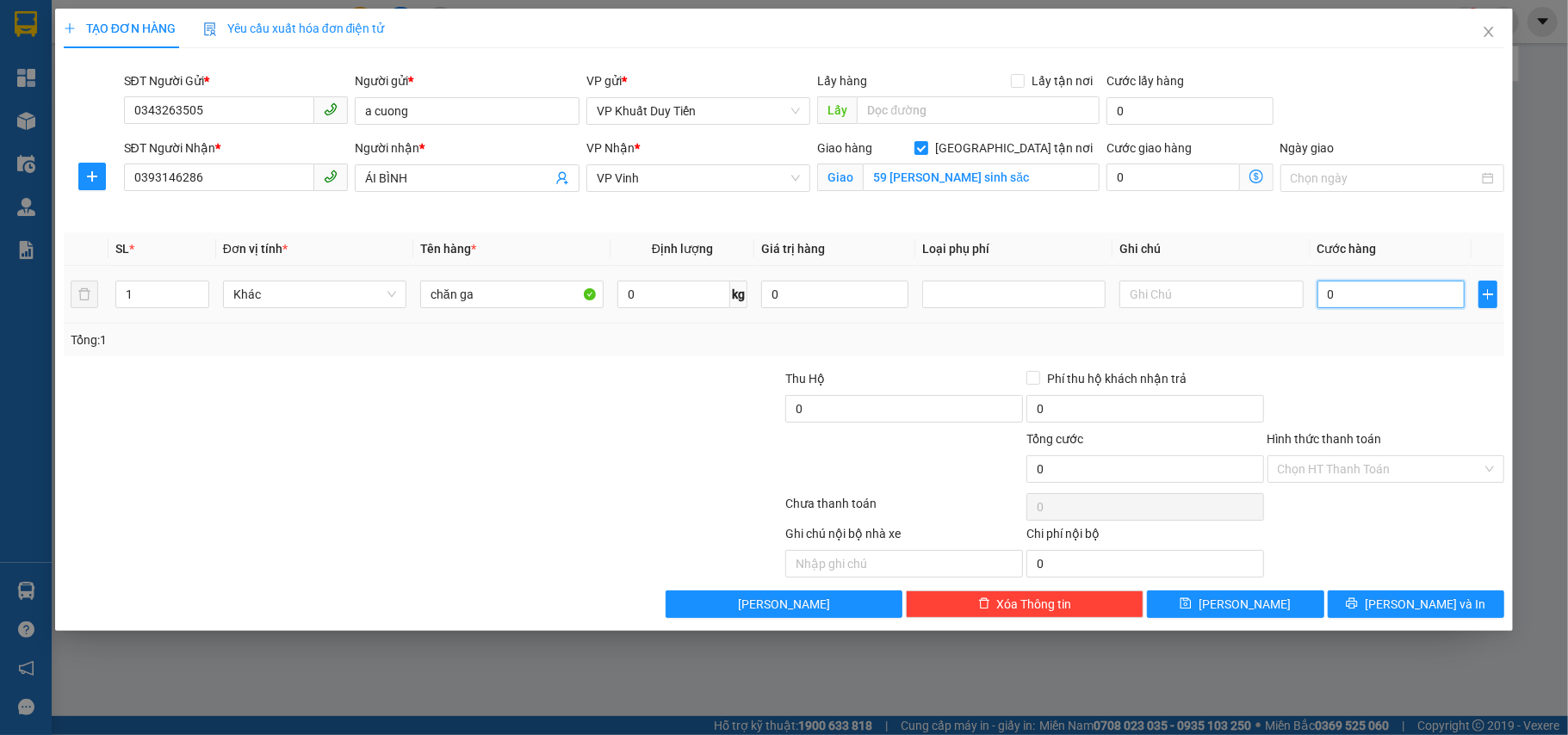
type input "6"
type input "60"
type input "60.000"
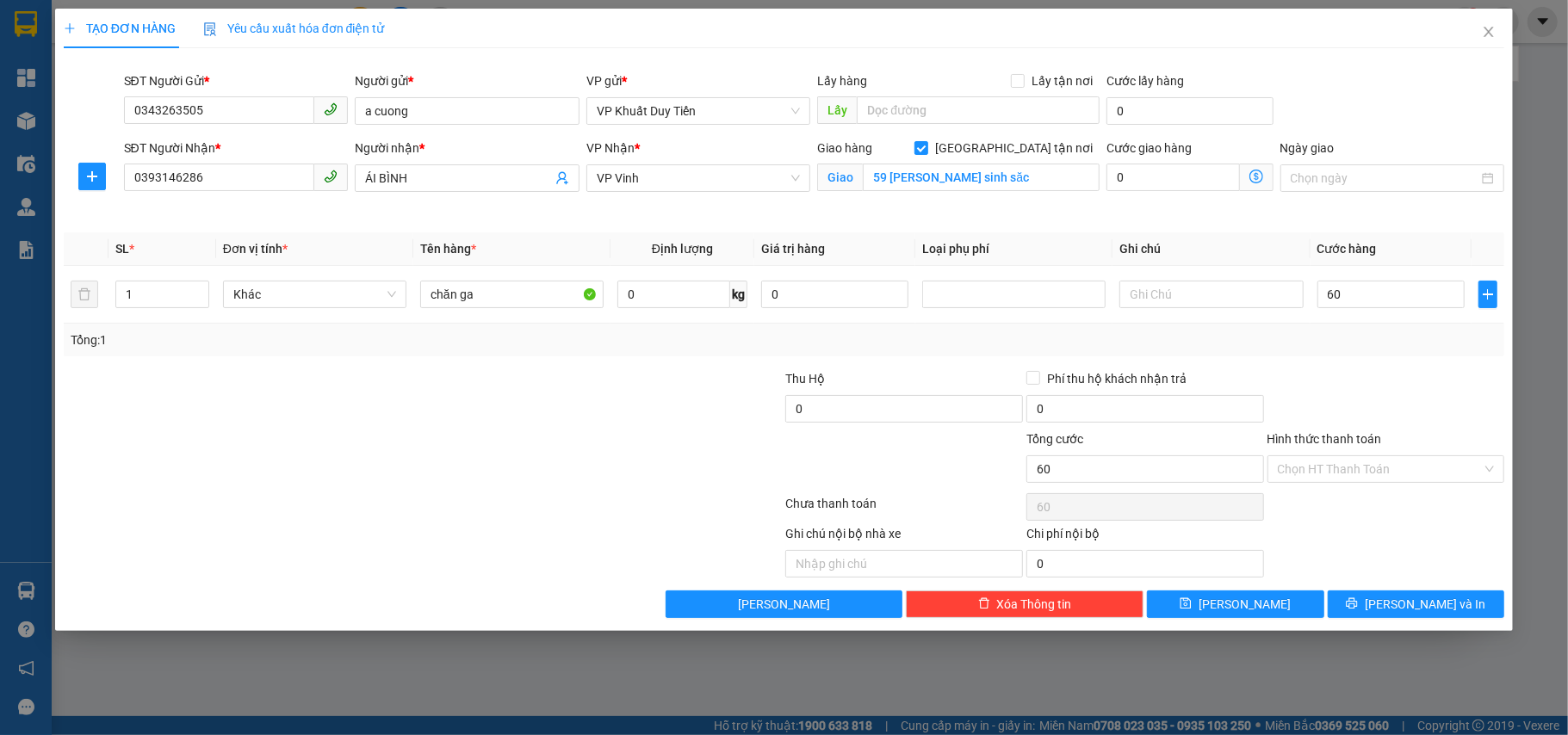
type input "60.000"
click at [1376, 363] on div "Transit Pickup Surcharge Ids Transit Deliver Surcharge Ids Transit Deliver Surc…" at bounding box center [784, 340] width 1441 height 556
click at [1432, 609] on span "[PERSON_NAME] và In" at bounding box center [1425, 604] width 121 height 19
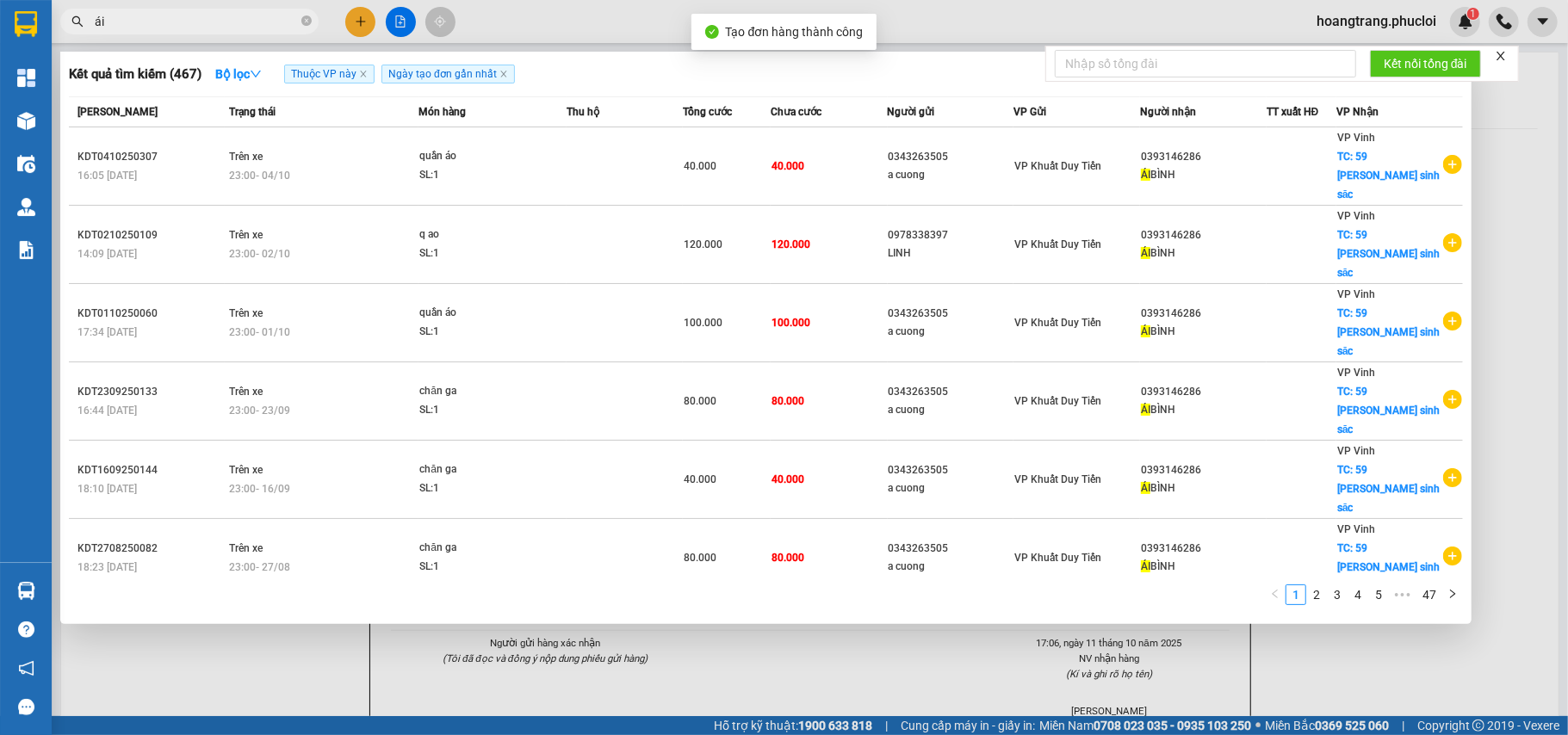
click at [1413, 669] on div at bounding box center [784, 367] width 1568 height 735
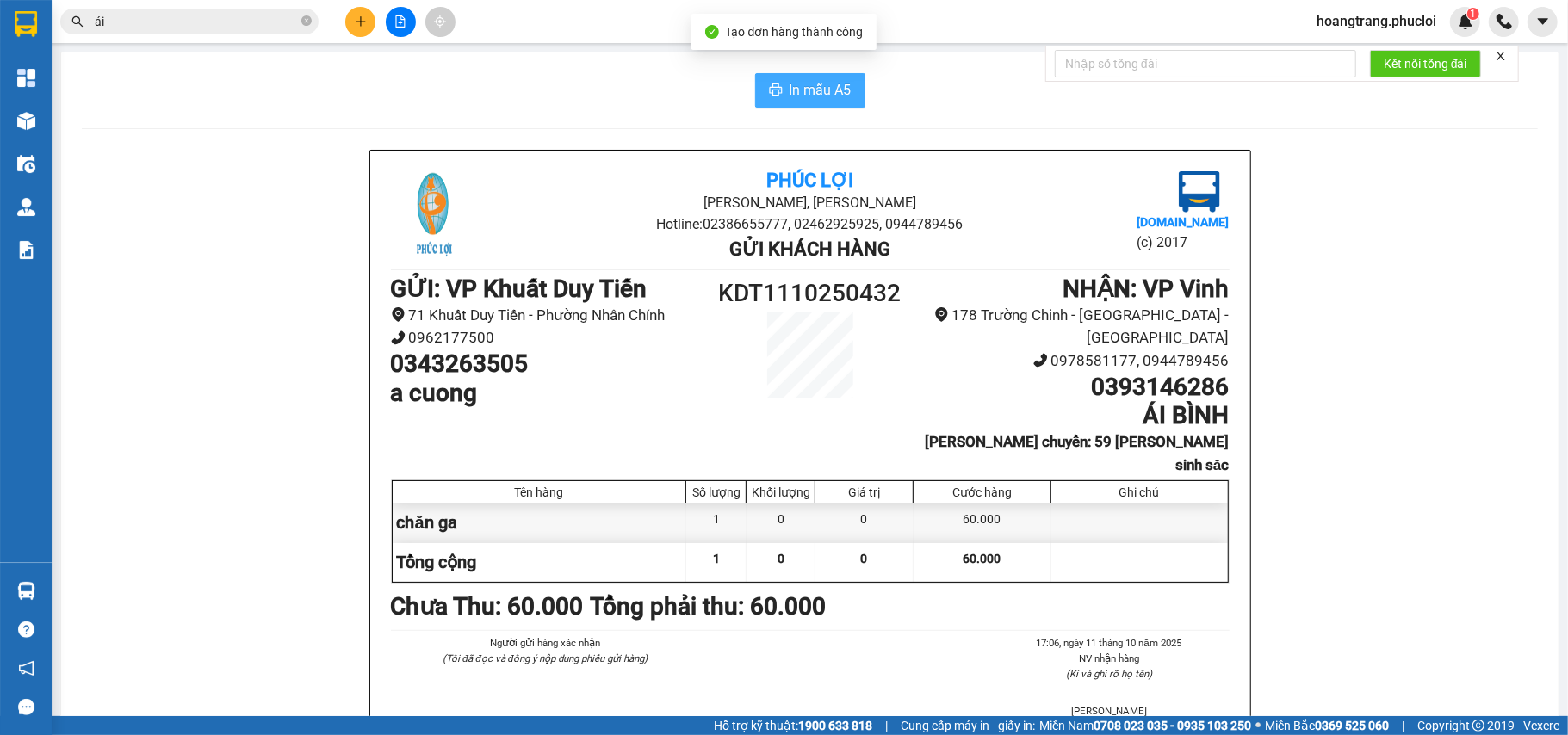
click at [772, 85] on icon "printer" at bounding box center [776, 90] width 14 height 14
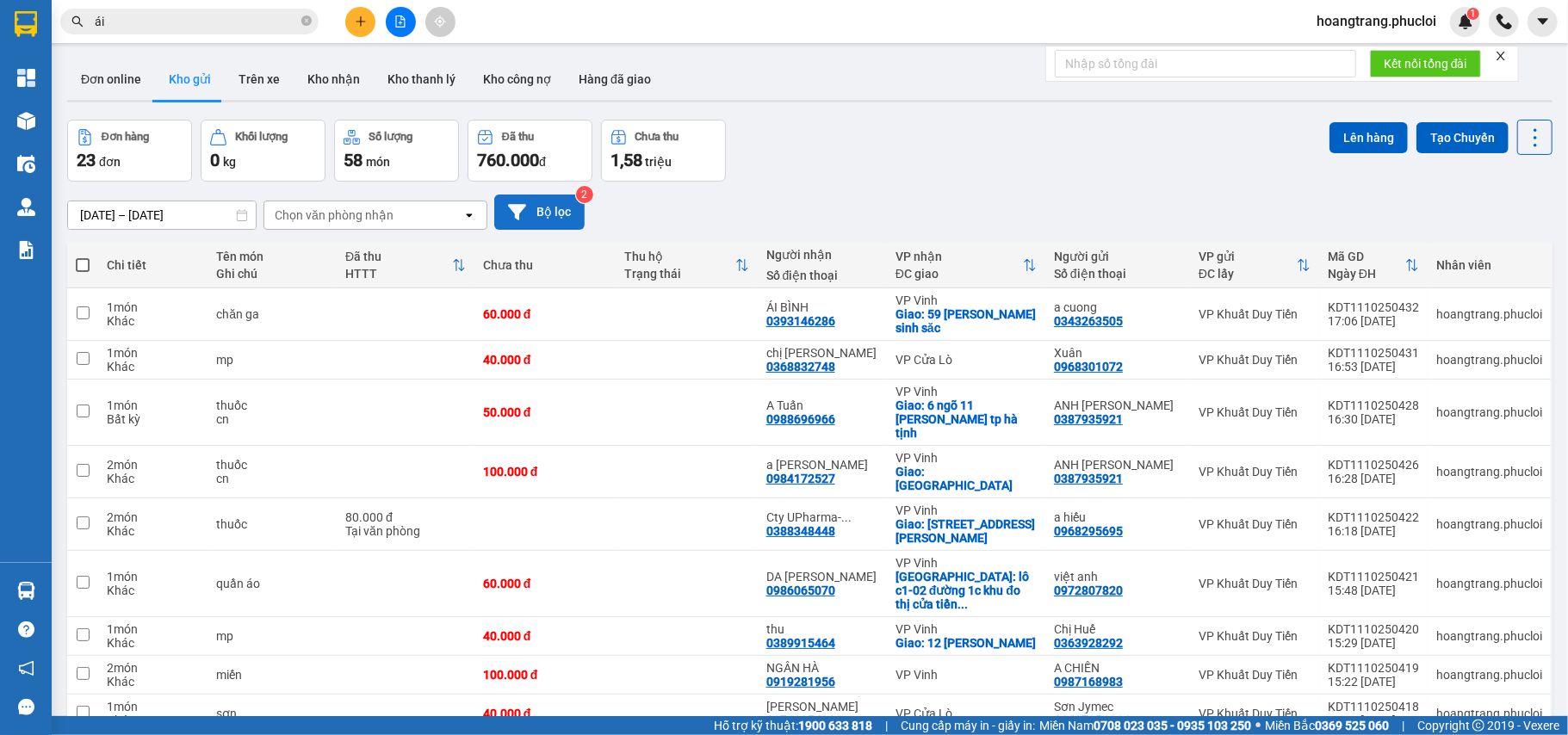
click at [528, 218] on button "Bộ lọc" at bounding box center [539, 212] width 90 height 35
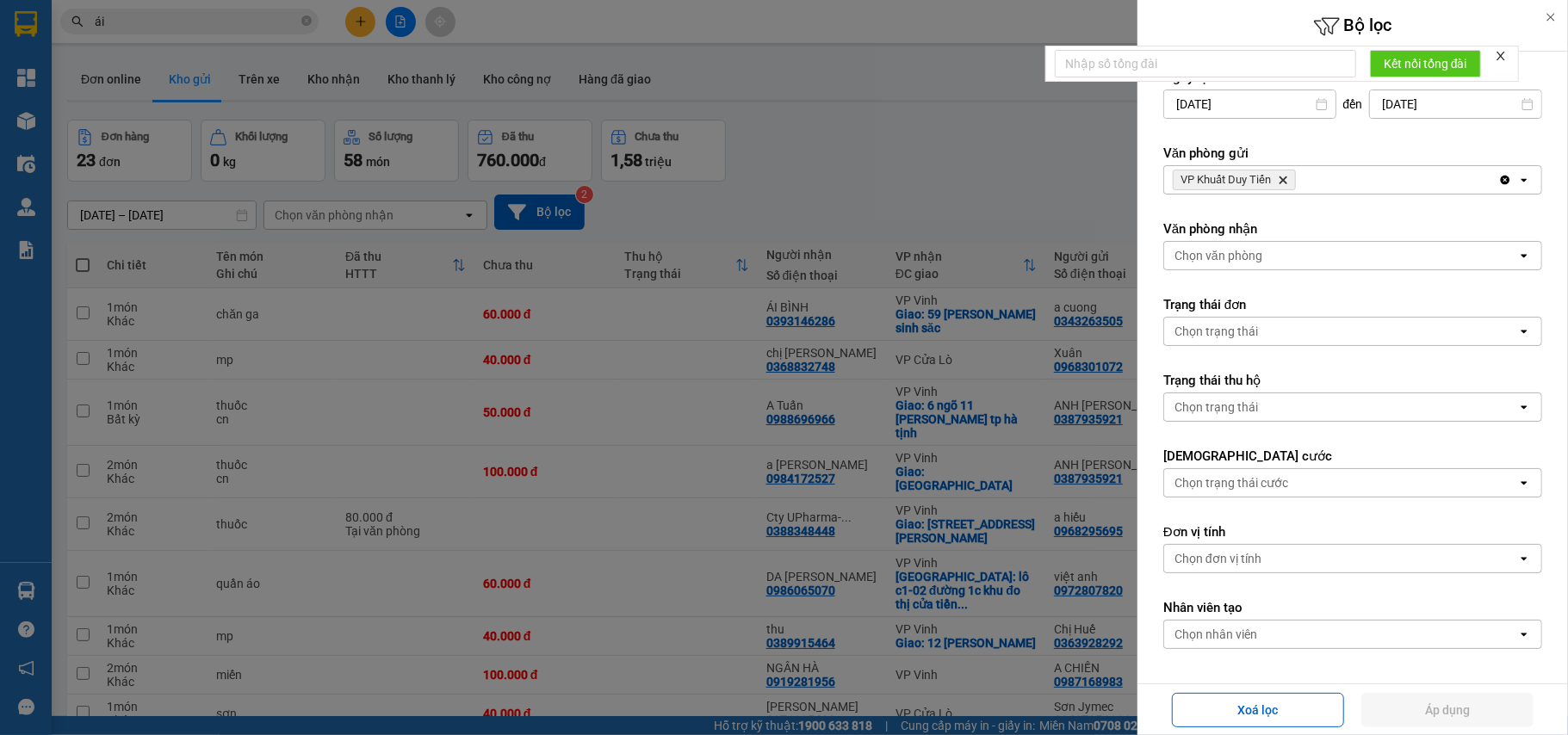
click at [1288, 183] on icon "Delete" at bounding box center [1283, 180] width 10 height 10
click at [1517, 186] on div "open" at bounding box center [1530, 180] width 24 height 28
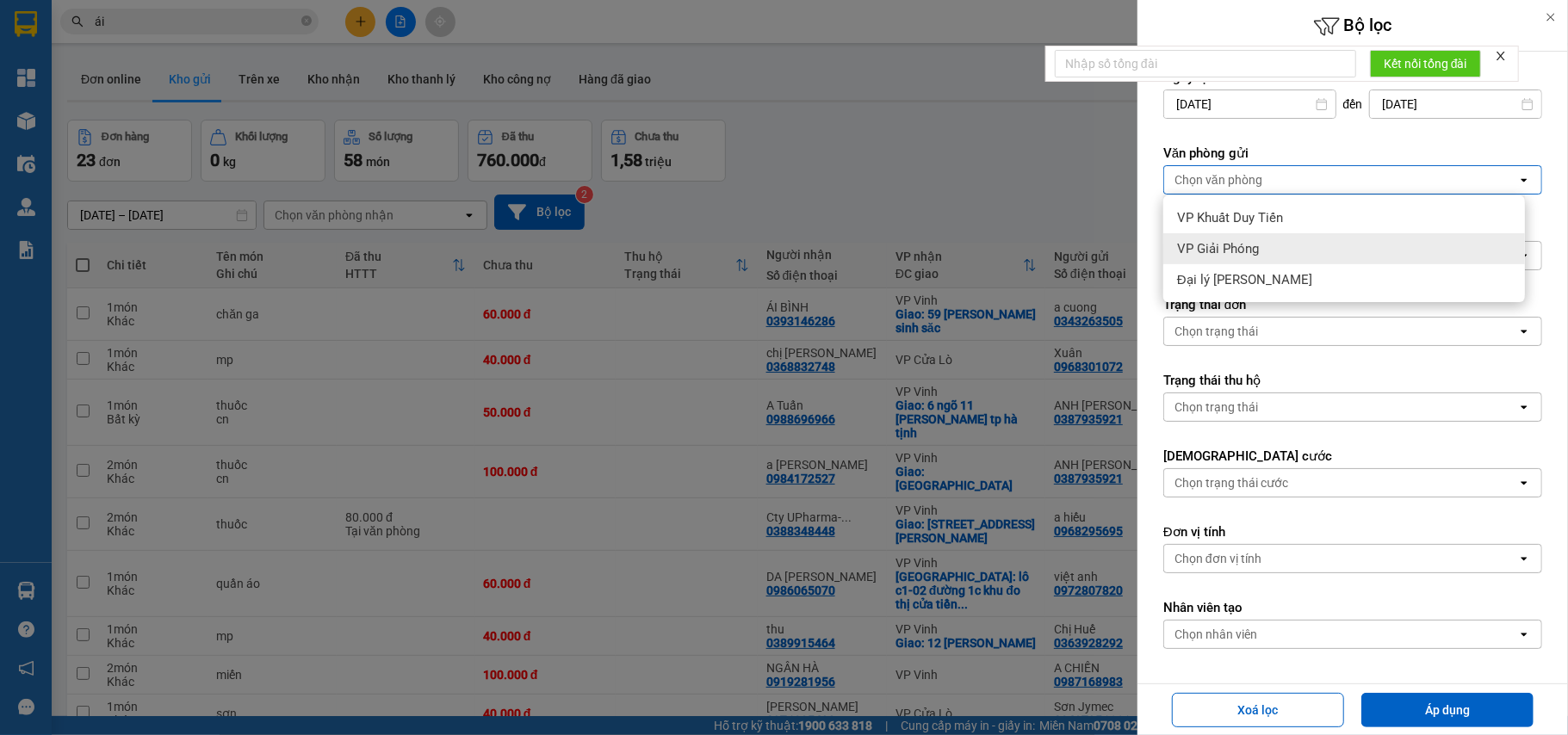
click at [1411, 234] on div "VP Giải Phóng" at bounding box center [1344, 248] width 362 height 31
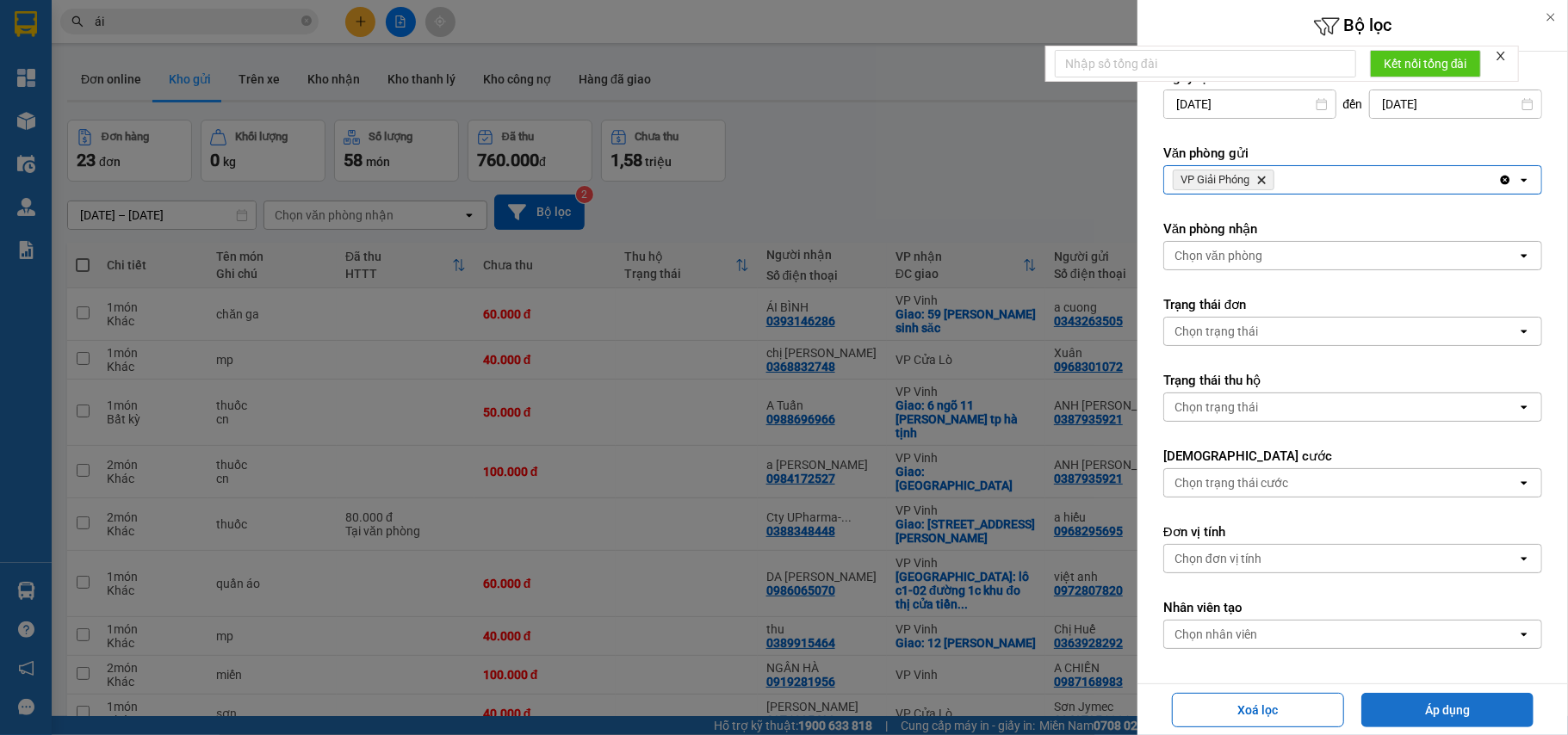
click at [1420, 716] on button "Áp dụng" at bounding box center [1447, 710] width 172 height 34
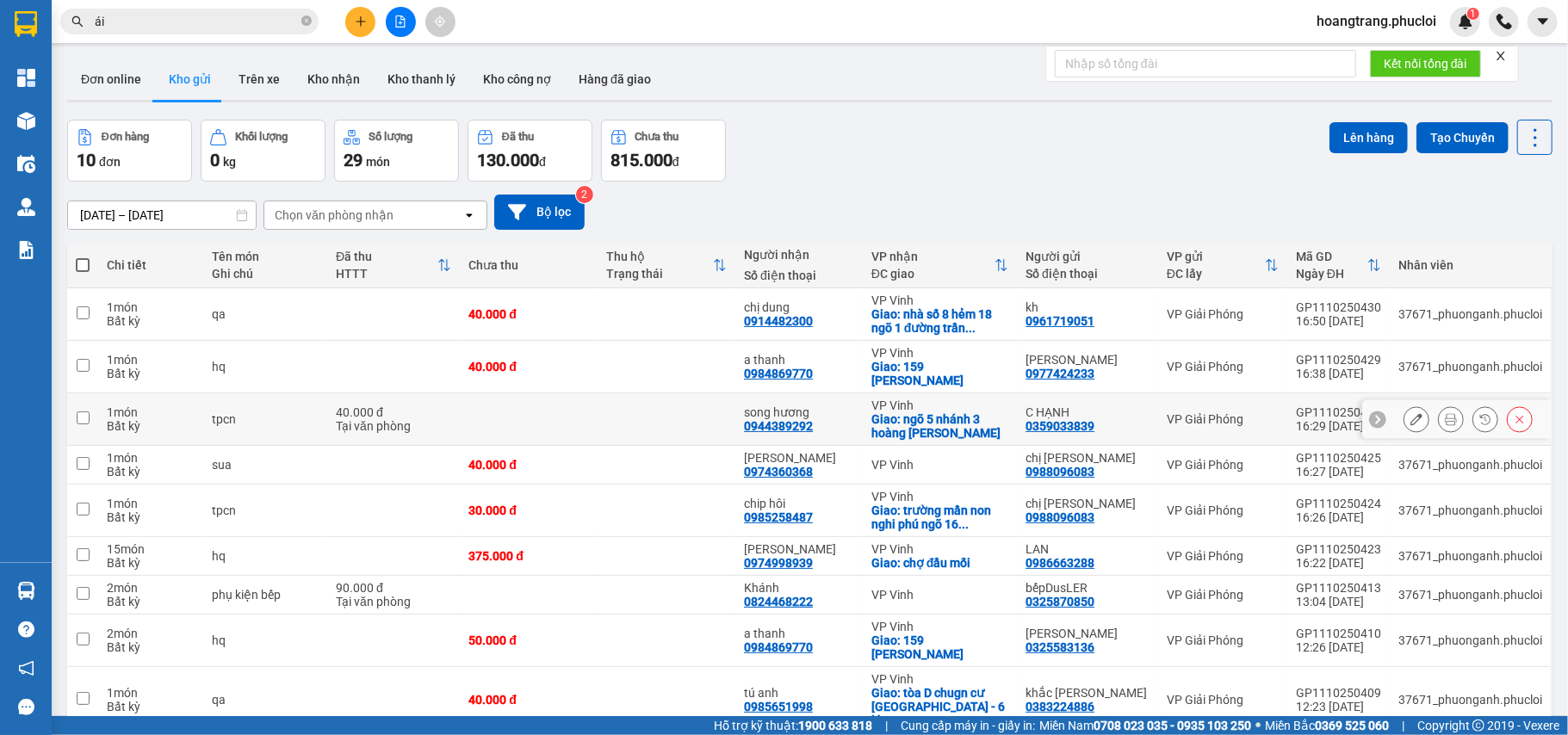
scroll to position [103, 0]
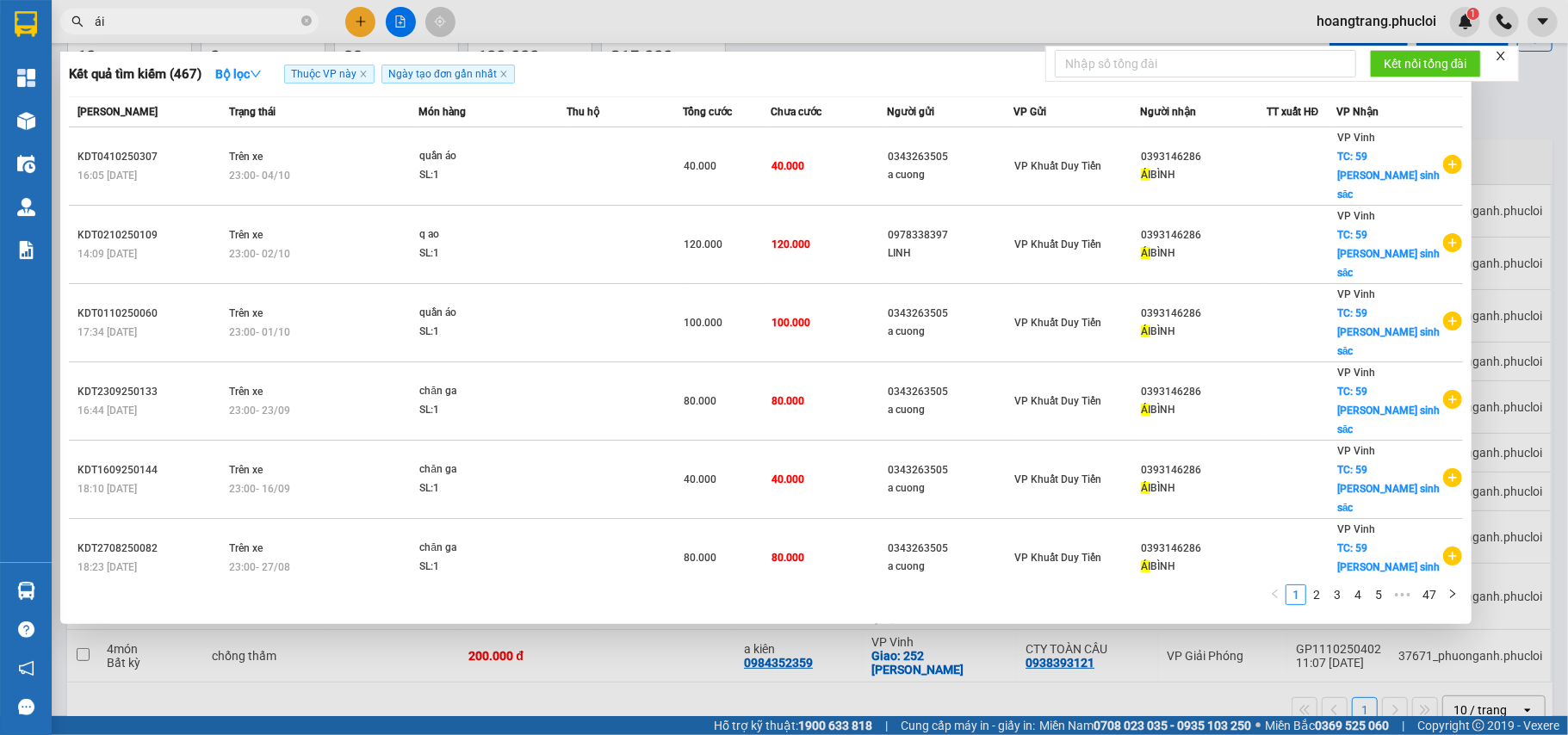
click at [236, 22] on input "ái" at bounding box center [196, 22] width 203 height 19
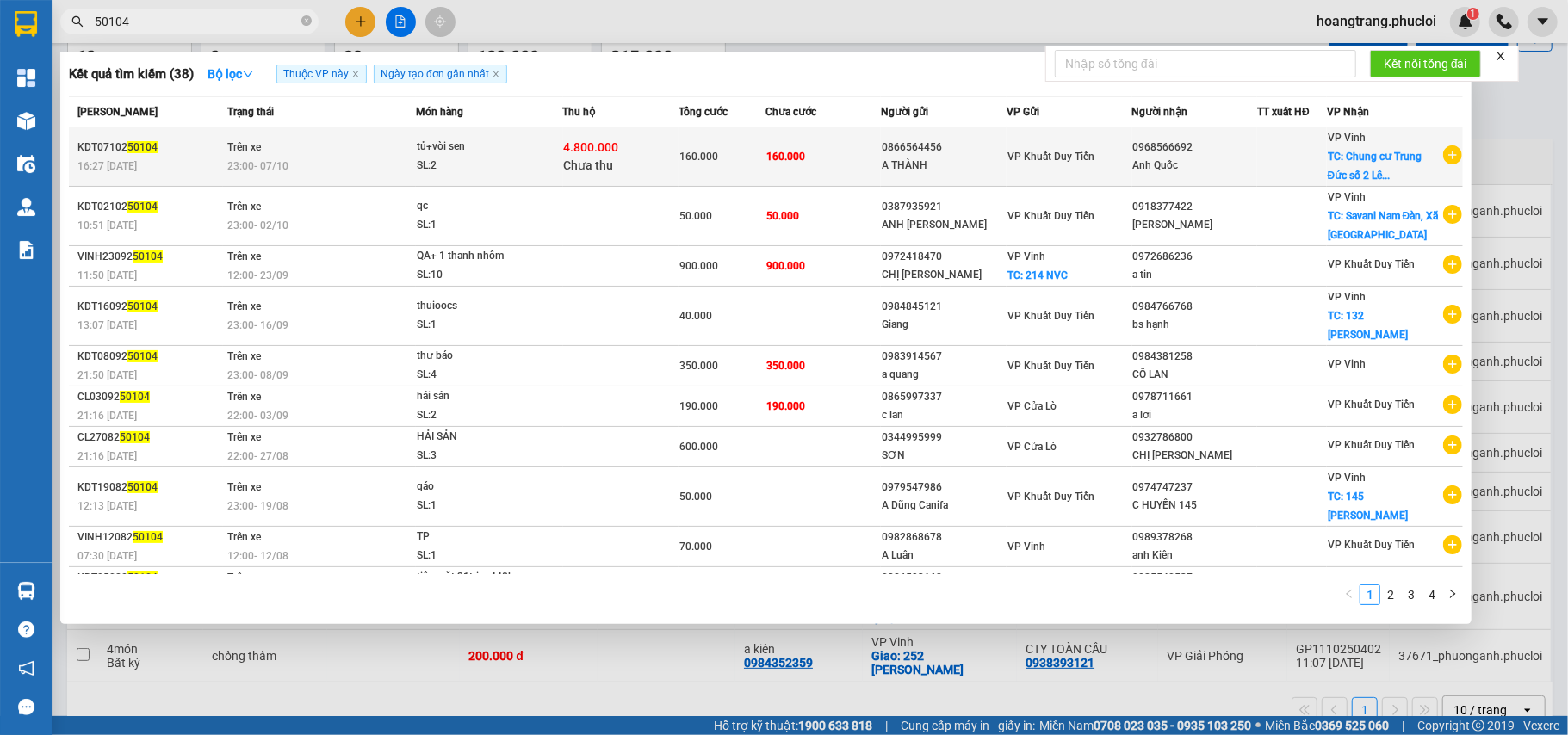
type input "50104"
click at [1255, 146] on div "0968566692" at bounding box center [1195, 148] width 124 height 18
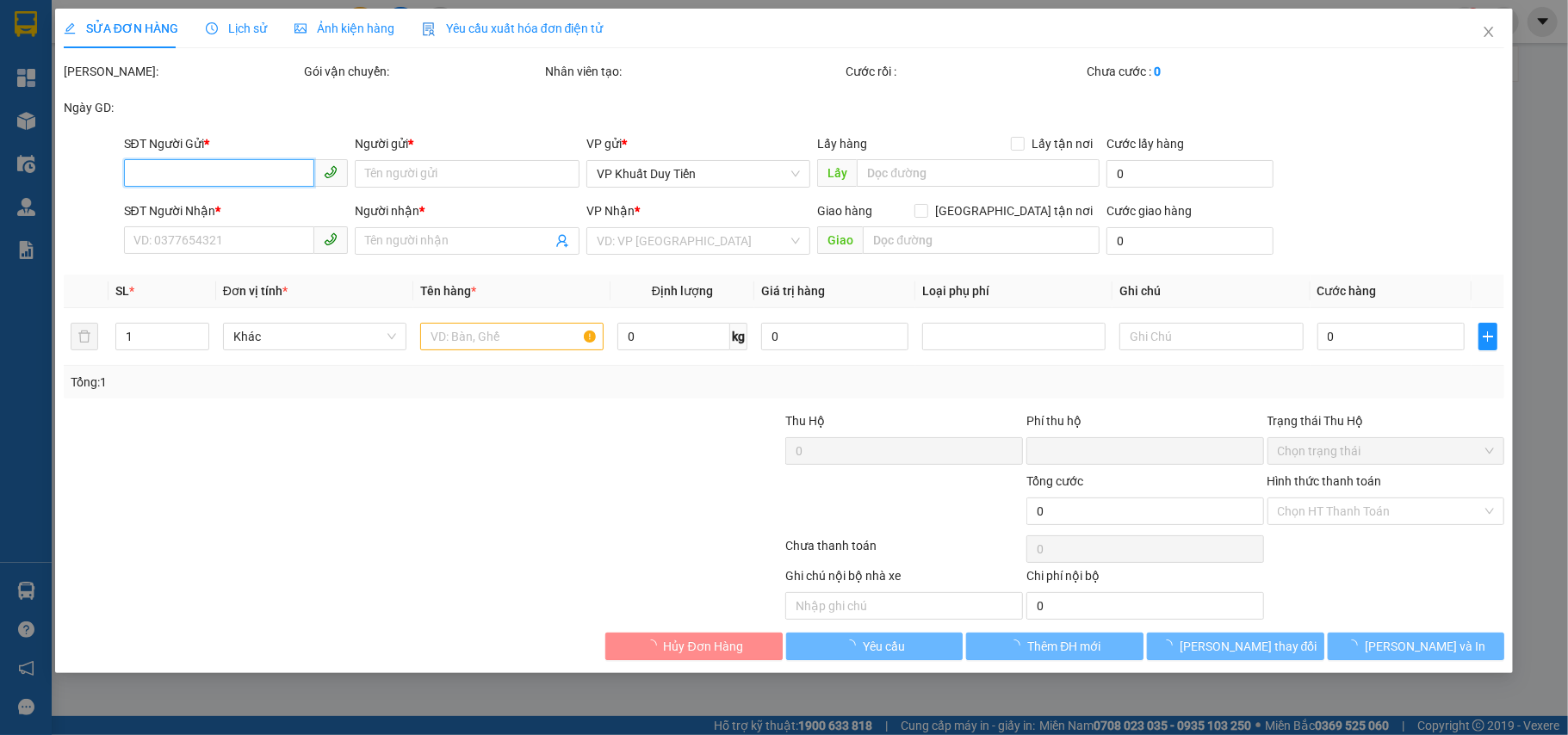
type input "0866564456"
type input "A THÀNH"
type input "0968566692"
type input "Anh Quốc"
checkbox input "true"
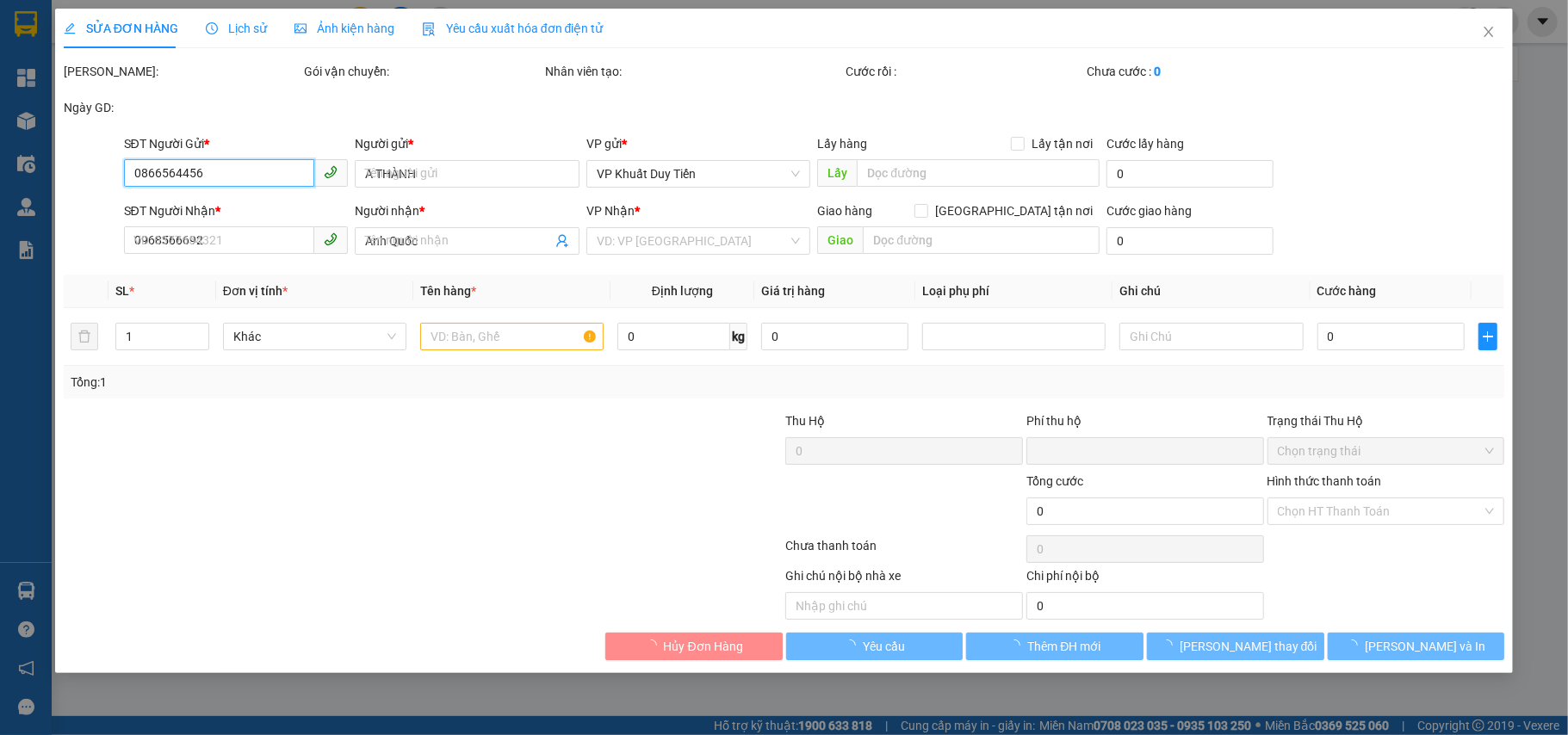
type input "[PERSON_NAME] cư Trung Đức số 2 [PERSON_NAME]"
type input "160.000"
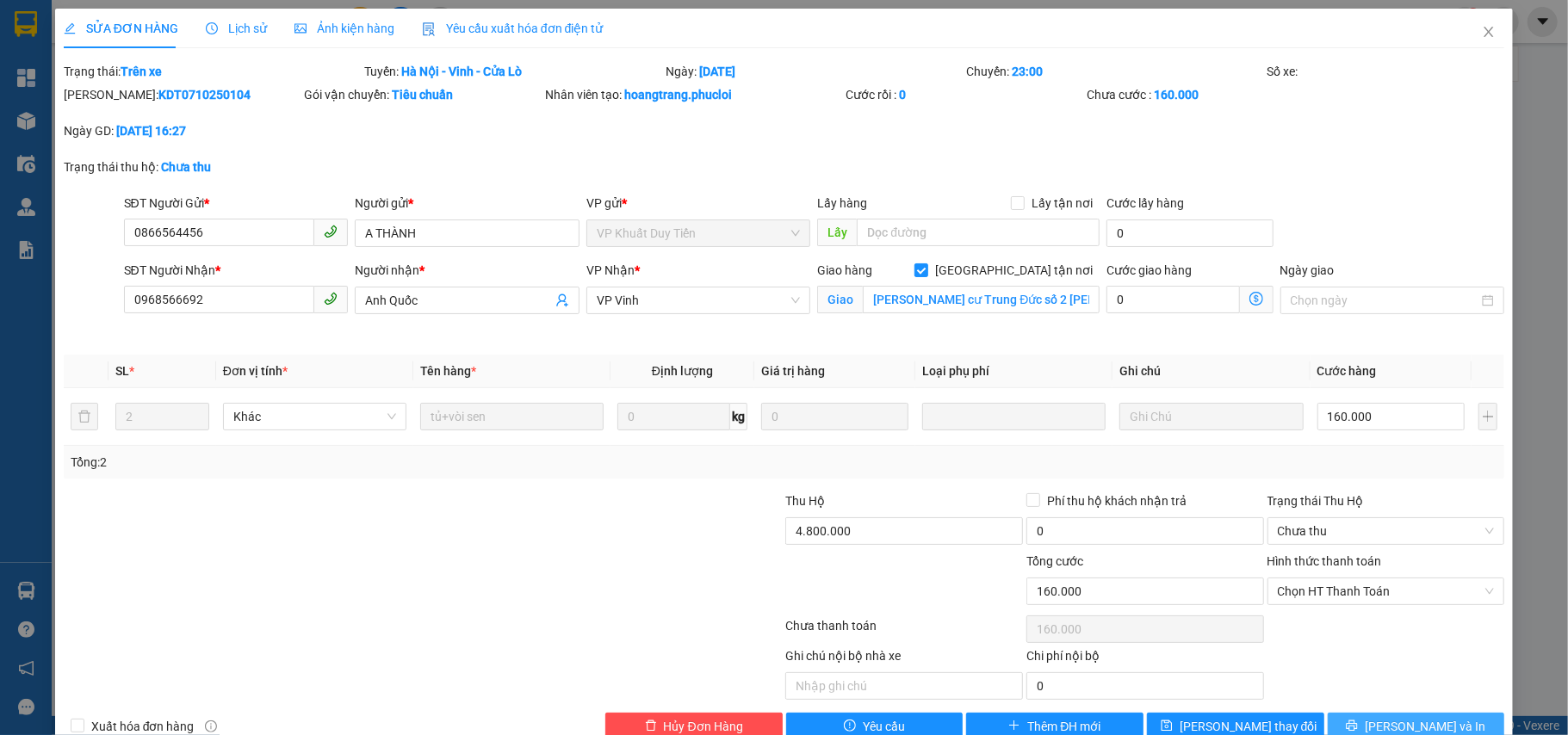
click at [1396, 726] on span "[PERSON_NAME] và In" at bounding box center [1425, 726] width 121 height 19
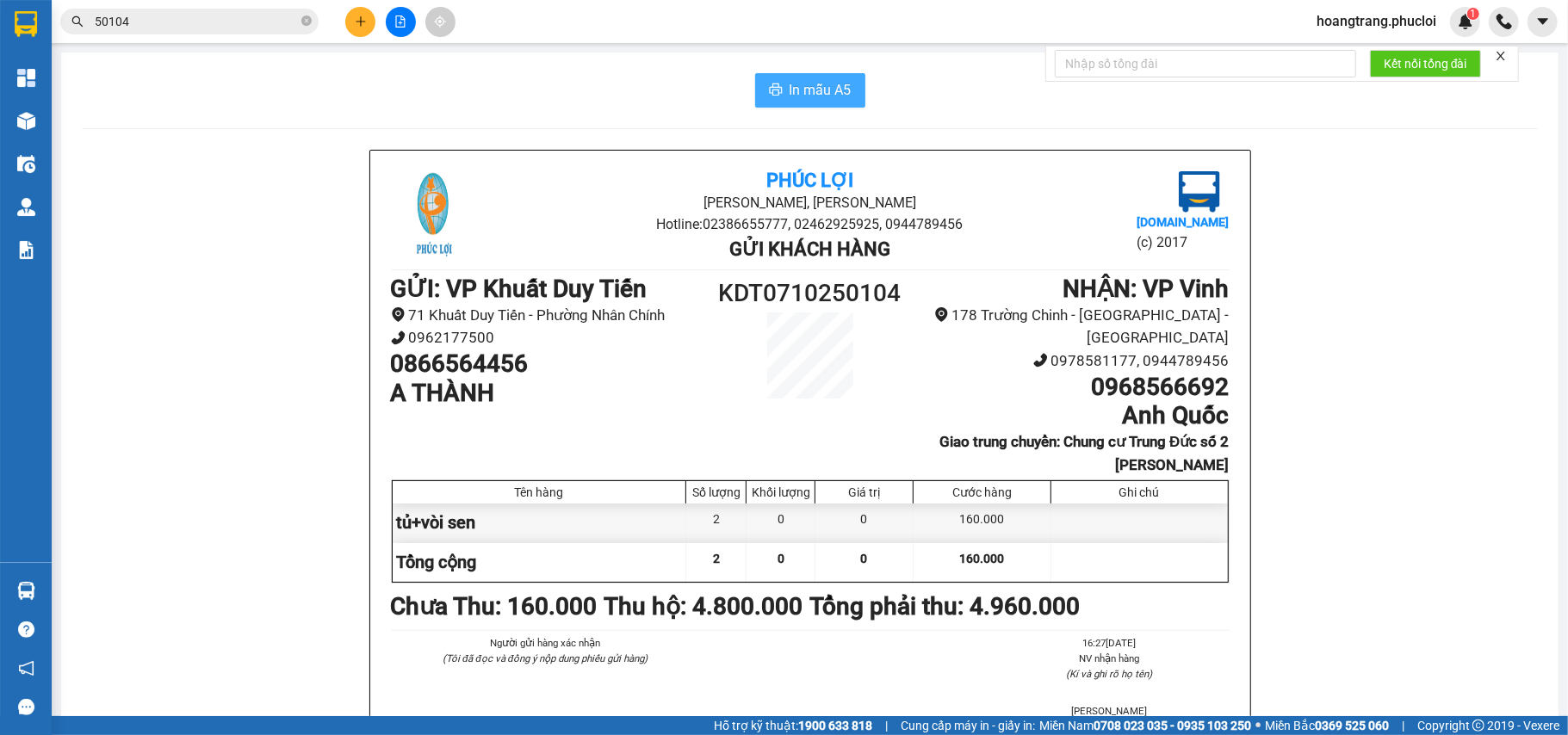
click at [807, 94] on span "In mẫu A5" at bounding box center [820, 90] width 62 height 22
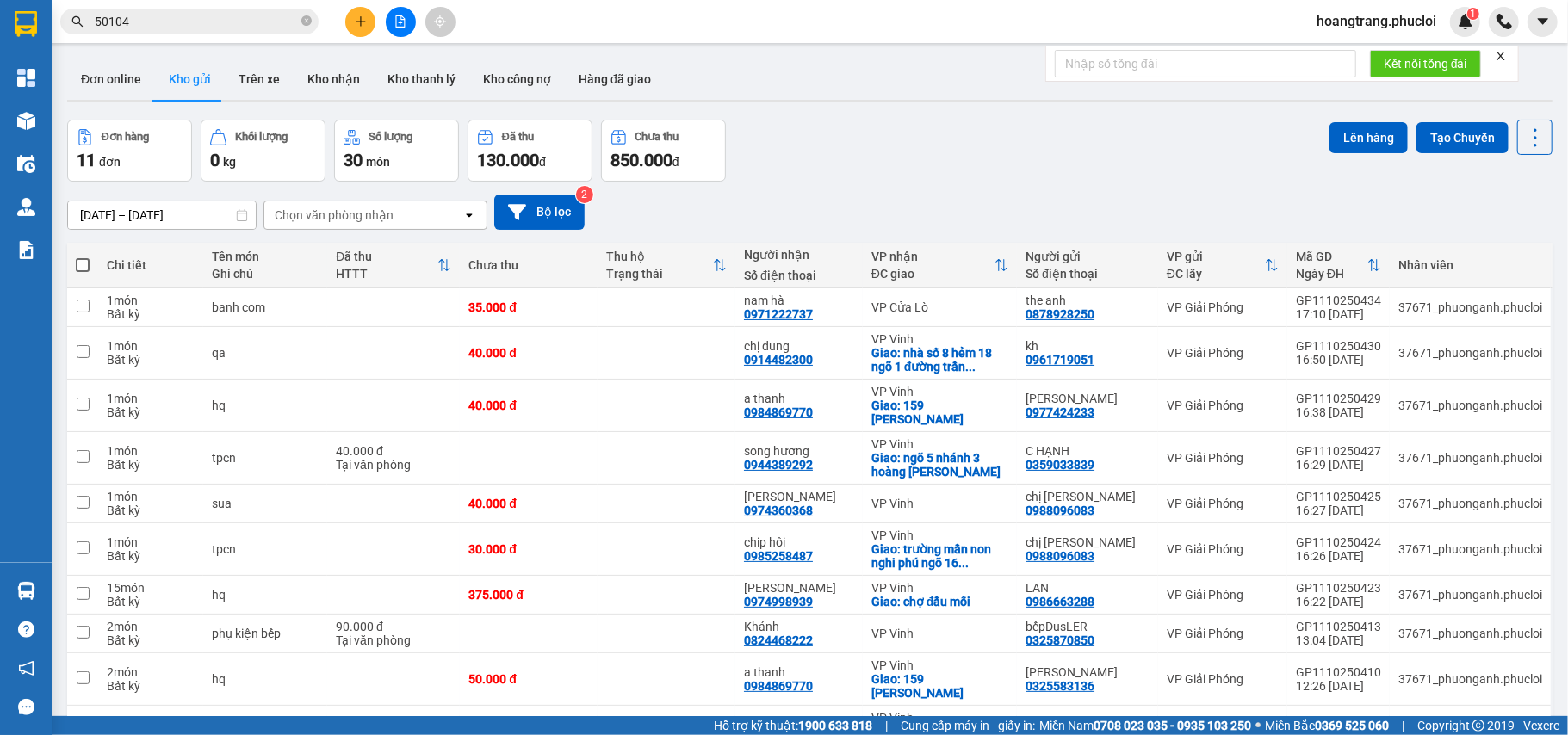
click at [163, 28] on input "50104" at bounding box center [196, 22] width 203 height 19
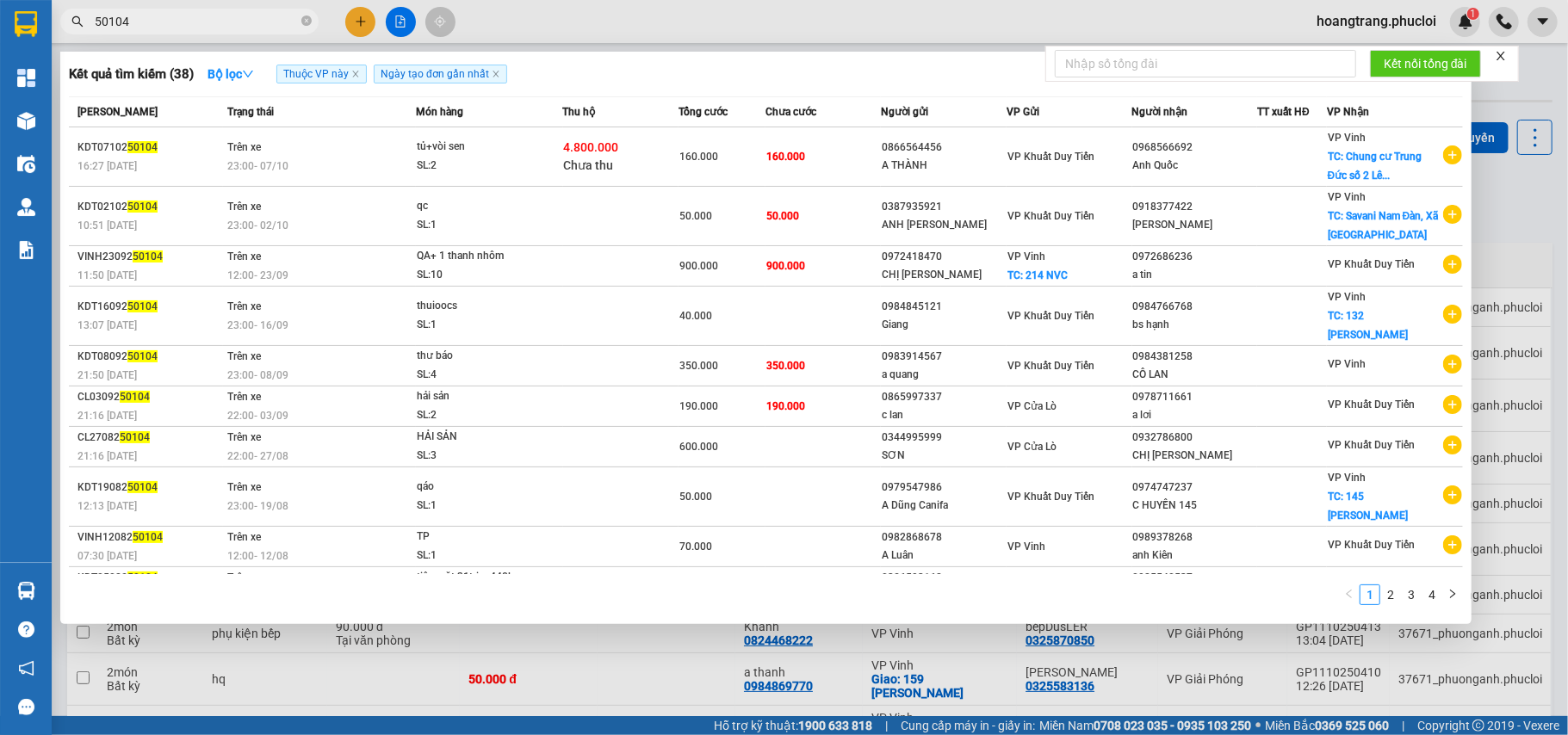
click at [163, 28] on input "50104" at bounding box center [196, 22] width 203 height 19
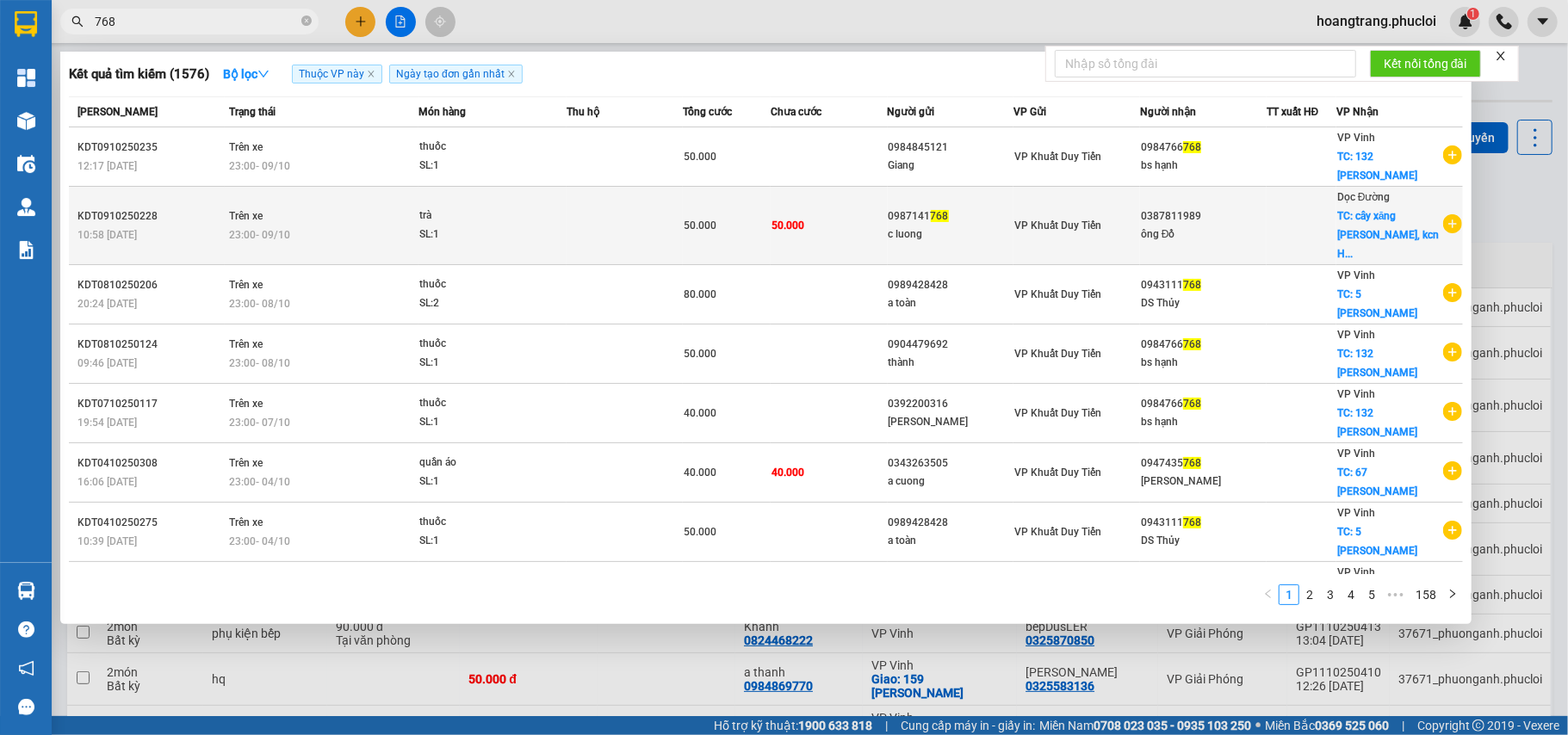
type input "1768"
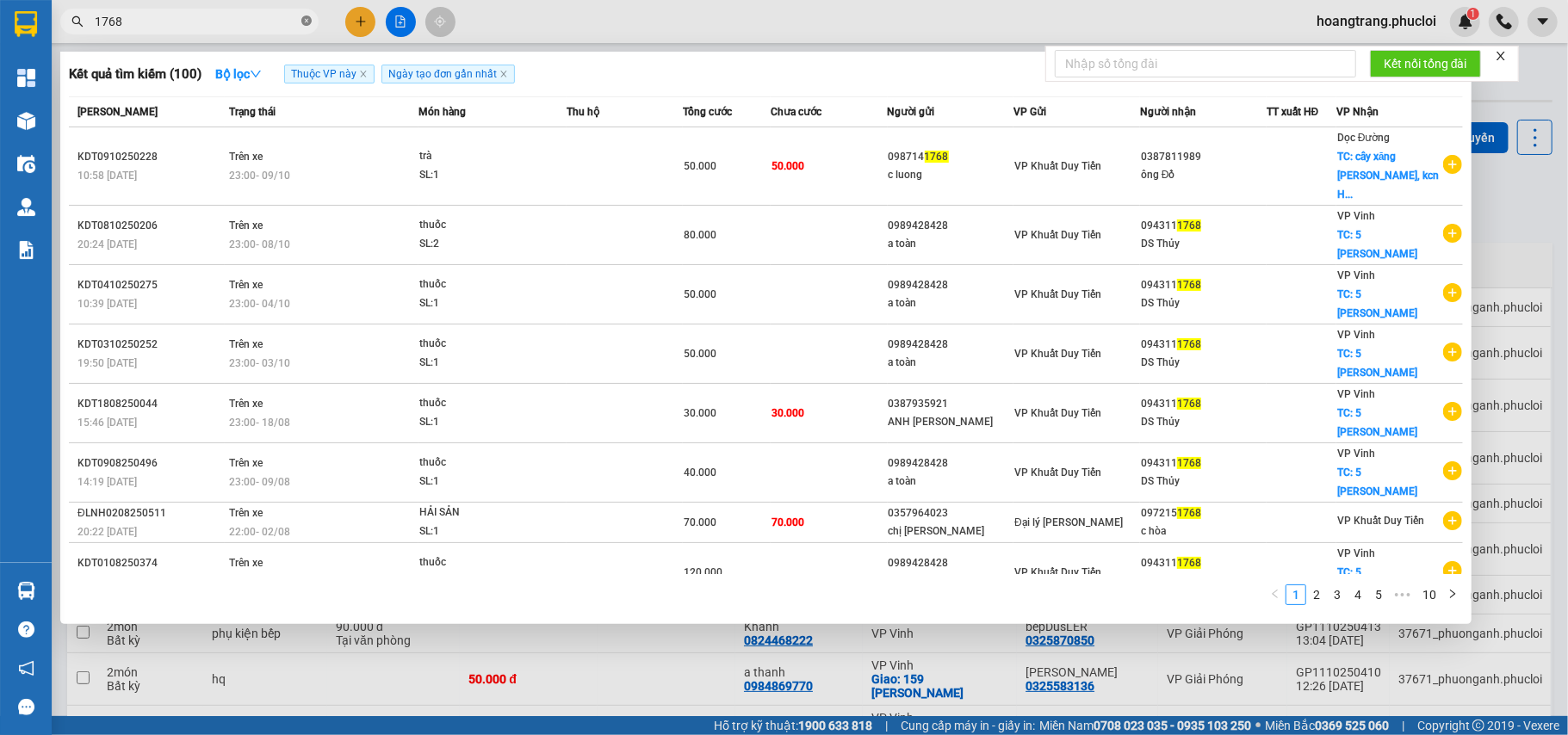
click at [303, 26] on icon "close-circle" at bounding box center [307, 21] width 10 height 10
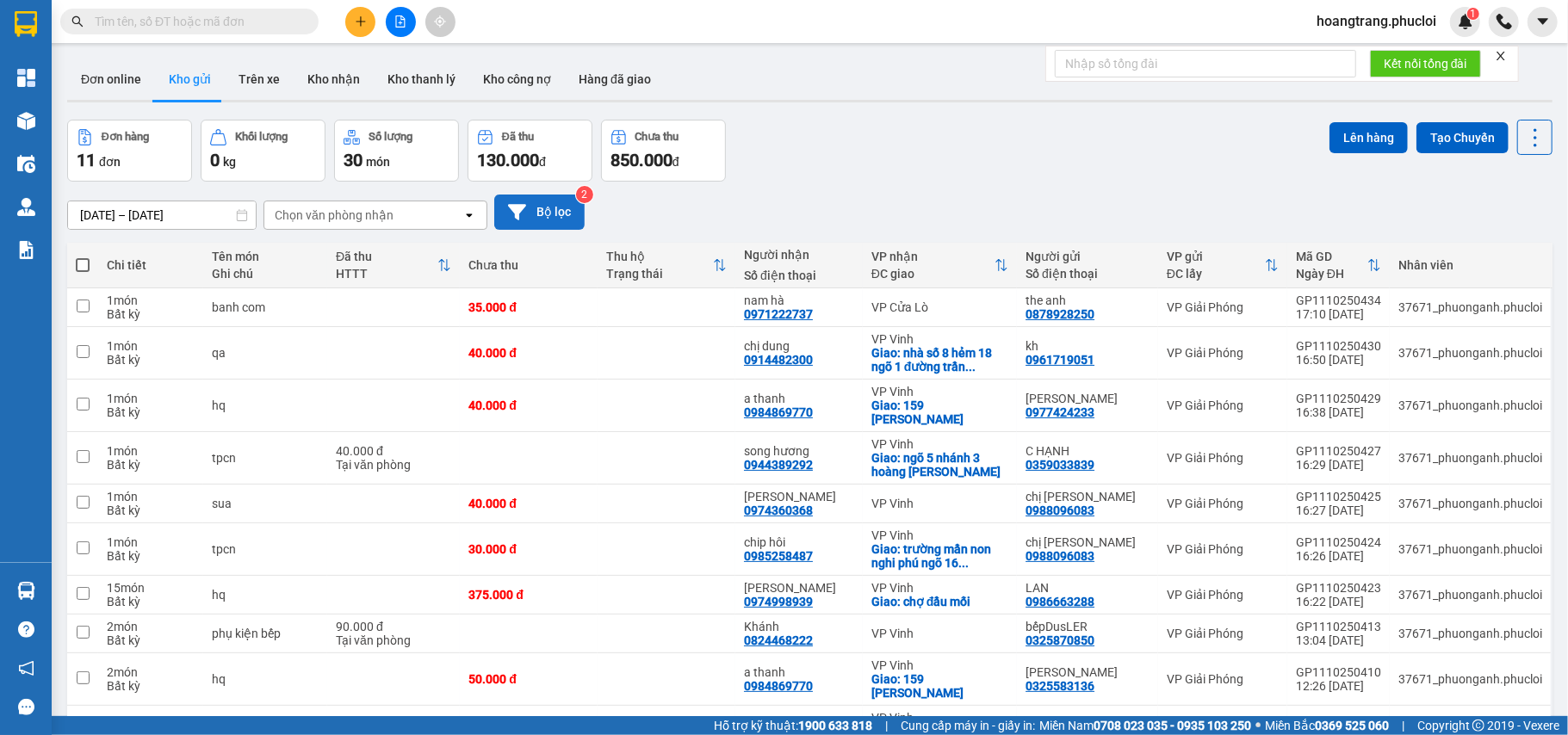
click at [562, 217] on button "Bộ lọc" at bounding box center [539, 212] width 90 height 35
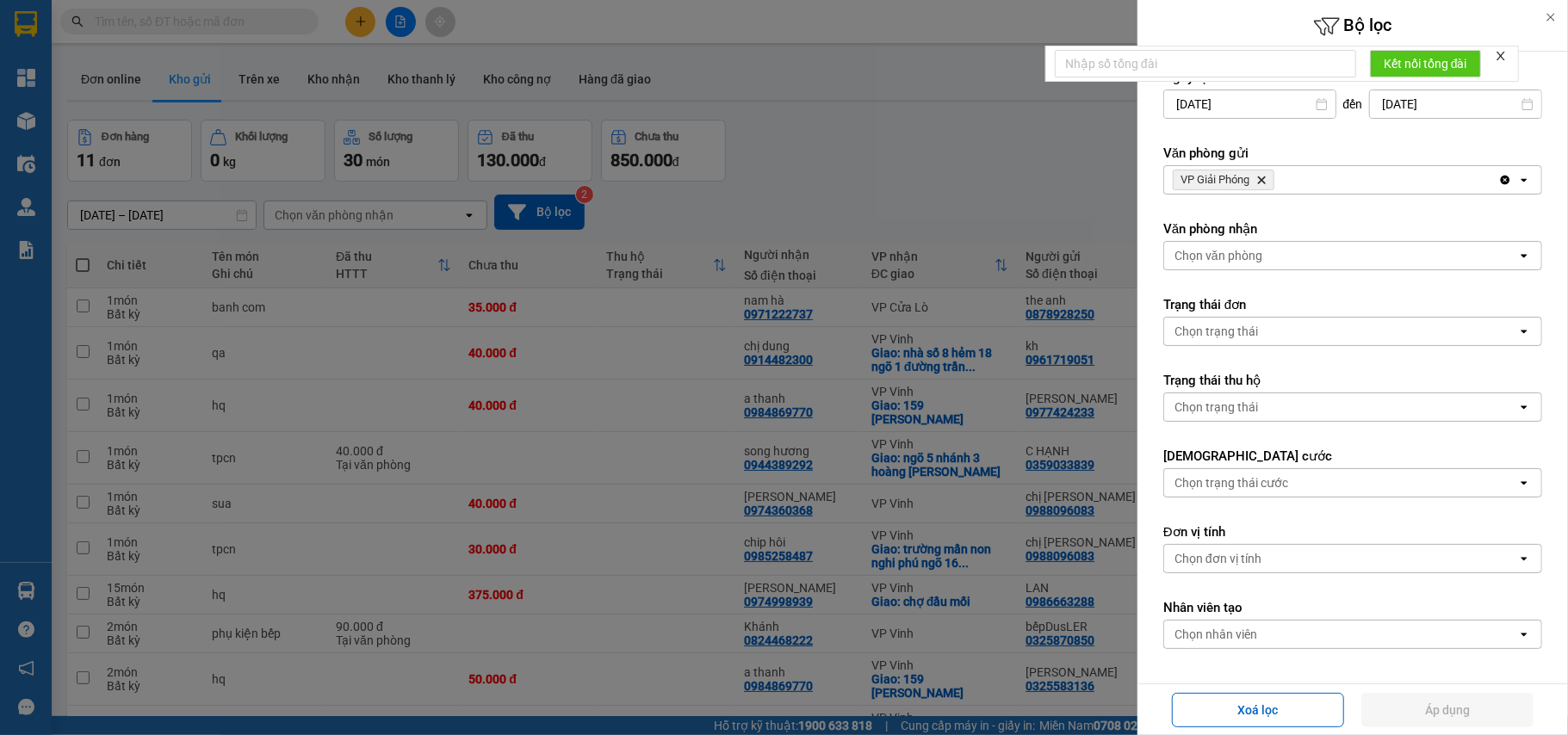
click at [1265, 184] on icon "Delete" at bounding box center [1262, 180] width 10 height 10
click at [1028, 148] on div at bounding box center [784, 367] width 1568 height 735
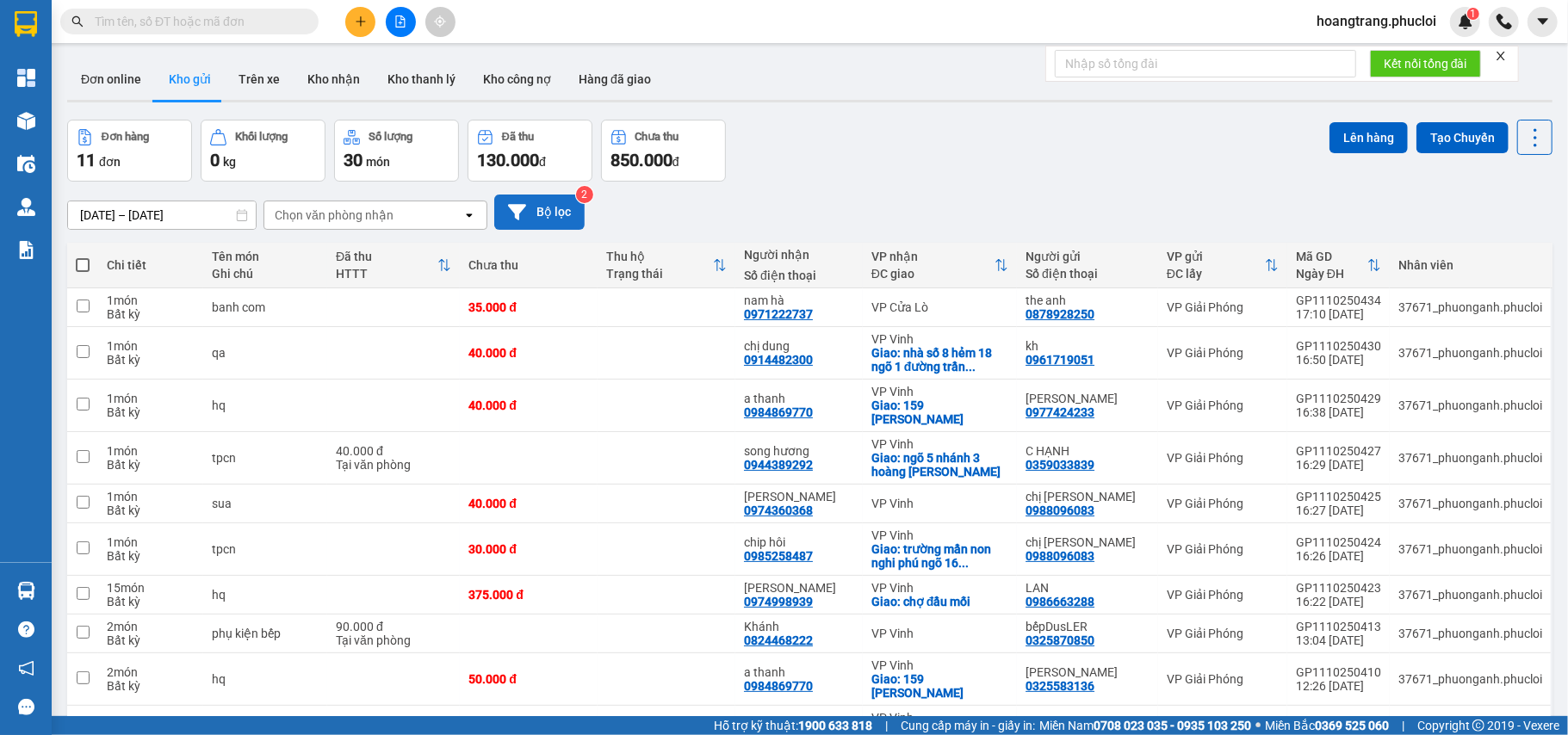
click at [568, 198] on button "Bộ lọc" at bounding box center [539, 212] width 90 height 35
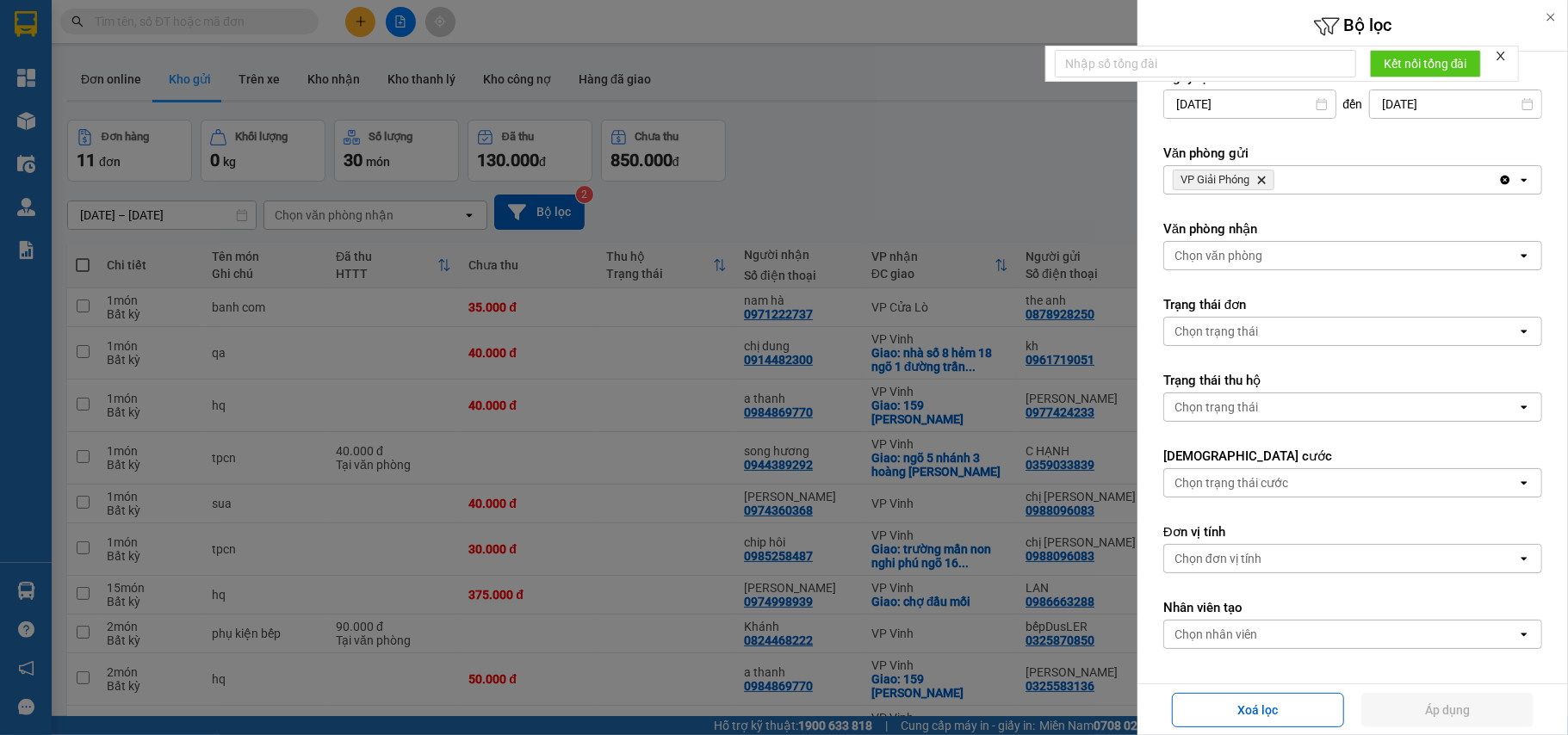
click at [1262, 183] on icon "Delete" at bounding box center [1262, 180] width 10 height 10
click at [1421, 705] on button "Áp dụng" at bounding box center [1447, 710] width 172 height 34
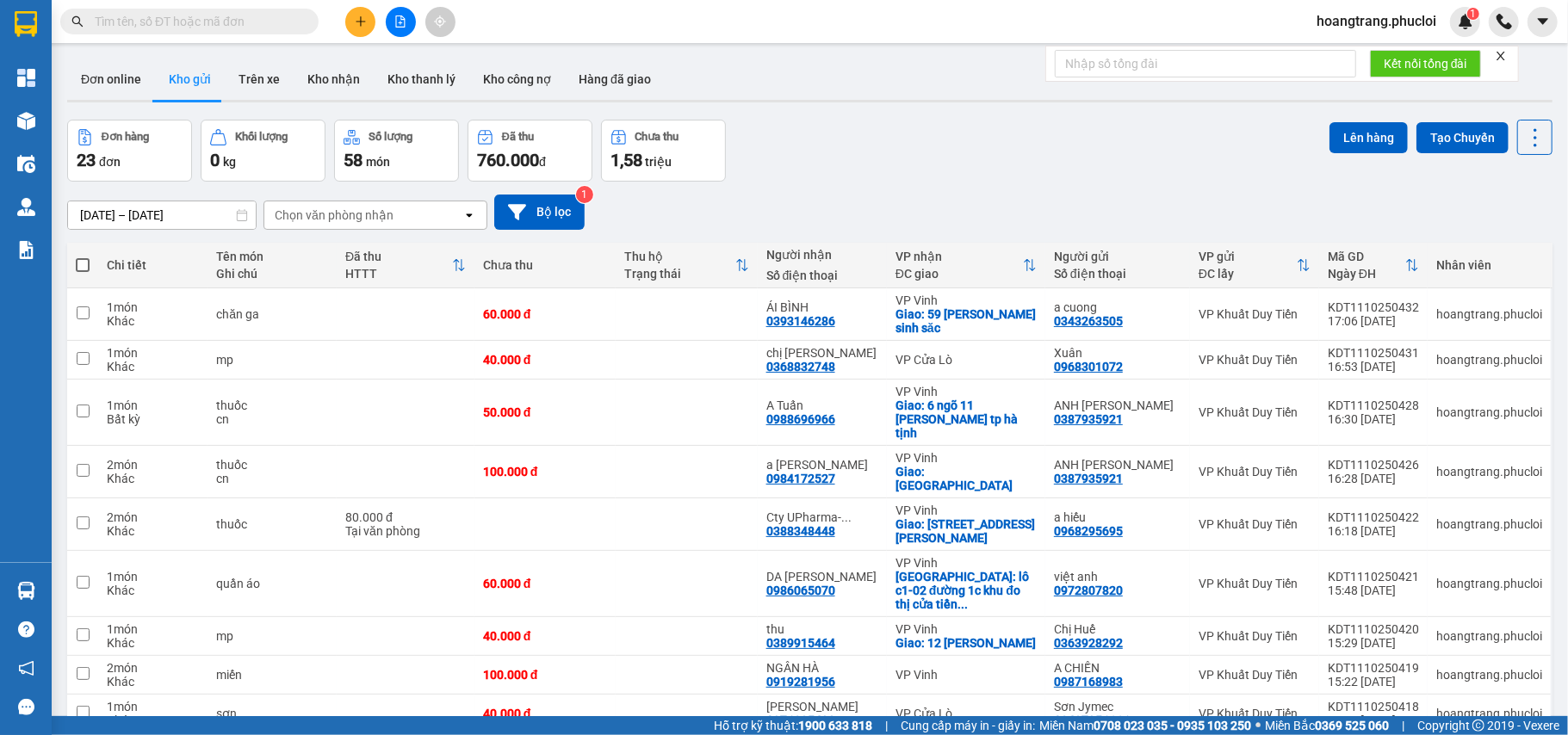
click at [151, 38] on div "Kết quả tìm kiếm ( 100 ) Bộ lọc Thuộc VP này Ngày tạo đơn gần nhất Mã ĐH Trạng …" at bounding box center [784, 21] width 1568 height 43
click at [152, 28] on input "text" at bounding box center [196, 22] width 203 height 19
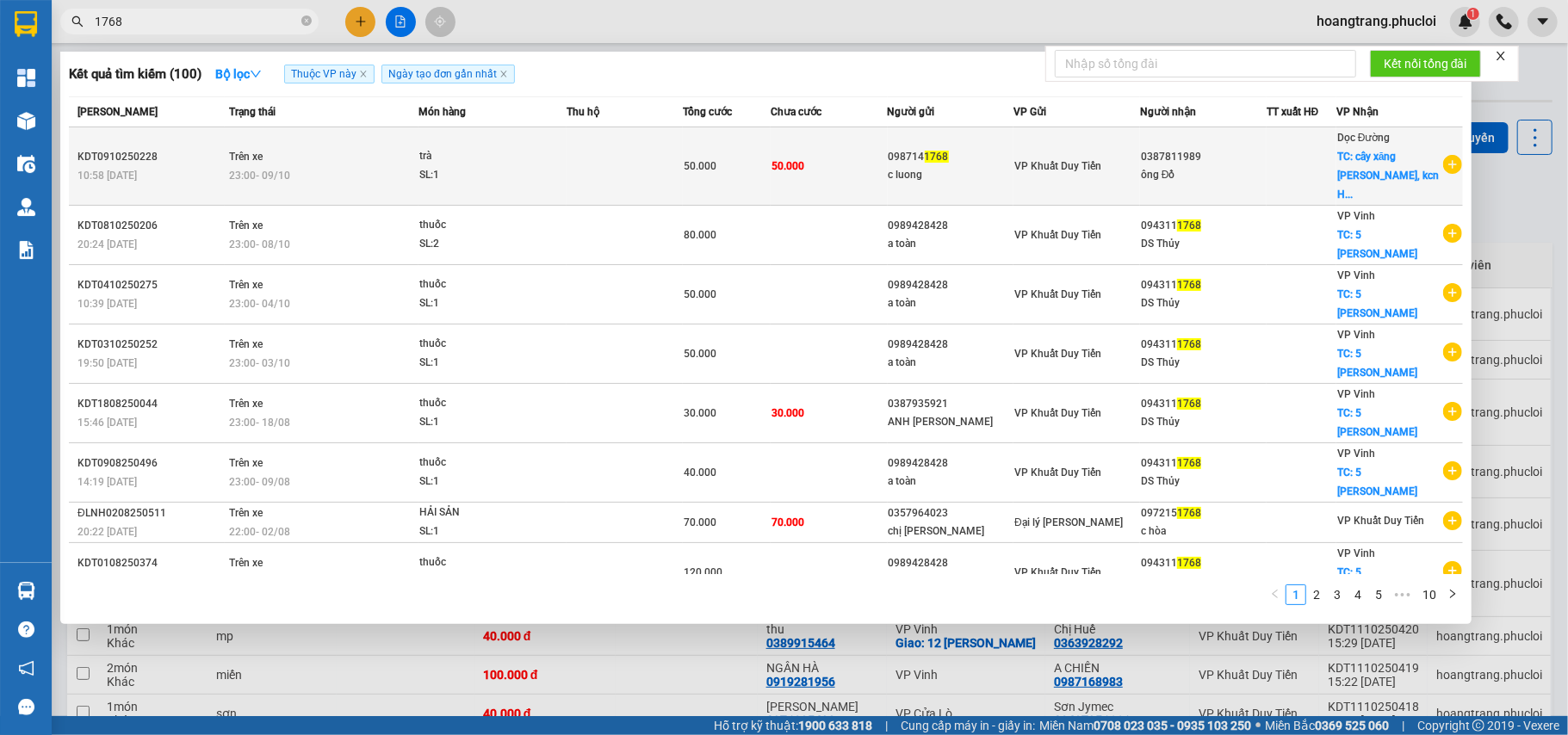
type input "1768"
click at [1376, 172] on span "TC: cây xăng [PERSON_NAME], kcn H..." at bounding box center [1388, 175] width 101 height 50
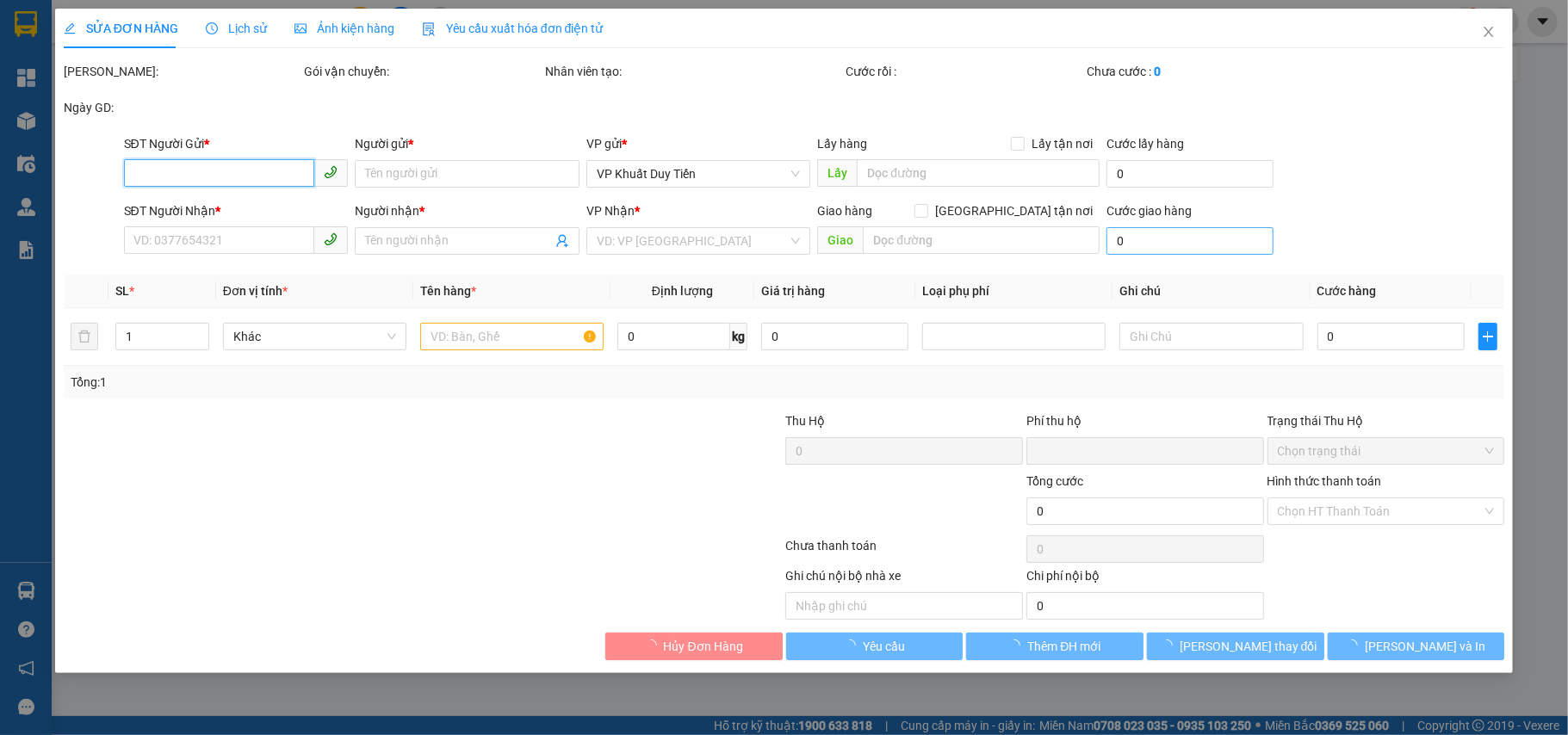
type input "0987141768"
type input "c luong"
type input "0387811989"
type input "ông Đồ"
checkbox input "true"
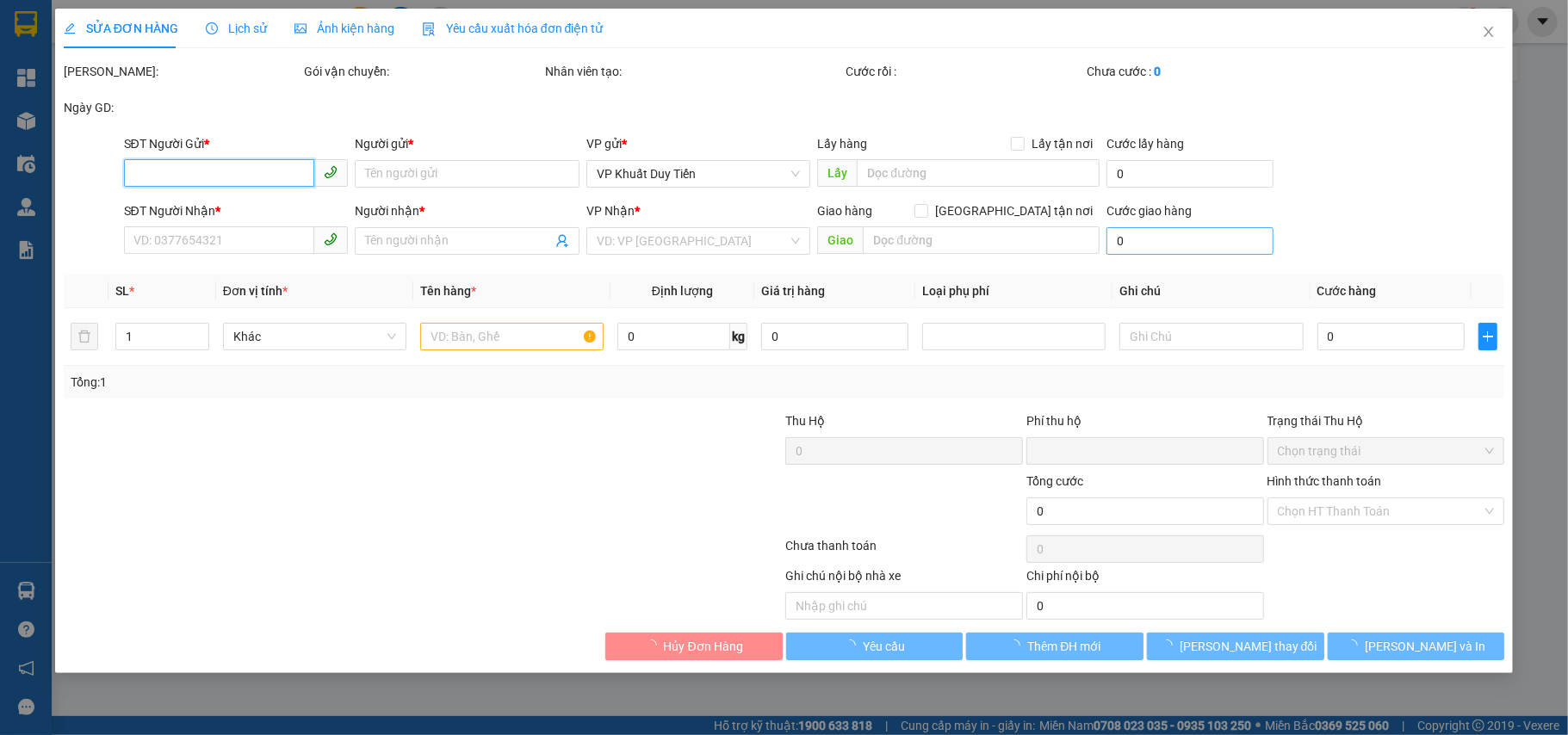
type input "cây xăng [PERSON_NAME], kcn Hoàng Mai"
type input "0"
type input "50.000"
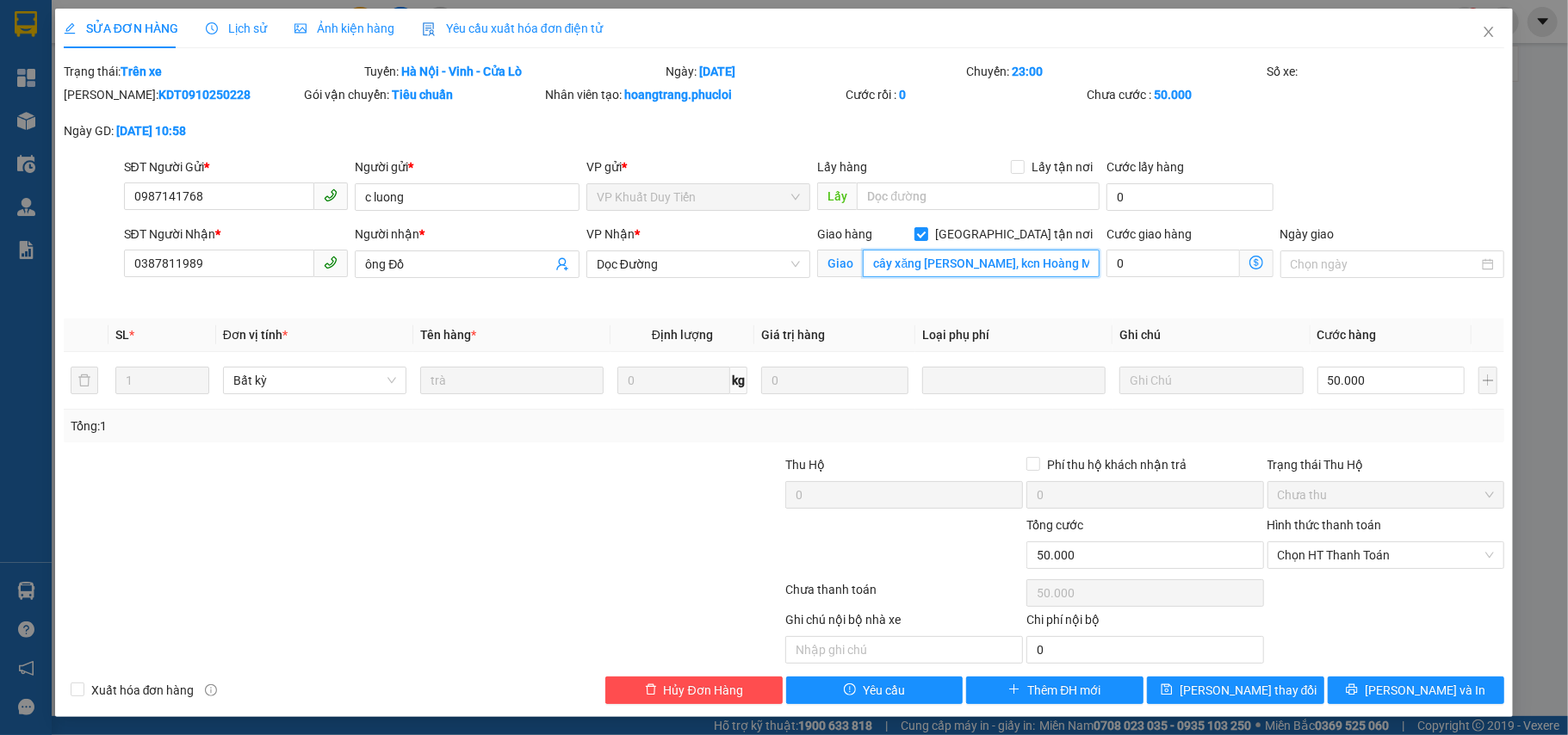
click at [1004, 275] on input "cây xăng [PERSON_NAME], kcn Hoàng Mai" at bounding box center [981, 264] width 237 height 28
click at [1007, 272] on input "cây xăng [PERSON_NAME], kcn Hoàng Mai" at bounding box center [981, 264] width 237 height 28
click at [1482, 28] on icon "close" at bounding box center [1489, 32] width 14 height 14
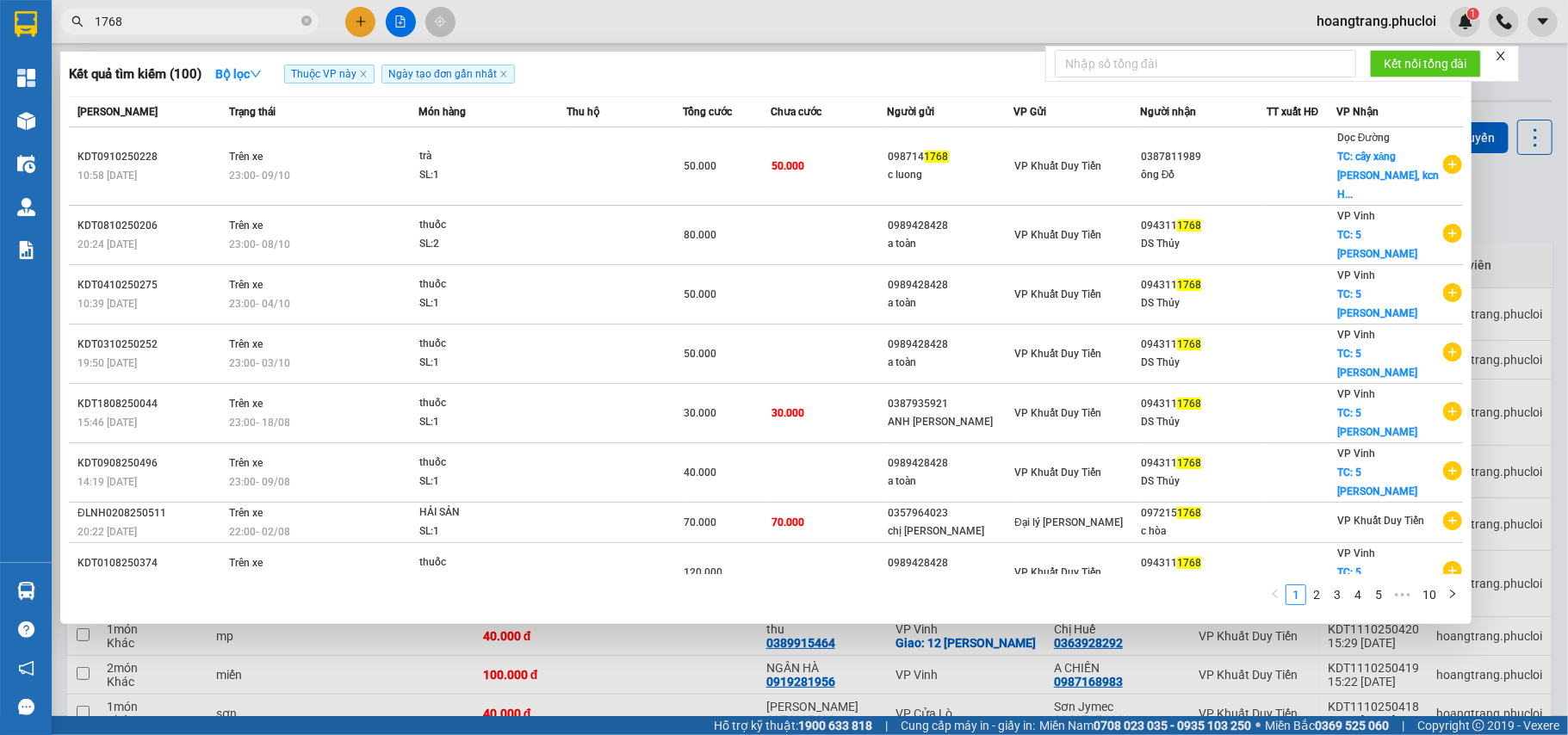
click at [208, 28] on input "1768" at bounding box center [196, 22] width 203 height 19
click at [208, 26] on input "1768" at bounding box center [196, 22] width 203 height 19
click at [208, 21] on input "1768" at bounding box center [196, 22] width 203 height 19
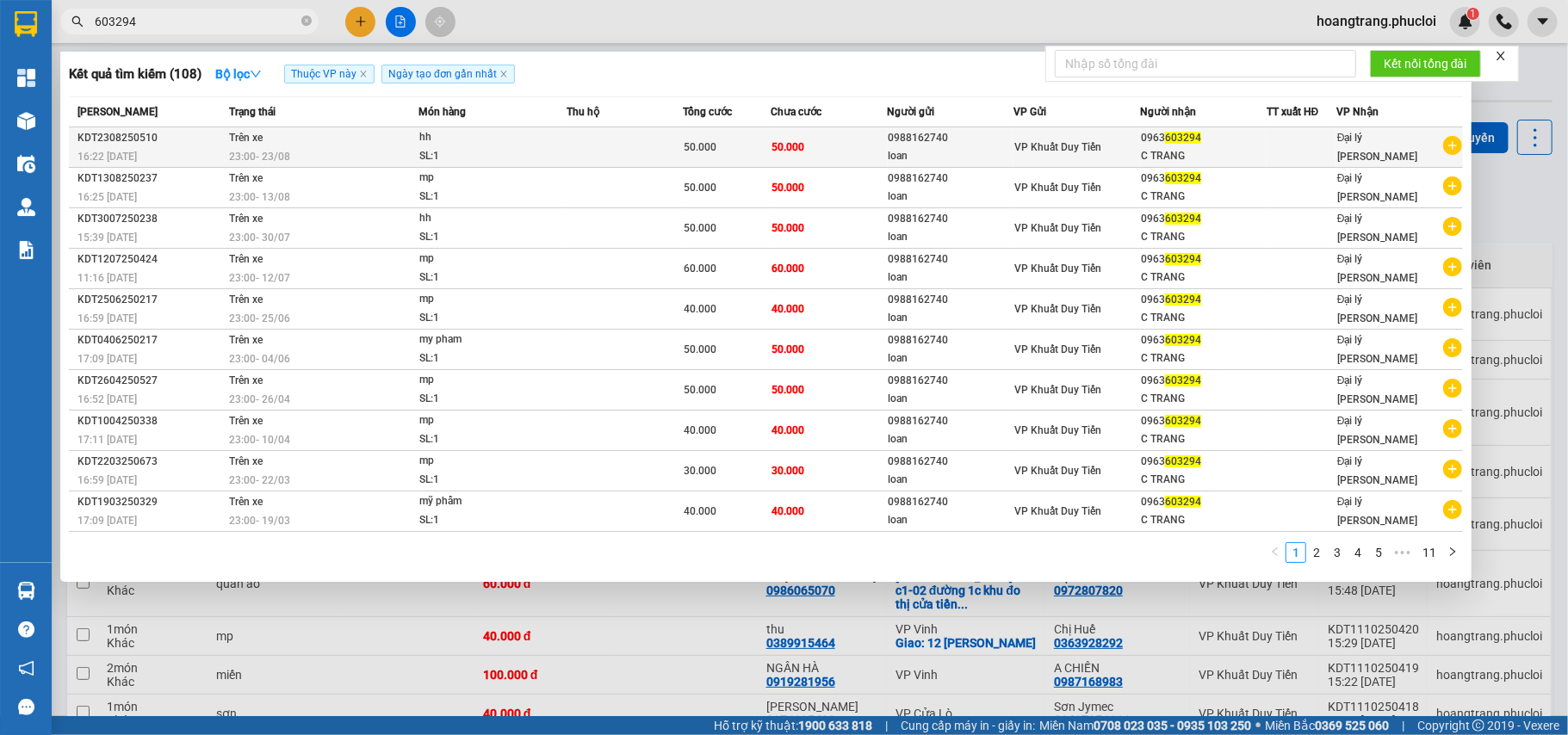
type input "603294"
click at [1445, 144] on icon "plus-circle" at bounding box center [1453, 146] width 19 height 19
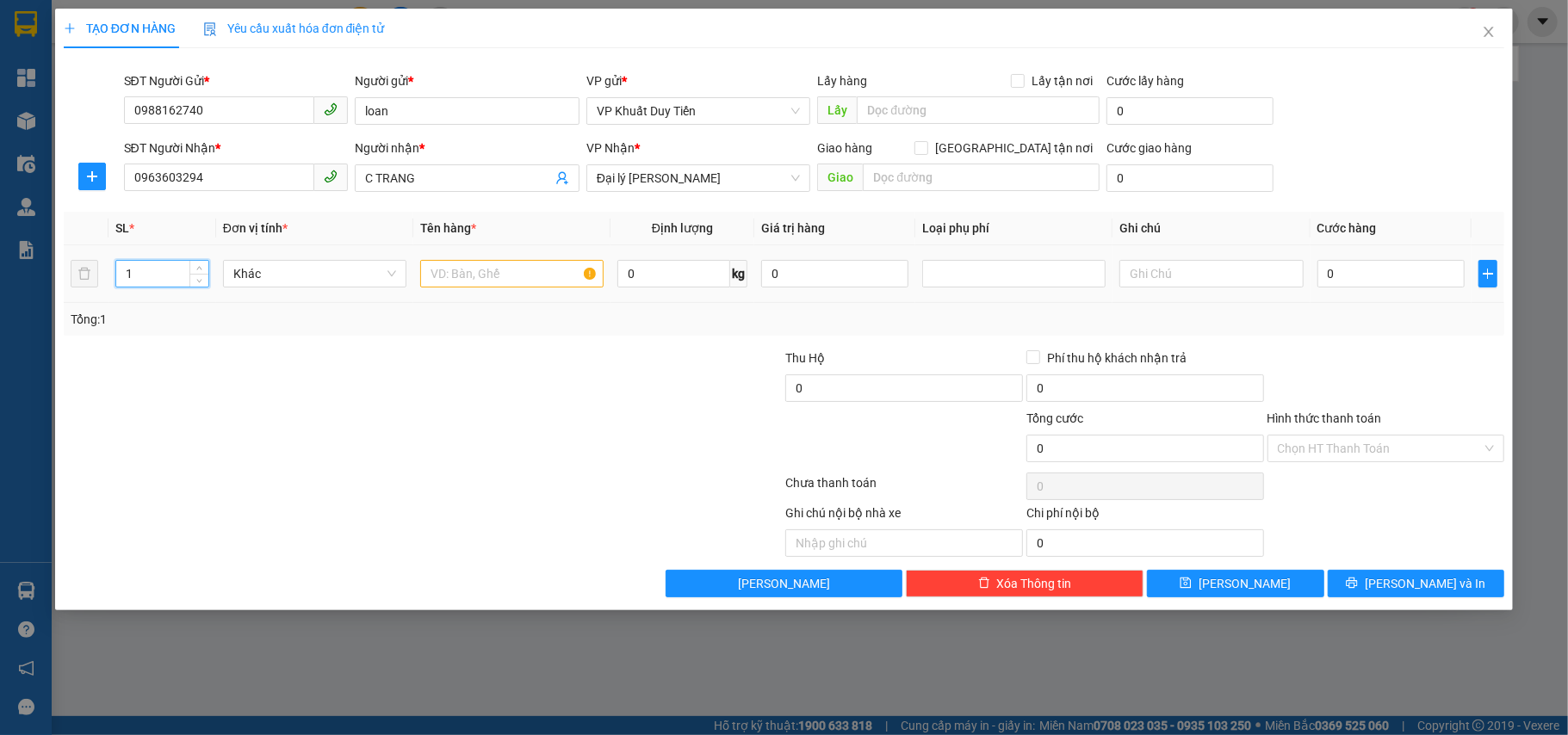
drag, startPoint x: 173, startPoint y: 286, endPoint x: 112, endPoint y: 283, distance: 61.1
click at [115, 283] on div "1" at bounding box center [162, 274] width 94 height 28
type input "2"
click at [519, 283] on input "text" at bounding box center [512, 274] width 184 height 28
type input "mp"
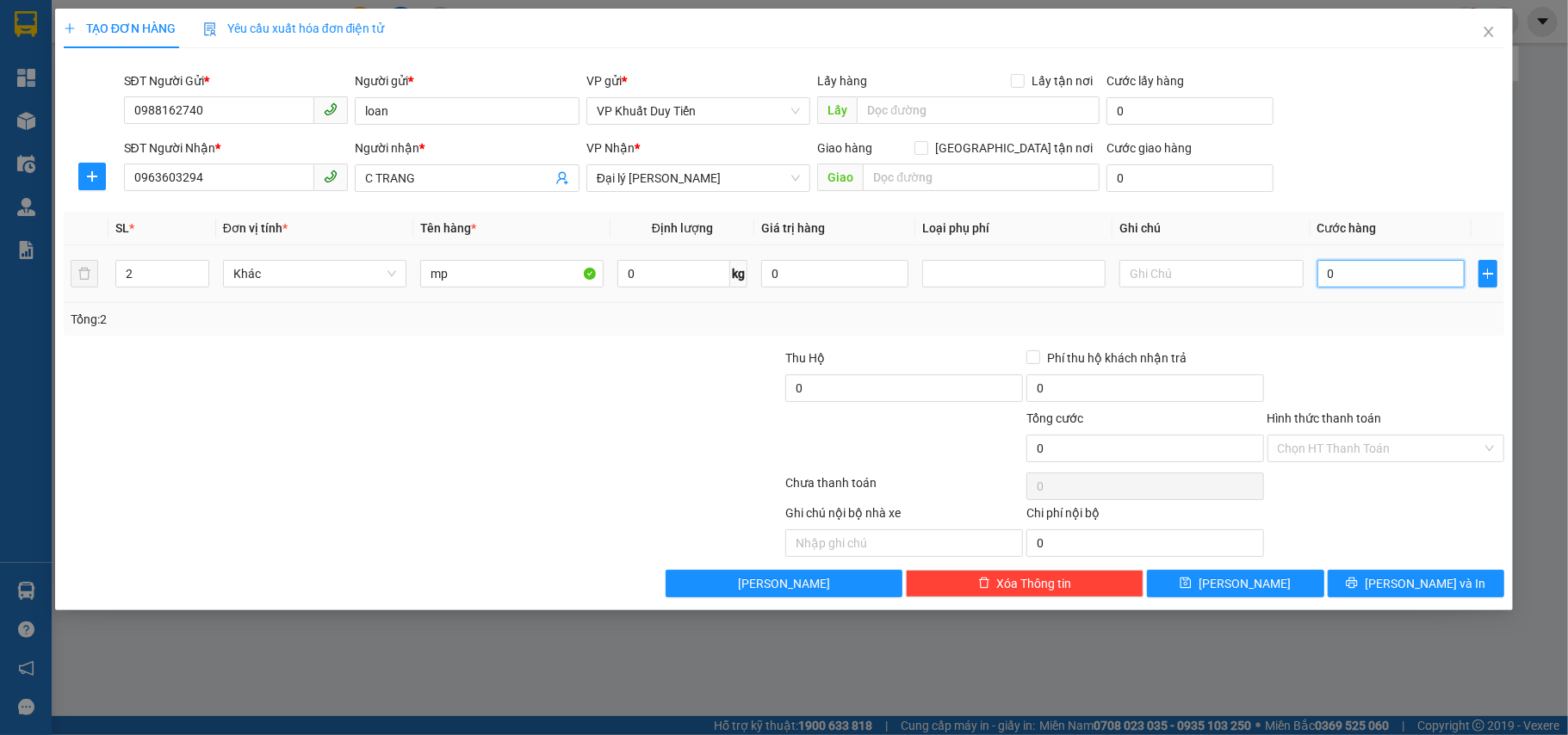
click at [1399, 272] on input "0" at bounding box center [1391, 274] width 147 height 28
type input "1"
type input "10"
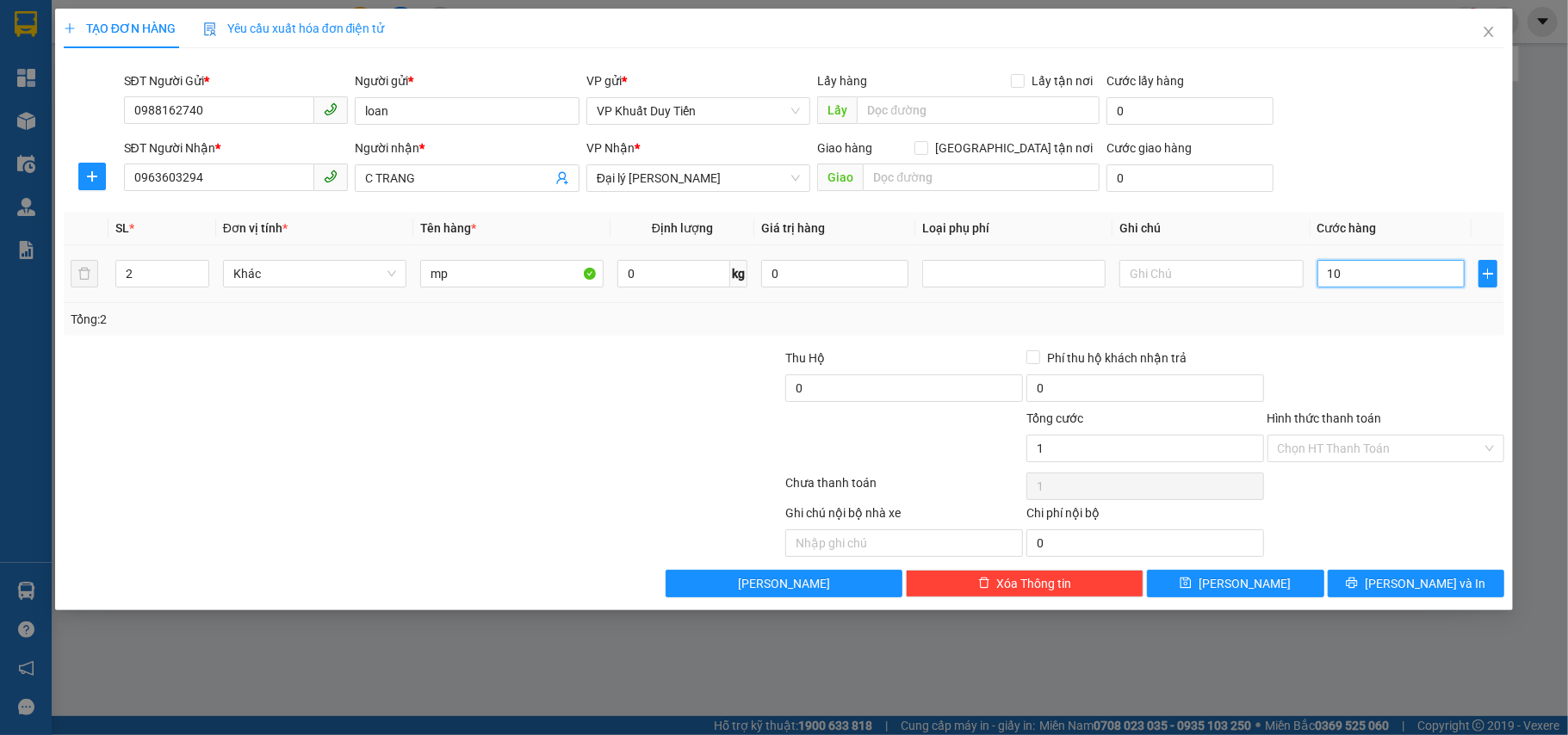
type input "10"
type input "100"
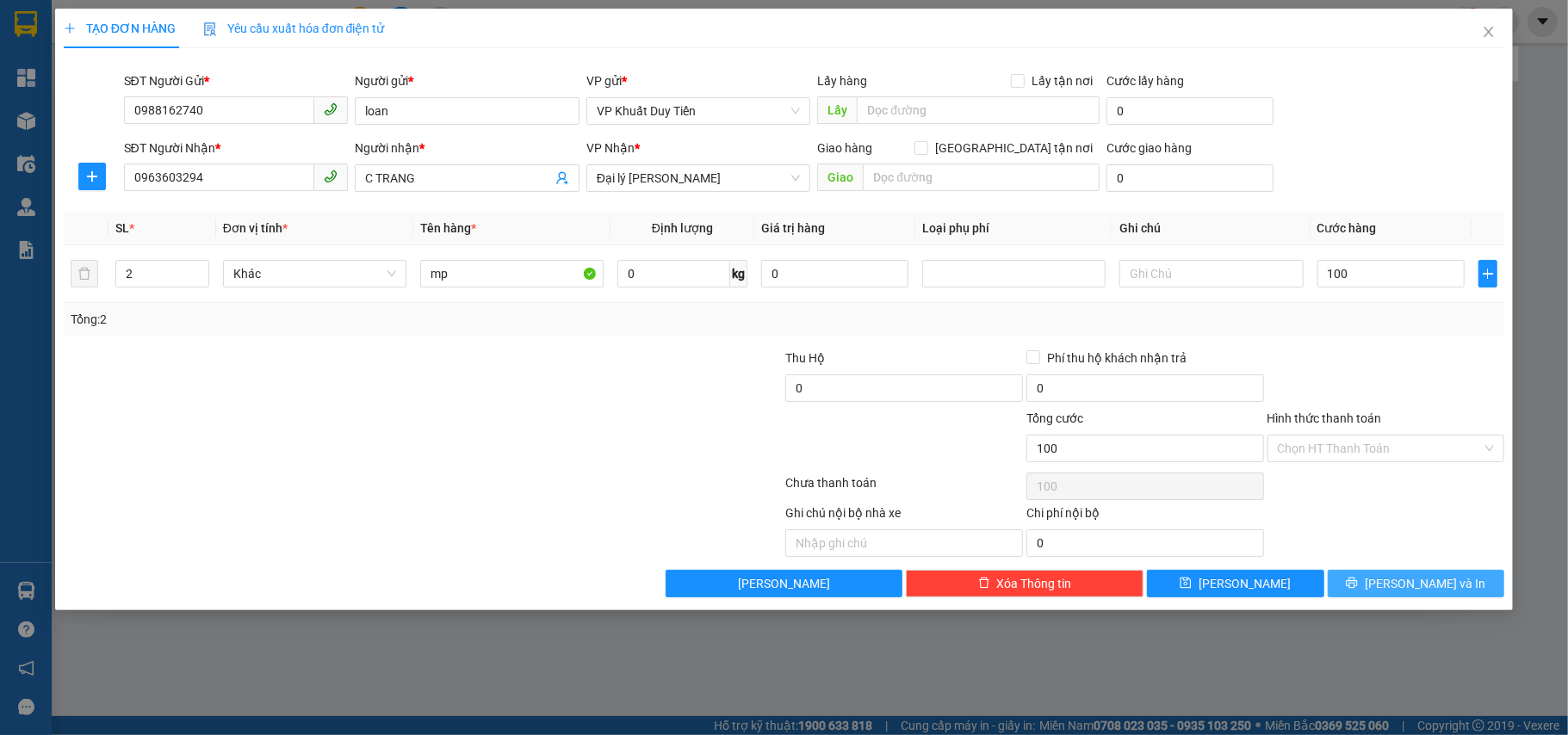
type input "100.000"
click at [1433, 591] on span "[PERSON_NAME] và In" at bounding box center [1425, 584] width 121 height 19
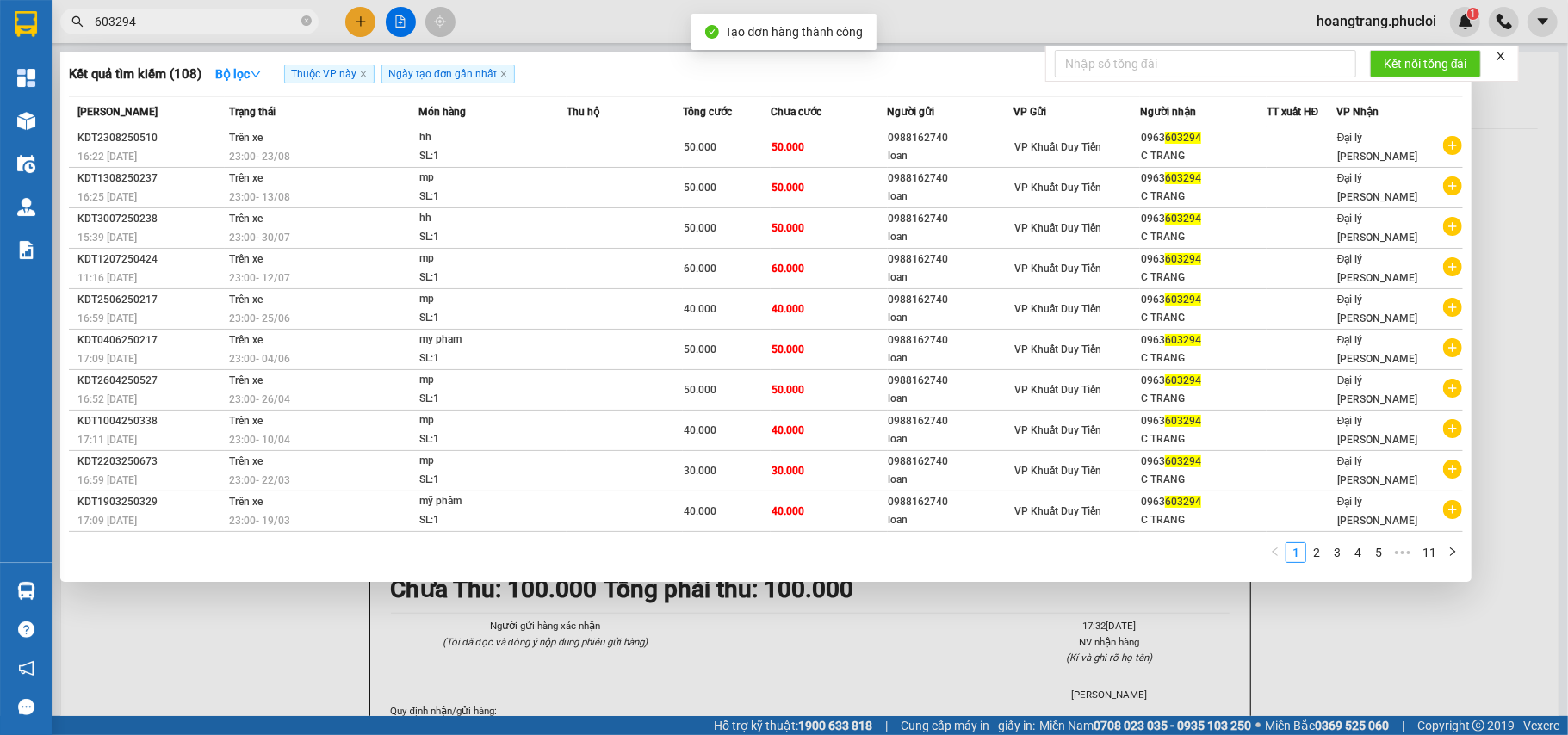
click at [1379, 621] on div at bounding box center [784, 367] width 1568 height 735
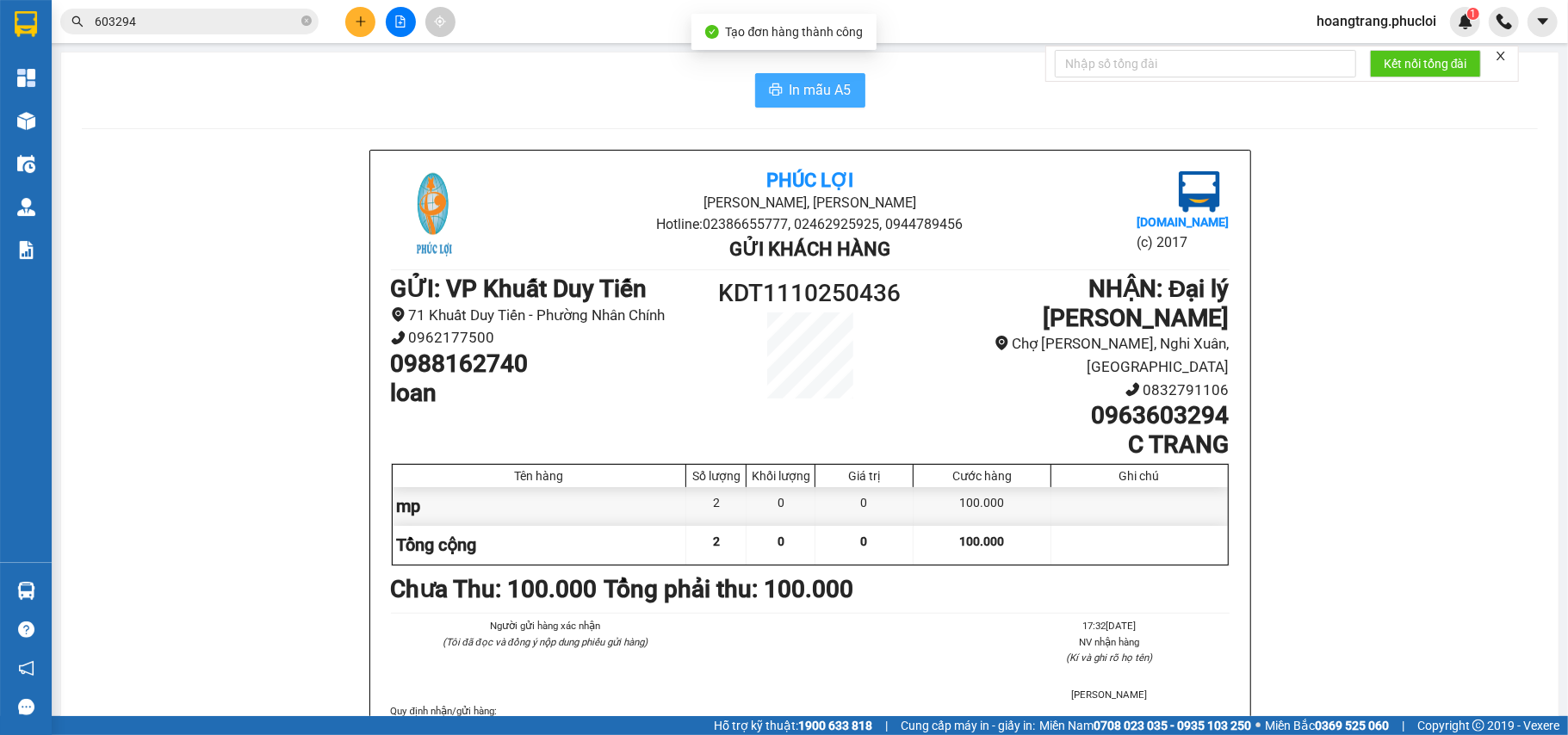
click at [825, 83] on span "In mẫu A5" at bounding box center [820, 90] width 62 height 22
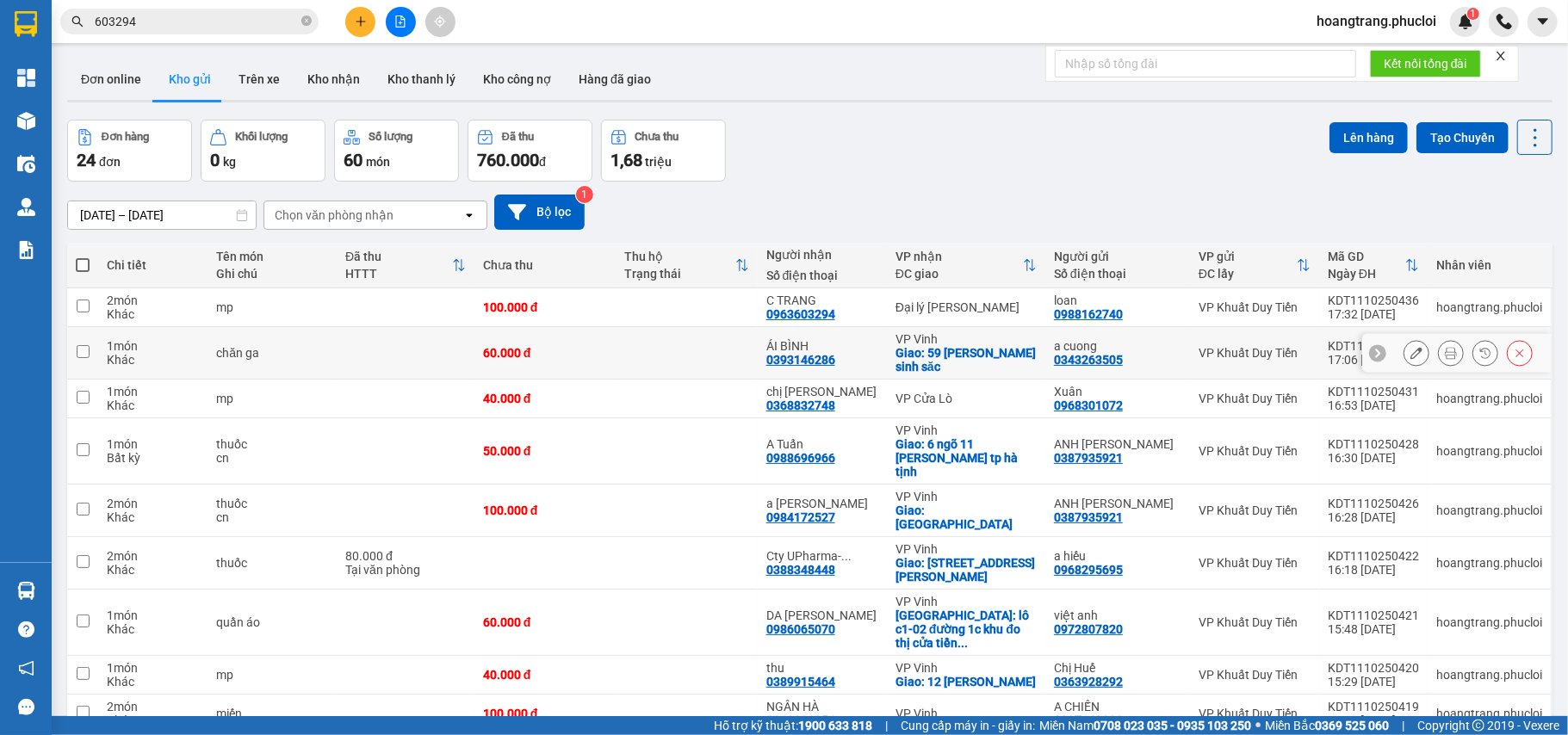
click at [317, 331] on td "chăn ga" at bounding box center [272, 353] width 129 height 52
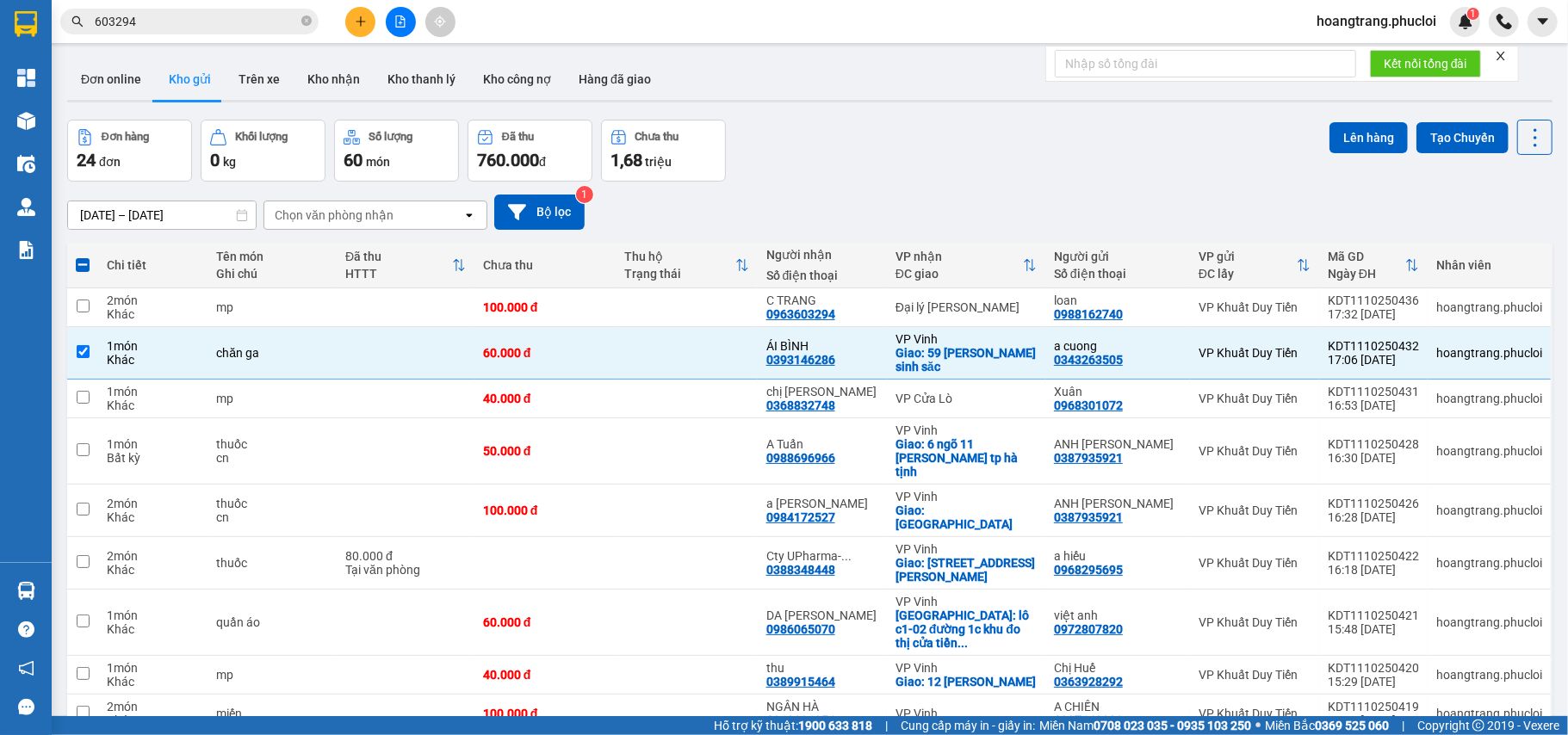
click at [317, 140] on button "Khối lượng 0 kg" at bounding box center [262, 150] width 125 height 62
click at [380, 367] on td at bounding box center [406, 353] width 138 height 52
checkbox input "false"
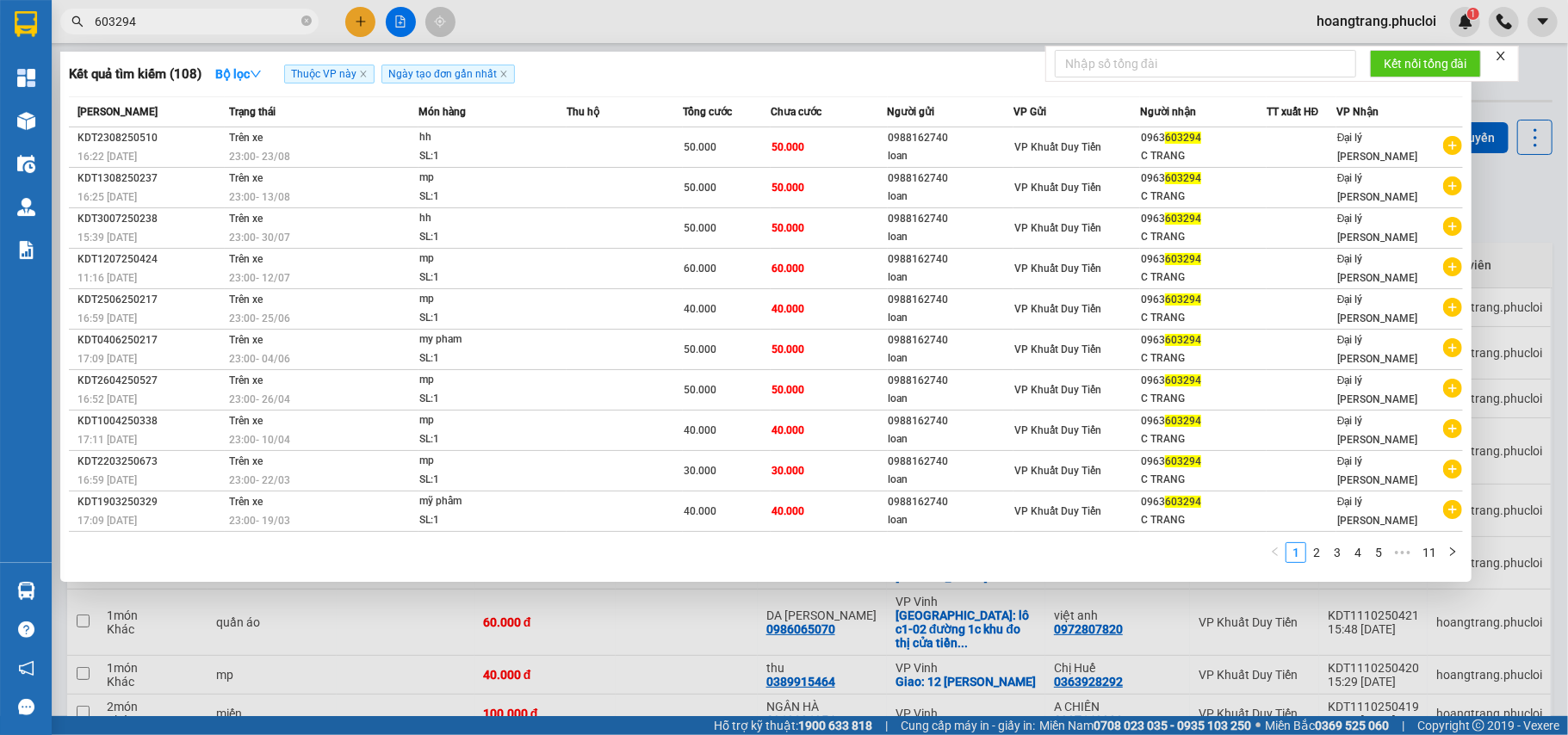
click at [203, 15] on input "603294" at bounding box center [196, 22] width 203 height 19
click at [199, 14] on input "603294" at bounding box center [196, 22] width 203 height 19
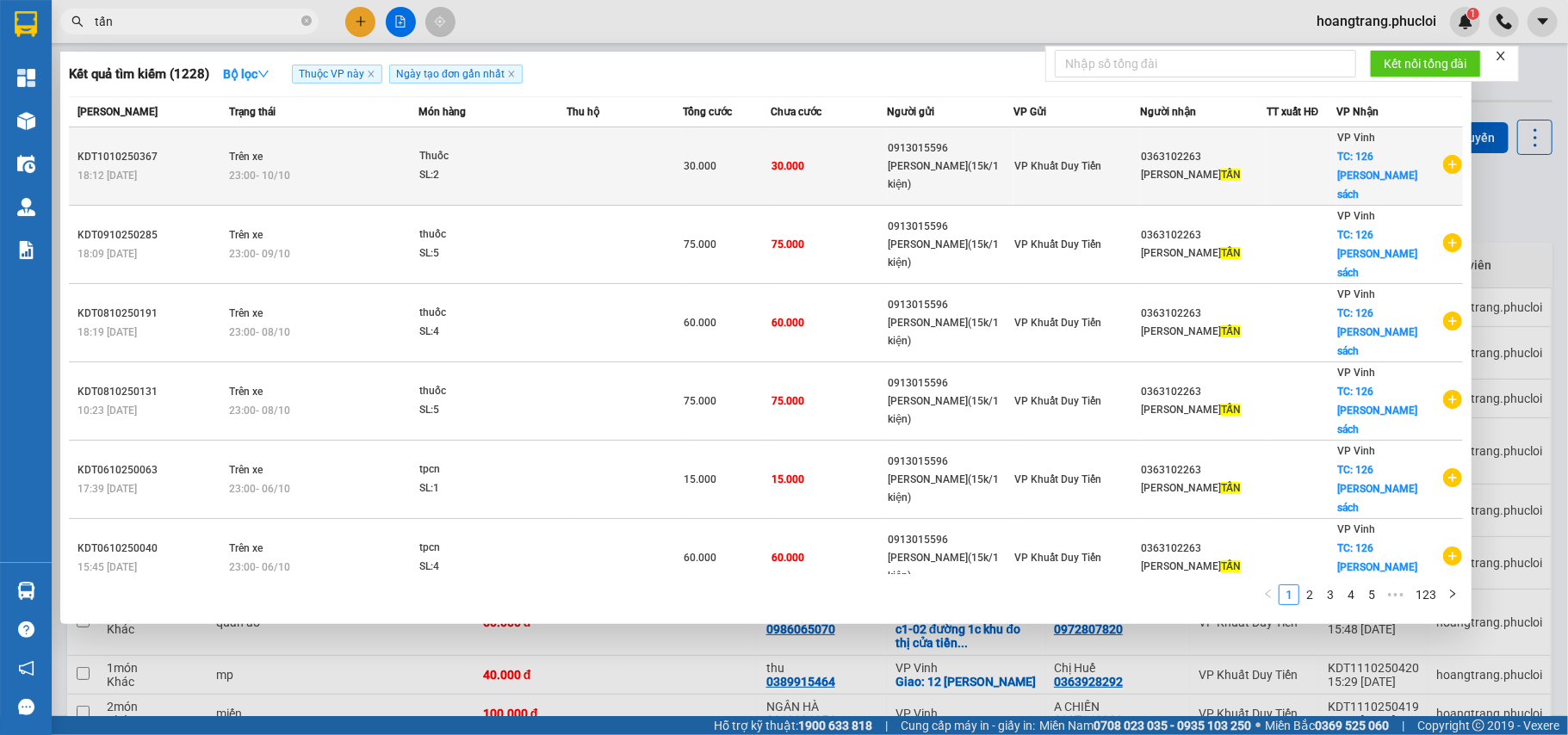
type input "tấn"
click at [1450, 158] on icon "plus-circle" at bounding box center [1453, 164] width 19 height 19
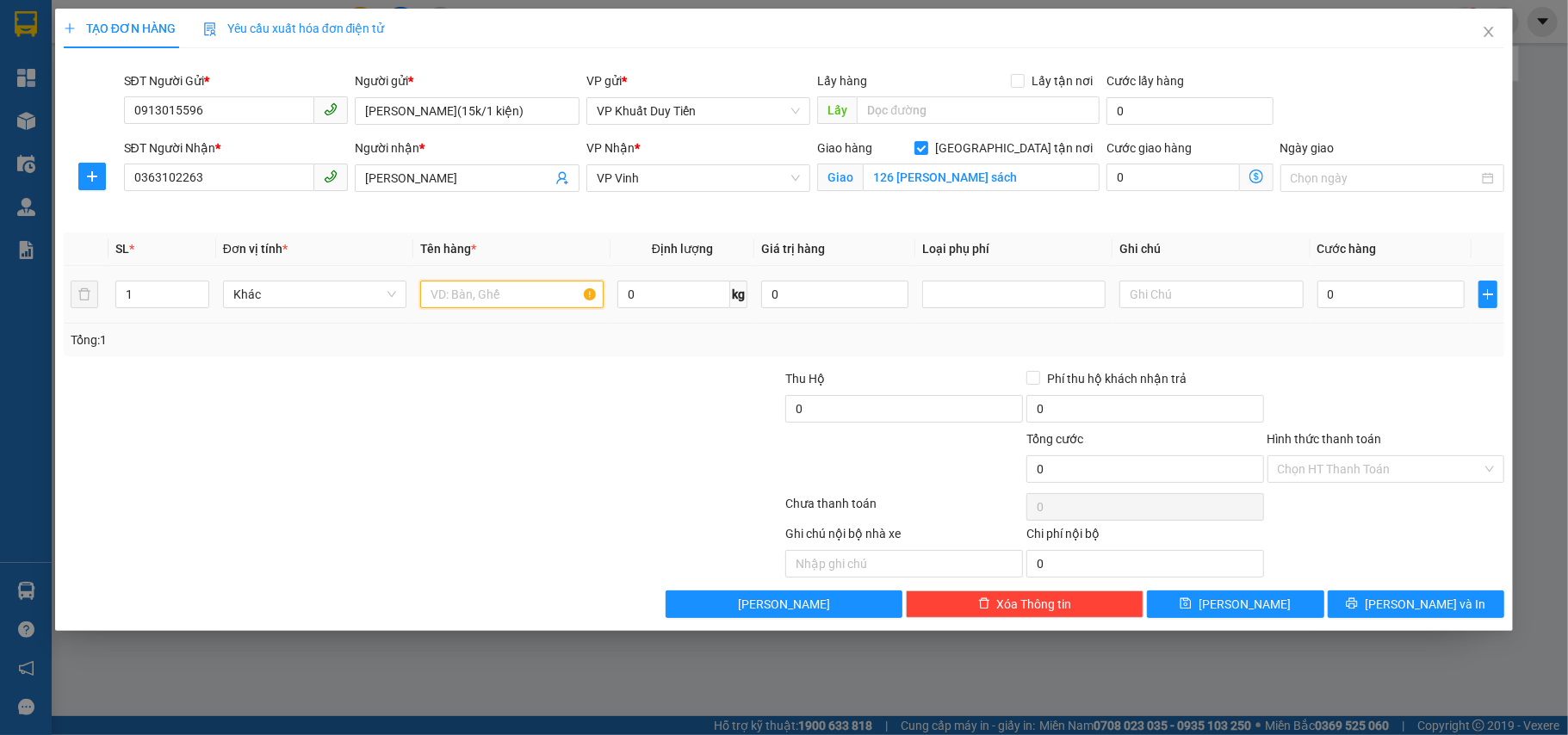
click at [451, 284] on input "text" at bounding box center [512, 295] width 184 height 28
type input "tpcn"
drag, startPoint x: 136, startPoint y: 297, endPoint x: 126, endPoint y: 297, distance: 10.0
click at [126, 297] on input "1" at bounding box center [162, 295] width 92 height 26
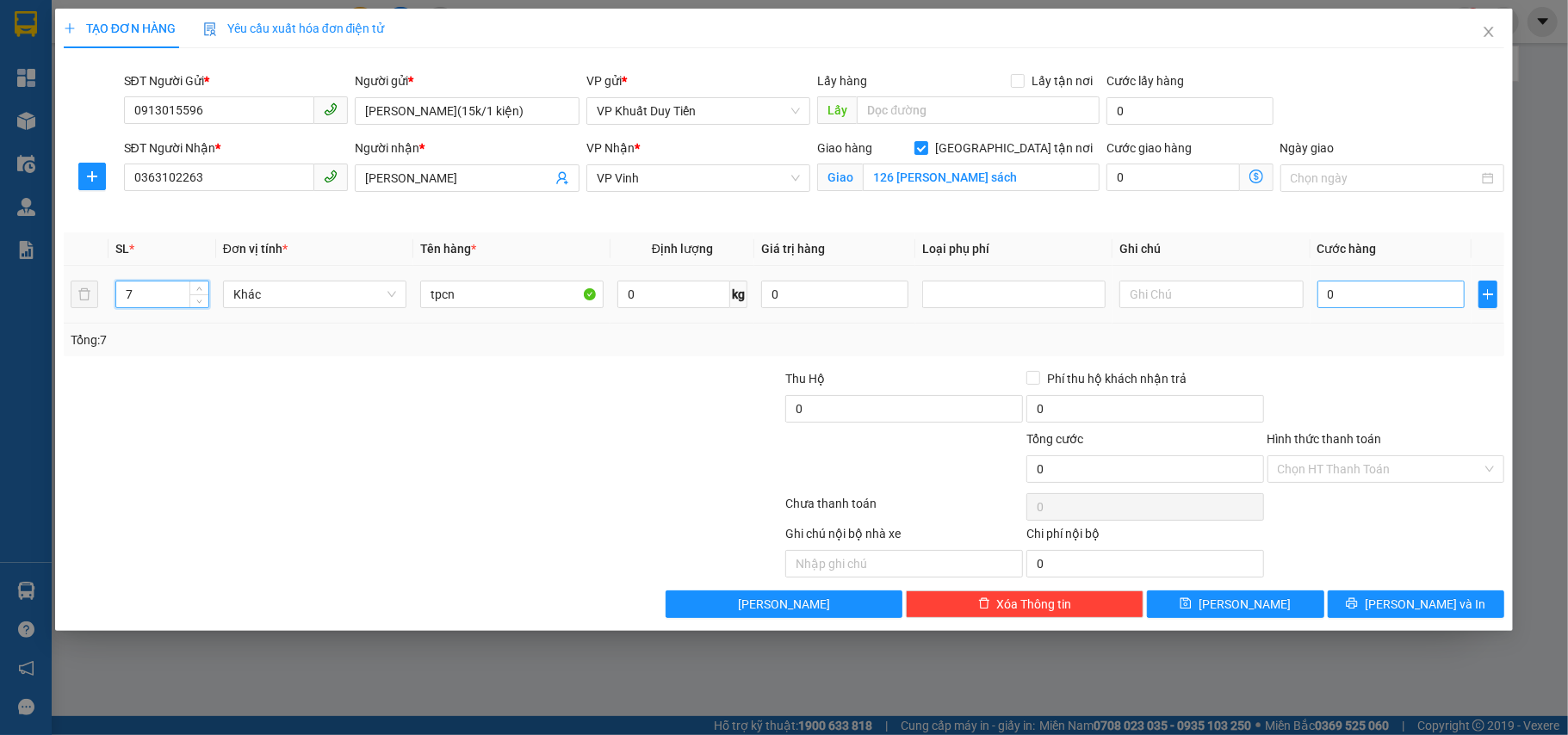
type input "7"
click at [1385, 294] on input "0" at bounding box center [1391, 295] width 147 height 28
click at [1388, 398] on div at bounding box center [1387, 399] width 241 height 60
click at [1376, 599] on button "[PERSON_NAME] và In" at bounding box center [1416, 605] width 178 height 28
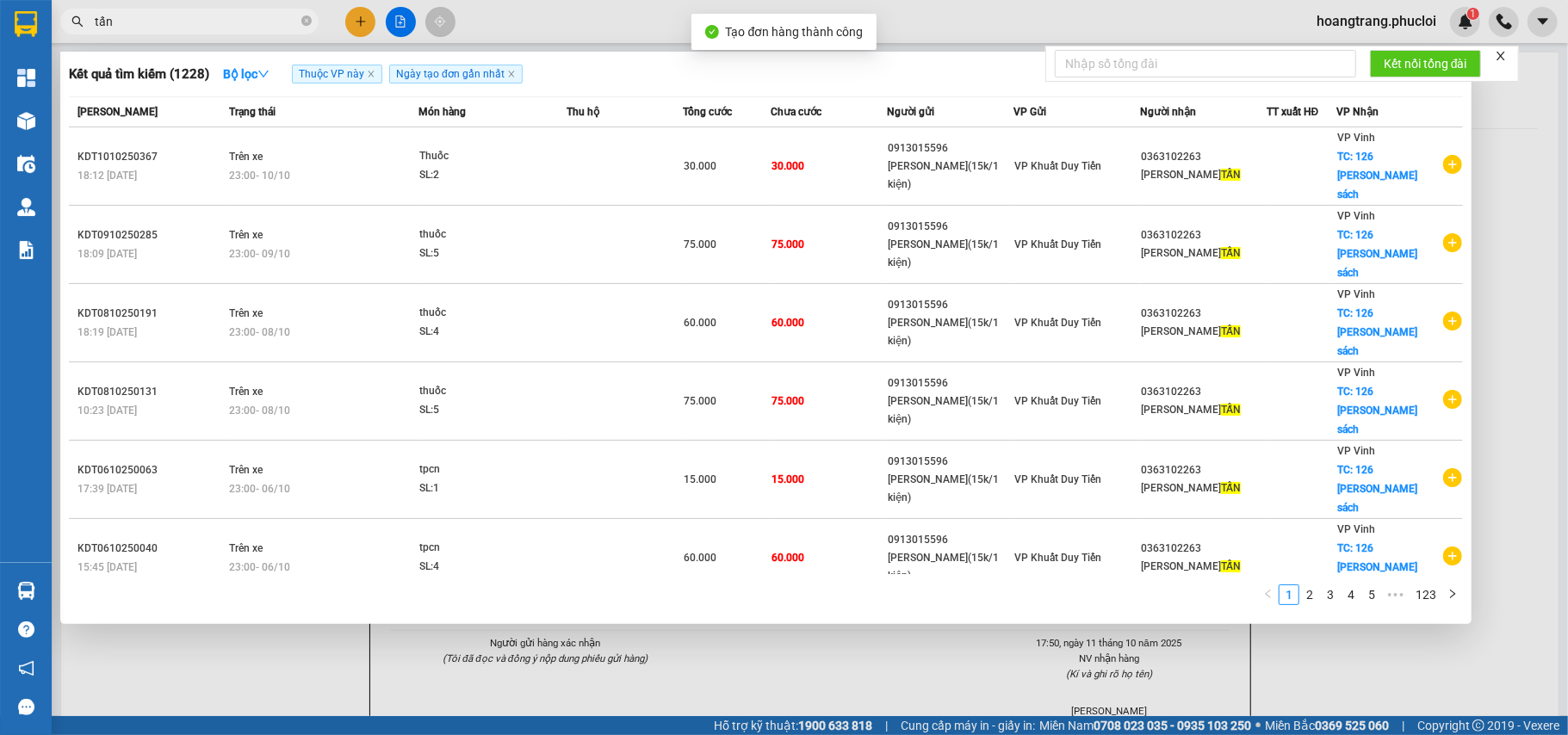
click at [1355, 648] on div at bounding box center [784, 367] width 1568 height 735
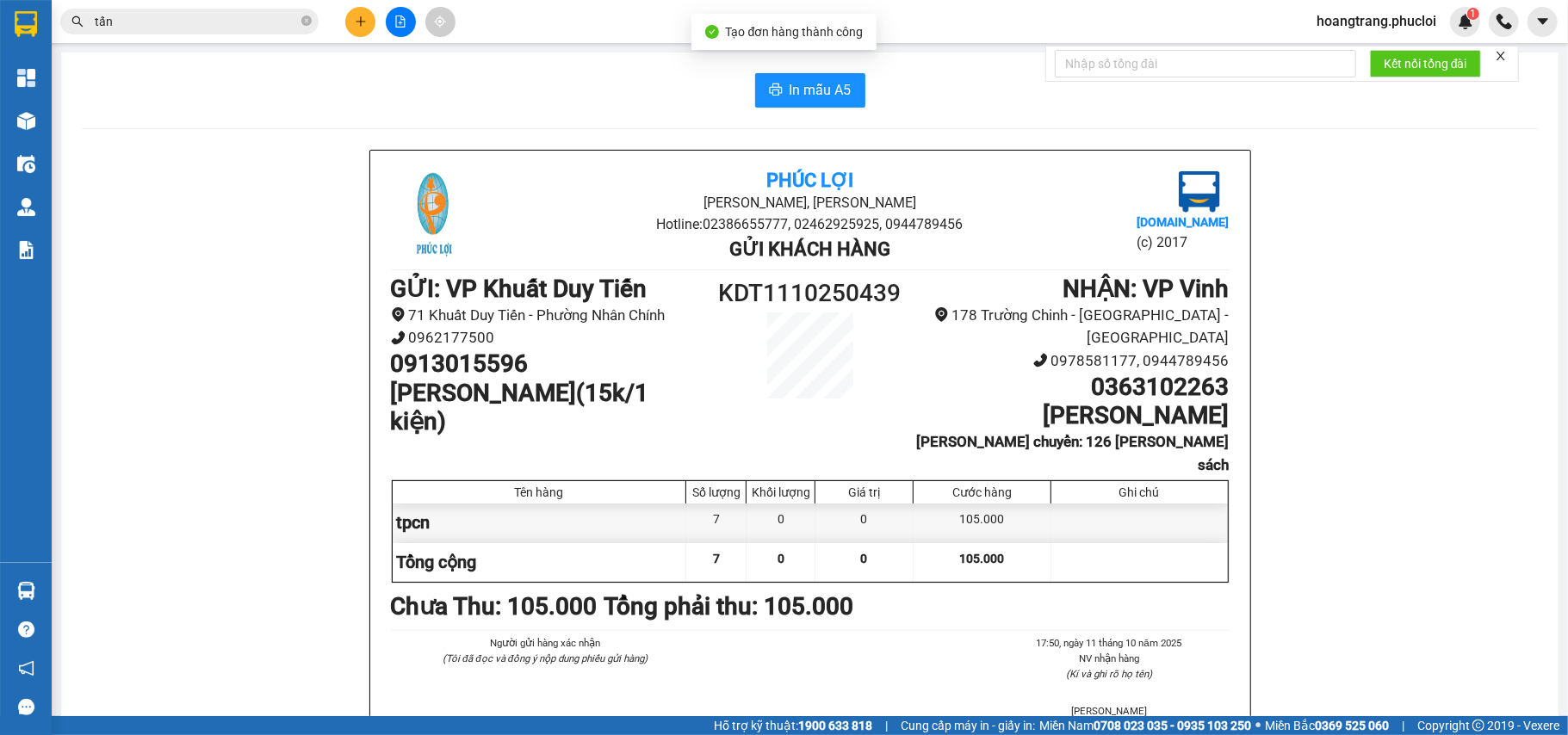
click at [808, 119] on div "In mẫu A5 Phúc Lợi Đường [PERSON_NAME], Phường Nghi Hương Hotline: 02386655777,…" at bounding box center [810, 480] width 1497 height 855
click at [792, 96] on span "In mẫu A5" at bounding box center [820, 90] width 62 height 22
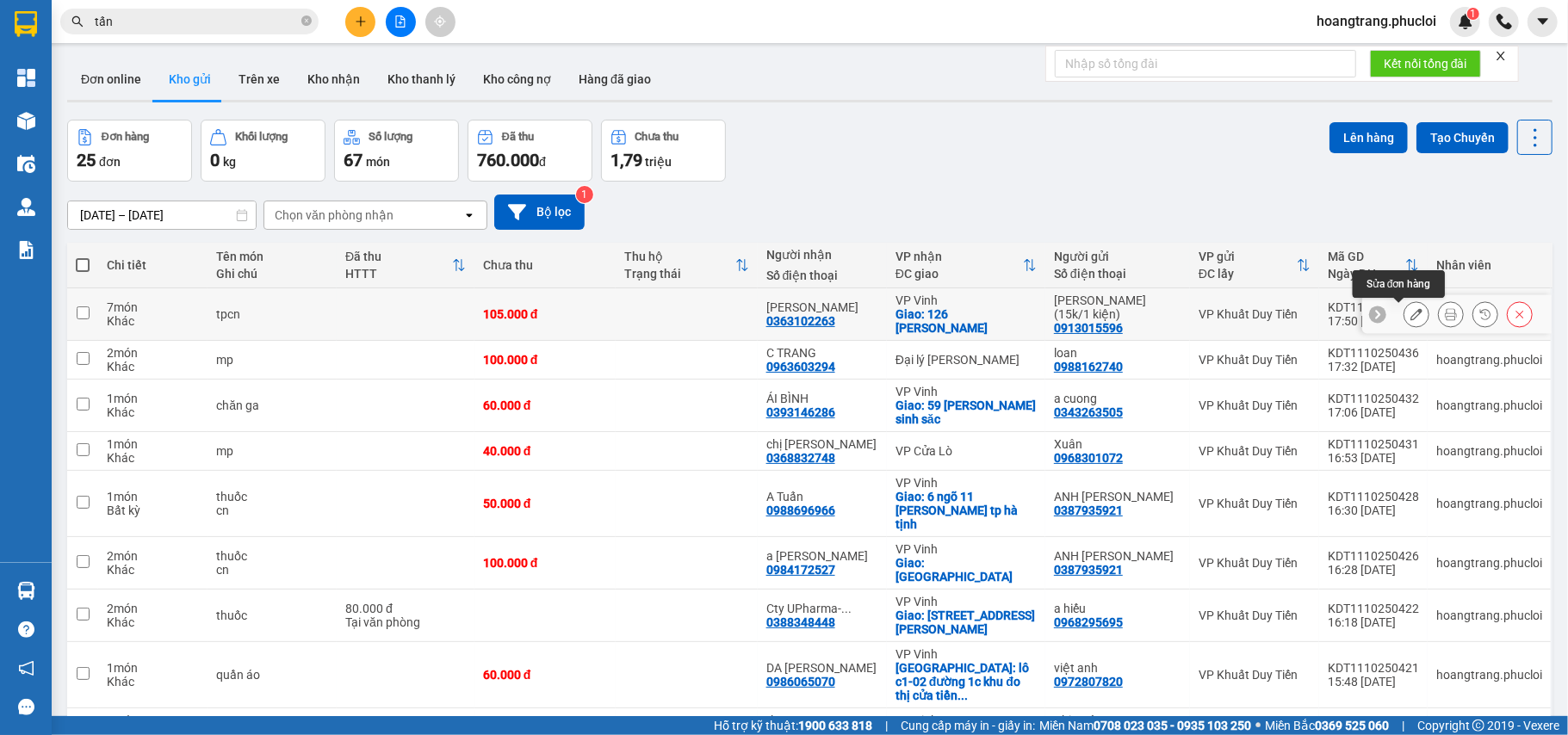
click at [1407, 310] on button at bounding box center [1417, 315] width 24 height 30
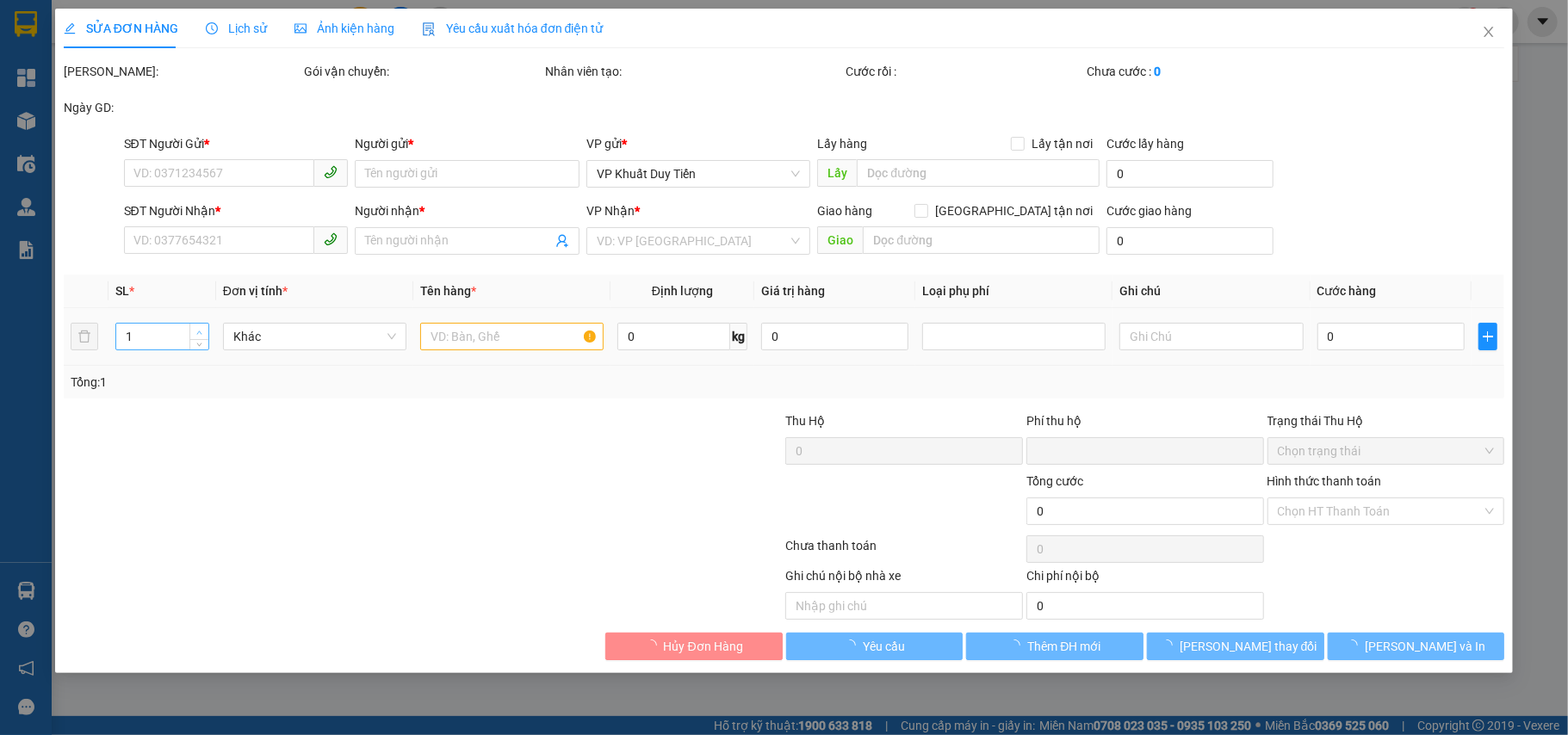
type input "0913015596"
type input "[PERSON_NAME](15k/1 kiện)"
type input "0363102263"
type input "[PERSON_NAME]"
checkbox input "true"
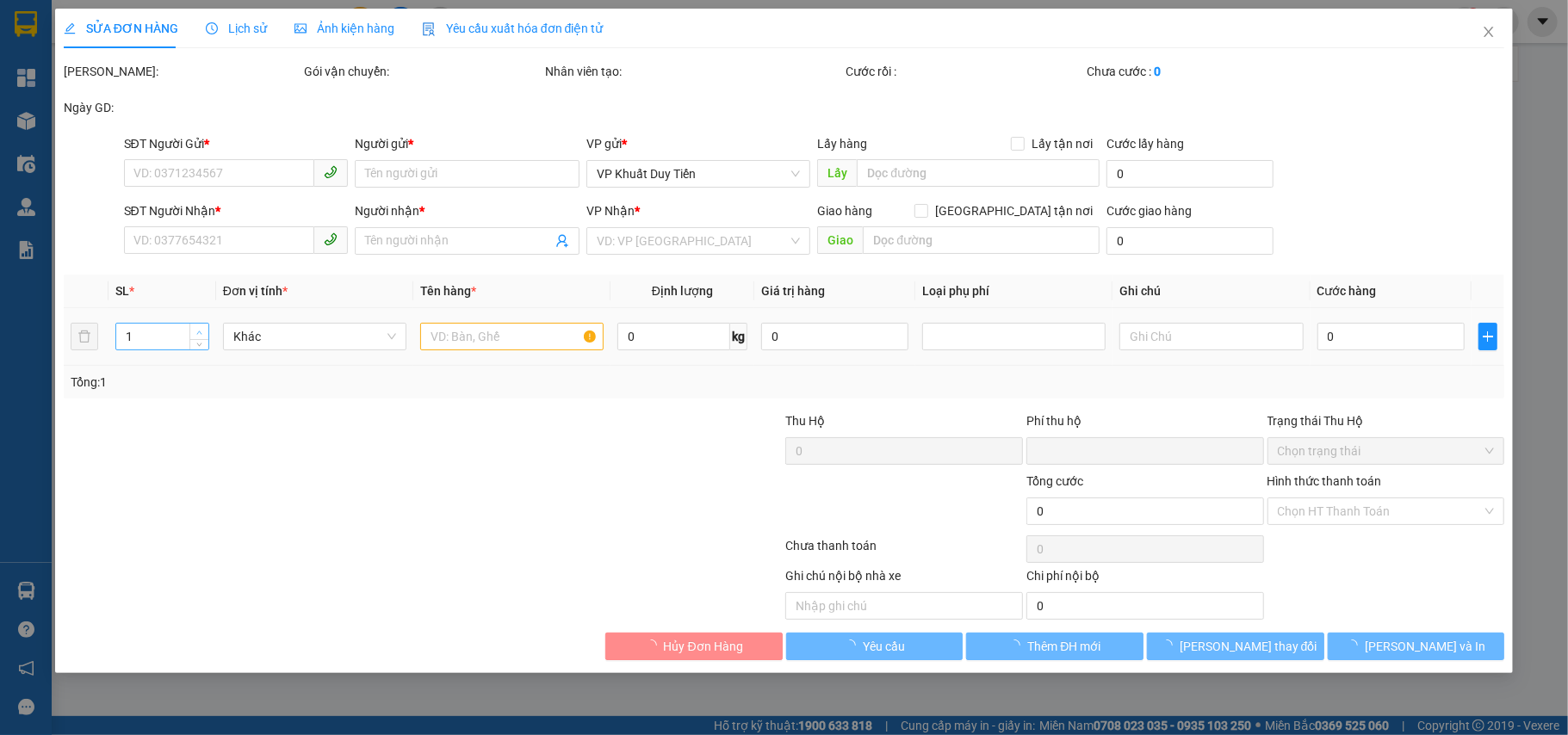
type input "126 [PERSON_NAME] sách"
type input "0"
type input "105.000"
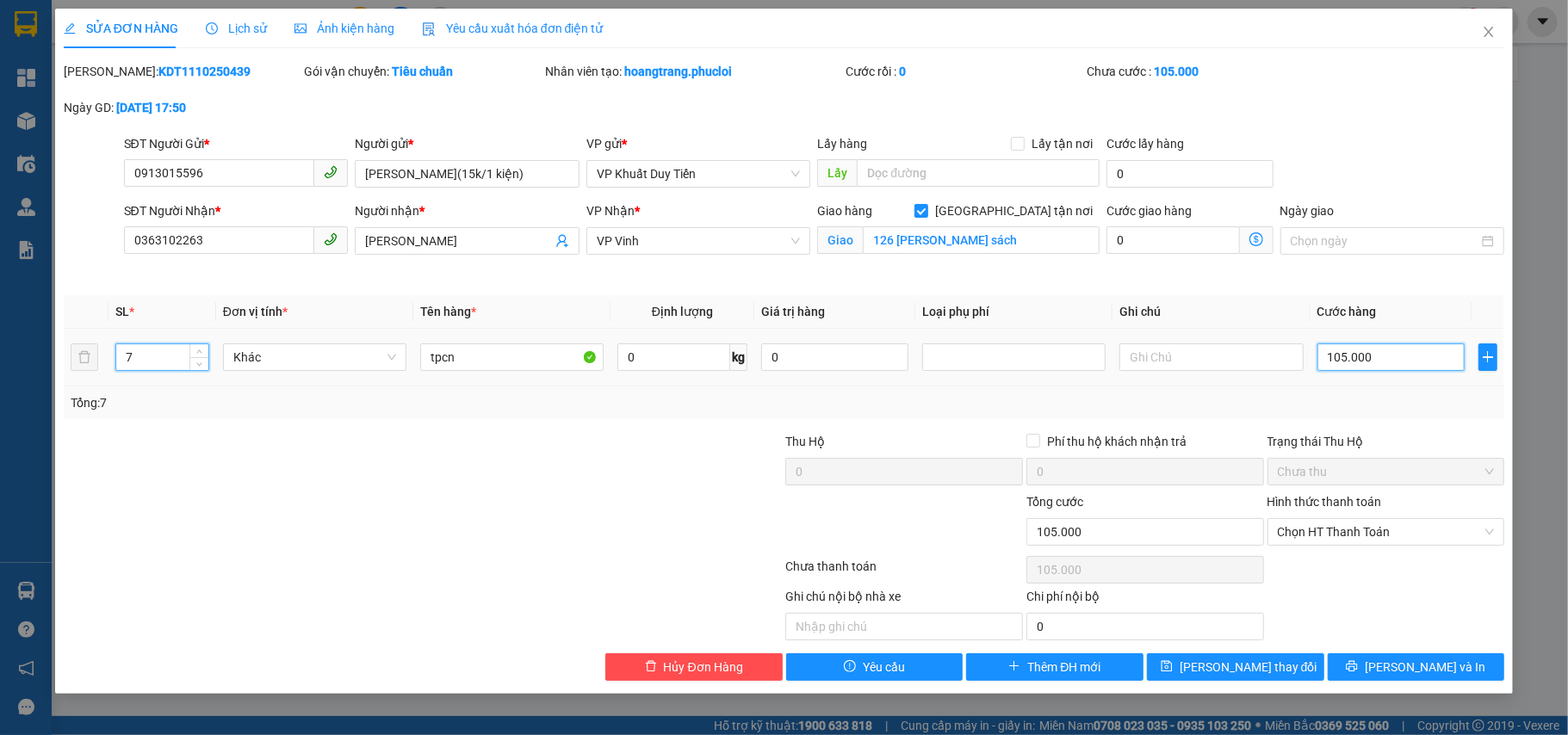
click at [1395, 358] on input "105.000" at bounding box center [1391, 357] width 147 height 28
type input "1"
type input "12"
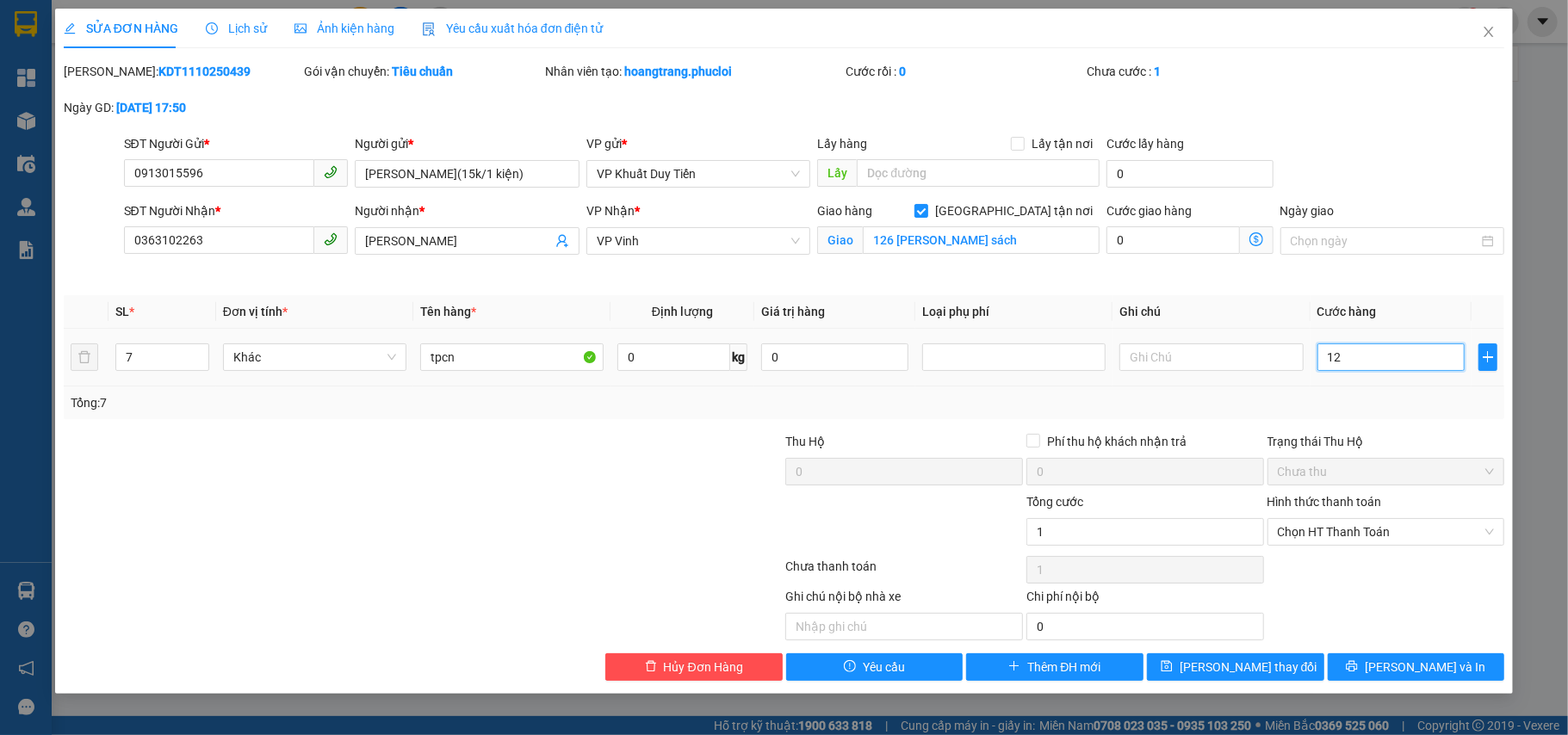
type input "12"
type input "120"
type input "120.000"
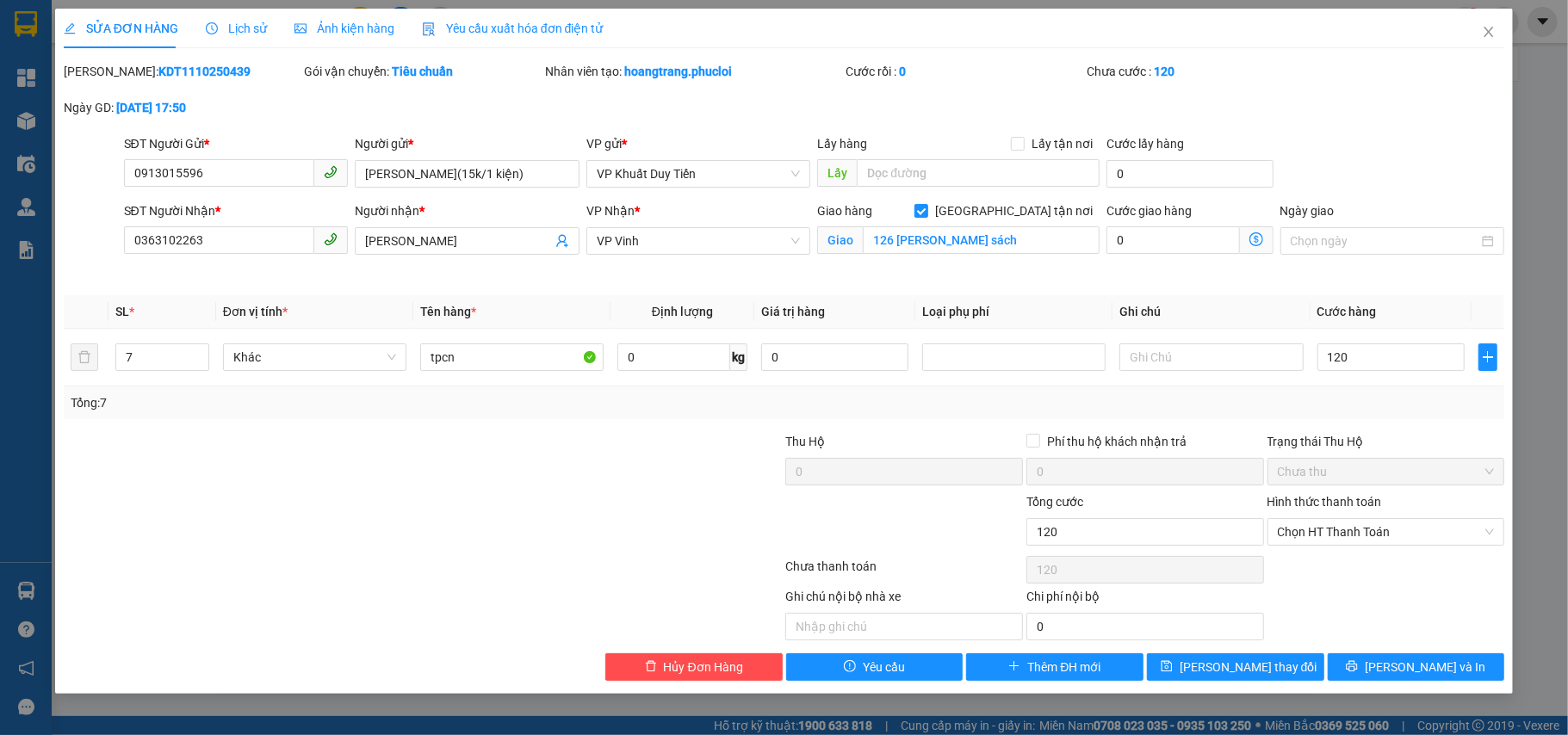
type input "120.000"
click at [1300, 415] on div "Tổng: 7" at bounding box center [784, 402] width 1441 height 32
click at [1398, 664] on button "[PERSON_NAME] và In" at bounding box center [1416, 667] width 178 height 28
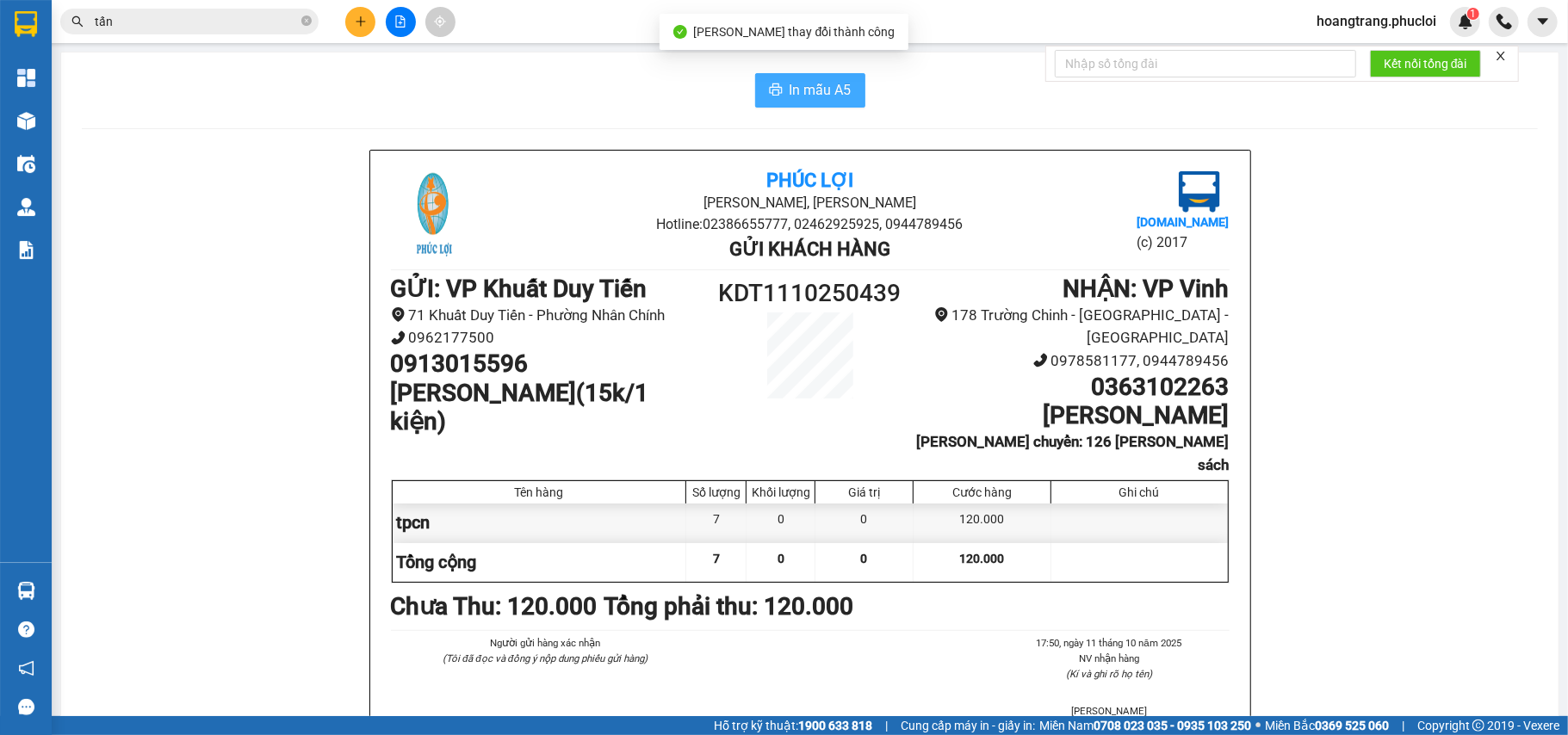
click at [811, 89] on span "In mẫu A5" at bounding box center [820, 90] width 62 height 22
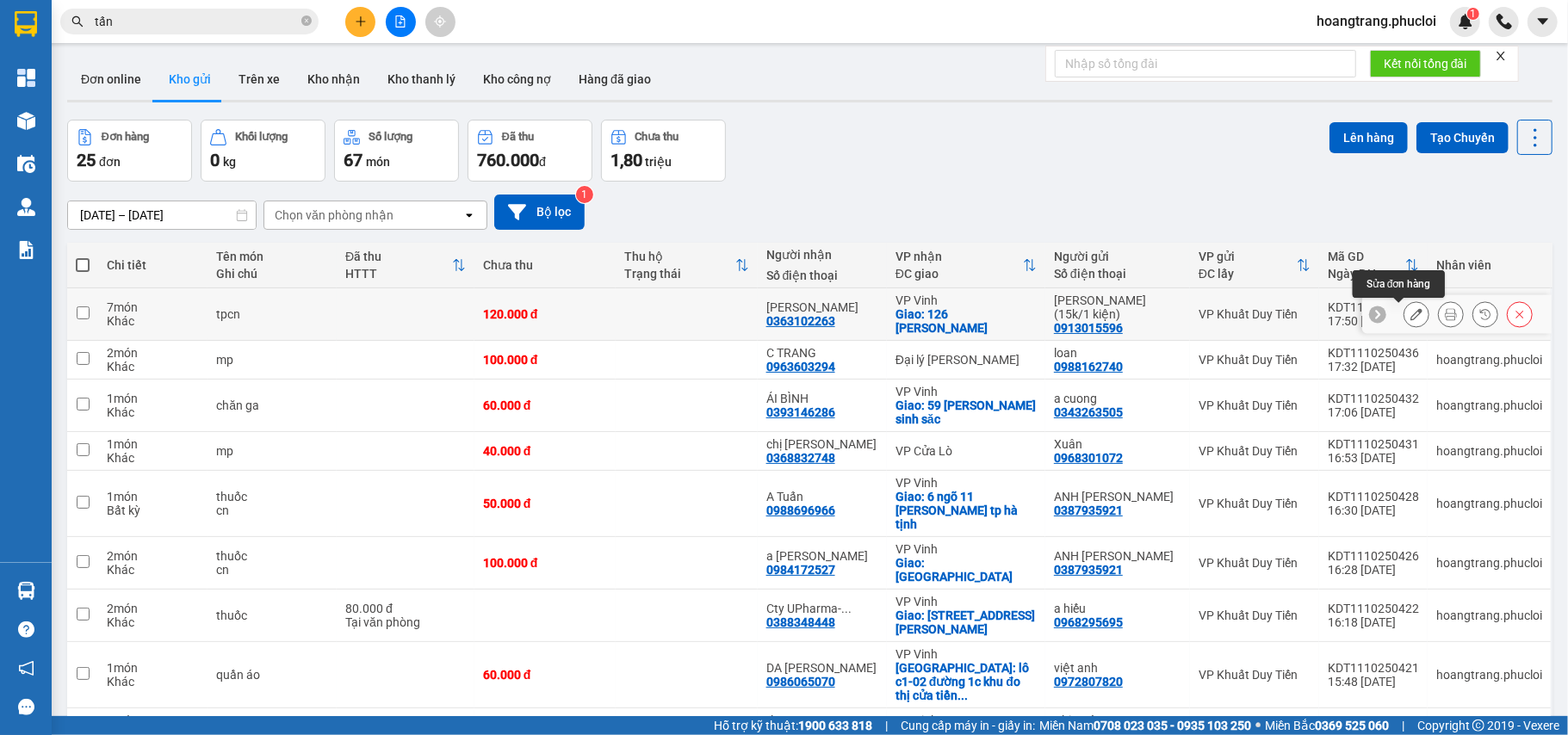
click at [1411, 316] on icon at bounding box center [1417, 315] width 12 height 12
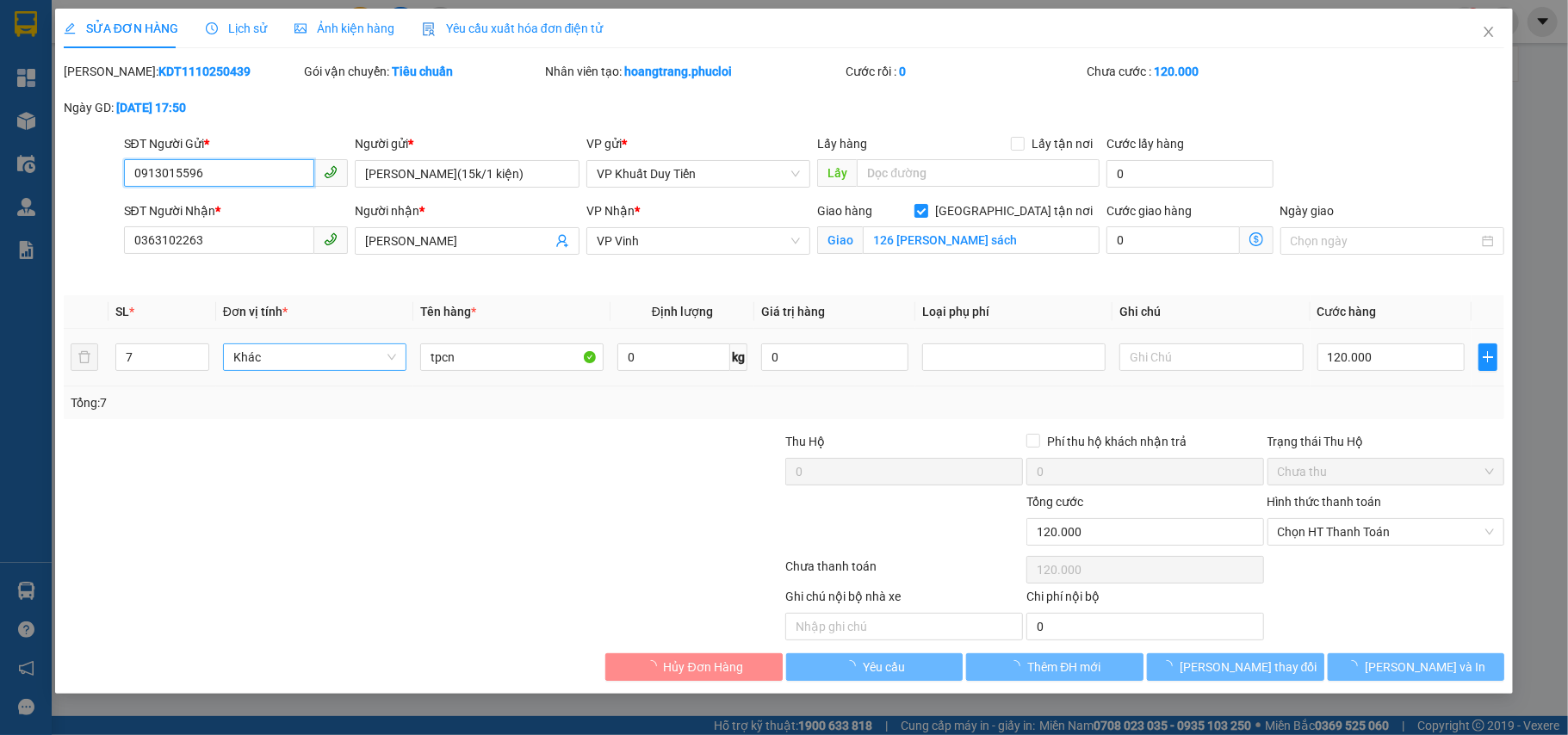
type input "0913015596"
type input "[PERSON_NAME](15k/1 kiện)"
type input "0363102263"
type input "[PERSON_NAME]"
checkbox input "true"
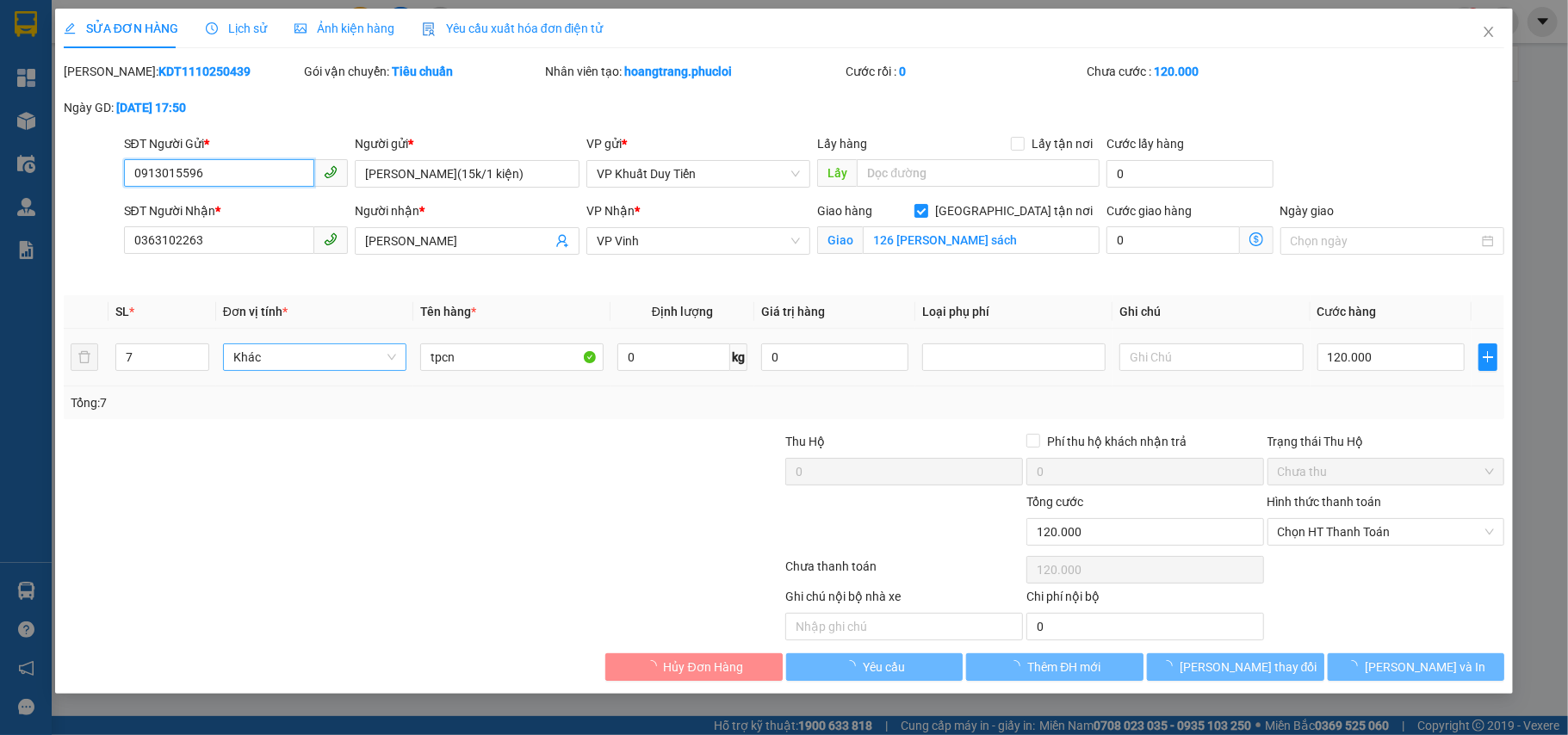
type input "126 [PERSON_NAME] sách"
type input "0"
type input "120.000"
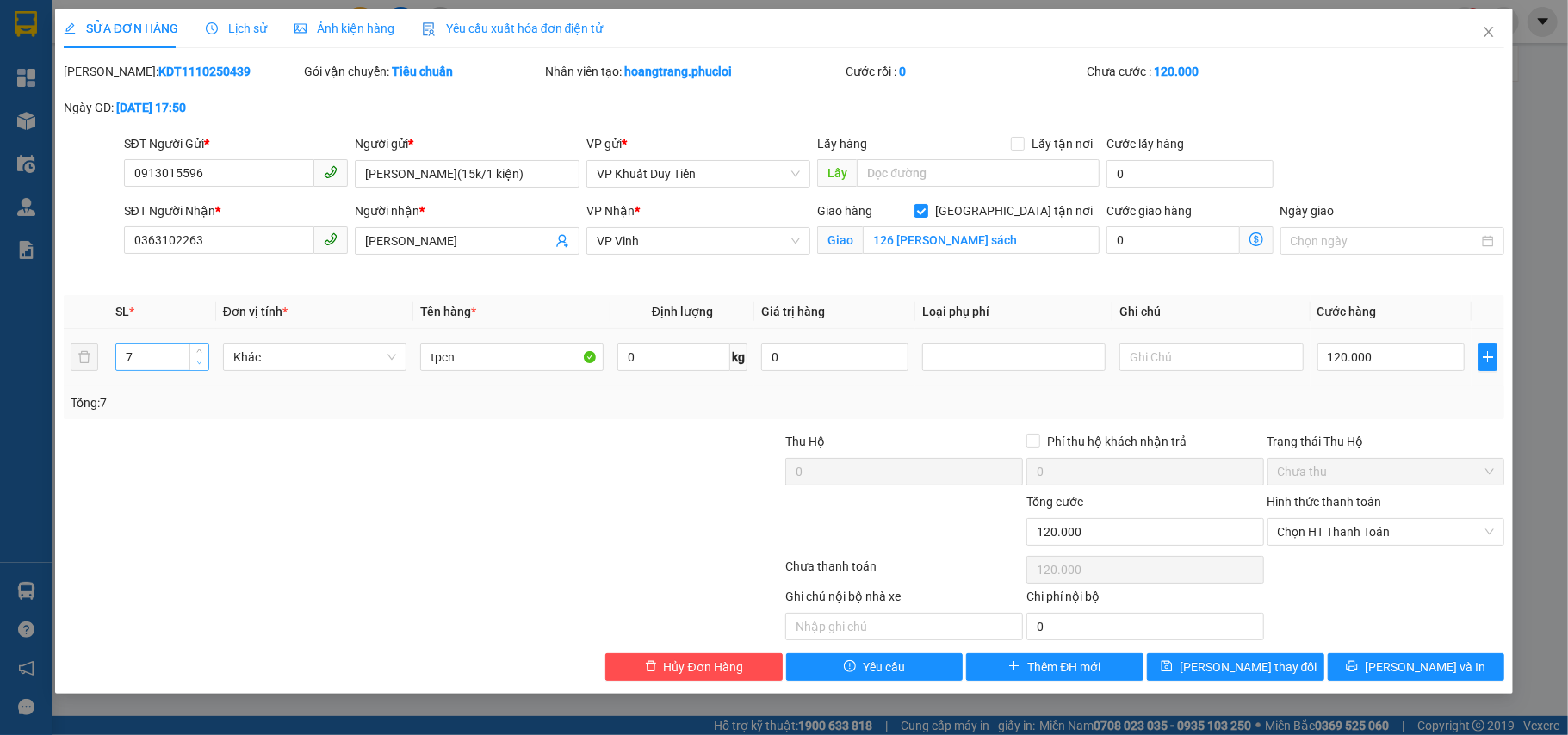
type input "6"
click at [195, 365] on span "down" at bounding box center [200, 364] width 10 height 10
type input "0"
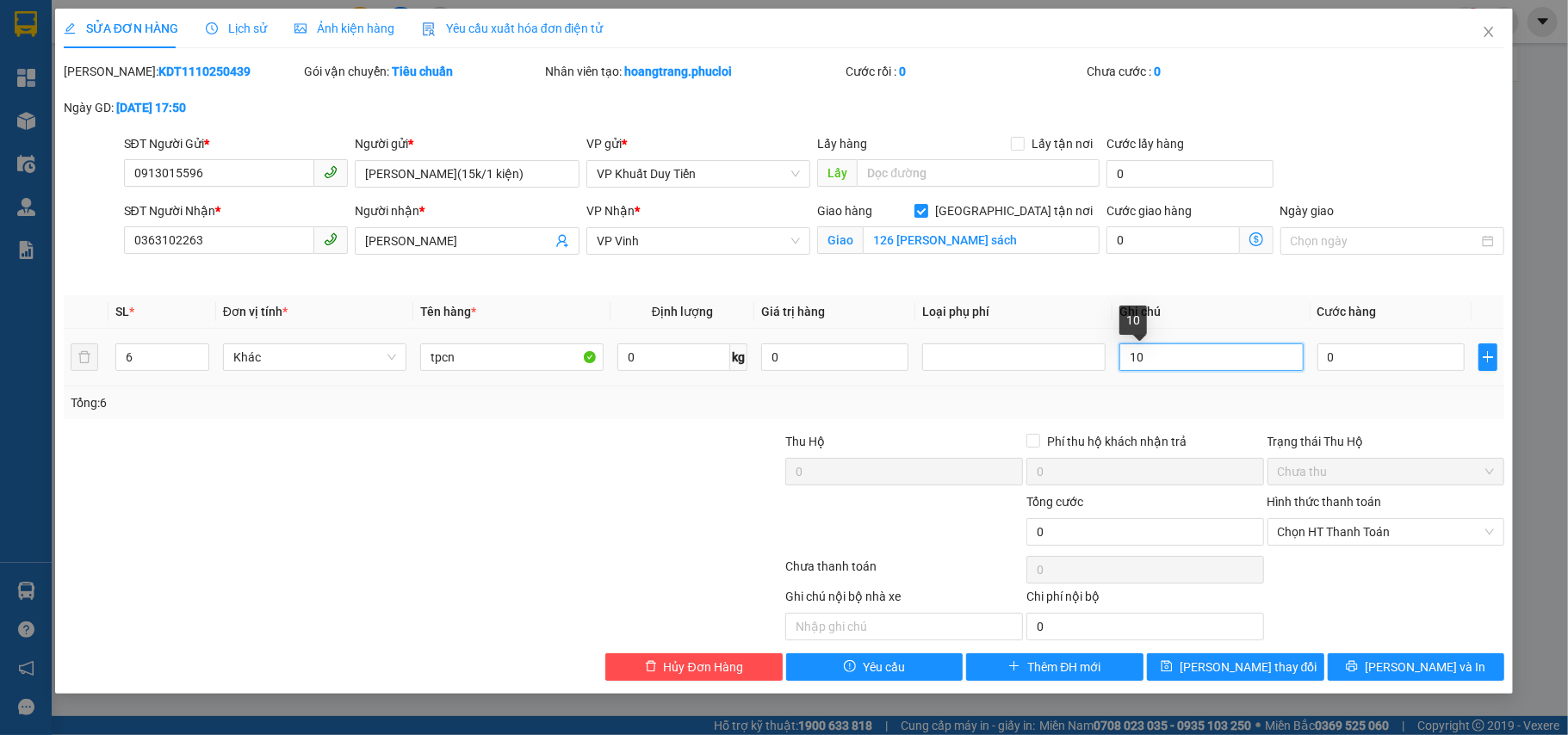
type input "105"
drag, startPoint x: 1221, startPoint y: 364, endPoint x: 1132, endPoint y: 364, distance: 89.0
click at [1132, 364] on input "105" at bounding box center [1211, 357] width 184 height 28
click at [1412, 423] on div "Total Paid Fee 0 Total UnPaid Fee 120.000 Cash Collection Total Fee Mã ĐH: KDT1…" at bounding box center [784, 371] width 1441 height 619
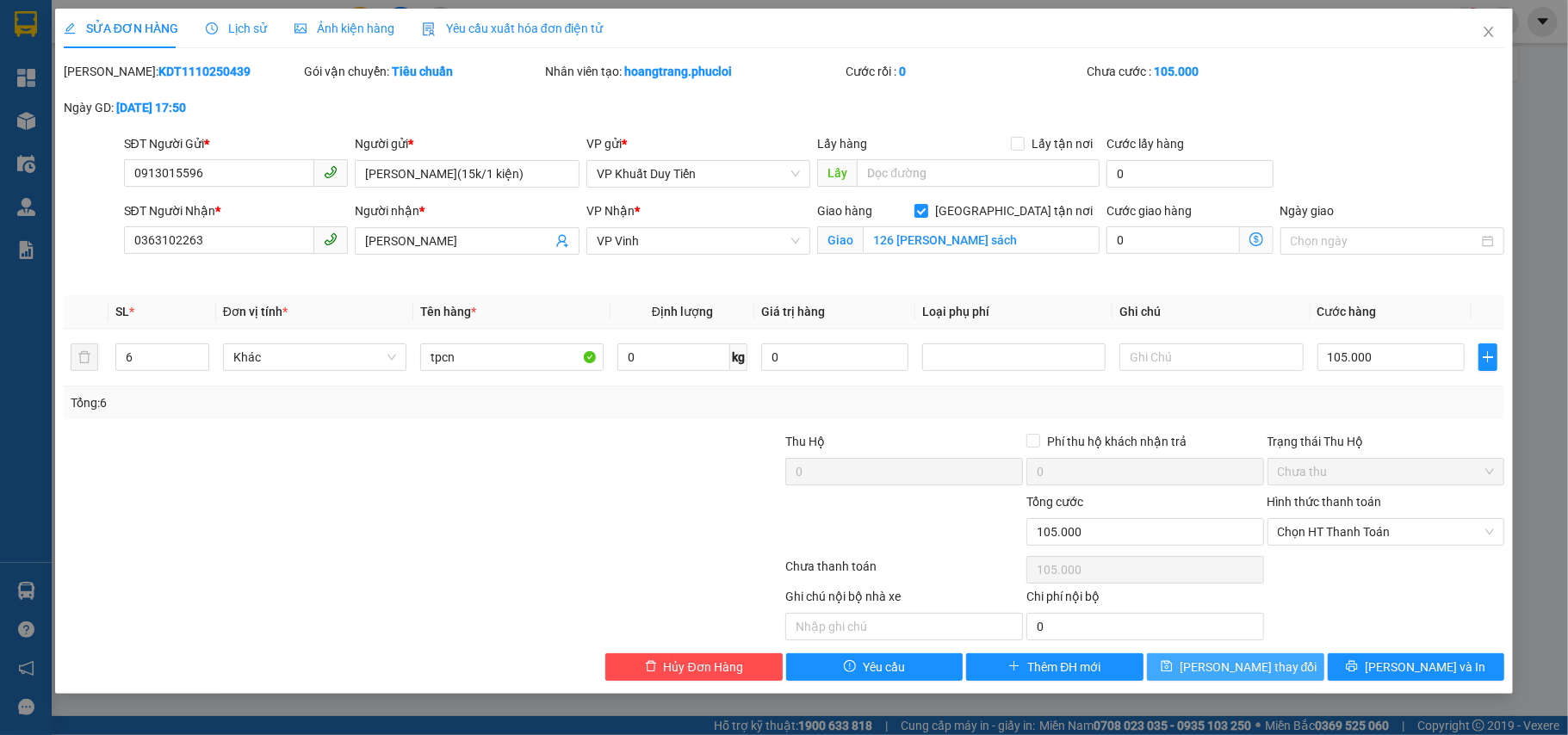
click at [1283, 680] on button "[PERSON_NAME] thay đổi" at bounding box center [1236, 667] width 178 height 28
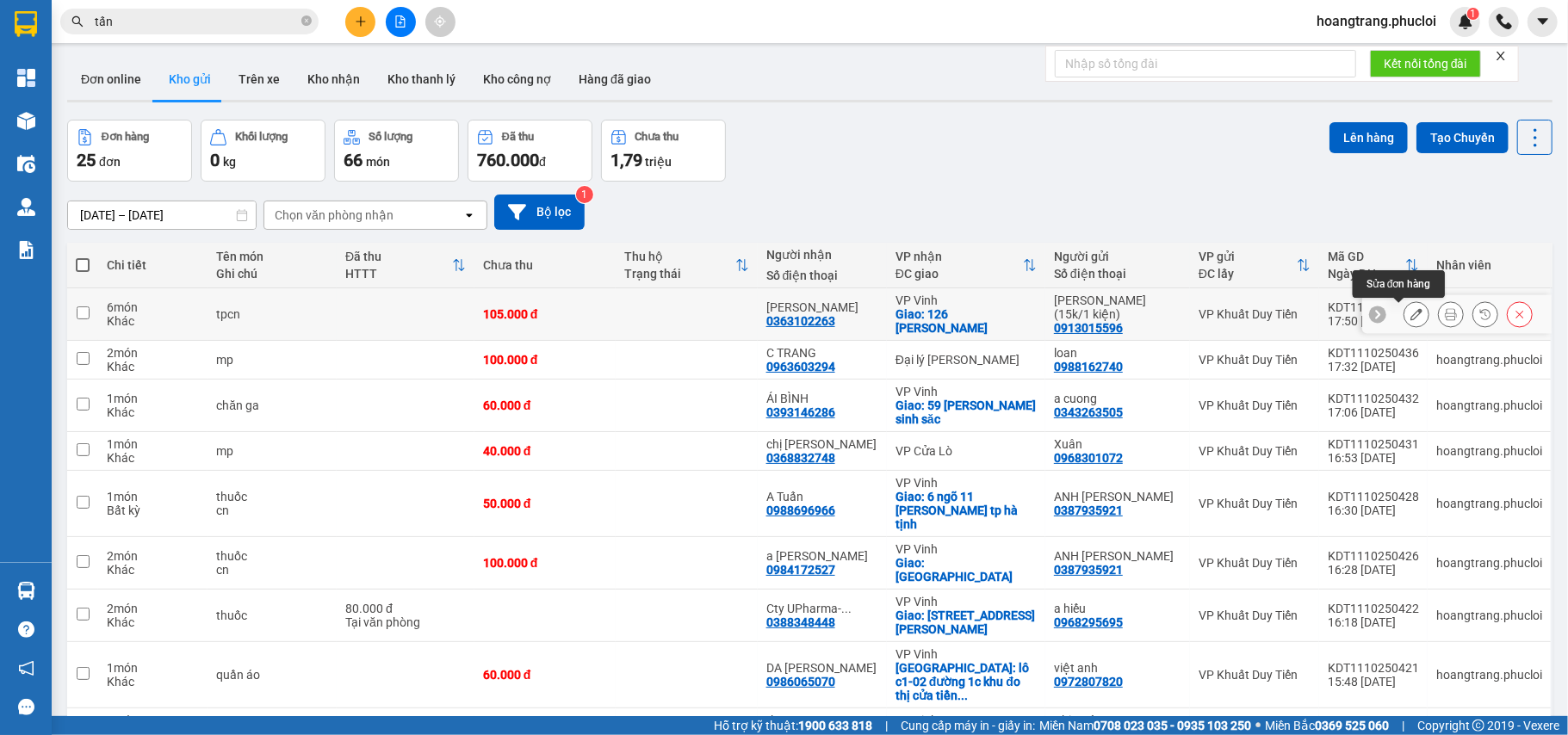
click at [1409, 320] on button at bounding box center [1417, 315] width 24 height 30
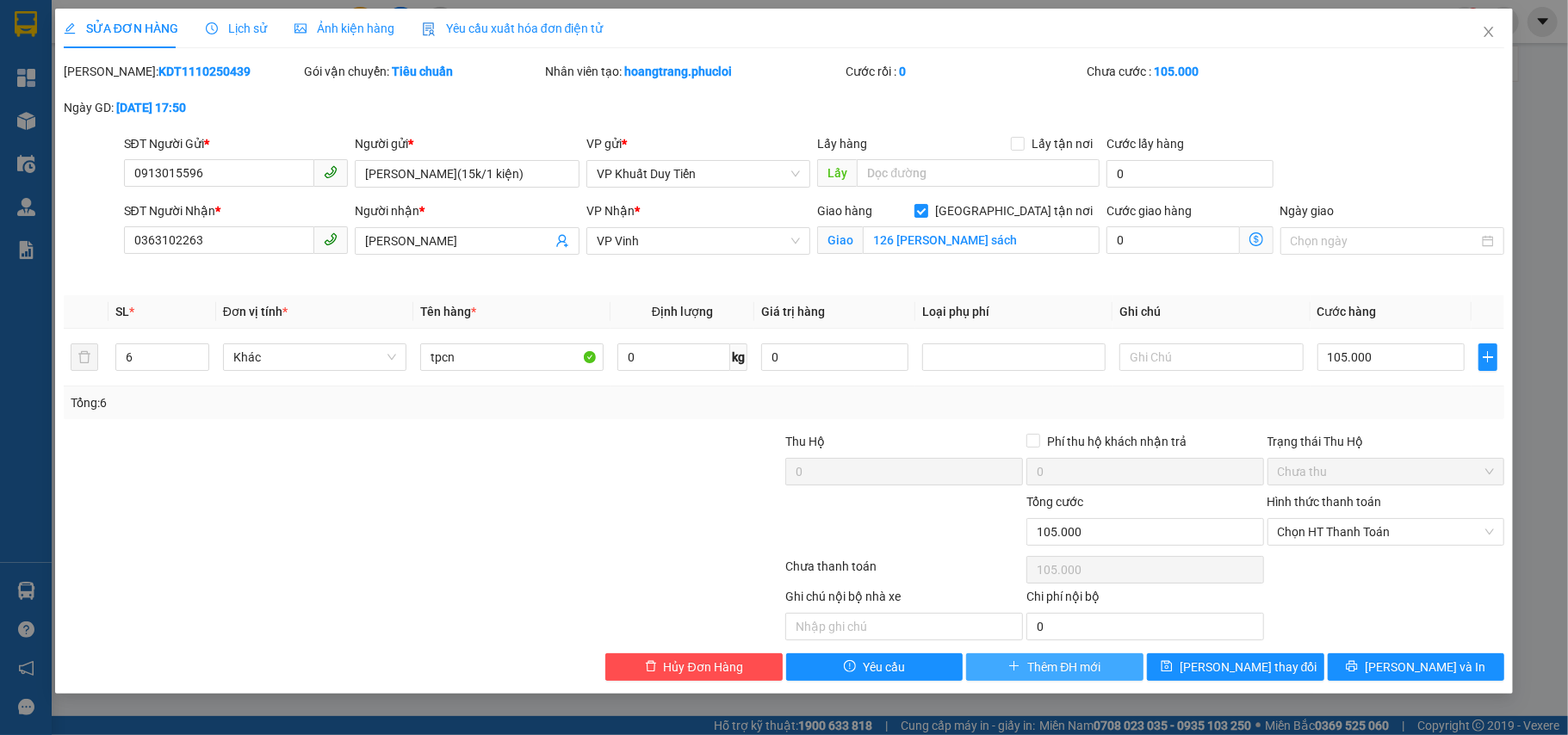
click at [992, 669] on button "Thêm ĐH mới" at bounding box center [1055, 667] width 178 height 28
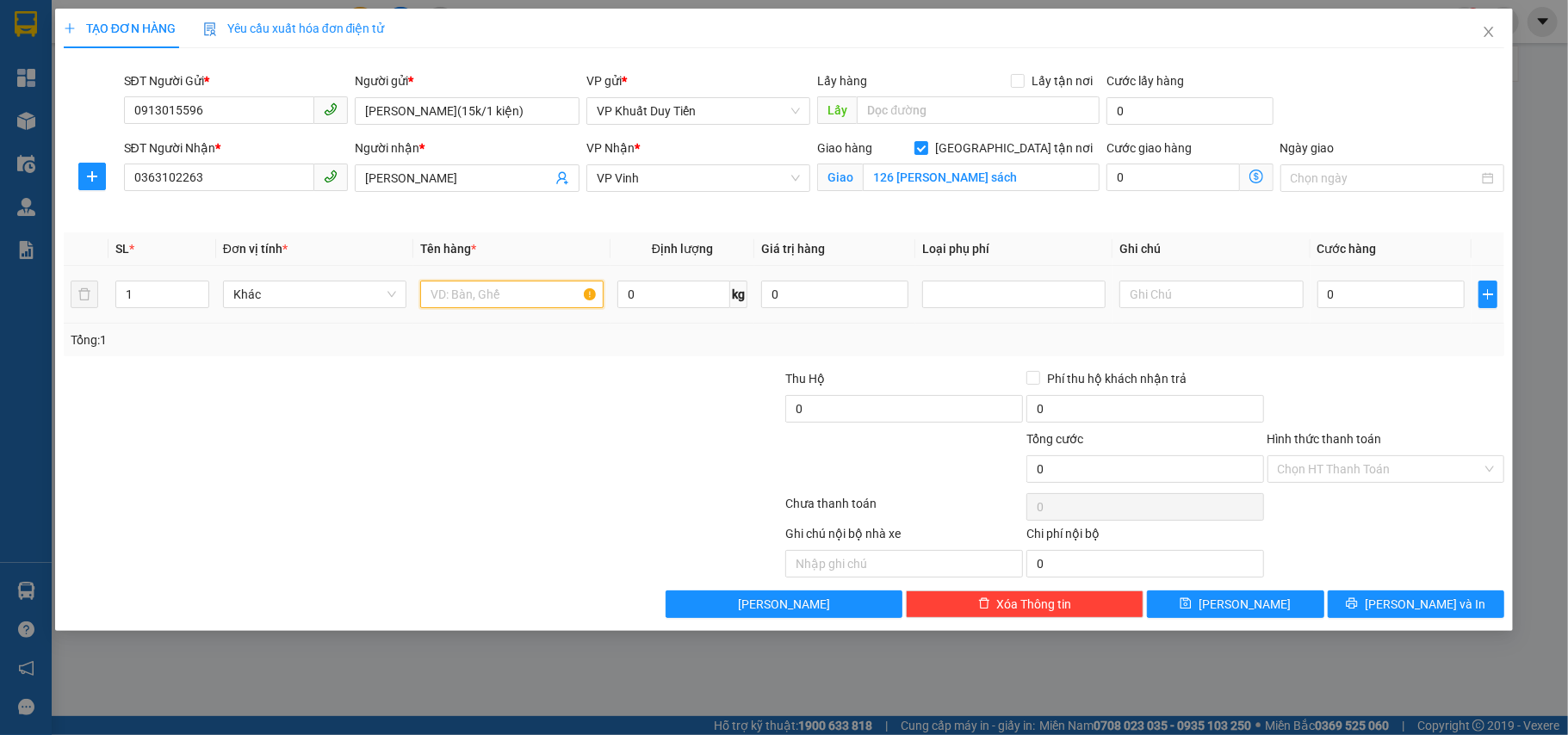
click at [494, 308] on input "text" at bounding box center [512, 295] width 184 height 28
drag, startPoint x: 1384, startPoint y: 314, endPoint x: 1385, endPoint y: 303, distance: 11.0
click at [1385, 303] on td "0" at bounding box center [1391, 295] width 161 height 58
click at [1385, 293] on input "0" at bounding box center [1391, 295] width 147 height 28
click at [1371, 330] on div "Tổng: 1" at bounding box center [784, 339] width 1441 height 32
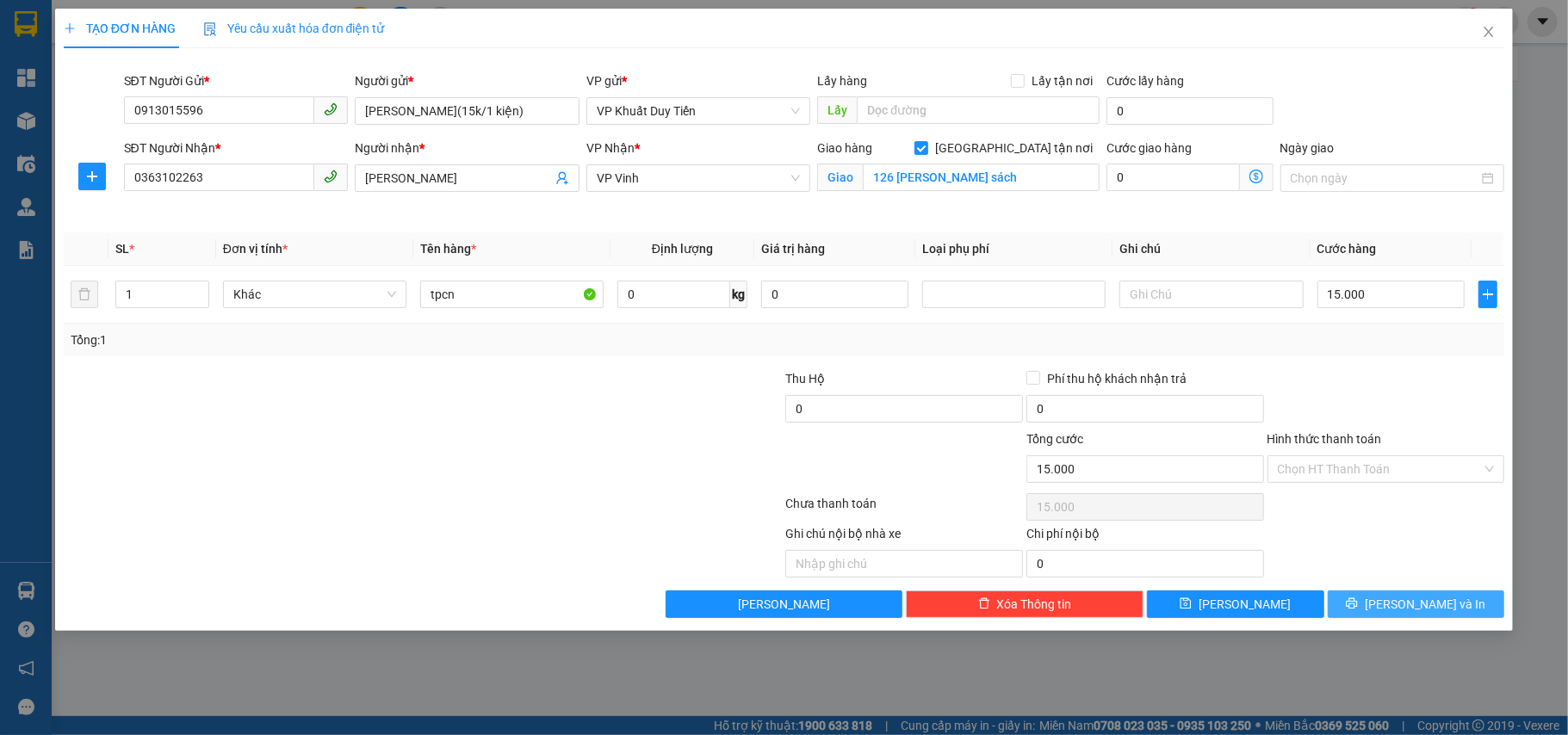
click at [1366, 609] on button "[PERSON_NAME] và In" at bounding box center [1416, 605] width 178 height 28
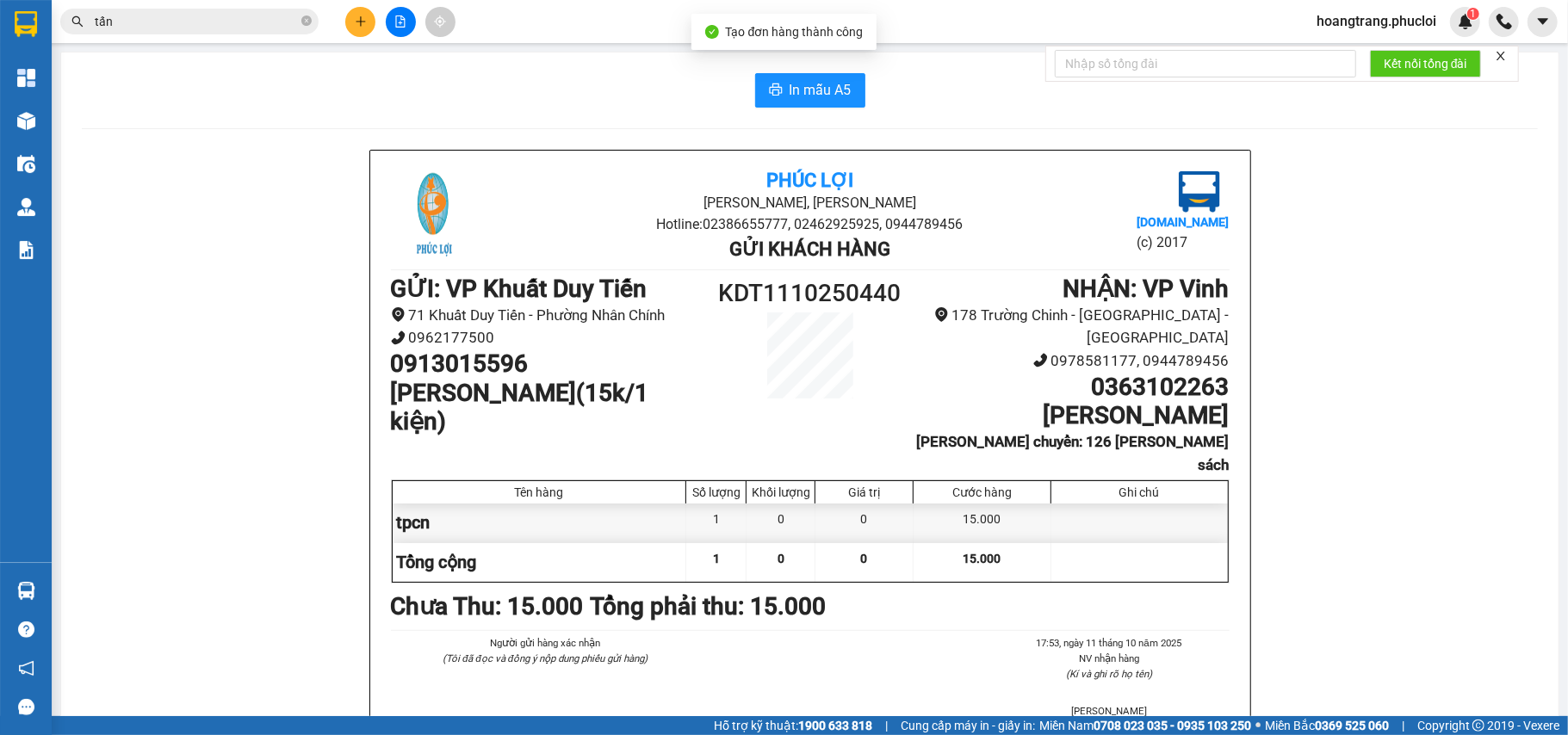
click at [1365, 607] on div "[GEOGRAPHIC_DATA][PERSON_NAME], Phường Nghi Hương Hotline: 02386655777, 0246292…" at bounding box center [810, 517] width 1456 height 737
click at [837, 89] on span "In mẫu A5" at bounding box center [820, 90] width 62 height 22
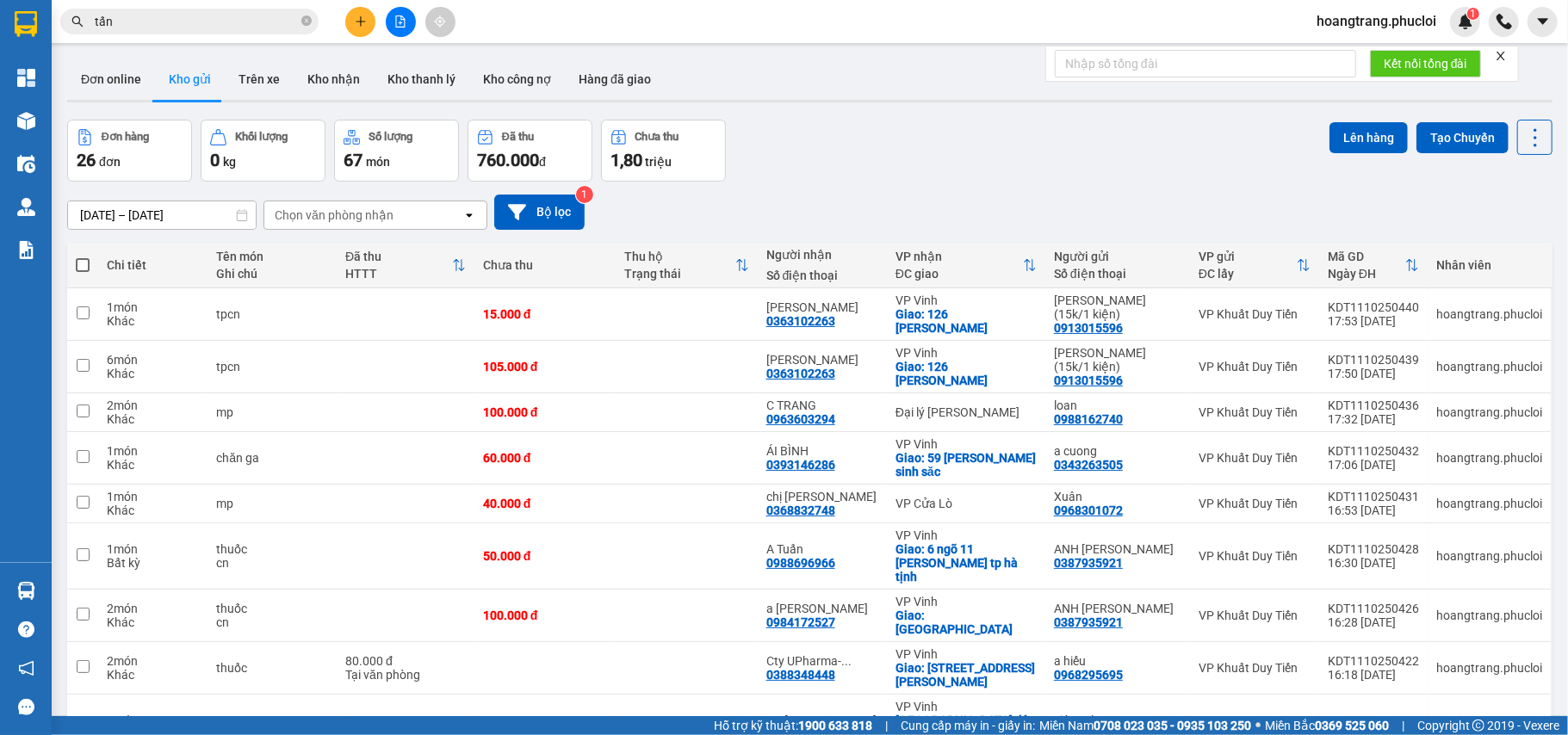
click at [234, 31] on span "tấn" at bounding box center [189, 22] width 258 height 26
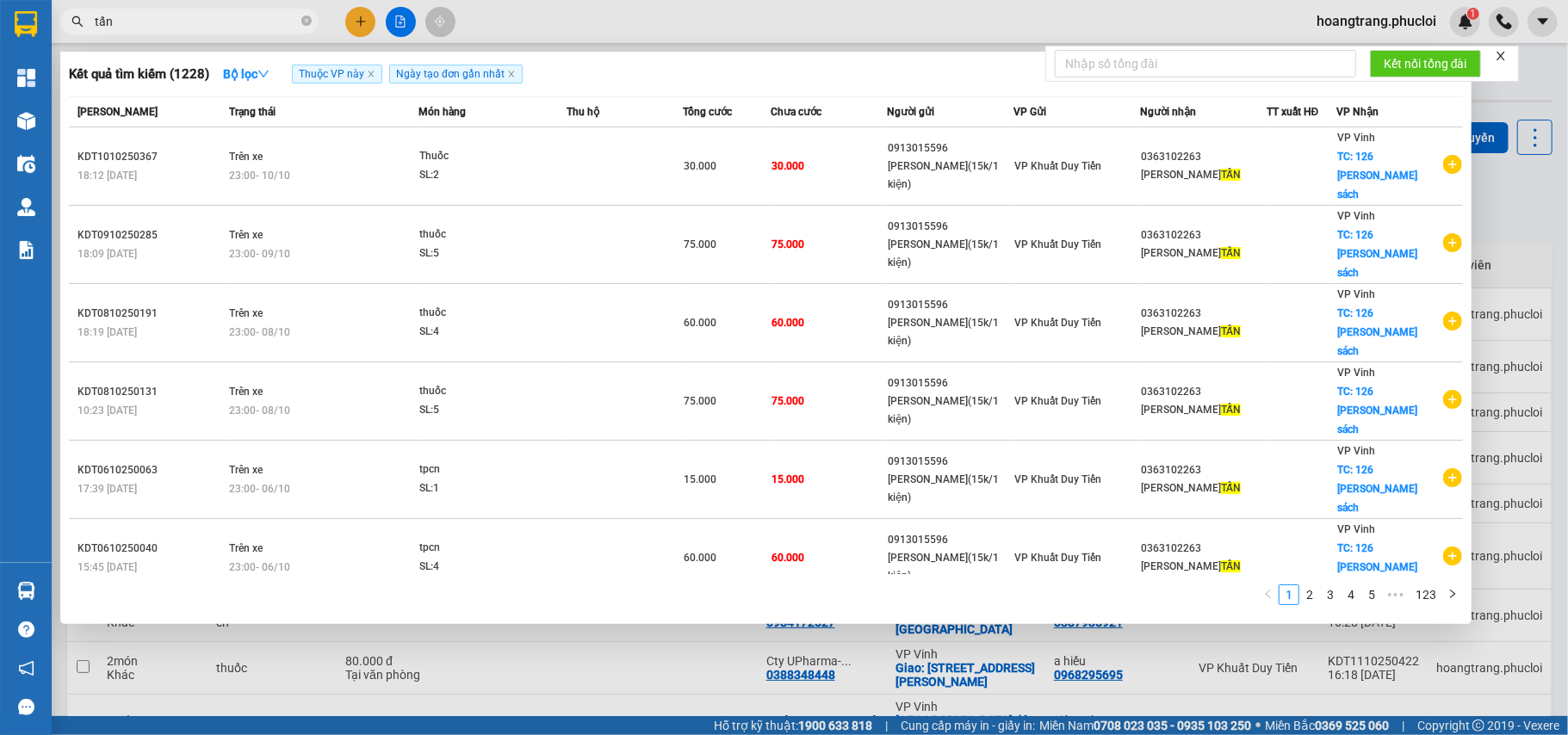
click at [234, 31] on span "tấn" at bounding box center [189, 22] width 258 height 26
click at [205, 31] on span "tấn" at bounding box center [189, 22] width 258 height 26
click at [204, 31] on span "tấn" at bounding box center [189, 22] width 258 height 26
click at [203, 31] on span "tấn" at bounding box center [189, 22] width 258 height 26
click at [203, 14] on input "tấn" at bounding box center [196, 22] width 203 height 19
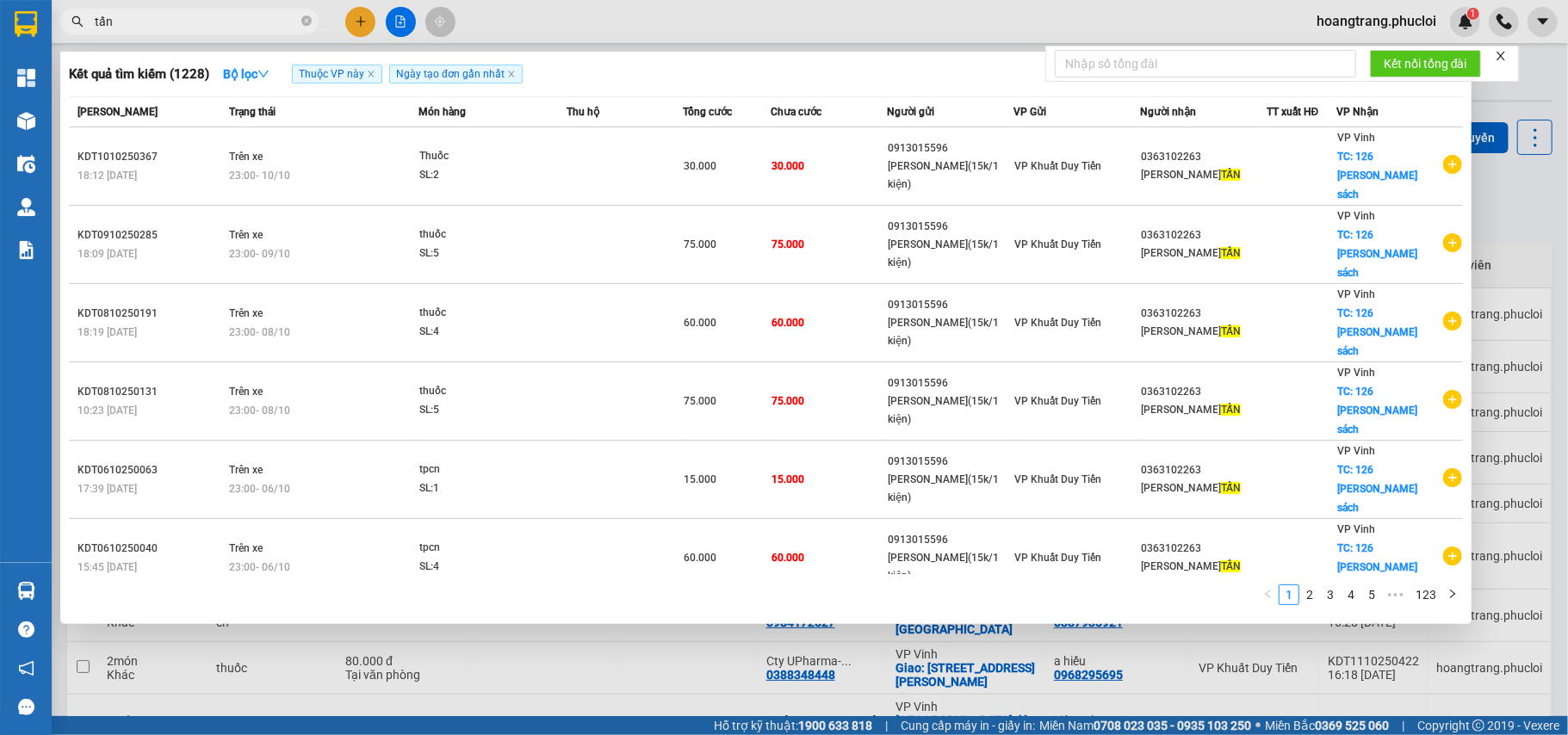
click at [203, 14] on input "tấn" at bounding box center [196, 22] width 203 height 19
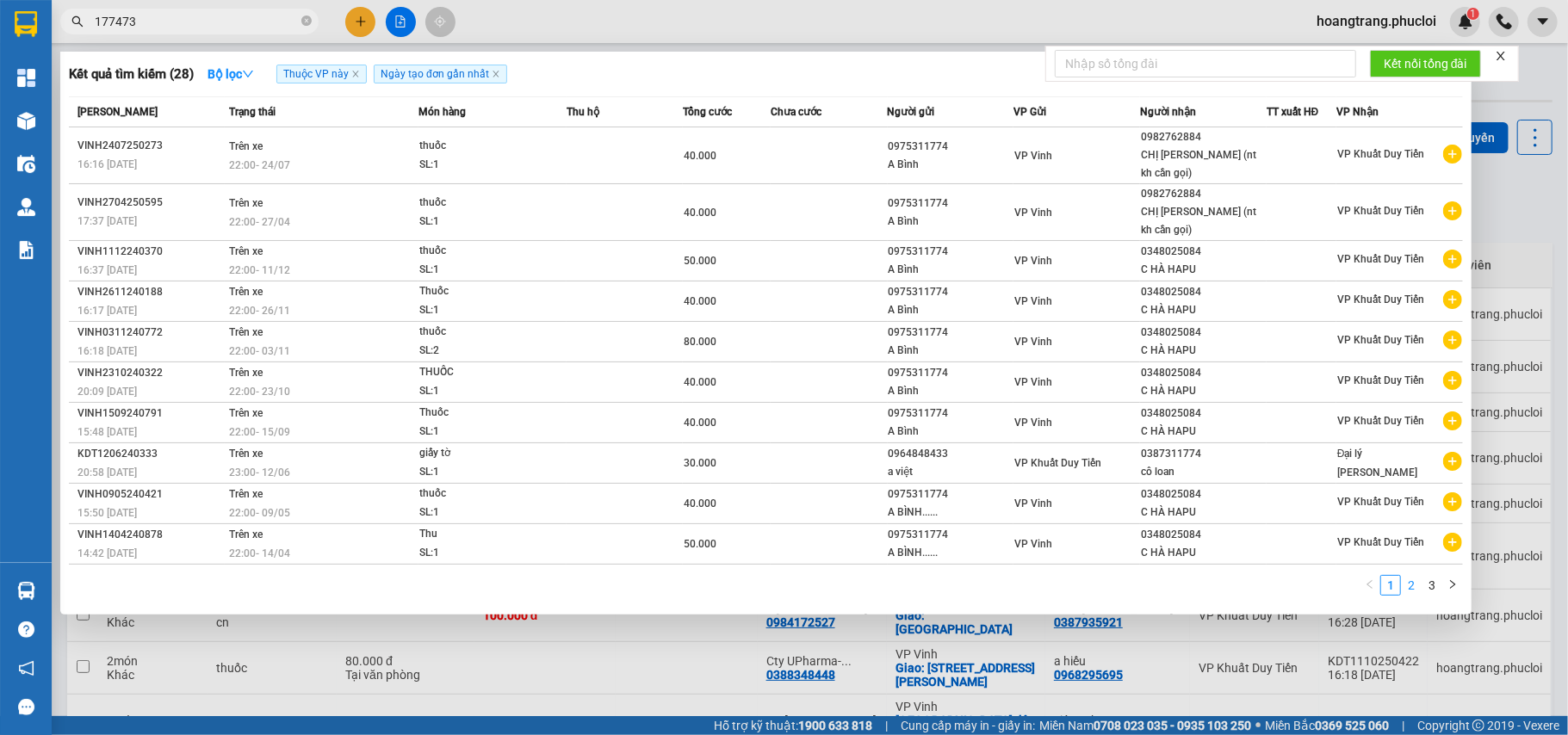
click at [1413, 576] on link "2" at bounding box center [1411, 586] width 19 height 19
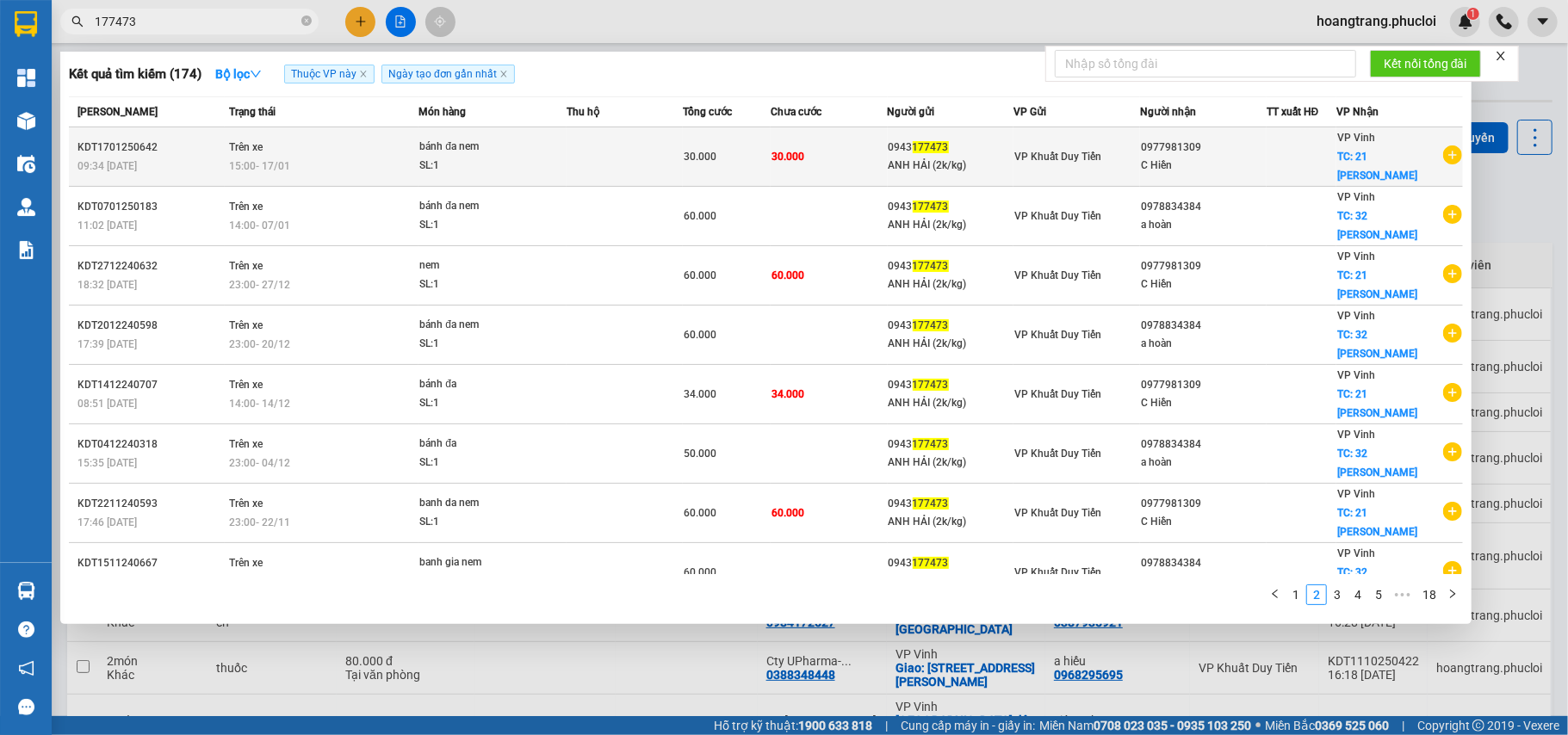
click at [1447, 145] on icon "plus-circle" at bounding box center [1453, 155] width 19 height 19
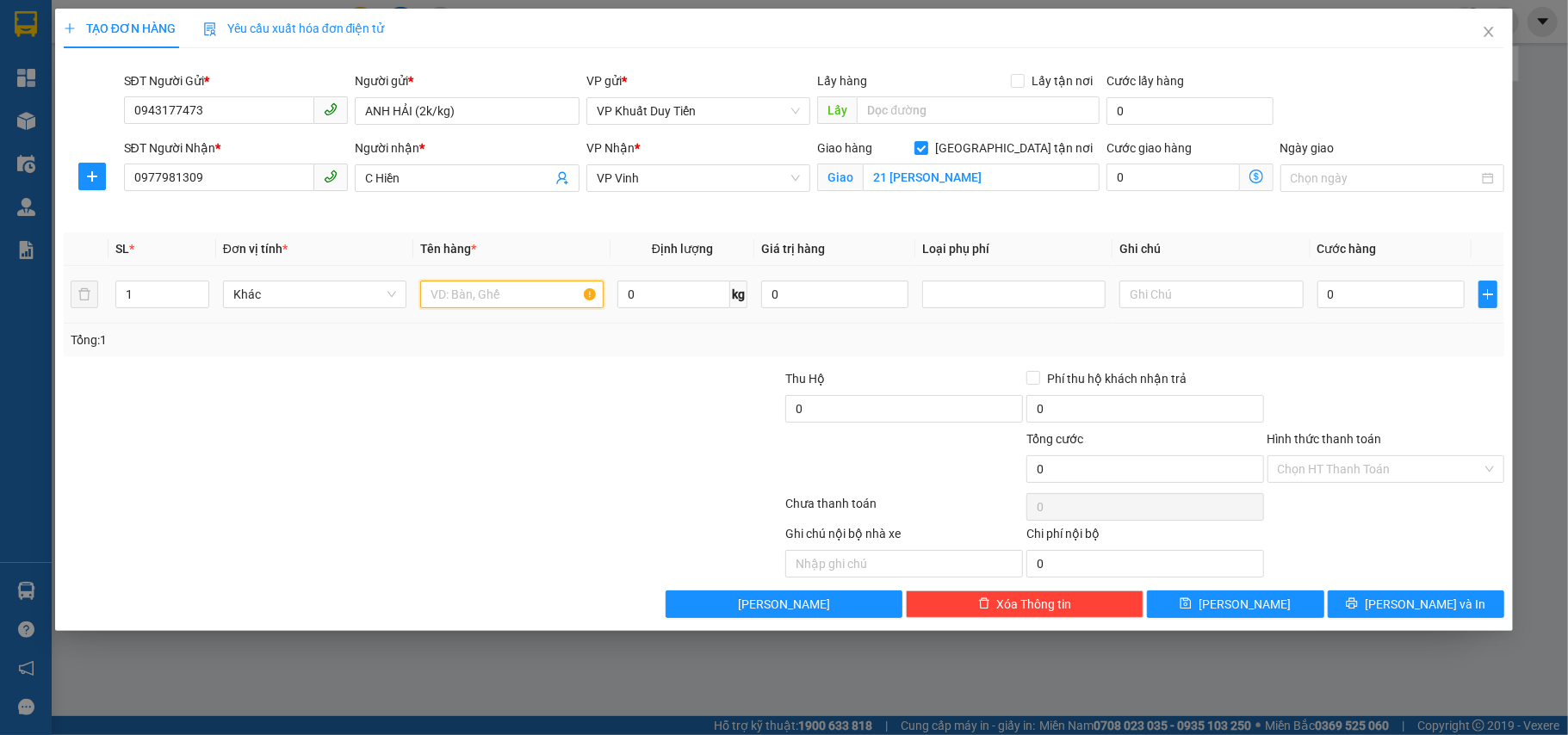
click at [499, 308] on input "text" at bounding box center [512, 295] width 184 height 28
click at [1358, 303] on input "0" at bounding box center [1391, 295] width 147 height 28
click at [1281, 378] on div at bounding box center [1387, 399] width 241 height 60
click at [1482, 609] on button "[PERSON_NAME] và In" at bounding box center [1416, 605] width 178 height 28
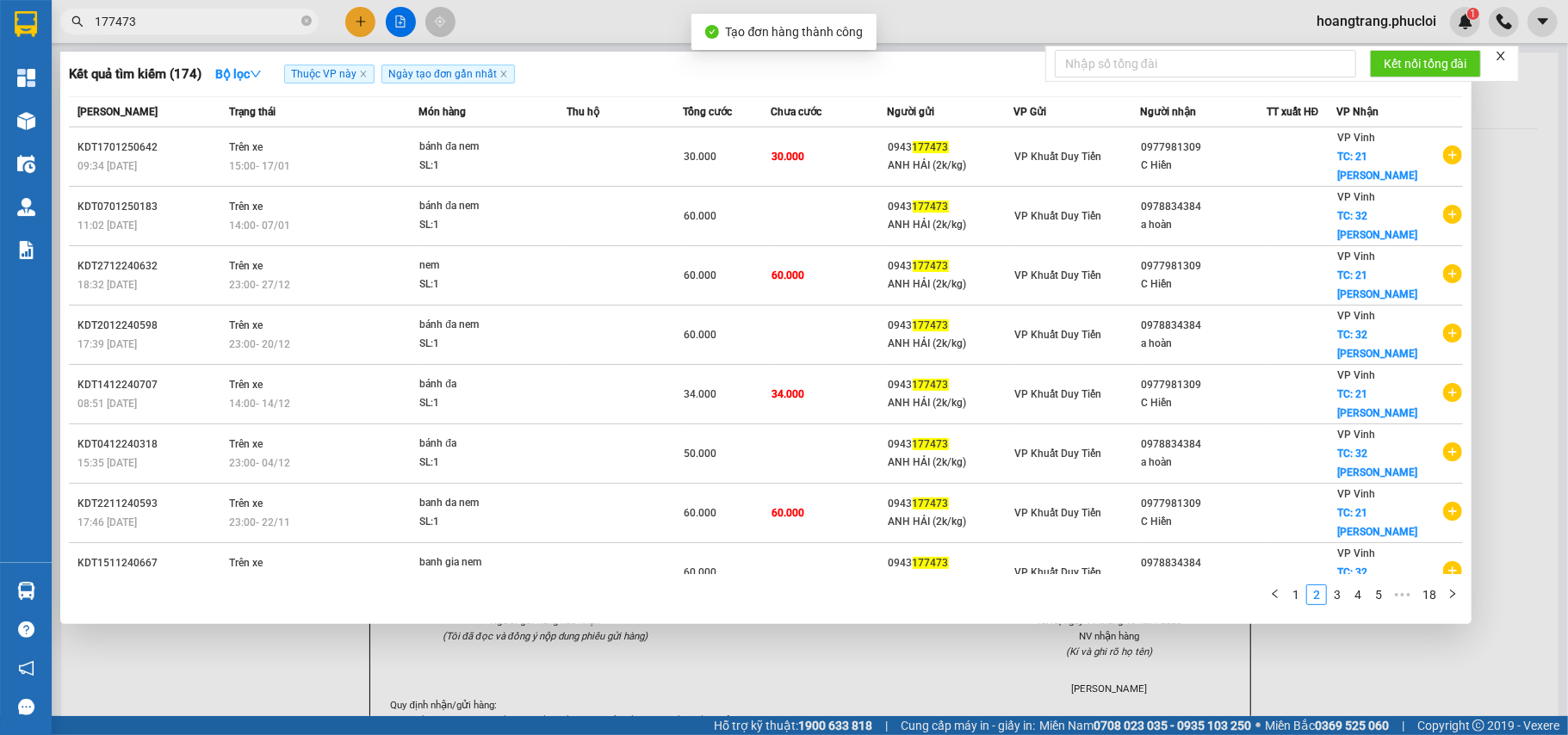
click at [1460, 669] on div at bounding box center [784, 367] width 1568 height 735
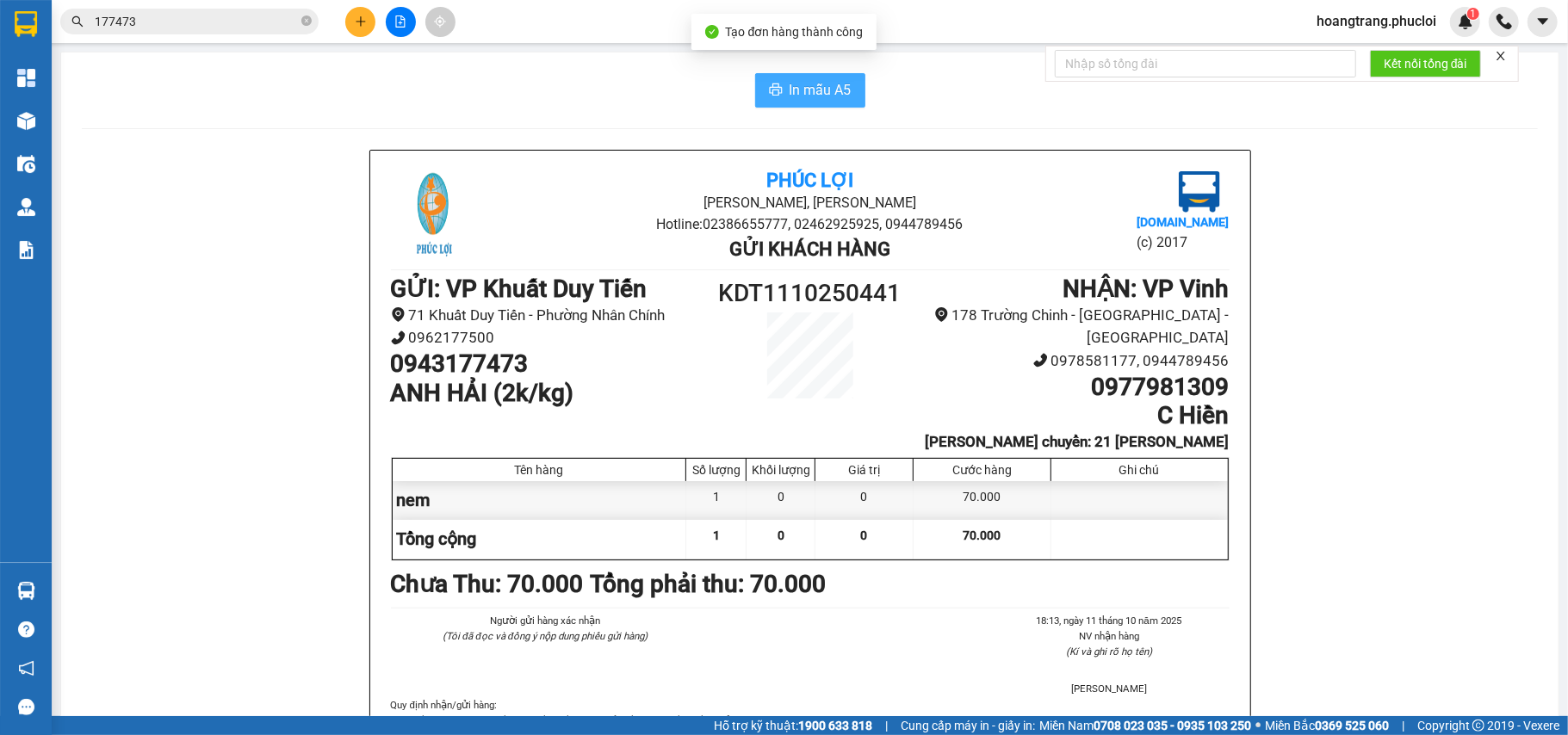
click at [824, 104] on button "In mẫu A5" at bounding box center [811, 90] width 110 height 34
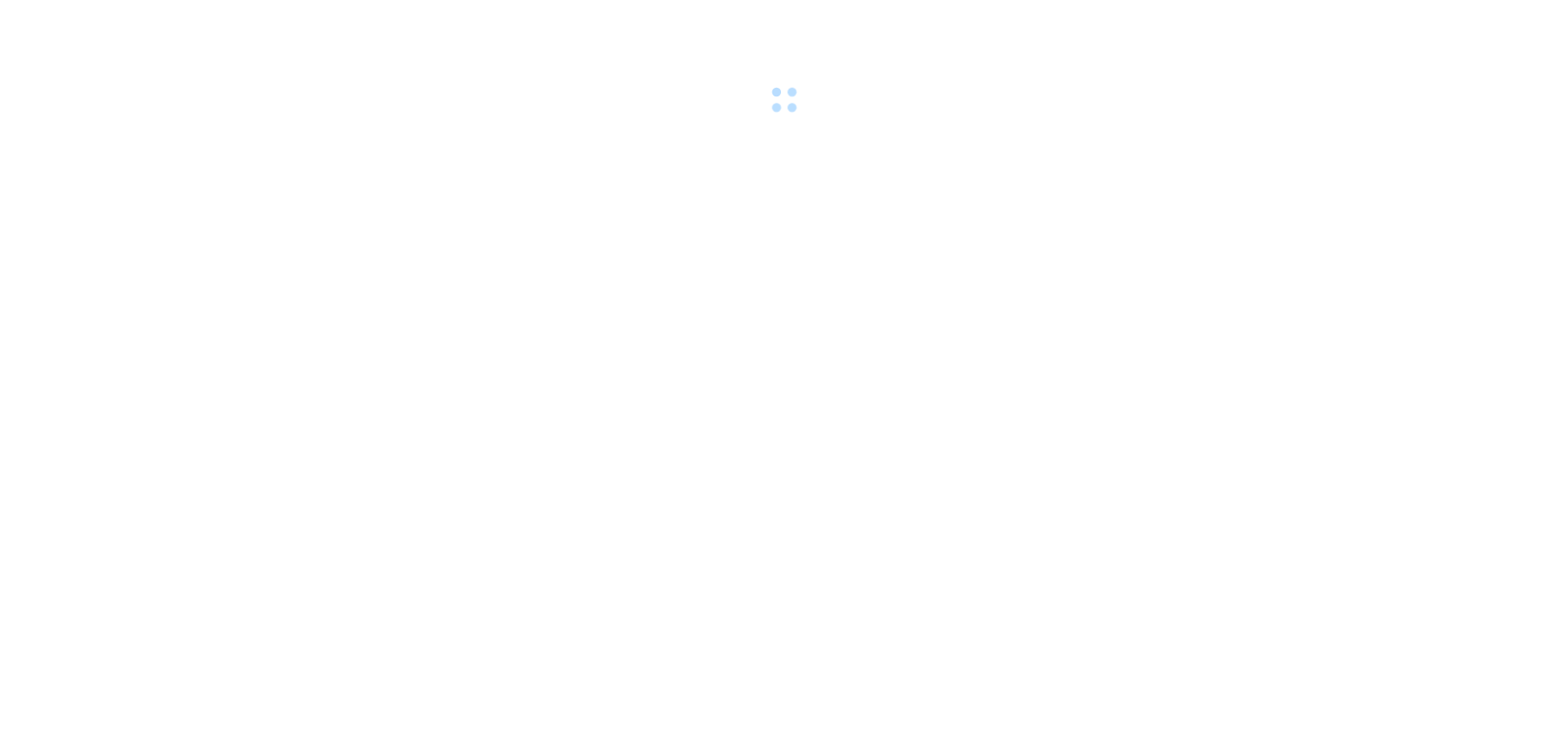
click at [1327, 146] on body at bounding box center [784, 367] width 1568 height 735
